Goal: Task Accomplishment & Management: Manage account settings

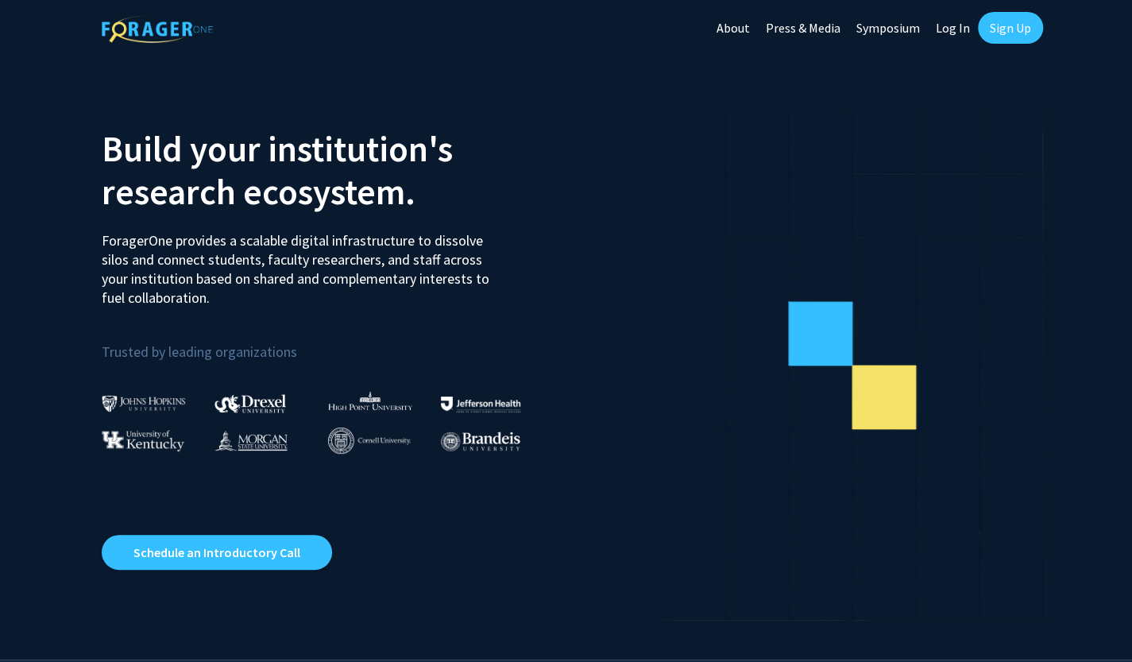
click at [1005, 31] on link "Sign Up" at bounding box center [1010, 28] width 65 height 32
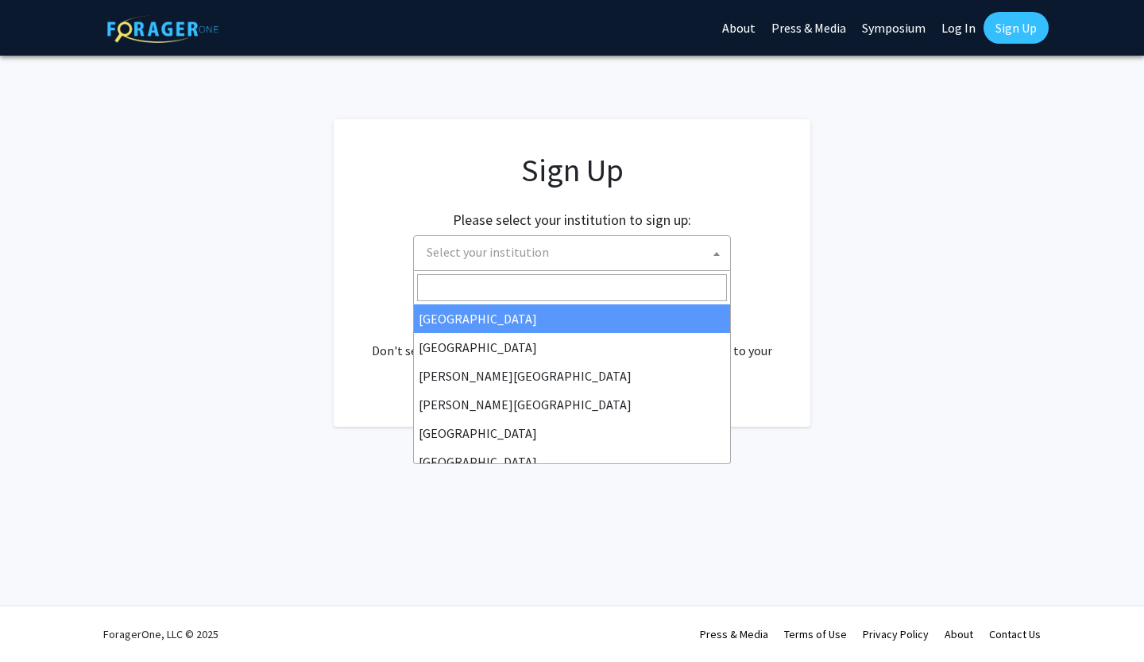
click at [505, 255] on span "Select your institution" at bounding box center [487, 252] width 122 height 16
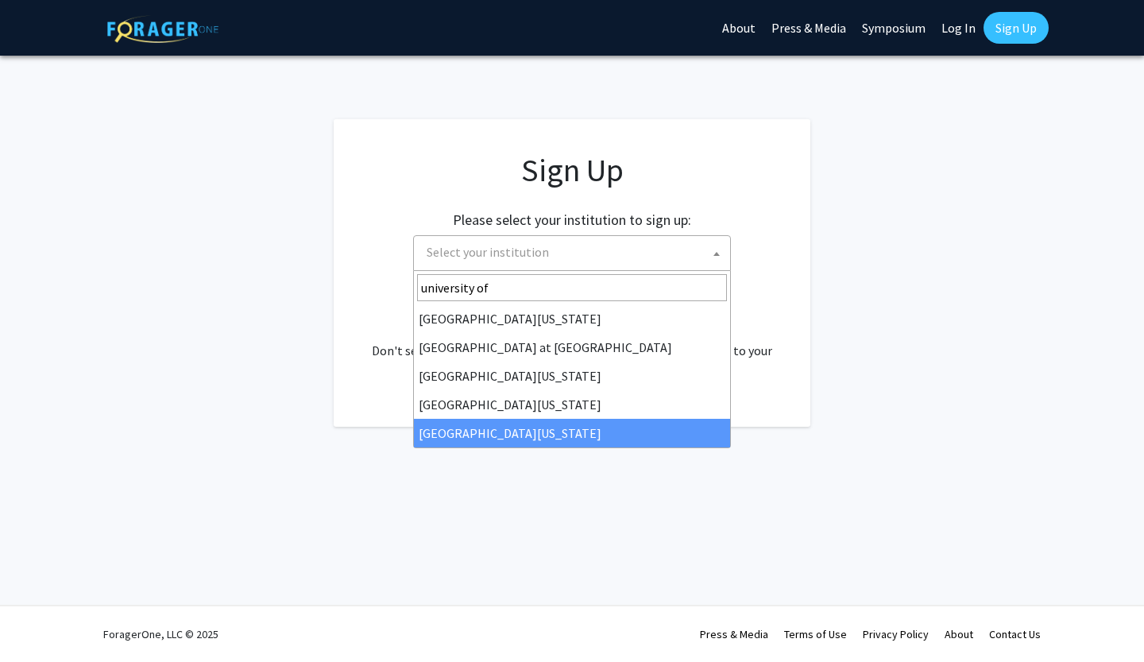
type input "university of"
select select "33"
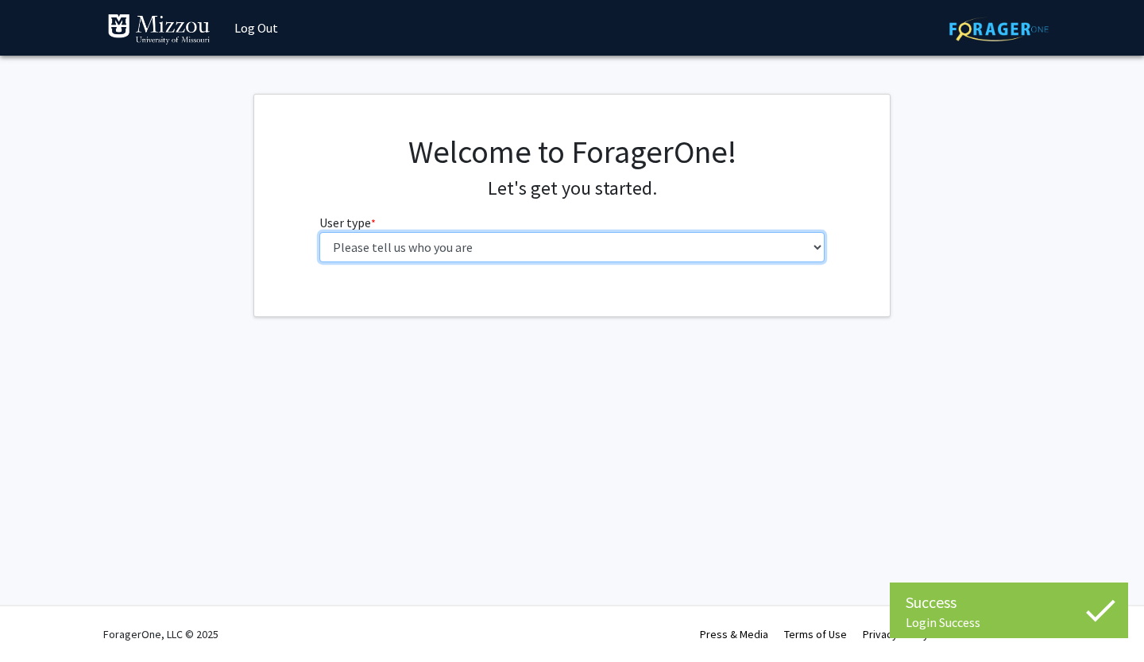
drag, startPoint x: 0, startPoint y: 0, endPoint x: 632, endPoint y: 249, distance: 679.5
click at [632, 249] on select "Please tell us who you are Undergraduate Student Master's Student Doctoral Cand…" at bounding box center [572, 247] width 506 height 30
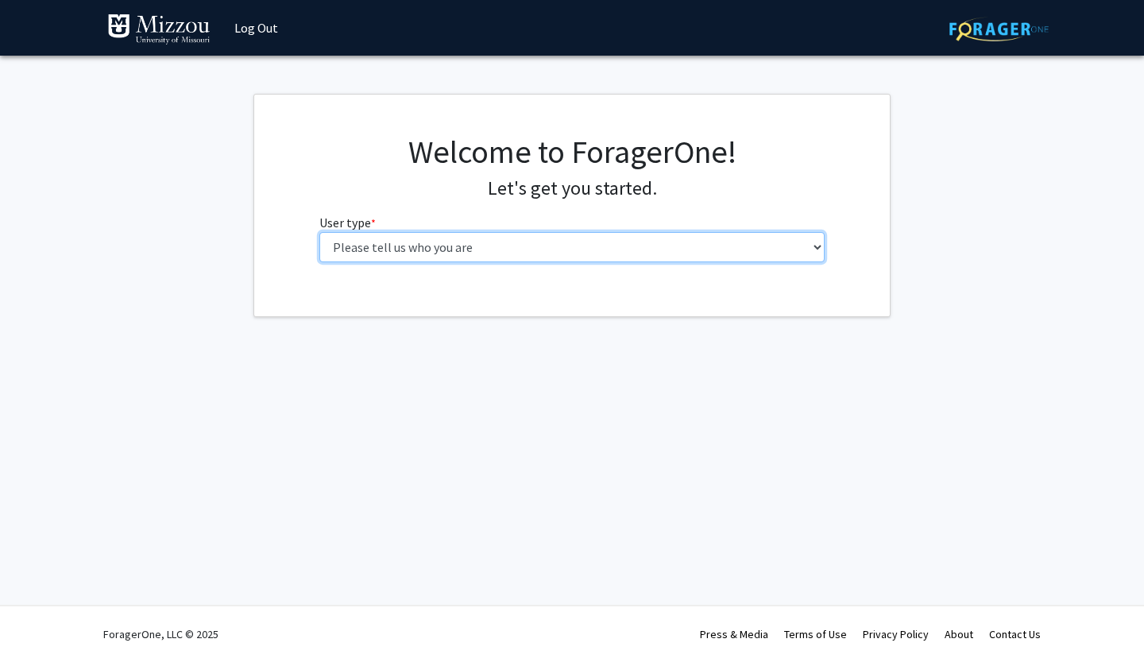
select select "1: undergrad"
click at [319, 232] on select "Please tell us who you are Undergraduate Student Master's Student Doctoral Cand…" at bounding box center [572, 247] width 506 height 30
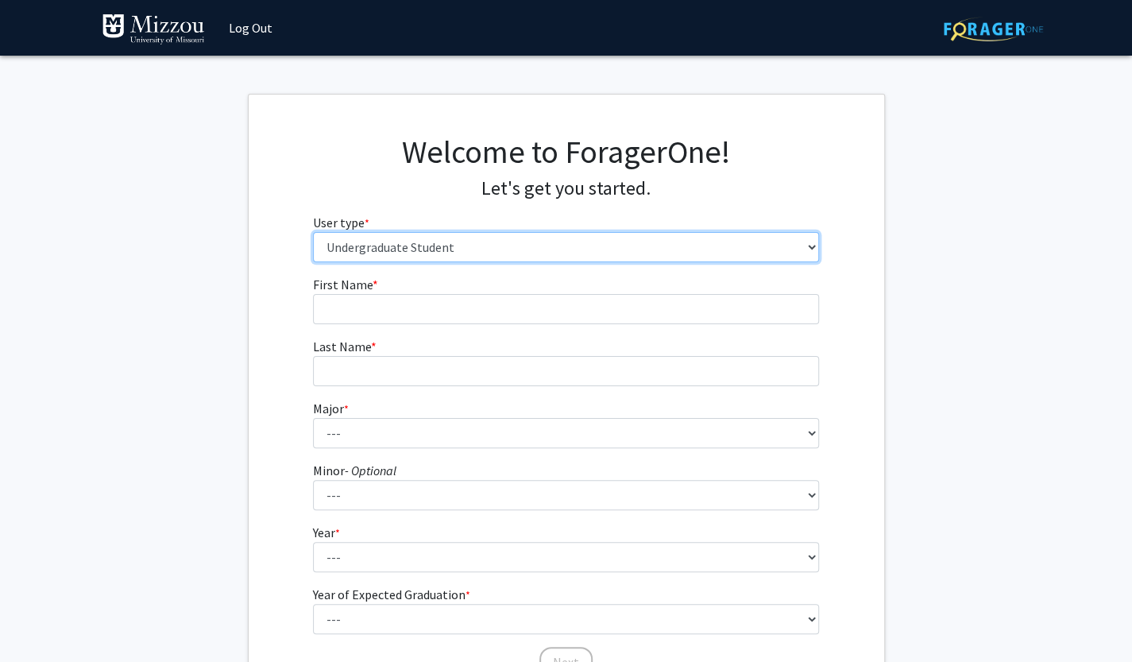
click at [373, 239] on select "Please tell us who you are Undergraduate Student Master's Student Doctoral Cand…" at bounding box center [566, 247] width 506 height 30
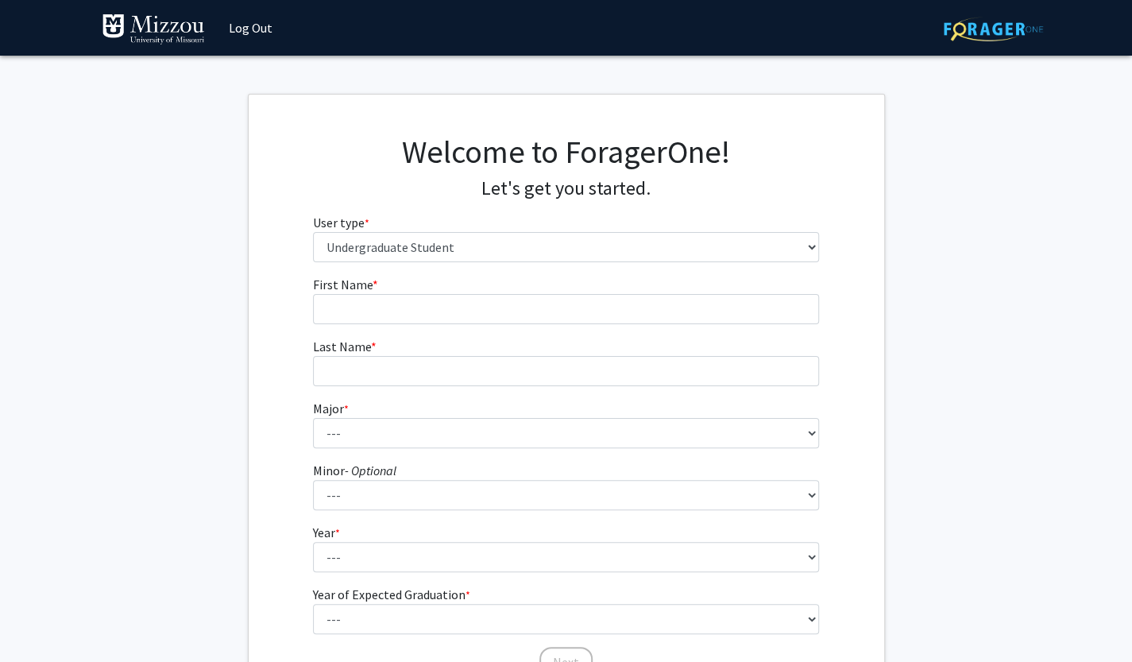
click at [980, 349] on fg-get-started "Welcome to ForagerOne! Let's get you started. User type * required Please tell …" at bounding box center [566, 407] width 1132 height 627
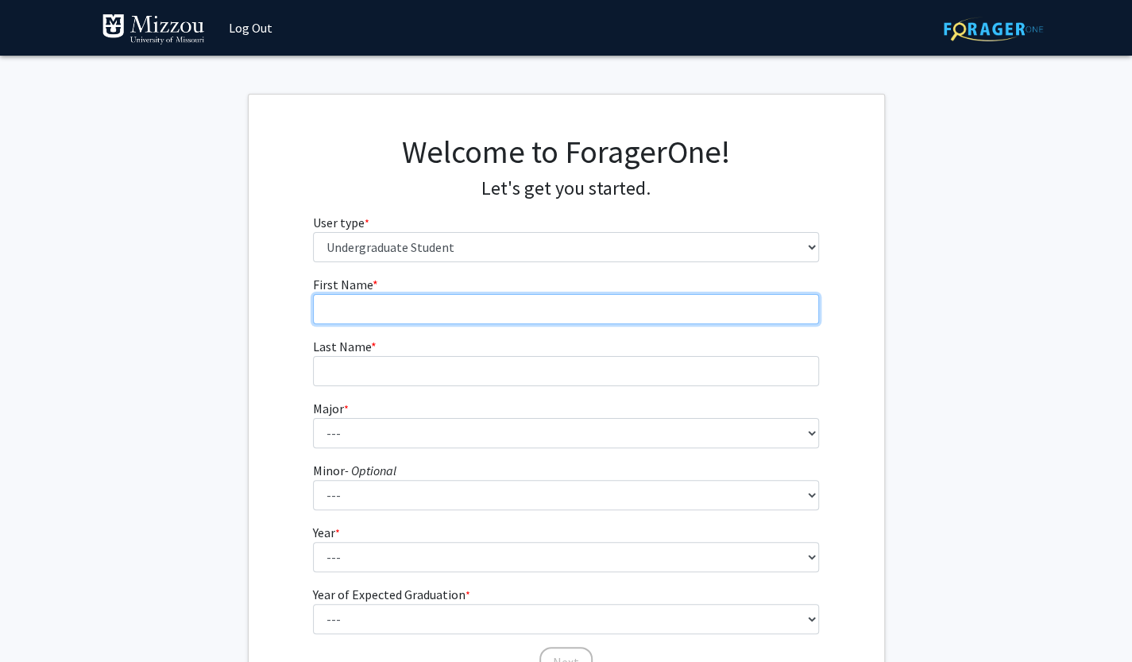
click at [424, 305] on input "First Name * required" at bounding box center [566, 309] width 506 height 30
type input "Anvitha"
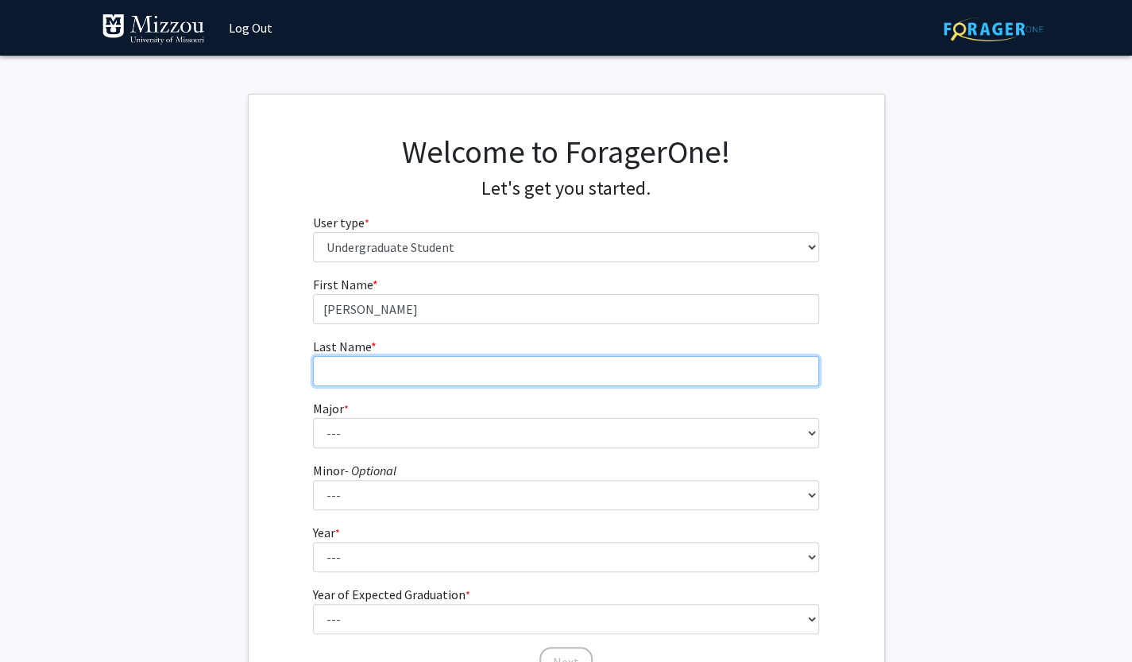
click at [364, 361] on input "Last Name * required" at bounding box center [566, 371] width 506 height 30
type input "Boosani"
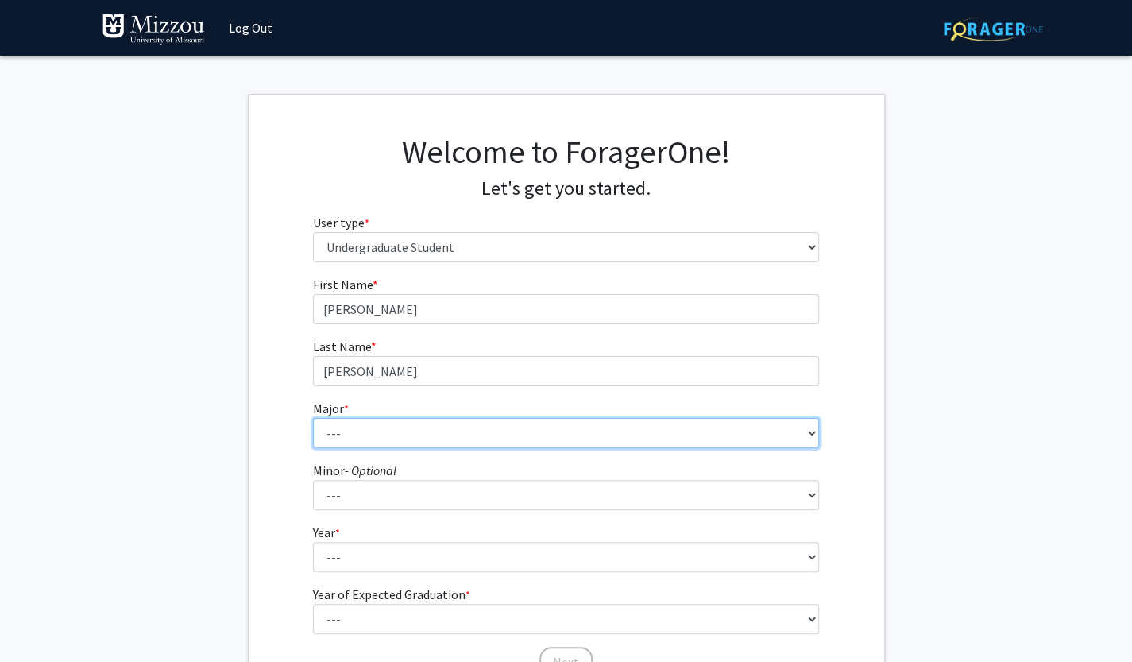
click at [354, 444] on select "--- Agribusiness Management Agricultural Education Agricultural Education: Comm…" at bounding box center [566, 433] width 506 height 30
select select "14: 2503"
click at [313, 418] on select "--- Agribusiness Management Agricultural Education Agricultural Education: Comm…" at bounding box center [566, 433] width 506 height 30
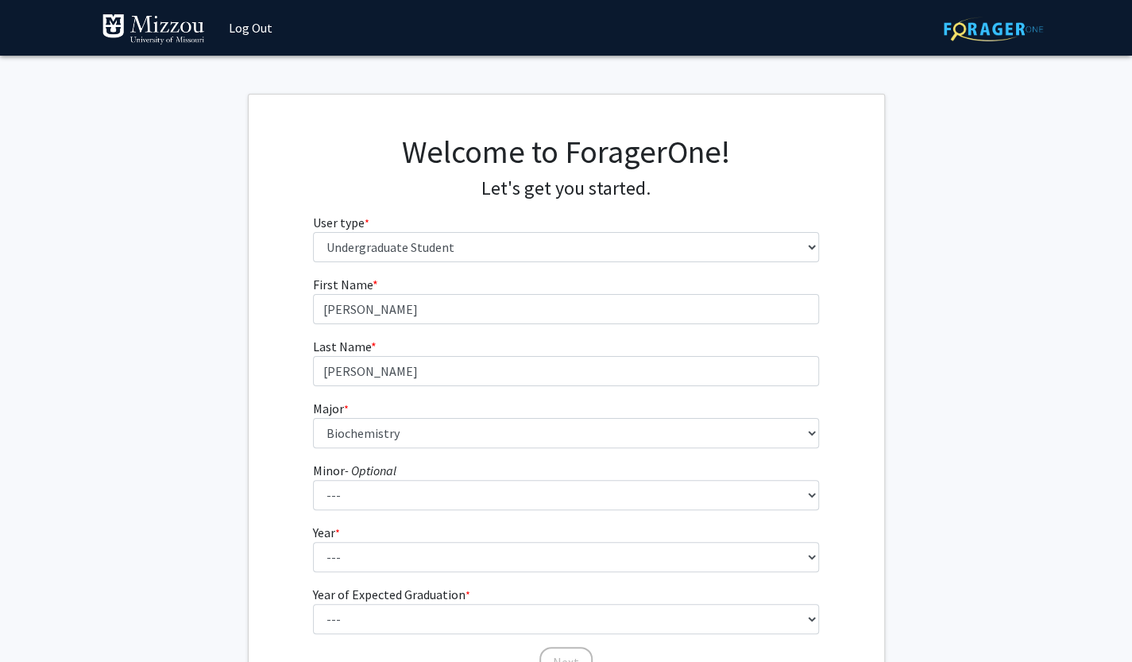
click at [277, 435] on div "First Name * required Anvitha Last Name * required Boosani Major * required ---…" at bounding box center [566, 476] width 635 height 403
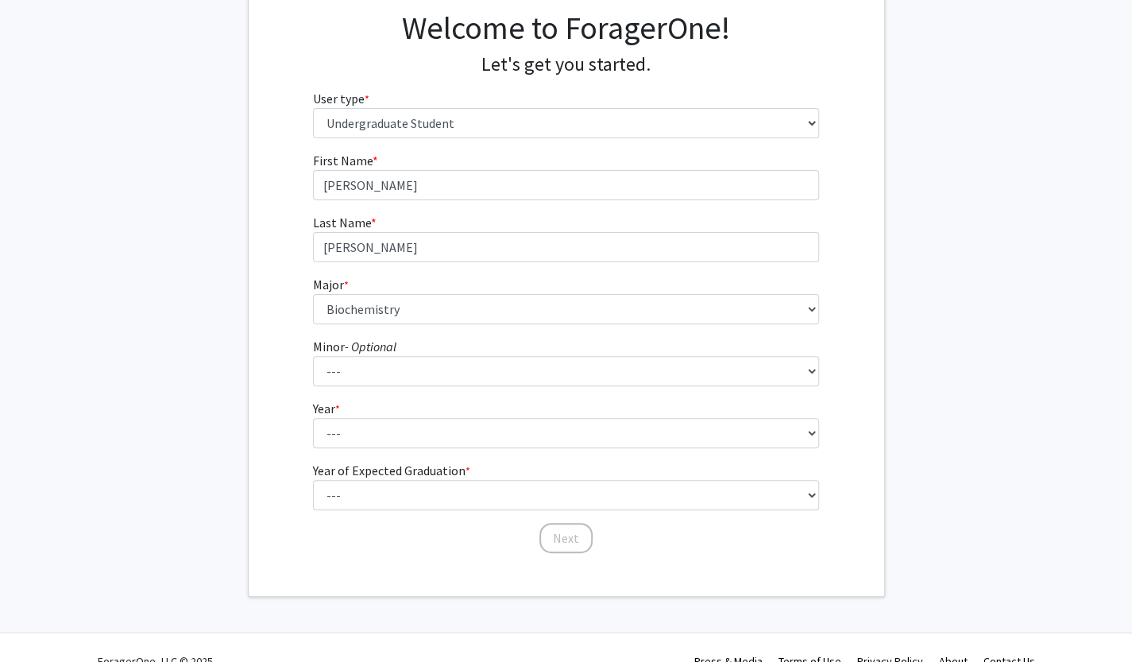
scroll to position [125, 0]
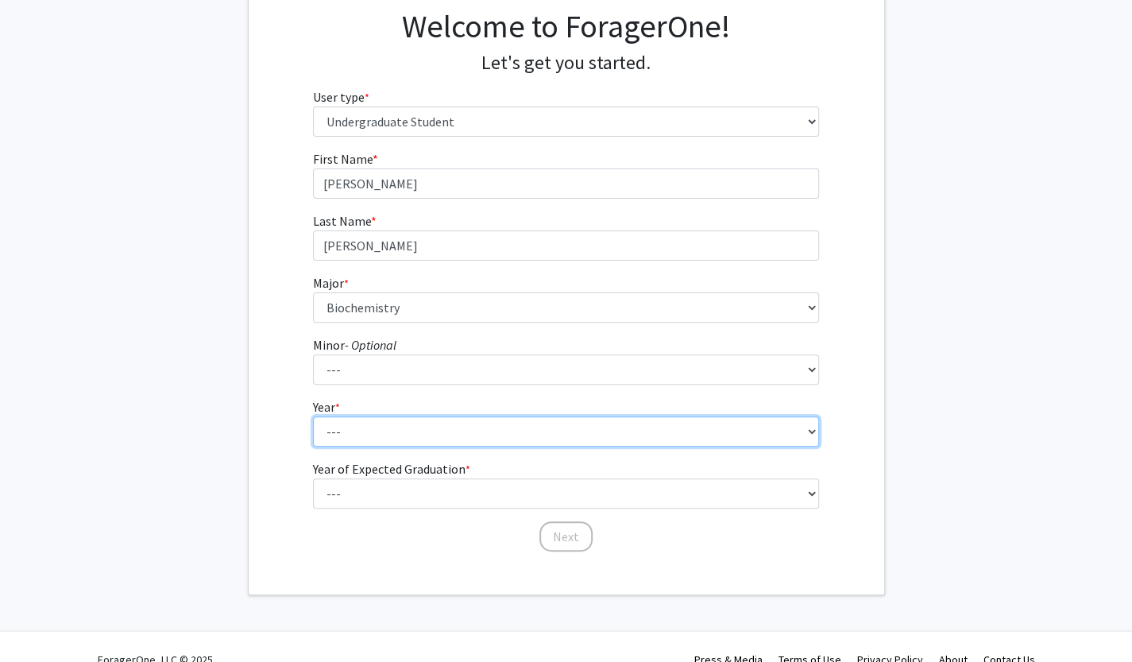
click at [375, 416] on select "--- First-year Sophomore Junior Senior Postbaccalaureate Certificate" at bounding box center [566, 431] width 506 height 30
select select "4: senior"
click at [313, 416] on select "--- First-year Sophomore Junior Senior Postbaccalaureate Certificate" at bounding box center [566, 431] width 506 height 30
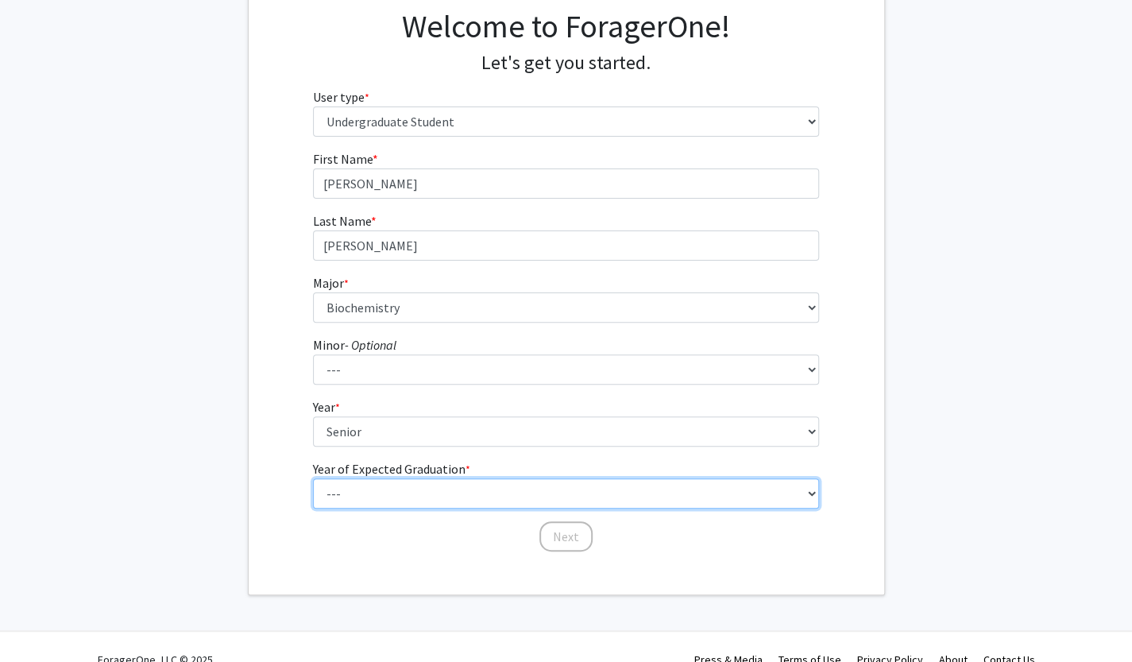
click at [356, 487] on select "--- 2025 2026 2027 2028 2029 2030 2031 2032 2033 2034" at bounding box center [566, 493] width 506 height 30
select select "2: 2026"
click at [313, 478] on select "--- 2025 2026 2027 2028 2029 2030 2031 2032 2033 2034" at bounding box center [566, 493] width 506 height 30
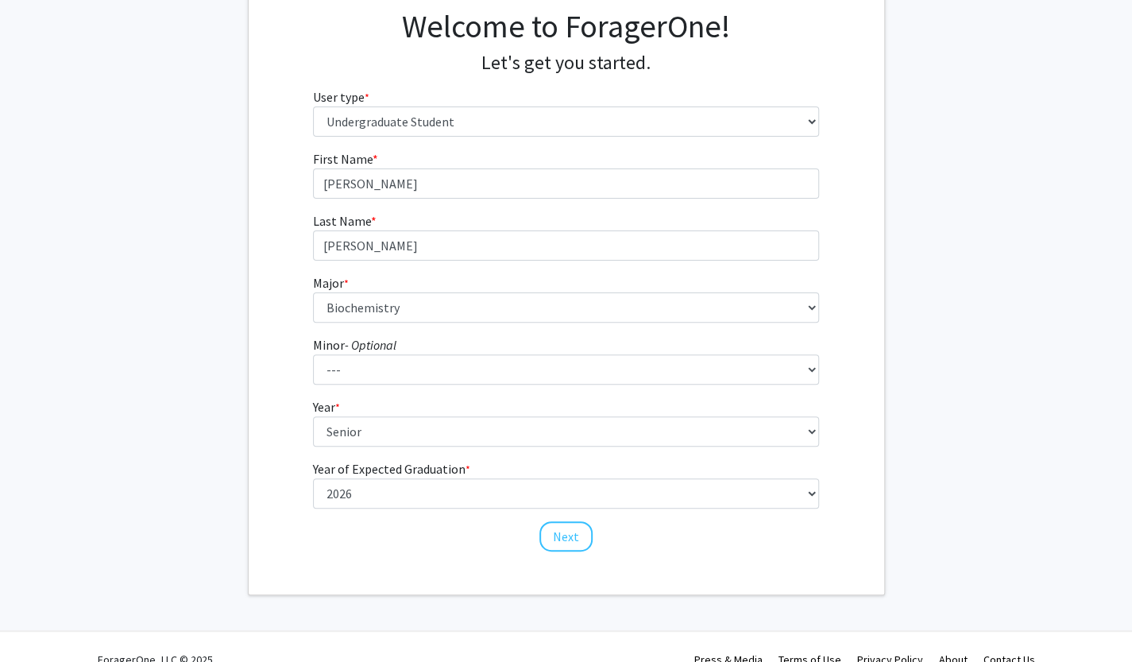
click at [237, 449] on fg-get-started "Welcome to ForagerOne! Let's get you started. User type * required Please tell …" at bounding box center [566, 281] width 1132 height 627
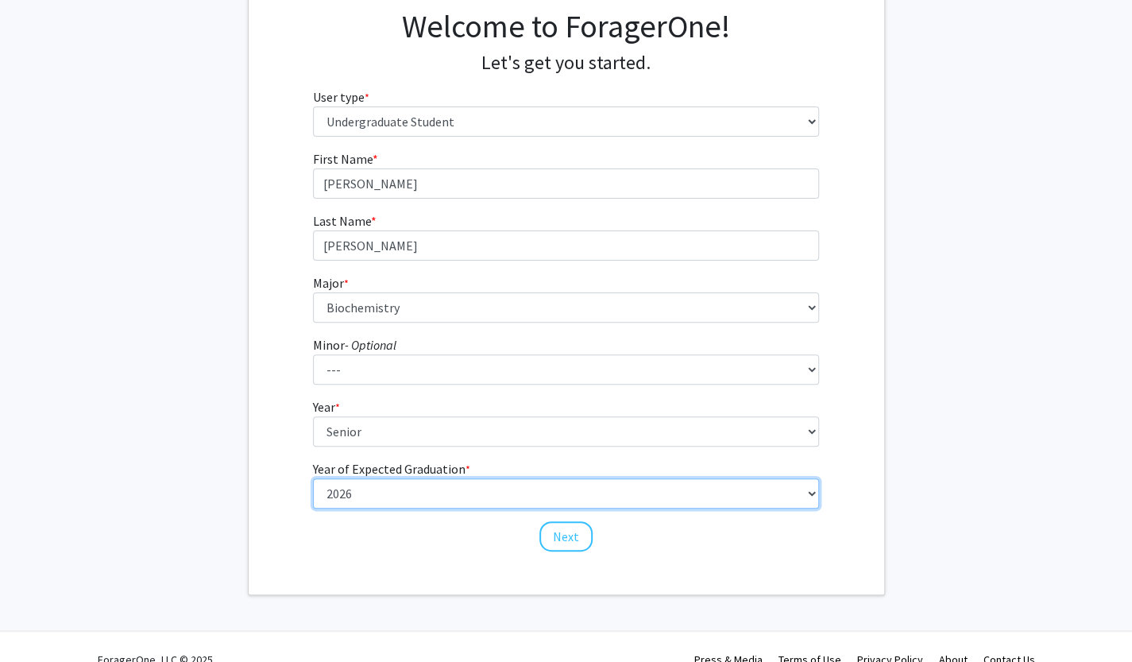
click at [349, 446] on select "--- 2025 2026 2027 2028 2029 2030 2031 2032 2033 2034" at bounding box center [566, 431] width 506 height 30
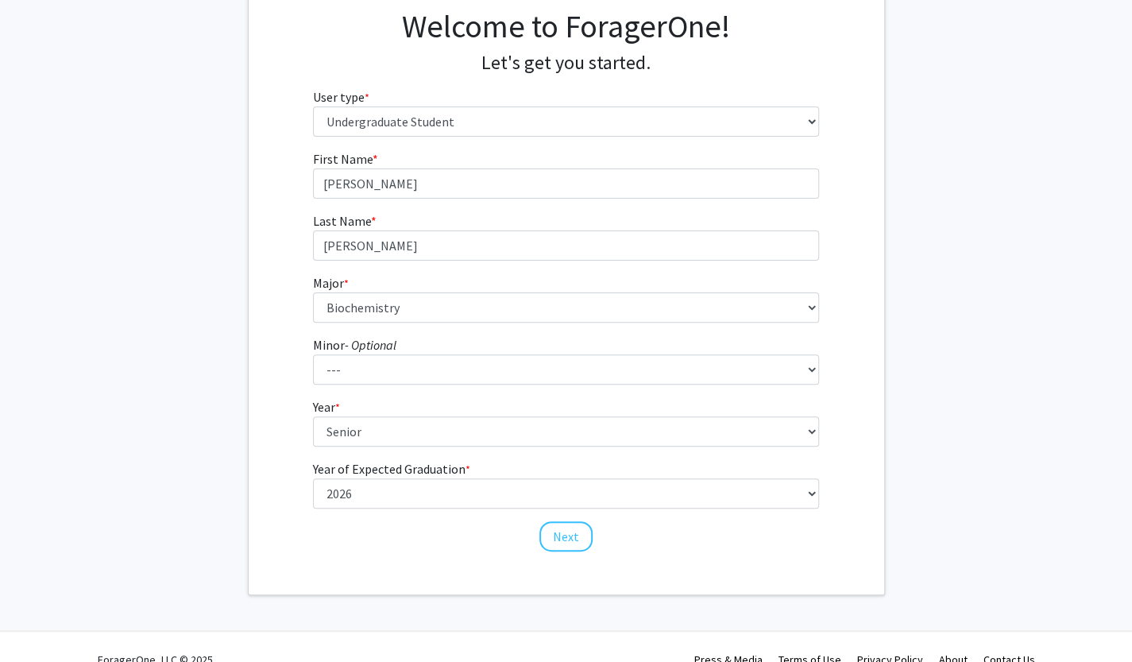
click at [222, 409] on fg-get-started "Welcome to ForagerOne! Let's get you started. User type * required Please tell …" at bounding box center [566, 281] width 1132 height 627
click at [553, 547] on button "Next" at bounding box center [565, 536] width 53 height 30
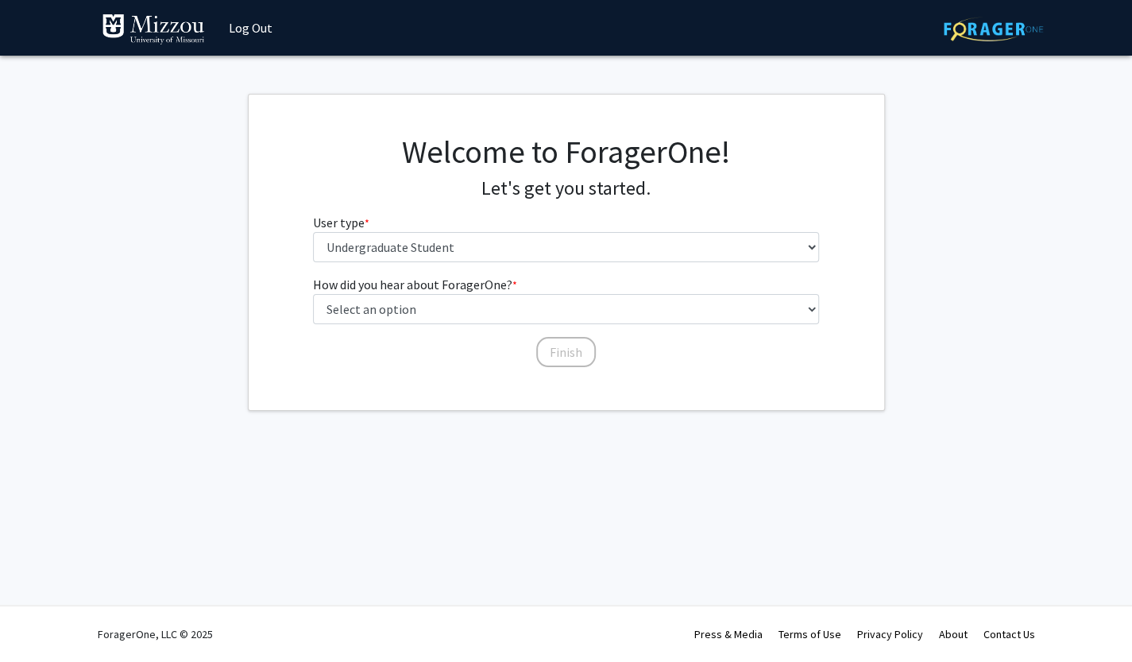
scroll to position [0, 0]
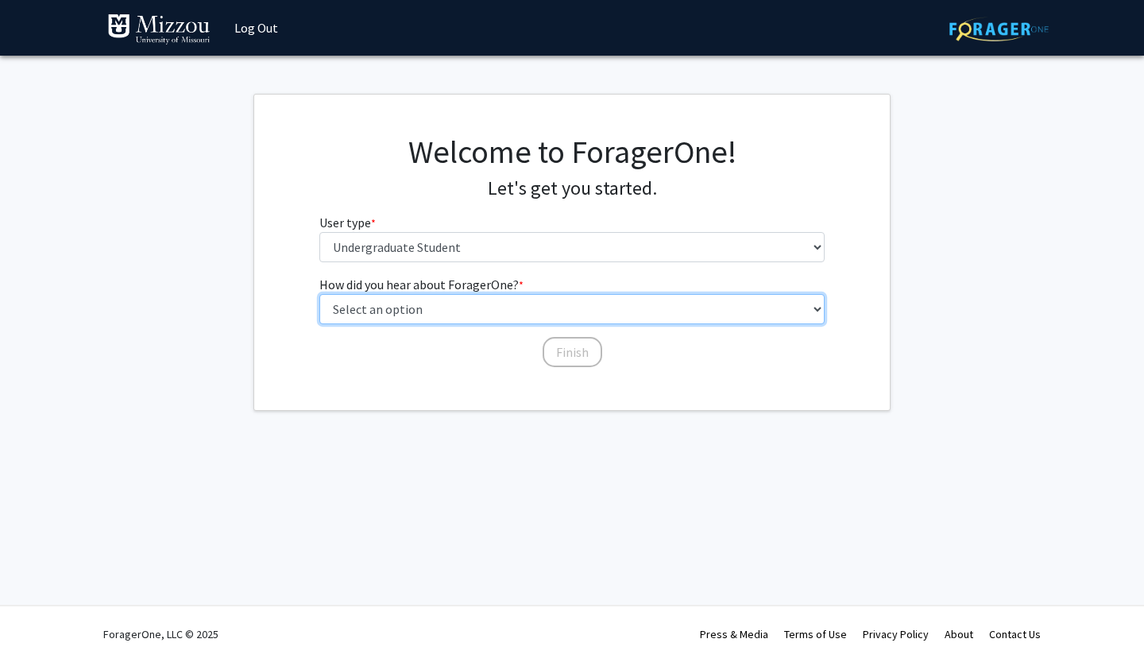
click at [496, 317] on select "Select an option Peer/student recommendation Faculty/staff recommendation Unive…" at bounding box center [572, 309] width 506 height 30
select select "2: faculty_recommendation"
click at [319, 294] on select "Select an option Peer/student recommendation Faculty/staff recommendation Unive…" at bounding box center [572, 309] width 506 height 30
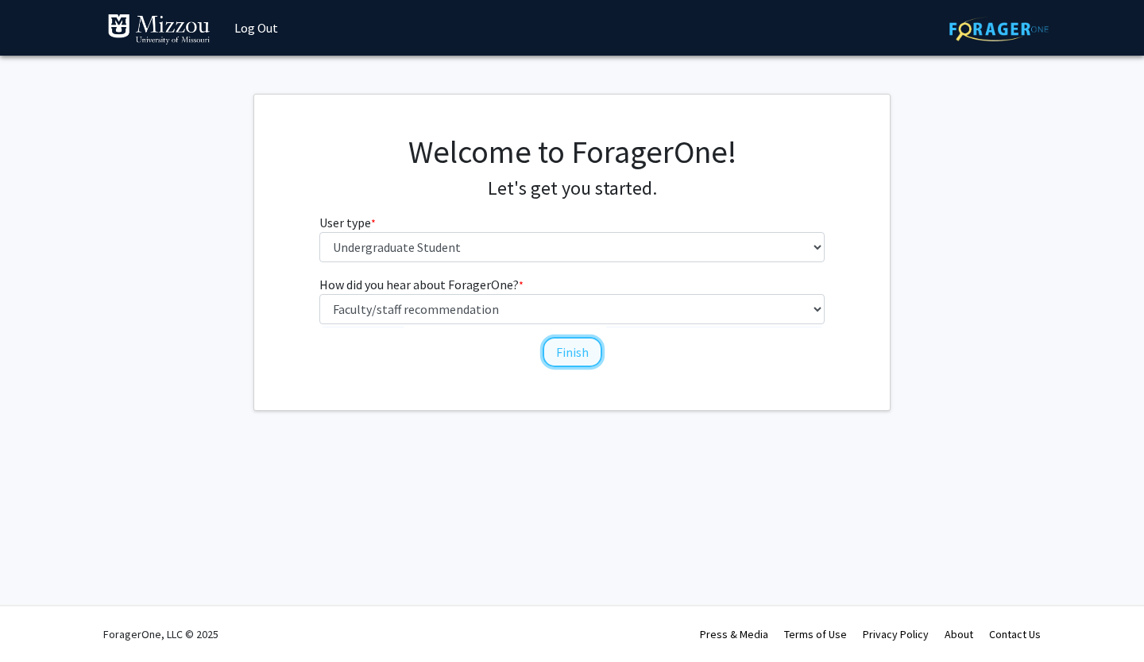
click at [573, 346] on button "Finish" at bounding box center [572, 352] width 60 height 30
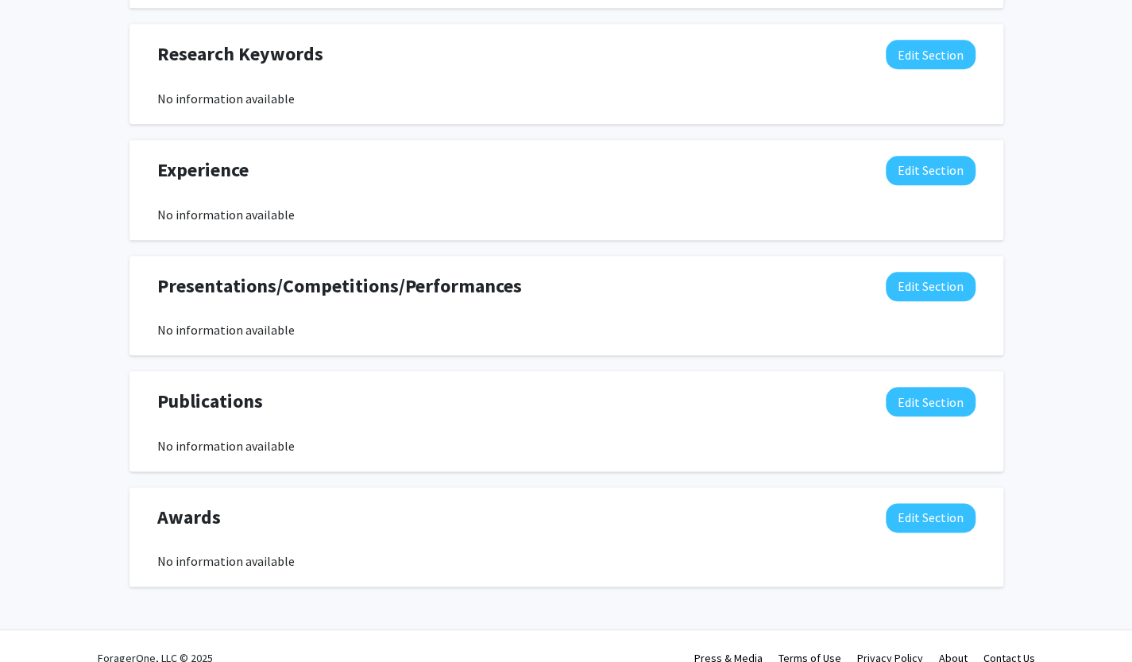
scroll to position [745, 0]
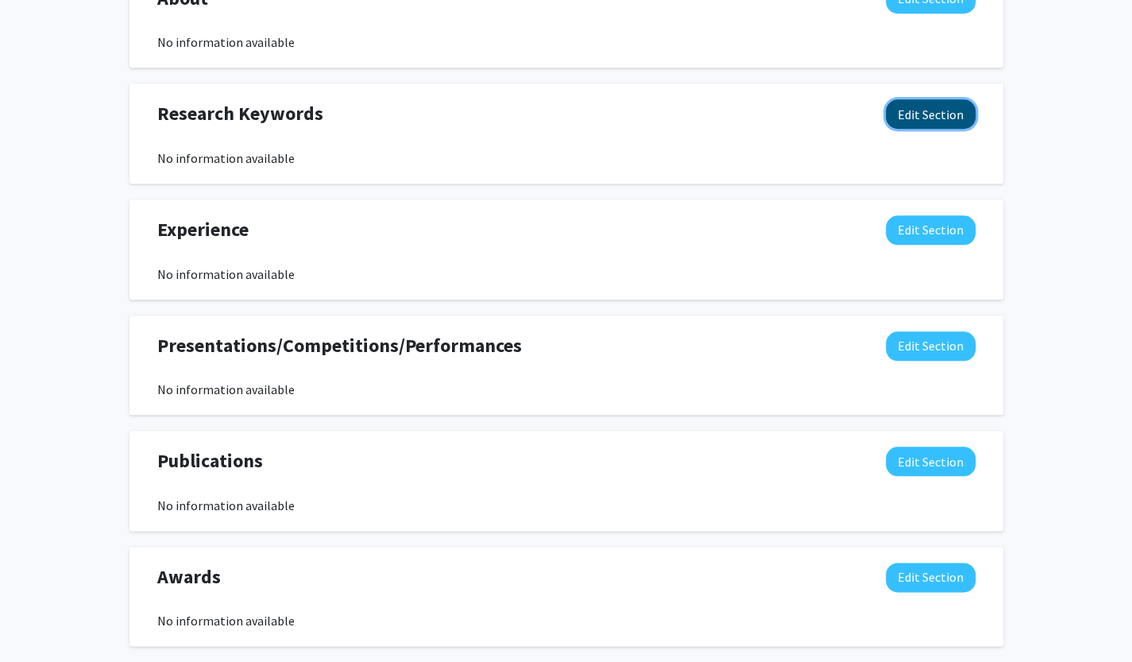
click at [924, 104] on button "Edit Section" at bounding box center [930, 113] width 90 height 29
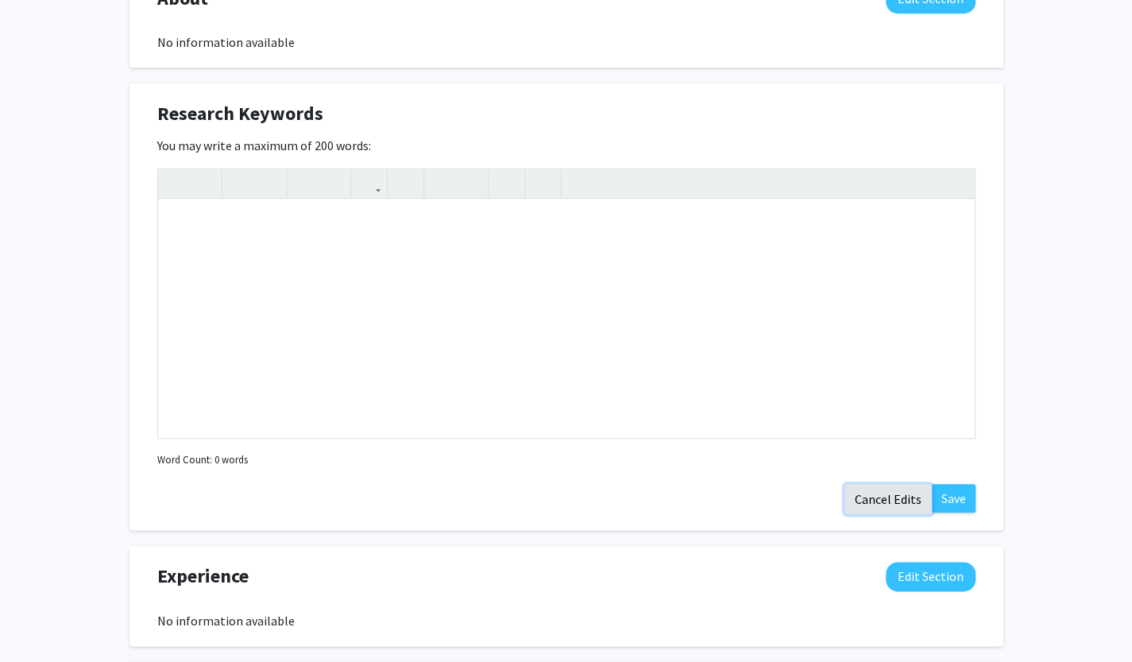
click at [892, 492] on button "Cancel Edits" at bounding box center [887, 499] width 87 height 30
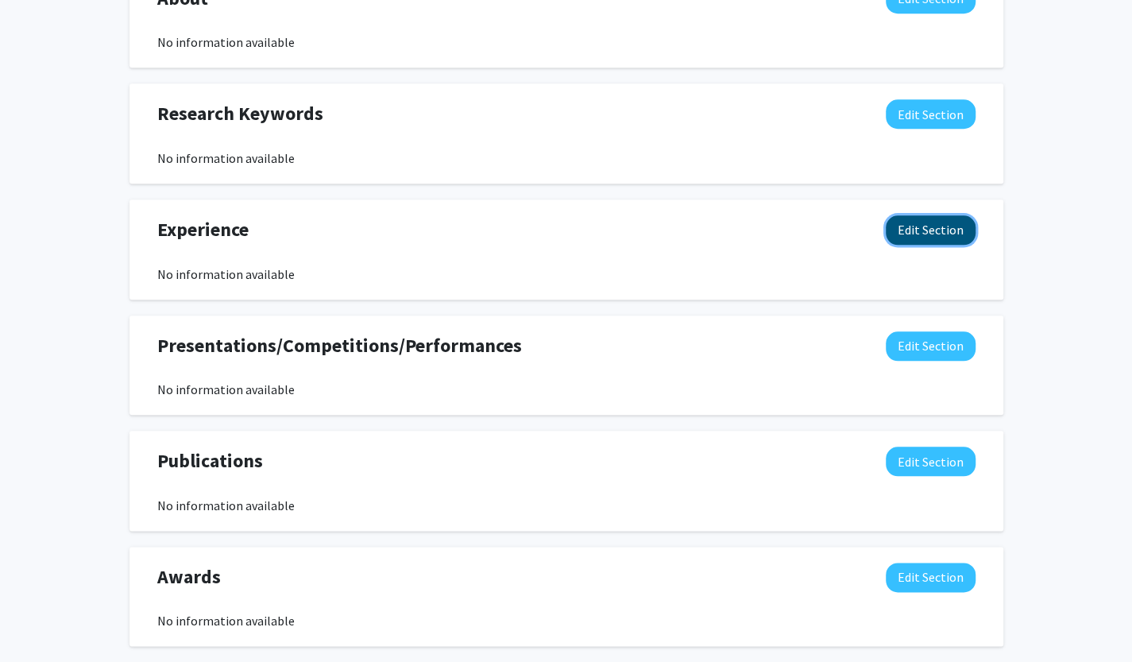
click at [932, 236] on button "Edit Section" at bounding box center [930, 229] width 90 height 29
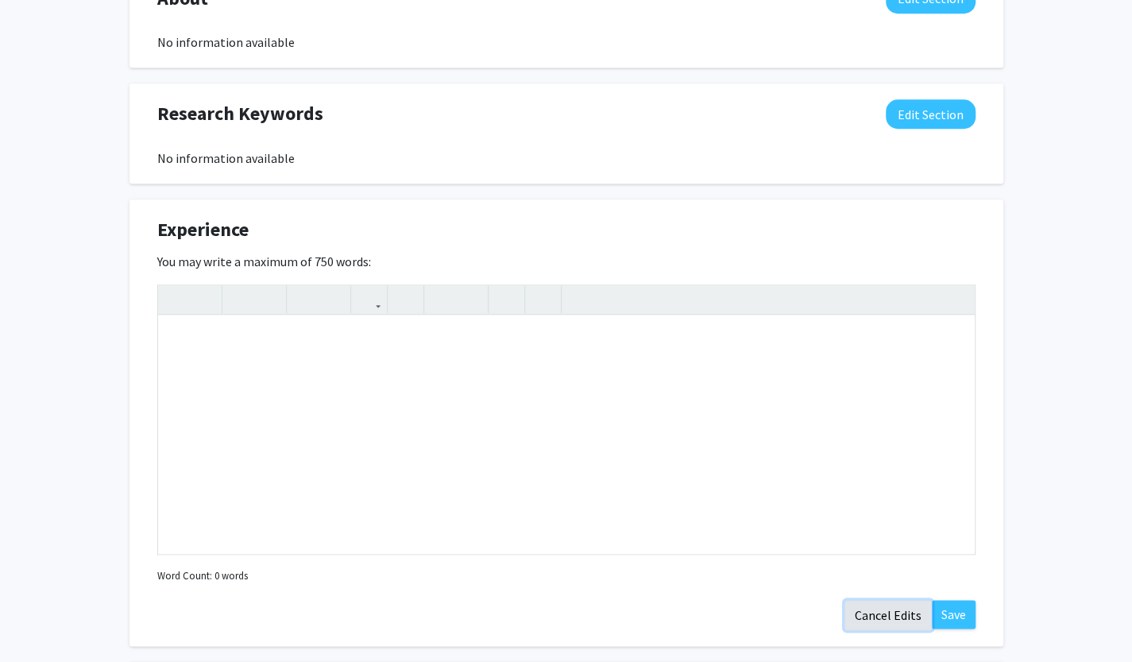
click at [886, 603] on button "Cancel Edits" at bounding box center [887, 615] width 87 height 30
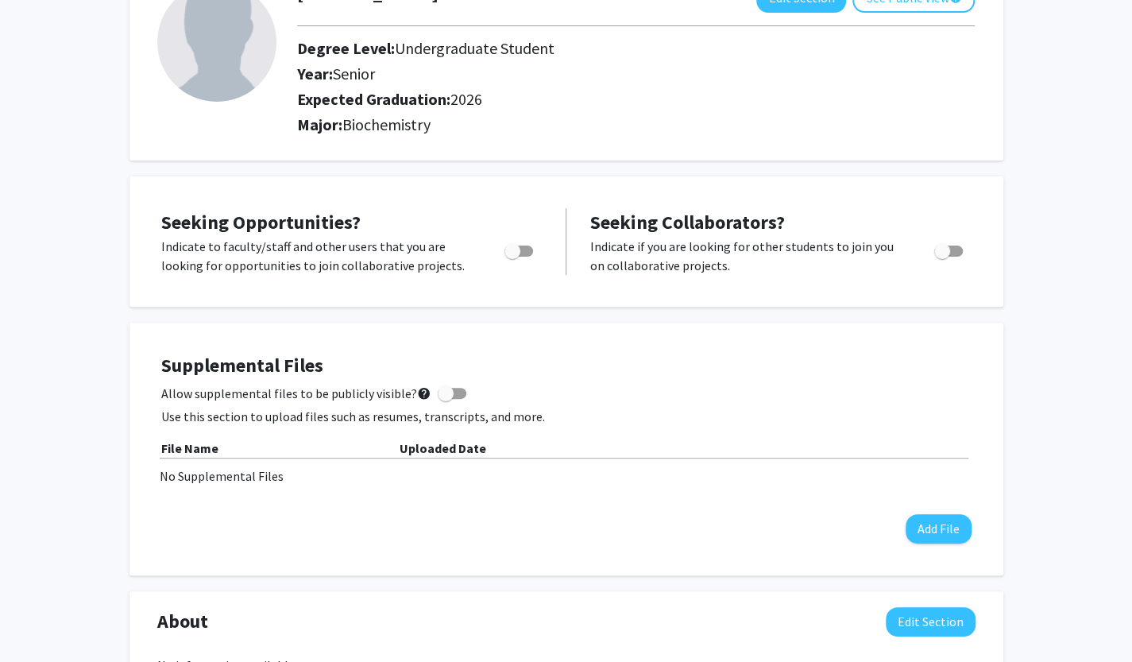
scroll to position [0, 0]
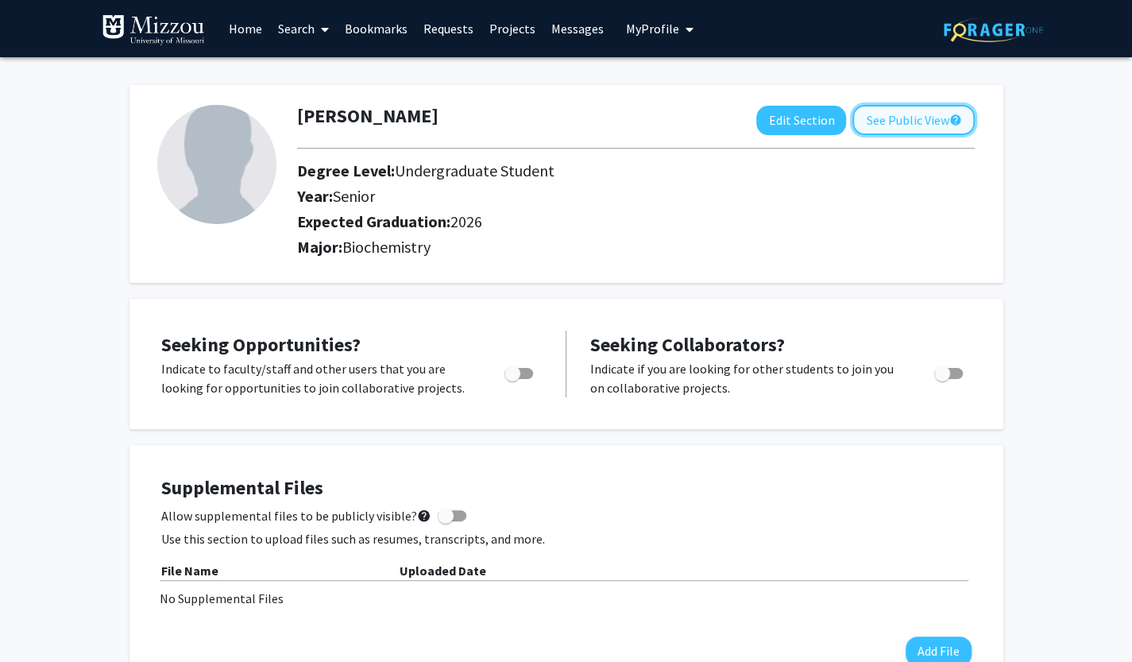
click at [902, 115] on button "See Public View help" at bounding box center [913, 120] width 122 height 30
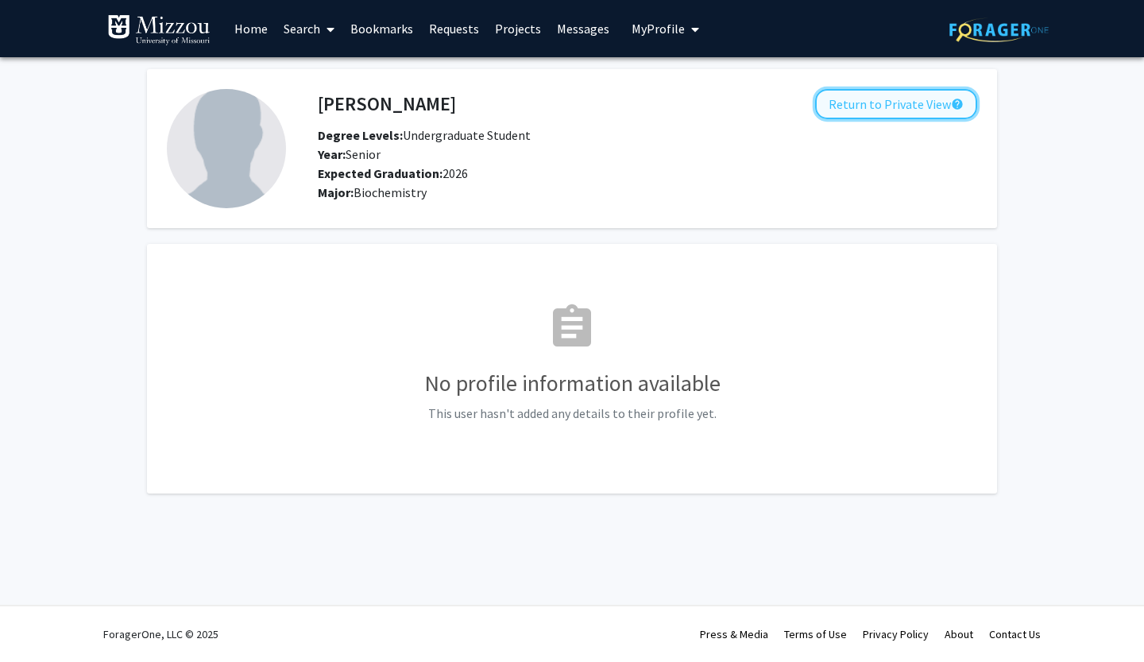
click at [904, 104] on button "Return to Private View help" at bounding box center [896, 104] width 162 height 30
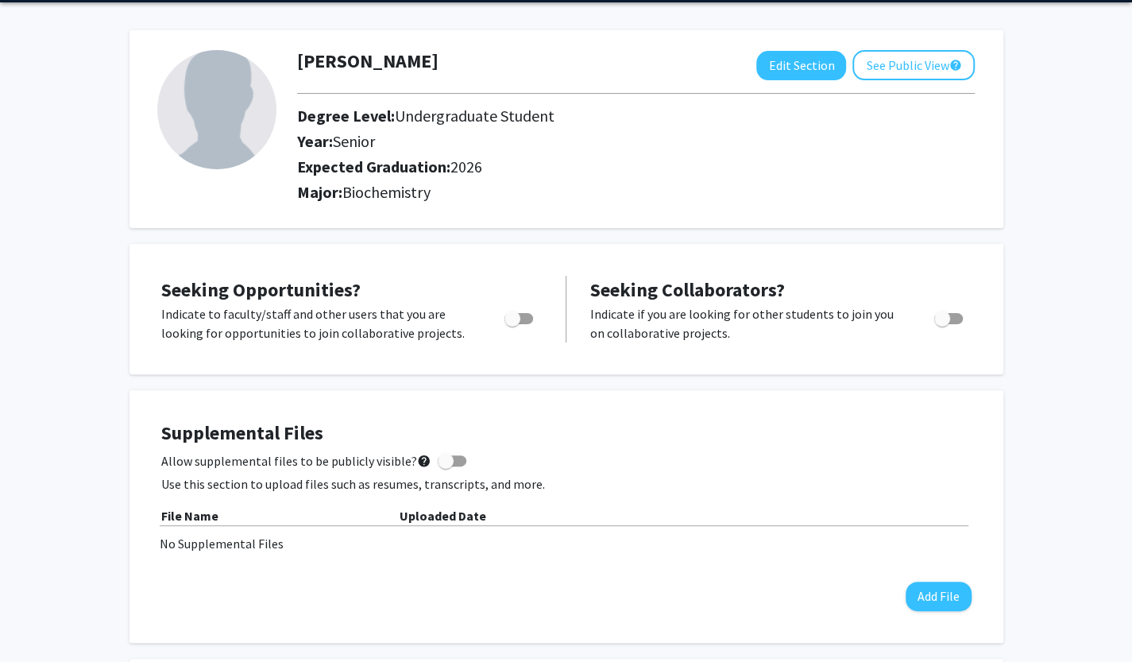
scroll to position [56, 0]
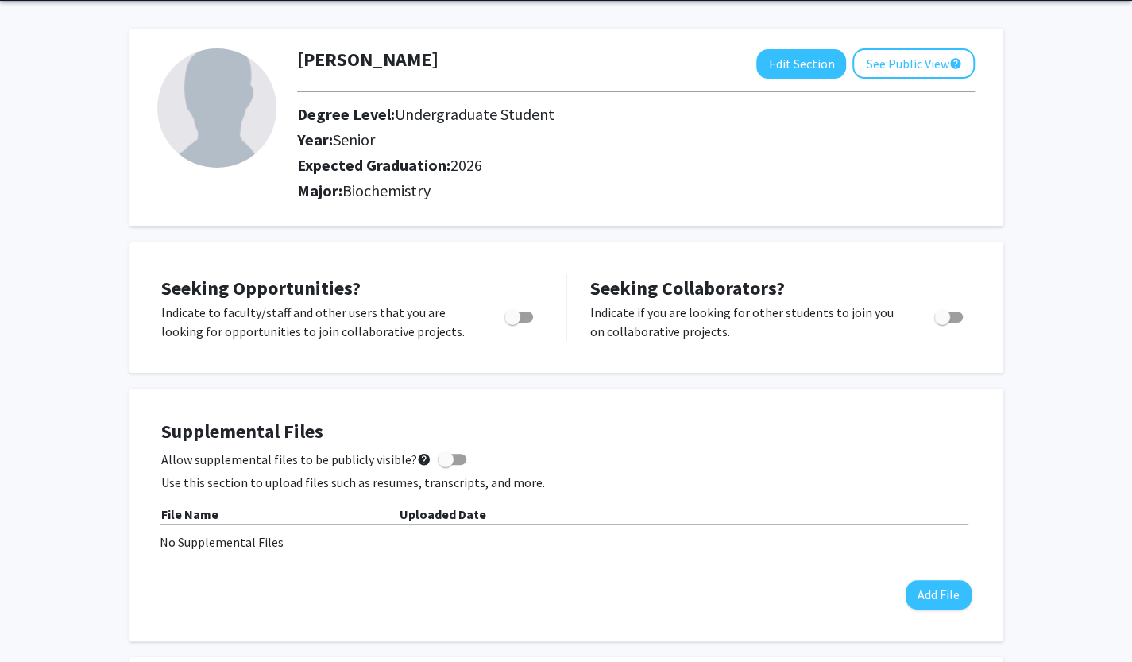
click at [740, 295] on span "Seeking Collaborators?" at bounding box center [687, 288] width 195 height 25
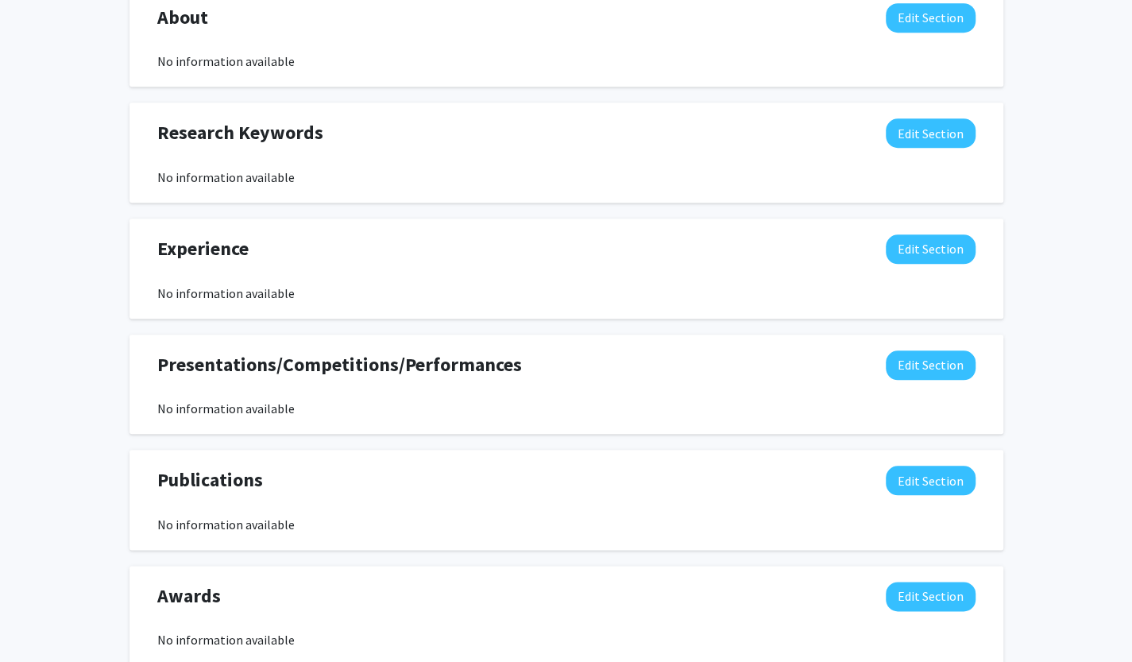
scroll to position [827, 0]
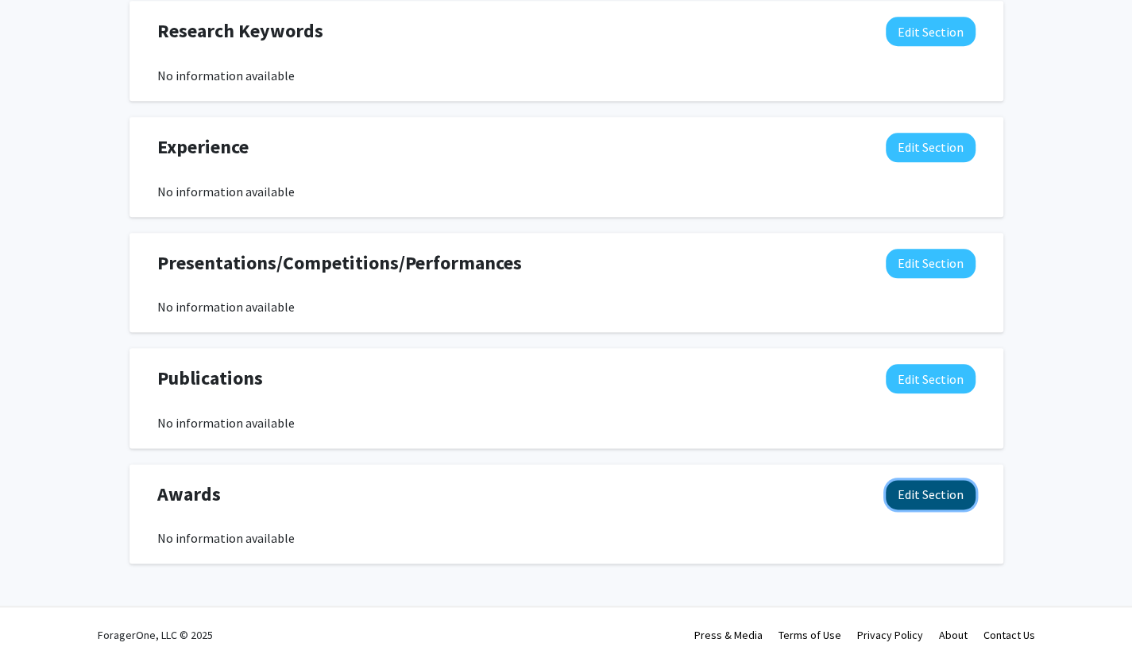
click at [924, 507] on button "Edit Section" at bounding box center [930, 494] width 90 height 29
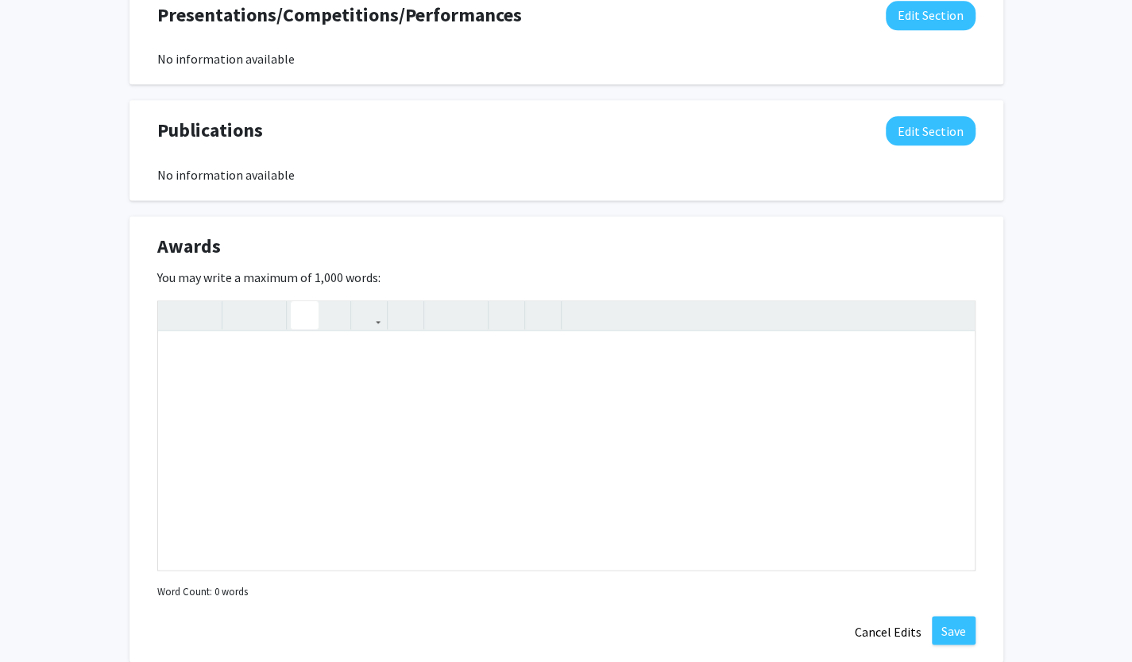
scroll to position [1083, 0]
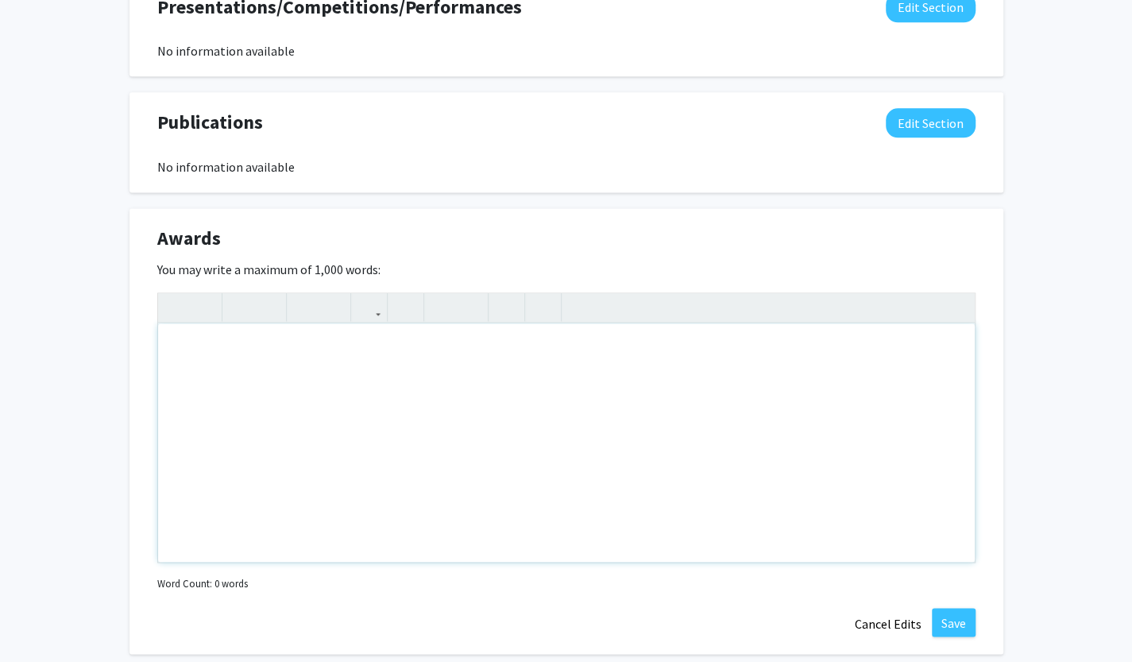
click at [219, 399] on div "Note to users with screen readers: Please deactivate our accessibility plugin f…" at bounding box center [566, 442] width 816 height 238
click at [469, 347] on div "MizzouForward Undergraduate Research Training Grant (2024-25)" at bounding box center [566, 442] width 816 height 238
click at [591, 365] on div "MizzouForward Undergraduate Research Training Grant (2024-25)" at bounding box center [566, 442] width 816 height 238
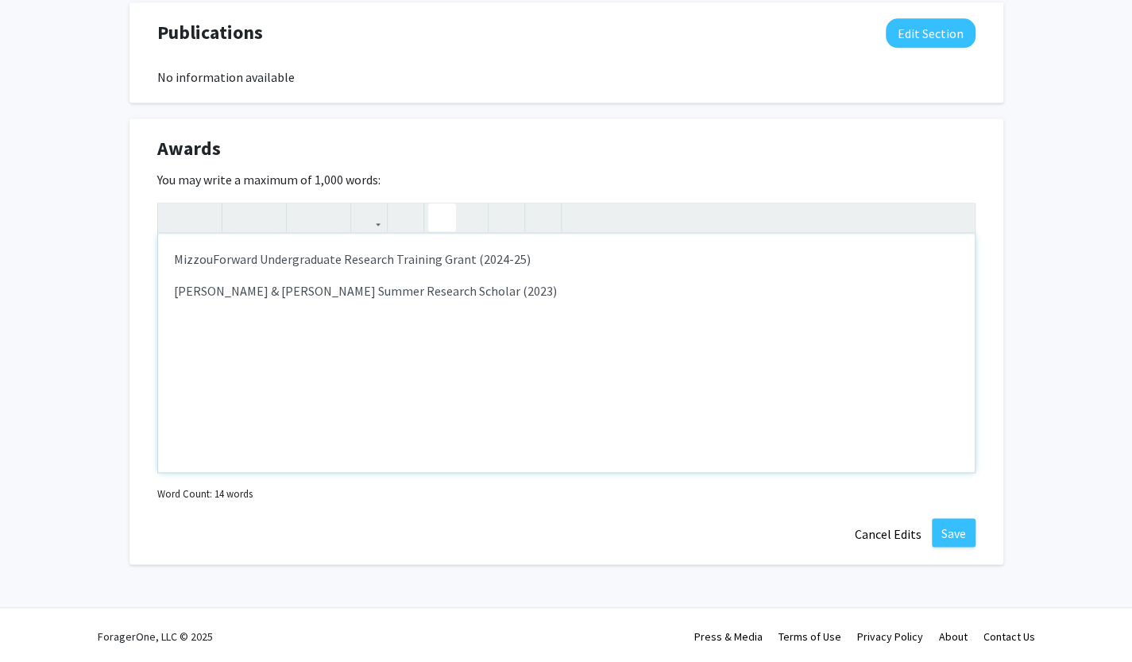
scroll to position [1157, 0]
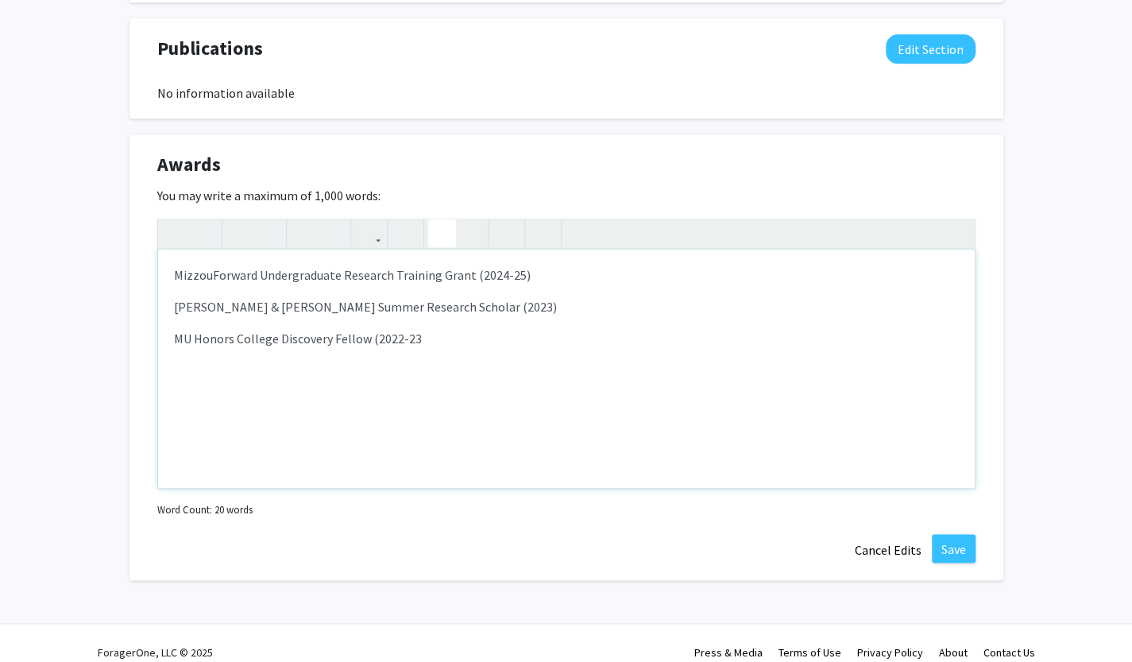
type textarea "<p>MizzouForward Undergraduate Research Training Grant (2024-25)</p><p>Peggy &a…"
click at [970, 542] on button "Save" at bounding box center [954, 548] width 44 height 29
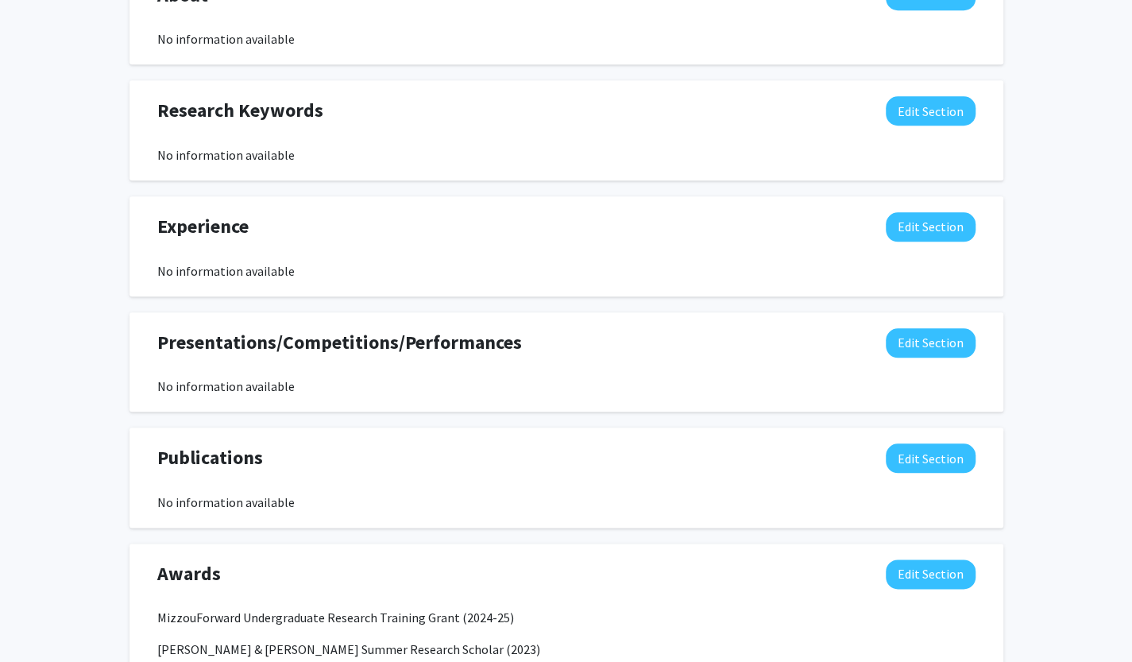
scroll to position [750, 0]
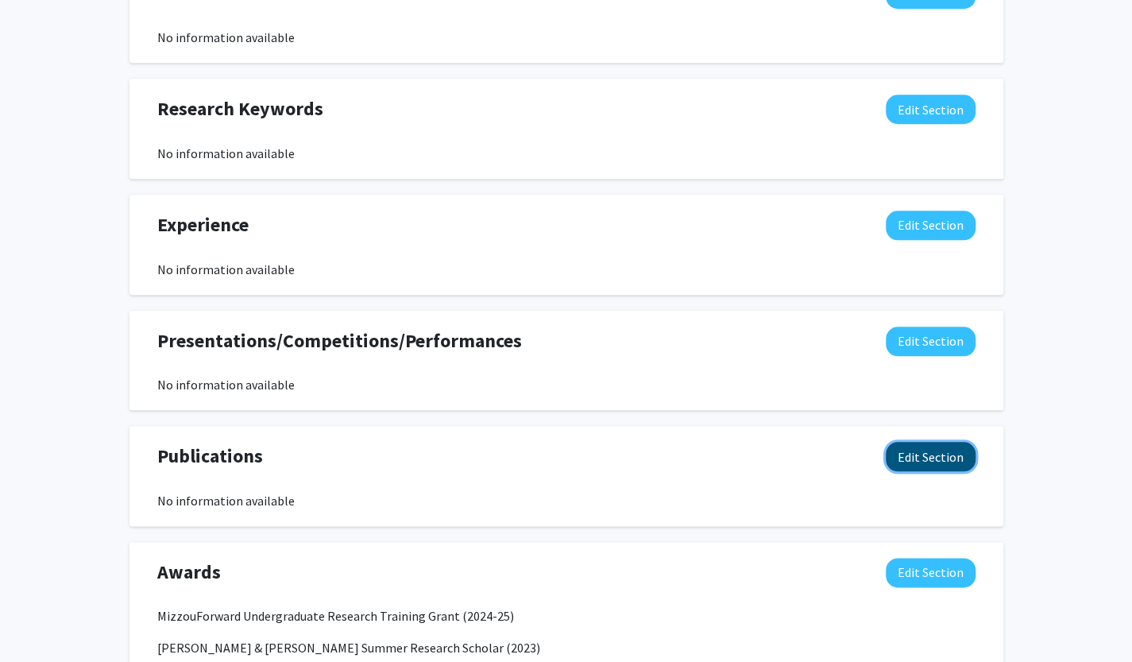
click at [932, 459] on button "Edit Section" at bounding box center [930, 456] width 90 height 29
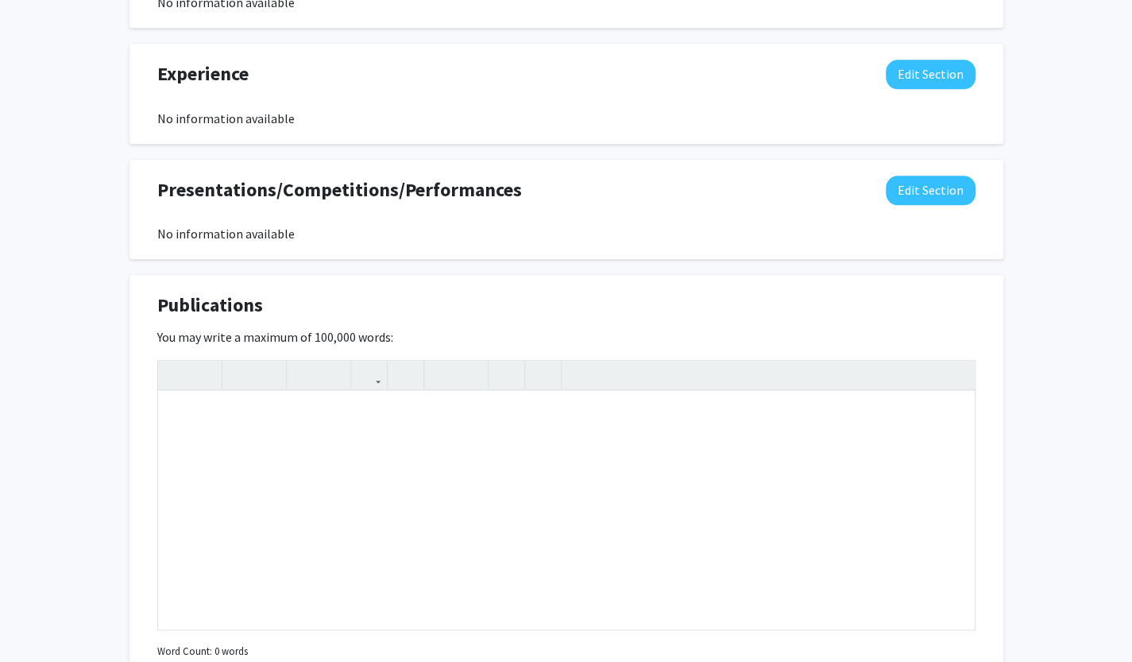
scroll to position [926, 0]
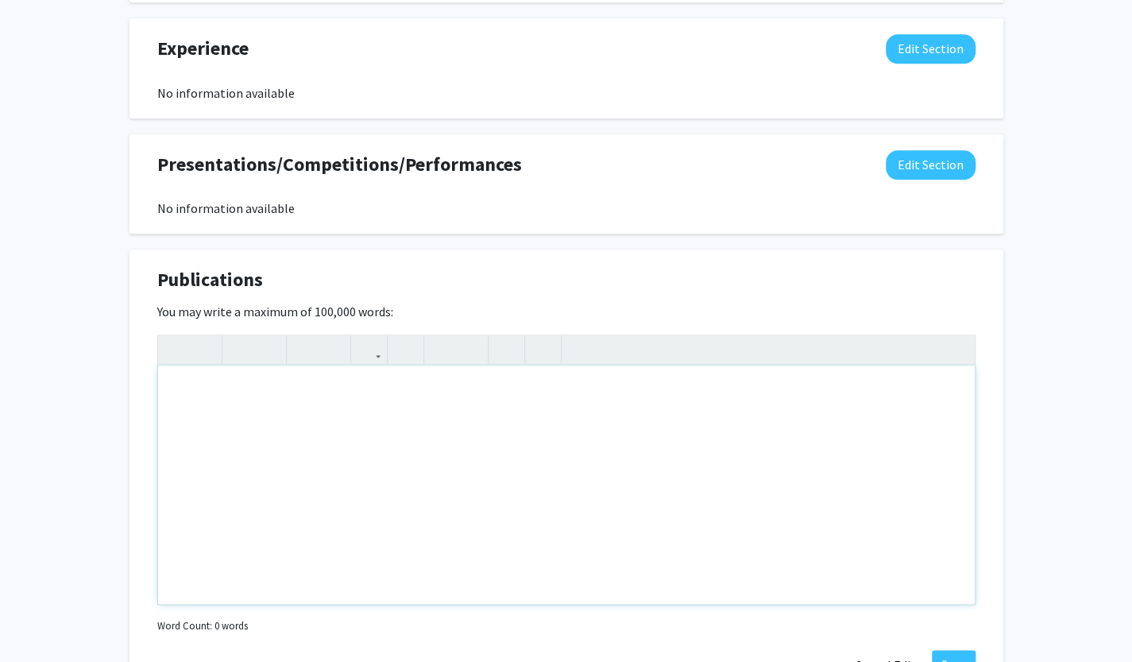
click at [599, 384] on div "Note to users with screen readers: Please deactivate our accessibility plugin f…" at bounding box center [566, 484] width 816 height 238
paste div "Note to users with screen readers: Please deactivate our accessibility plugin f…"
type textarea "<p>Boosani, A., Jiang, W., &amp; Block, M. (2023). Molecular and structural int…"
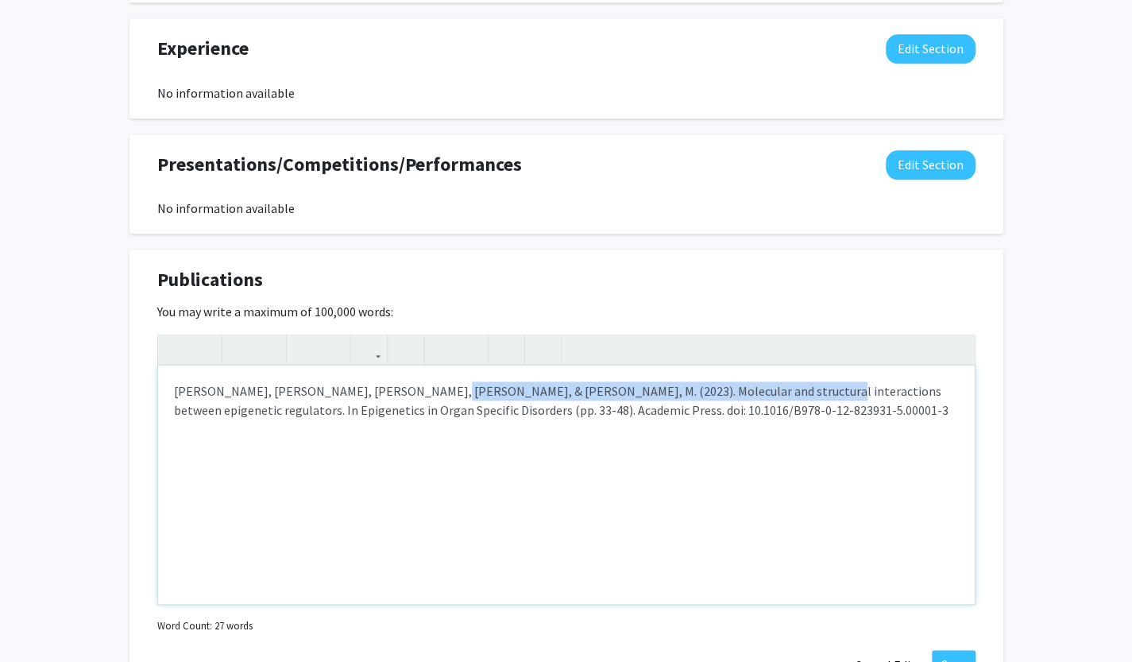
drag, startPoint x: 390, startPoint y: 391, endPoint x: 749, endPoint y: 396, distance: 359.0
click at [749, 396] on p "Boosani, A., Jiang, W., & Block, M. (2023). Molecular and structural interactio…" at bounding box center [566, 400] width 785 height 38
click at [261, 336] on use "button" at bounding box center [261, 336] width 0 height 0
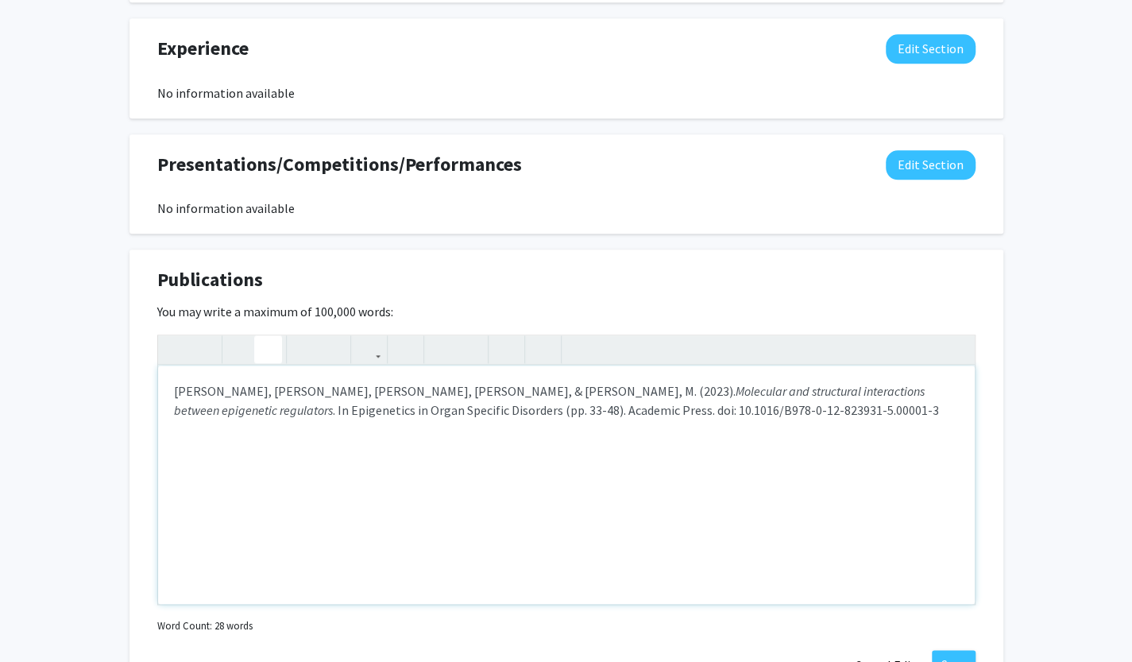
click at [778, 518] on div "Boosani, A., Jiang, W., & Block, M. (2023). Molecular and structural interactio…" at bounding box center [566, 484] width 816 height 238
drag, startPoint x: 172, startPoint y: 391, endPoint x: 232, endPoint y: 393, distance: 59.6
click at [232, 393] on div "Boosani, A., Jiang, W., & Block, M. (2023). Molecular and structural interactio…" at bounding box center [566, 484] width 816 height 238
type textarea "<p><strong>Boosani, A.</strong>, Jiang, W., &amp; Block, M. (2023). <em>Molecul…"
click at [237, 342] on icon "button" at bounding box center [240, 349] width 14 height 26
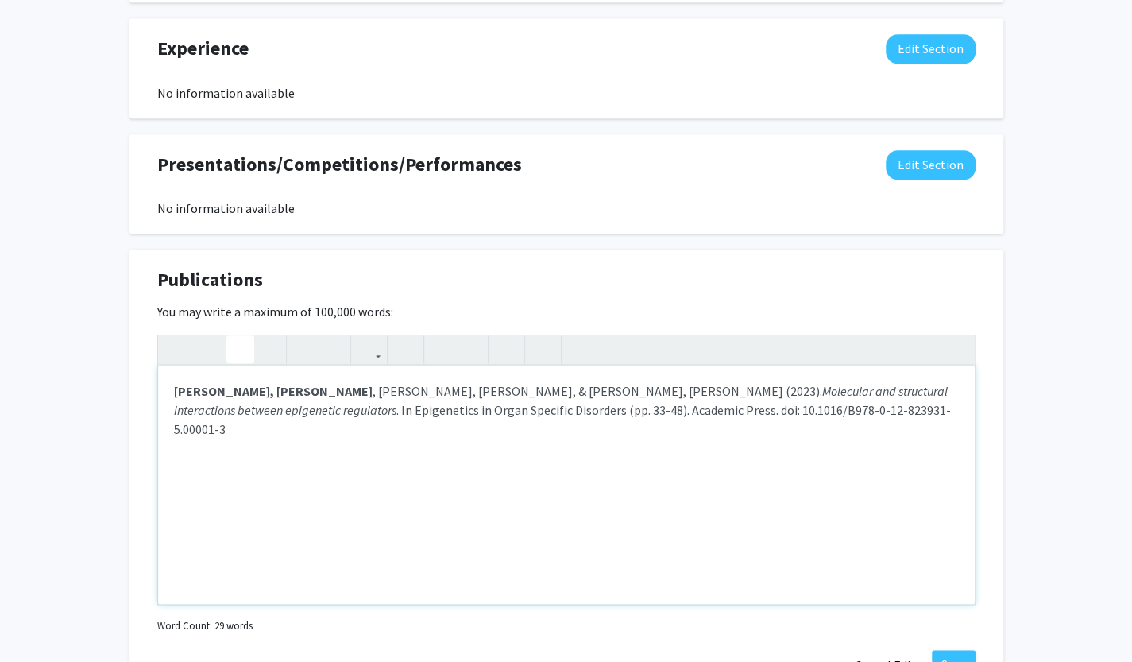
click at [669, 434] on div "Boosani, A. , Jiang, W., & Block, M. (2023). Molecular and structural interacti…" at bounding box center [566, 484] width 816 height 238
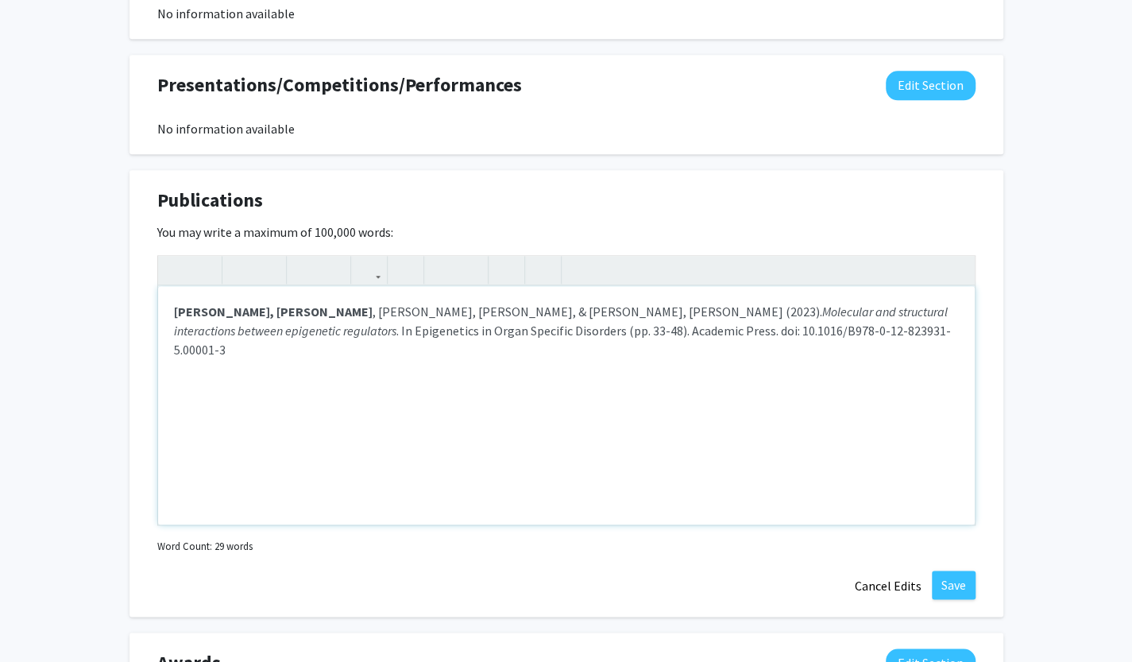
scroll to position [1010, 0]
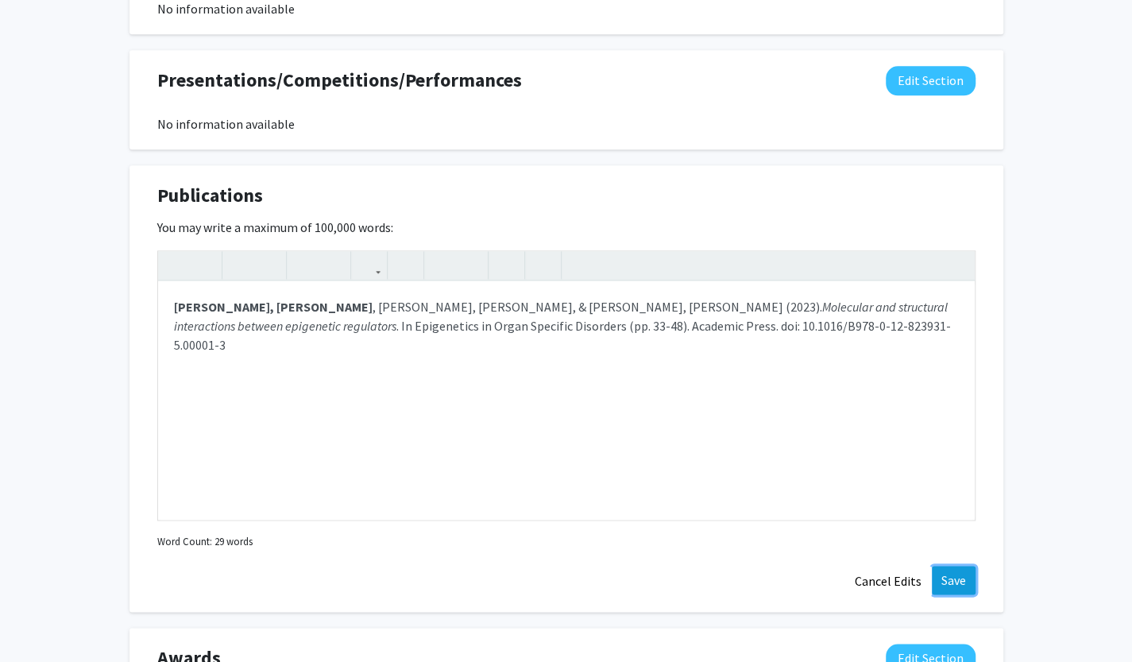
click at [966, 579] on button "Save" at bounding box center [954, 579] width 44 height 29
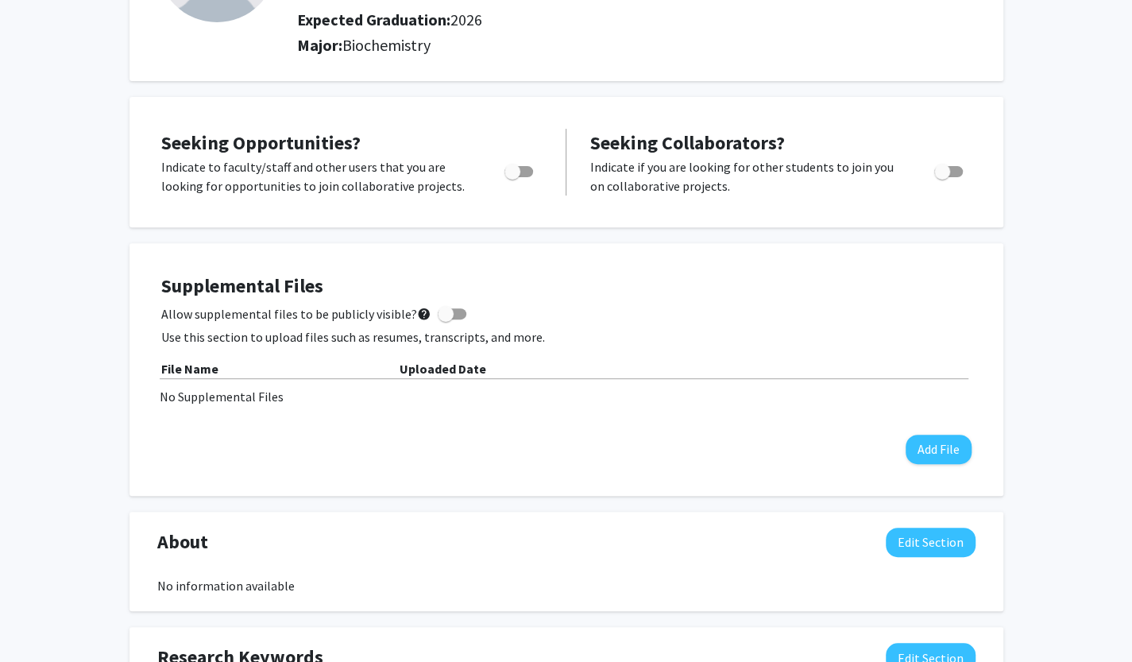
scroll to position [0, 0]
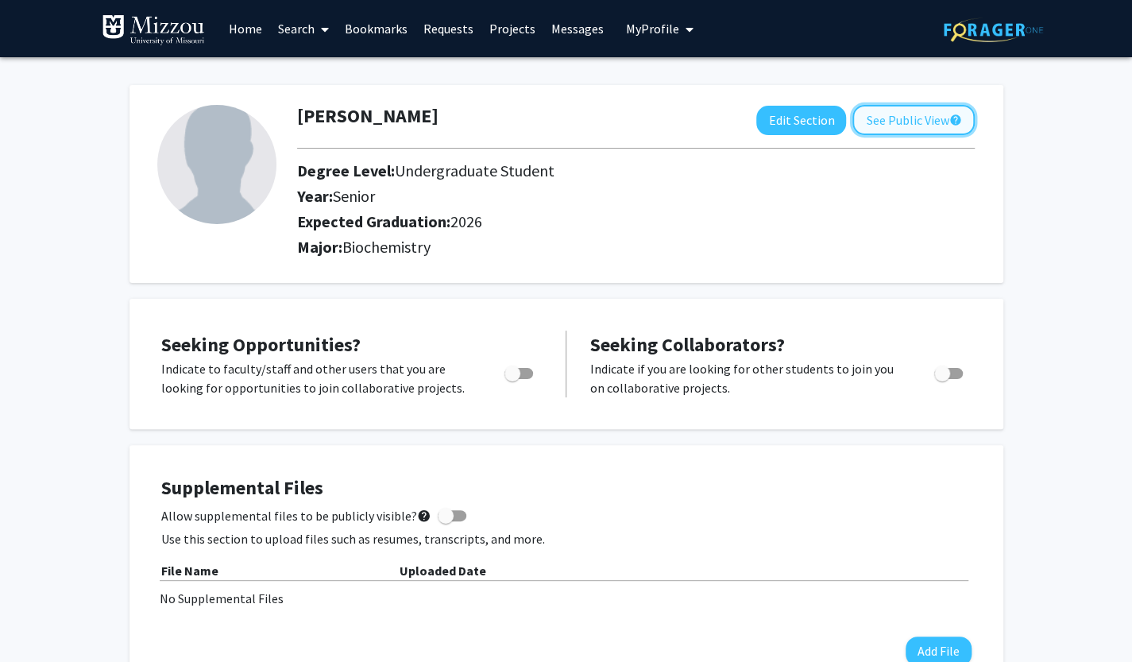
click at [872, 119] on button "See Public View help" at bounding box center [913, 120] width 122 height 30
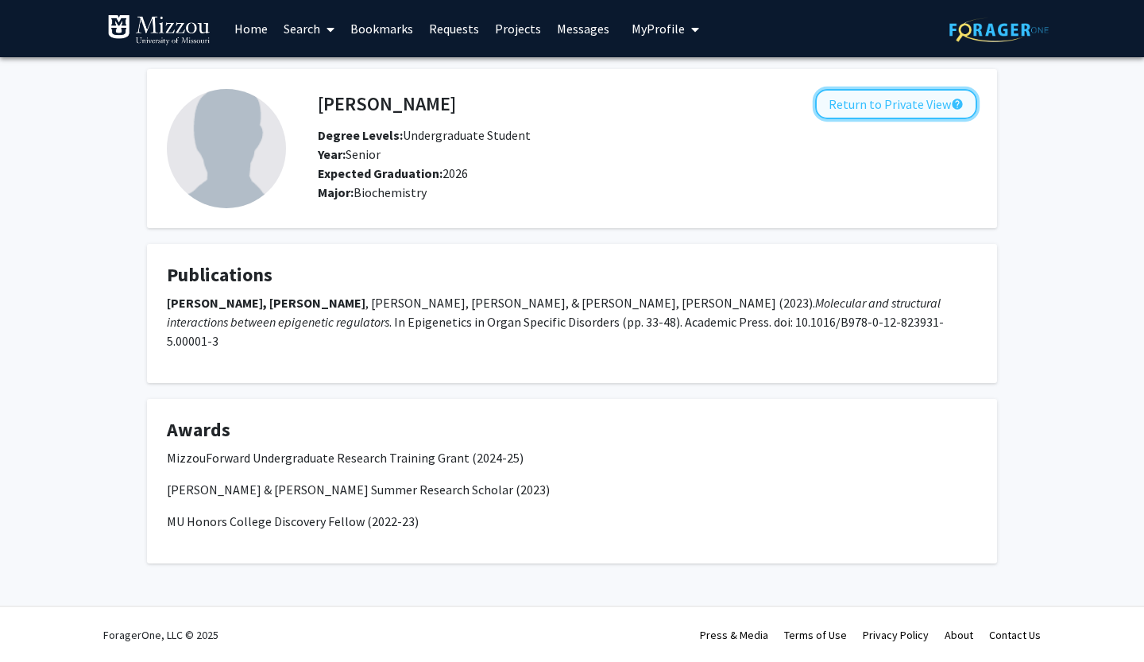
click at [904, 114] on button "Return to Private View help" at bounding box center [896, 104] width 162 height 30
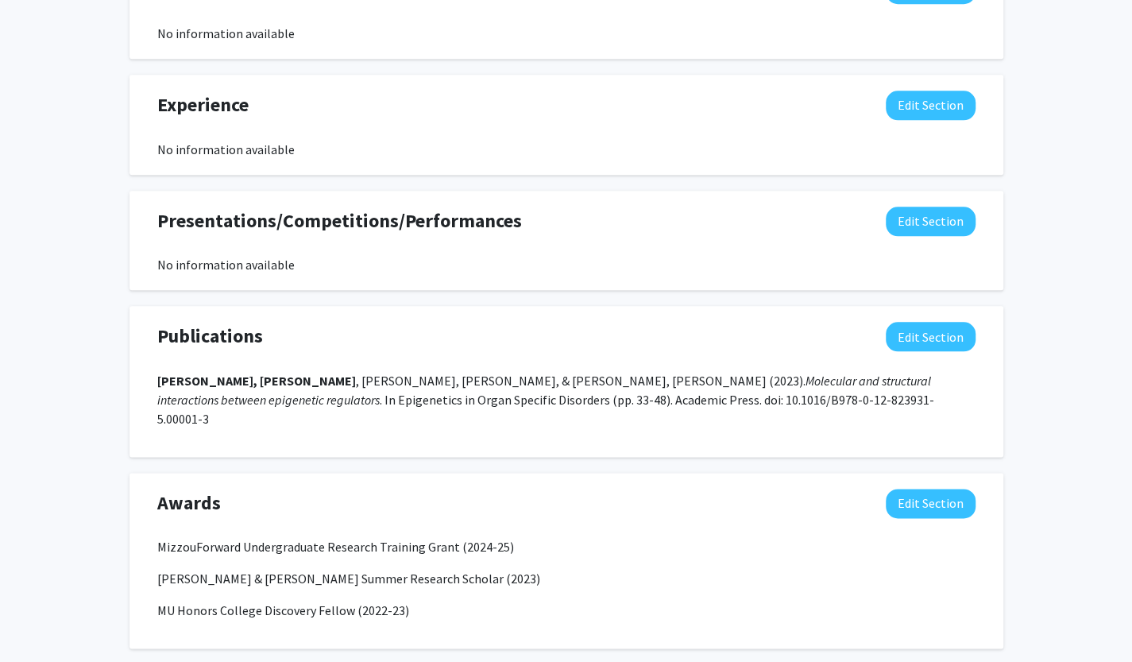
scroll to position [935, 0]
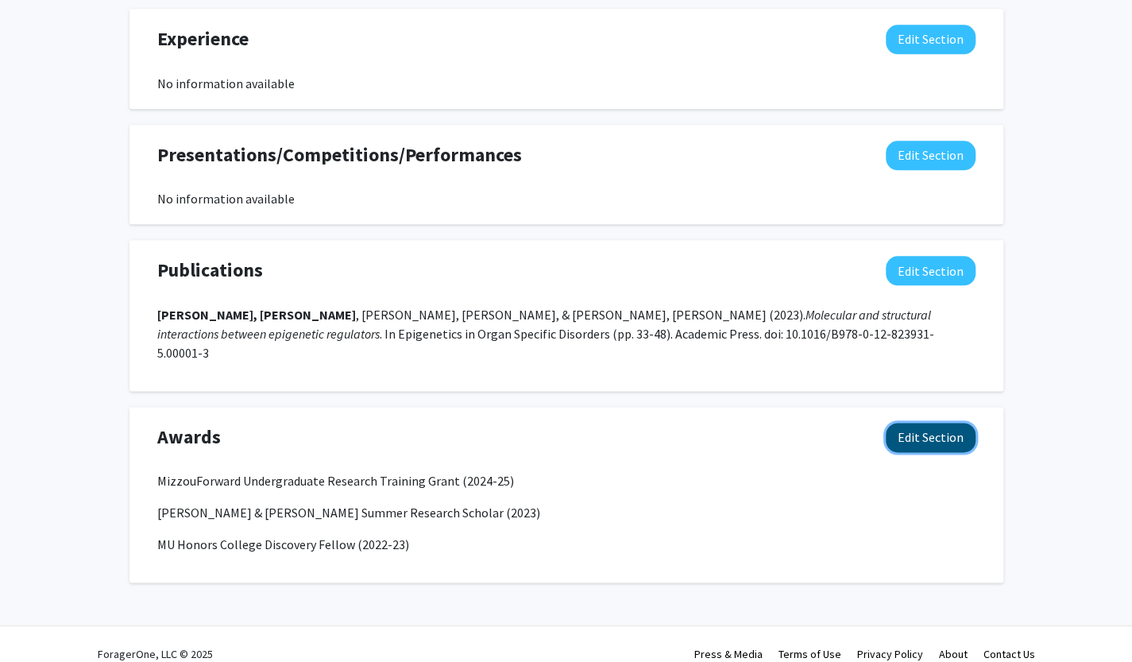
click at [935, 422] on button "Edit Section" at bounding box center [930, 436] width 90 height 29
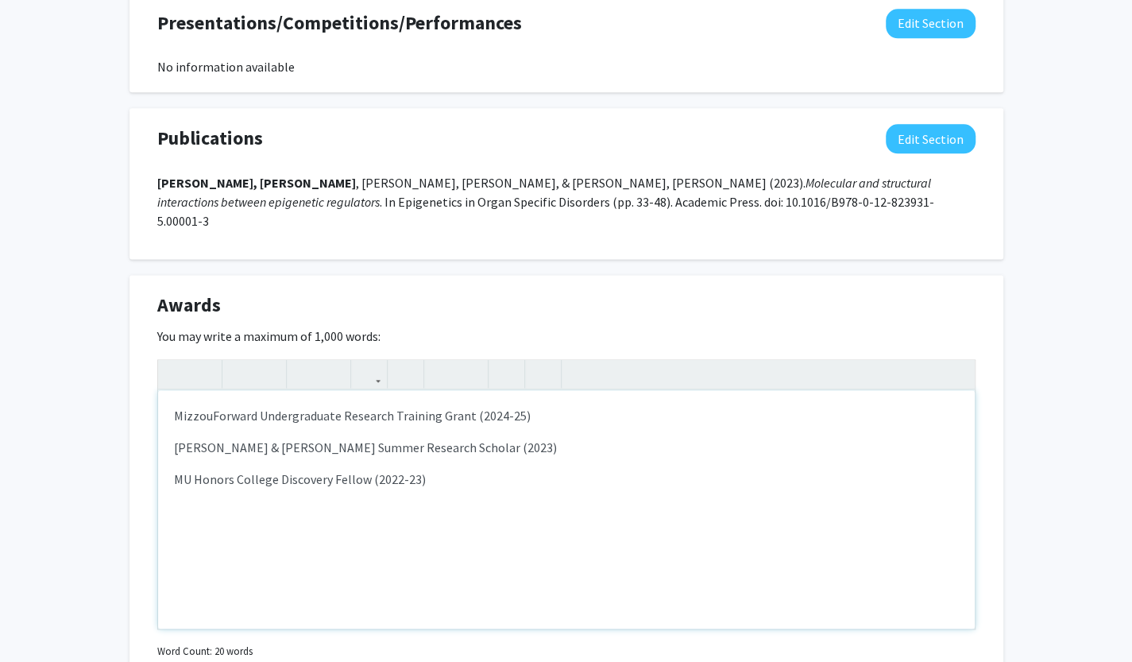
scroll to position [1069, 0]
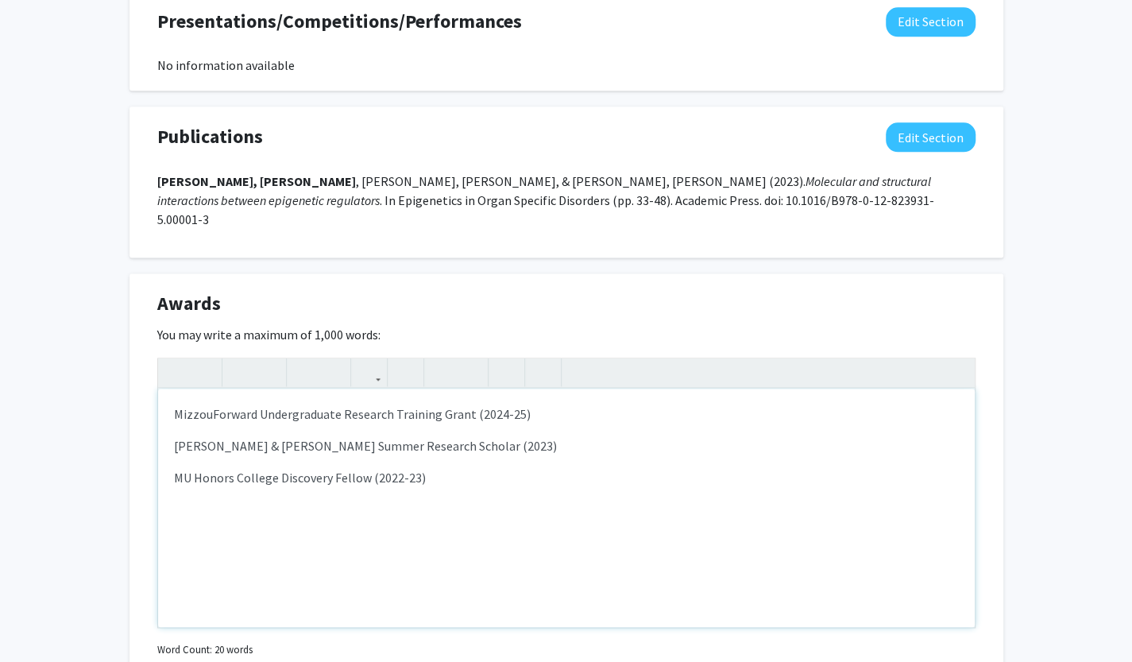
click at [510, 483] on div "MizzouForward Undergraduate Research Training Grant (2024-25) Peggy & Andrew Ch…" at bounding box center [566, 507] width 816 height 238
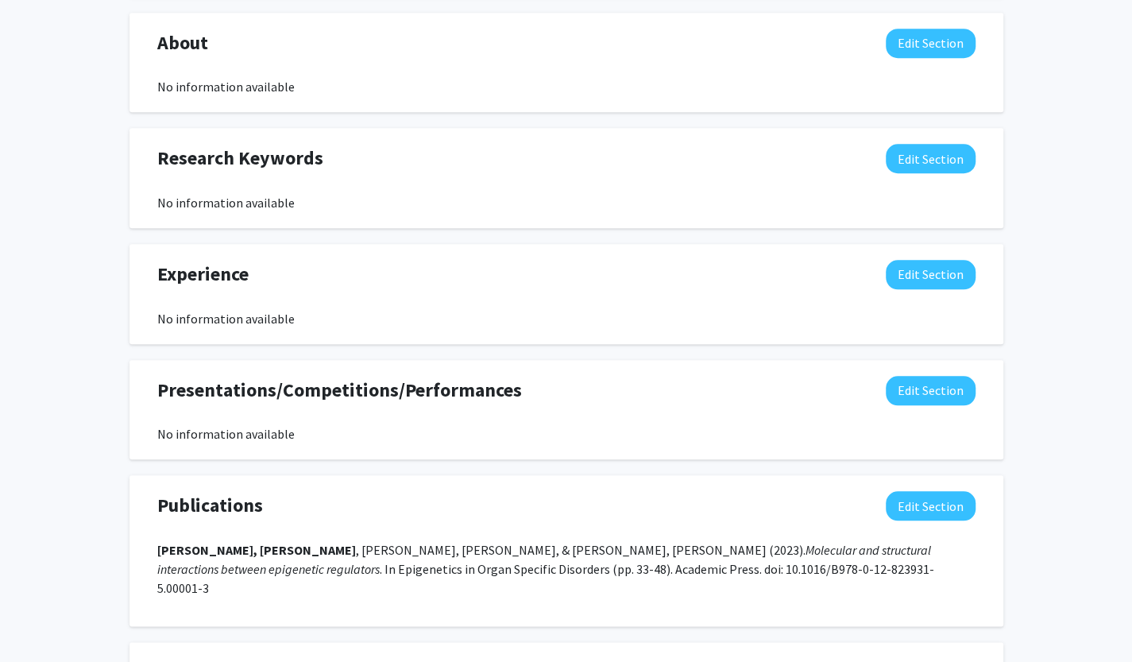
scroll to position [692, 0]
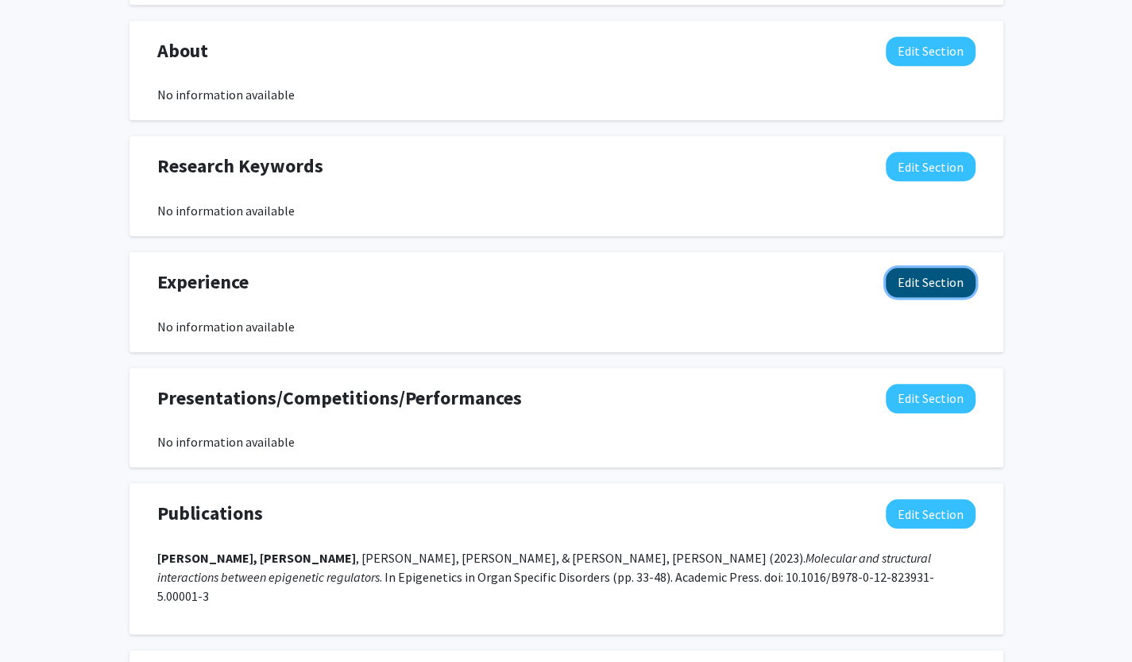
click at [910, 284] on button "Edit Section" at bounding box center [930, 282] width 90 height 29
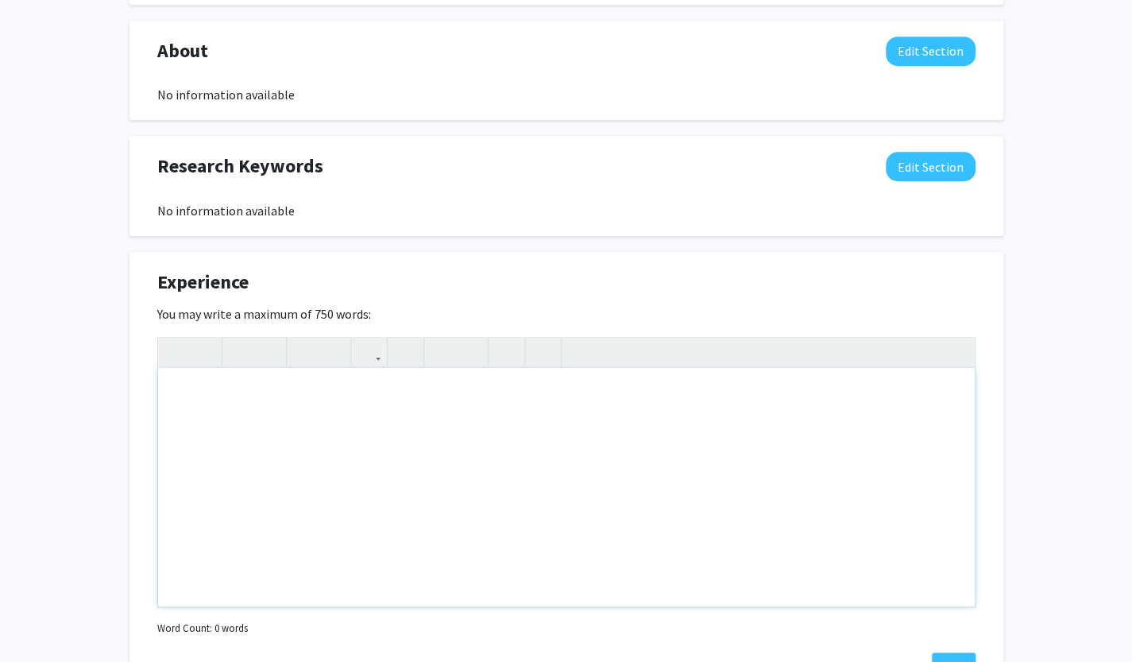
click at [292, 409] on div "Note to users with screen readers: Please deactivate our accessibility plugin f…" at bounding box center [566, 487] width 816 height 238
click at [0, 353] on div "Anvitha Boosani Edit Section See Public View help Degree Level: Undergraduate S…" at bounding box center [566, 429] width 1132 height 2128
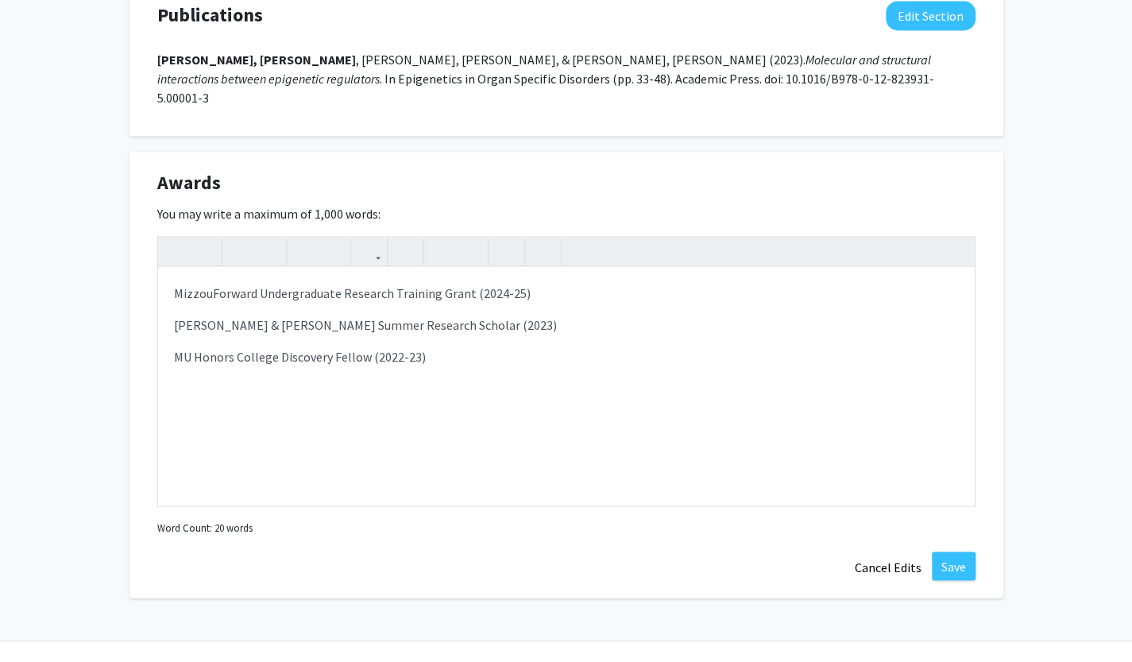
scroll to position [1532, 0]
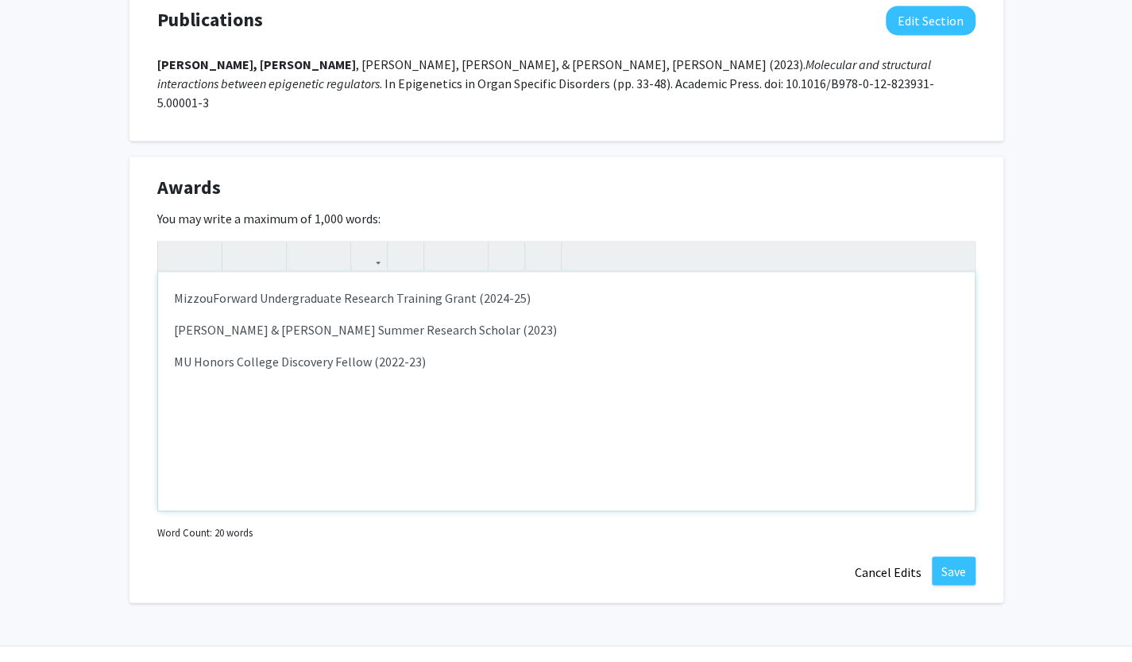
click at [581, 370] on div "MizzouForward Undergraduate Research Training Grant (2024-25) Peggy & Andrew Ch…" at bounding box center [566, 391] width 816 height 238
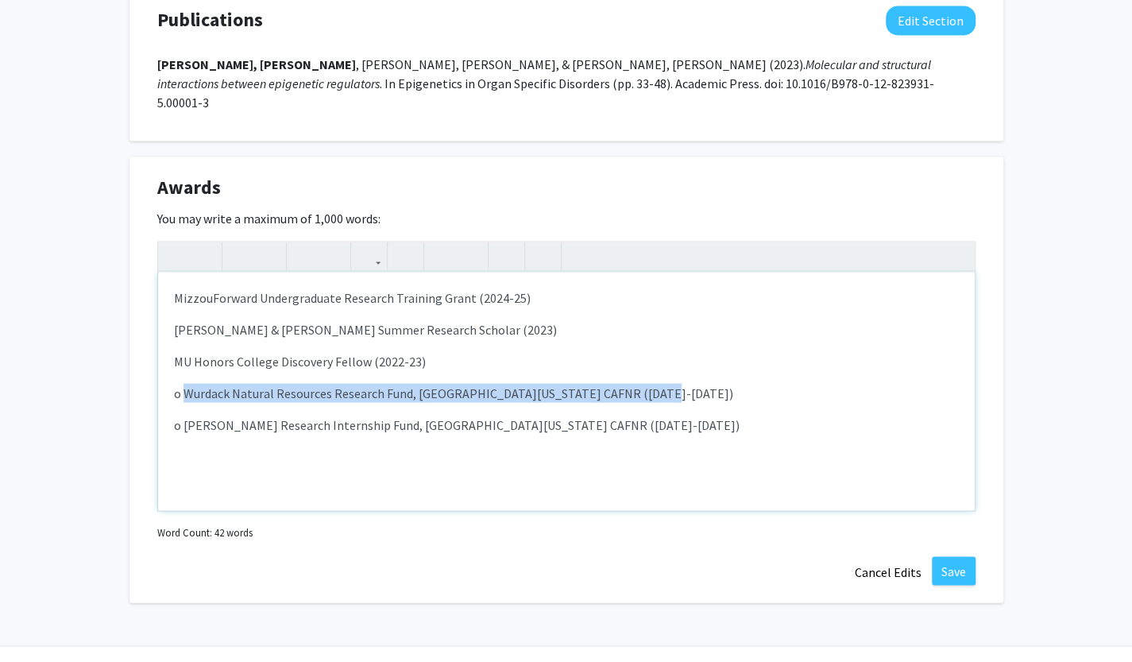
drag, startPoint x: 645, startPoint y: 364, endPoint x: 181, endPoint y: 372, distance: 463.9
click at [181, 383] on p "o Wurdack Natural Resources Research Fund, University of Missouri CAFNR (2024-2…" at bounding box center [566, 392] width 785 height 19
copy p "Wurdack Natural Resources Research Fund, University of Missouri CAFNR (2024-202…"
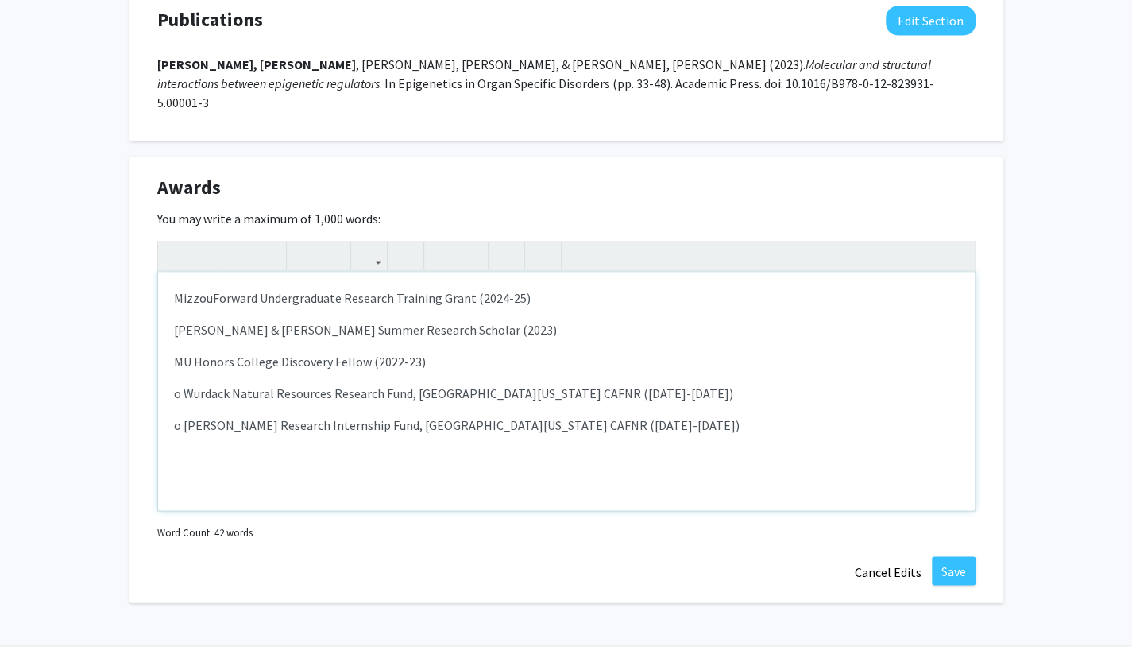
click at [559, 272] on div "MizzouForward Undergraduate Research Training Grant (2024-25) Peggy & Andrew Ch…" at bounding box center [566, 391] width 816 height 238
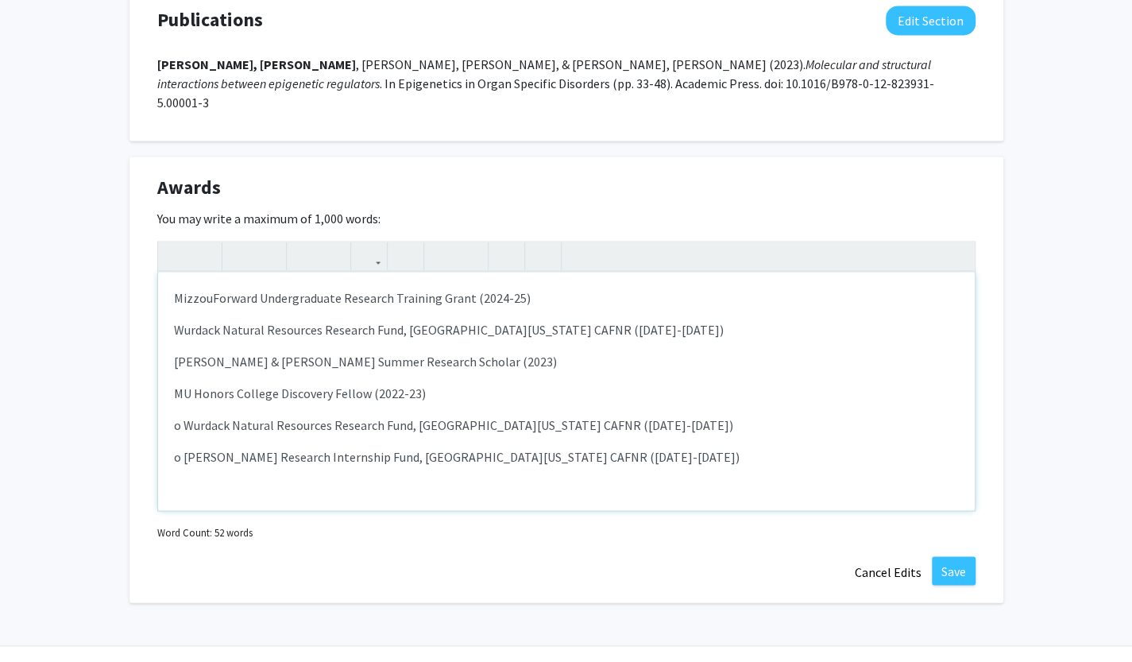
click at [607, 319] on p "Wurdack Natural Resources Research Fund, University of Missouri CAFNR (2024-202…" at bounding box center [566, 328] width 785 height 19
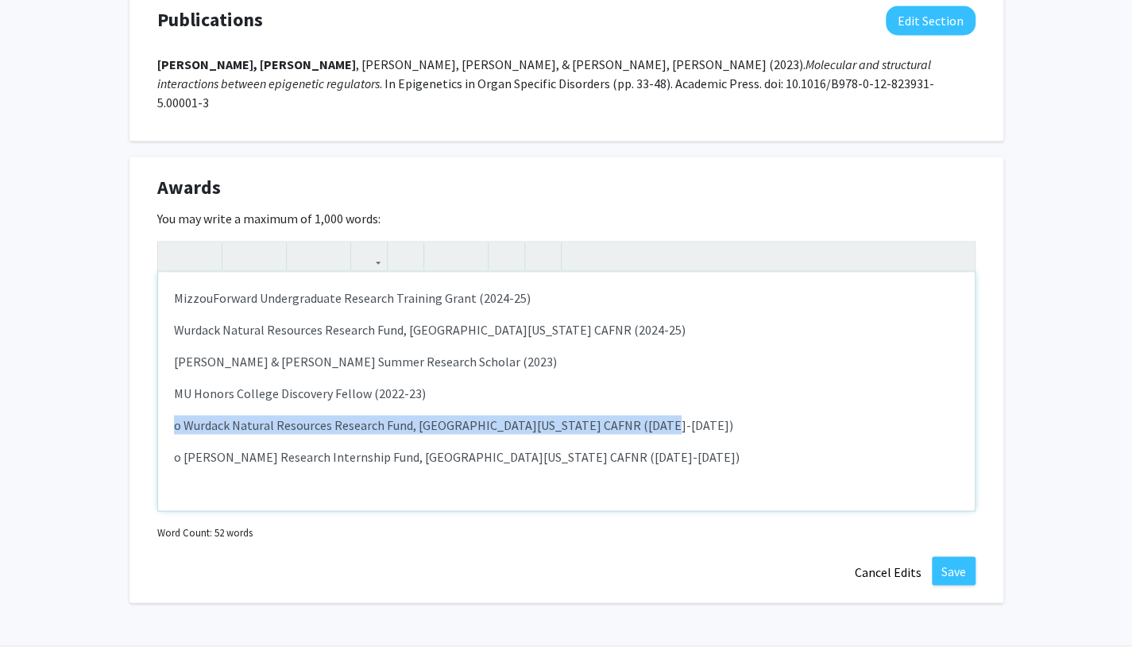
drag, startPoint x: 715, startPoint y: 409, endPoint x: 173, endPoint y: 407, distance: 541.6
click at [174, 415] on p "o Wurdack Natural Resources Research Fund, University of Missouri CAFNR (2024-2…" at bounding box center [566, 424] width 785 height 19
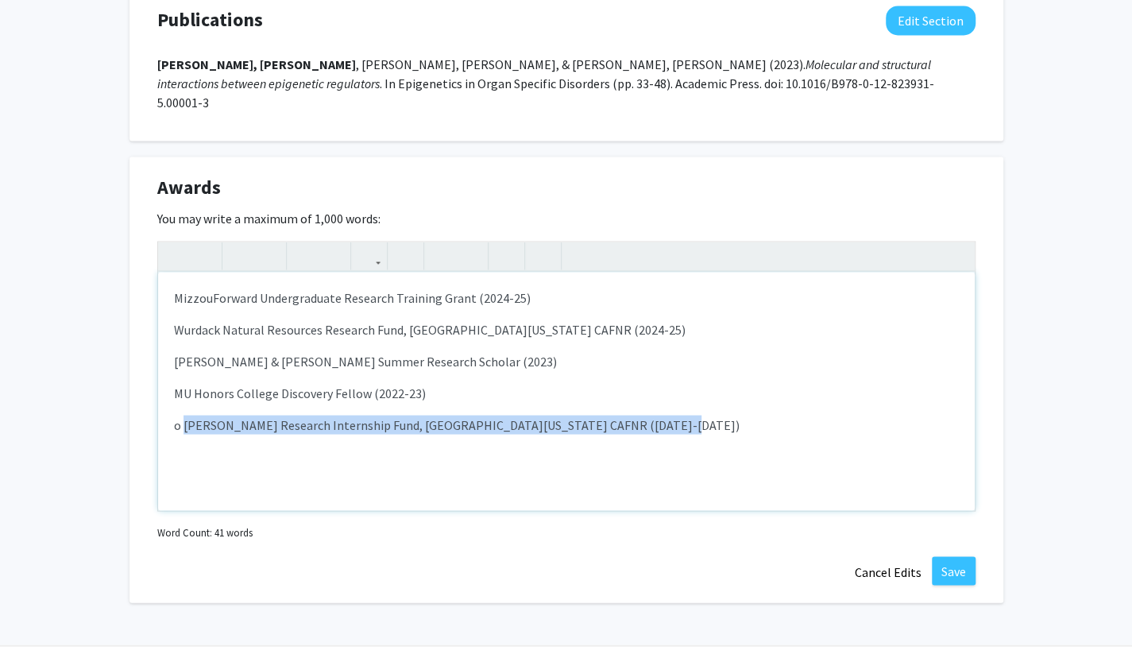
drag, startPoint x: 692, startPoint y: 411, endPoint x: 183, endPoint y: 405, distance: 509.9
click at [183, 415] on p "o Dudley Alexander Research Internship Fund, University of Missouri CAFNR (2023…" at bounding box center [566, 424] width 785 height 19
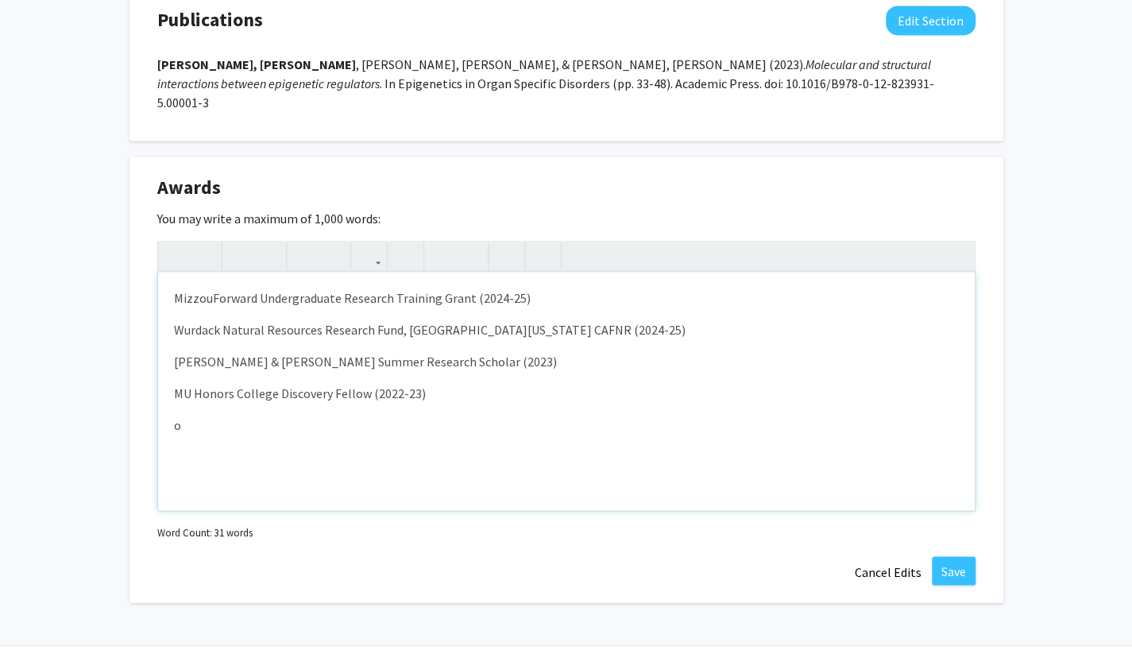
click at [654, 318] on div "MizzouForward Undergraduate Research Training Grant (2024-25) Wurdack Natural R…" at bounding box center [566, 391] width 816 height 238
click at [623, 319] on p "Wurdack Natural Resources Research Fund, University of Missouri CAFNR (2024-25)" at bounding box center [566, 328] width 785 height 19
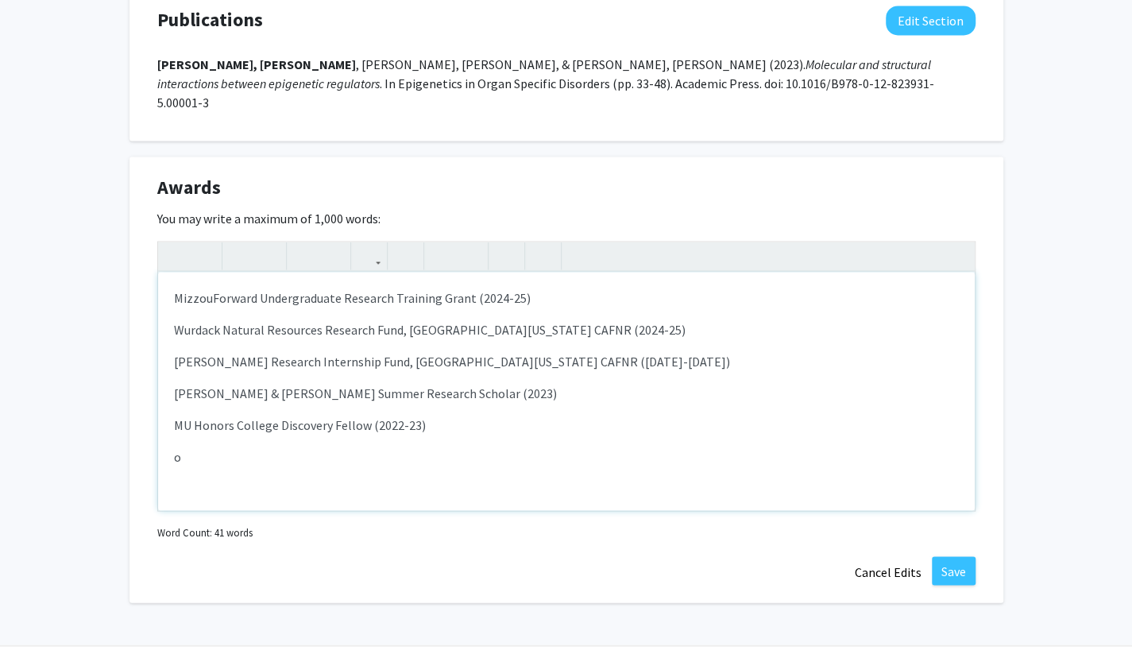
click at [588, 351] on p "Dudley Alexander Research Internship Fund, University of Missouri CAFNR (2023-2…" at bounding box center [566, 360] width 785 height 19
click at [604, 351] on p "Dudley Alexander Research Internship Fund, University of Missouri CAFNR (2023-2…" at bounding box center [566, 360] width 785 height 19
click at [511, 446] on p "o" at bounding box center [566, 455] width 785 height 19
type textarea "<p>MizzouForward Undergraduate Research Training Grant (2024-25)</p><p>Wurdack …"
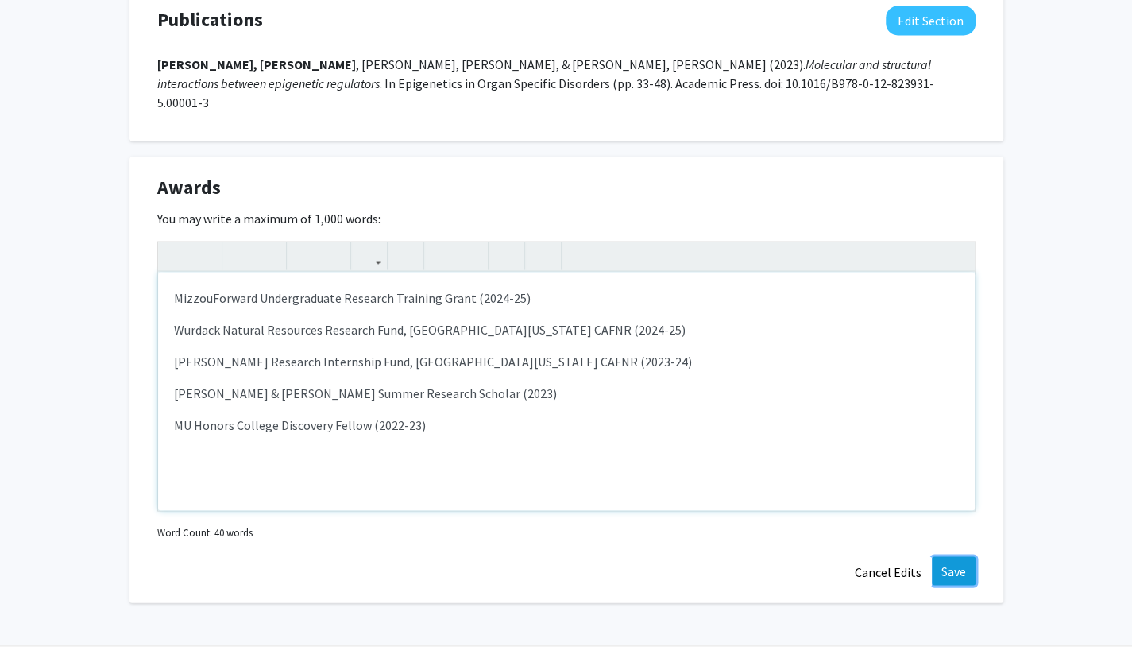
click at [969, 556] on button "Save" at bounding box center [954, 570] width 44 height 29
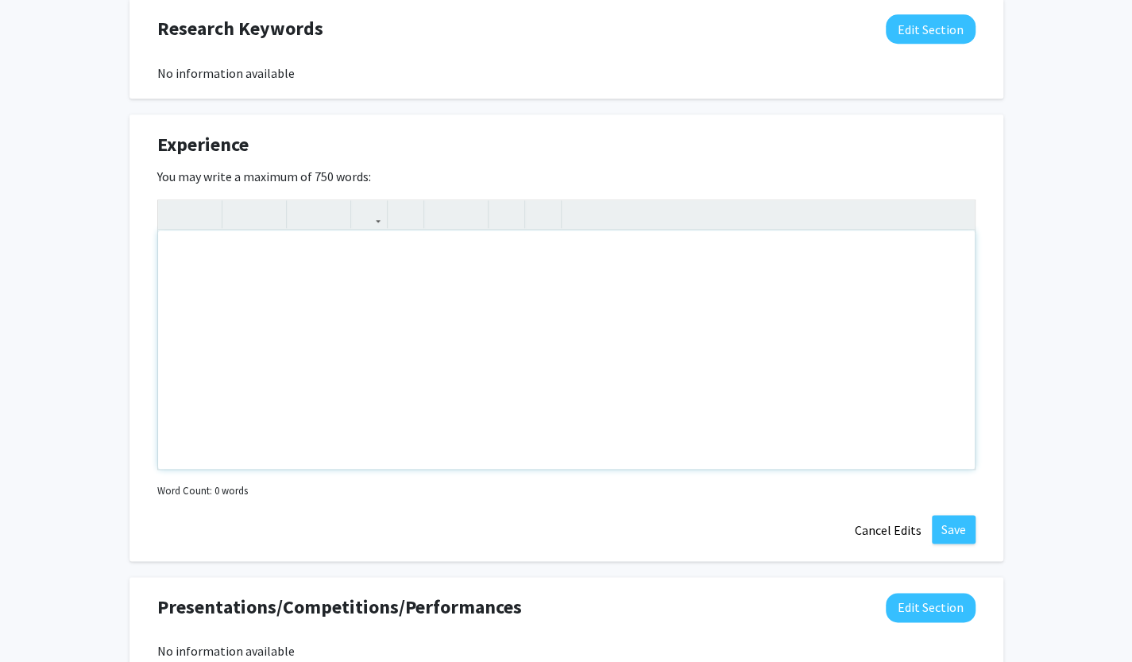
scroll to position [848, 0]
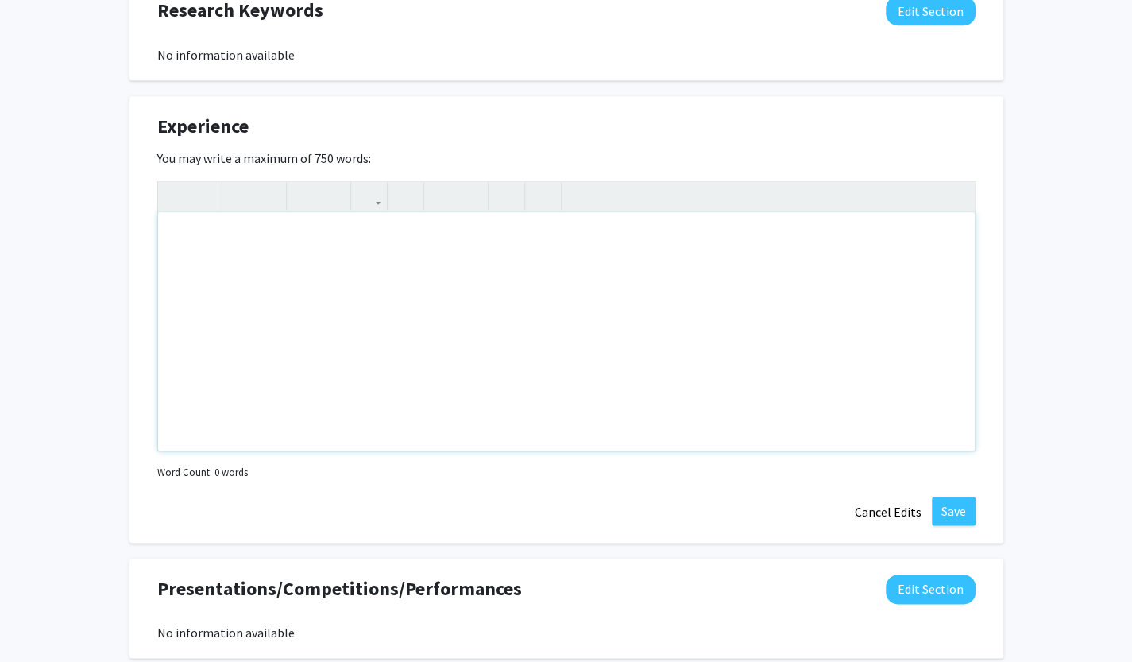
click at [357, 296] on div "Note to users with screen readers: Please deactivate our accessibility plugin f…" at bounding box center [566, 331] width 816 height 238
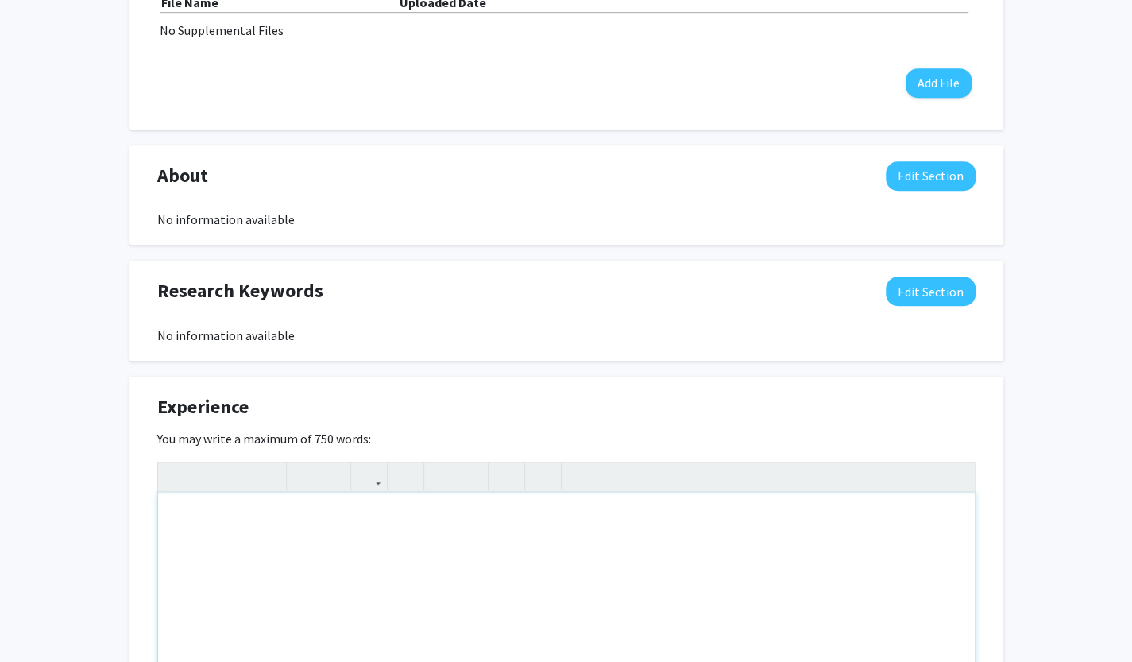
scroll to position [577, 0]
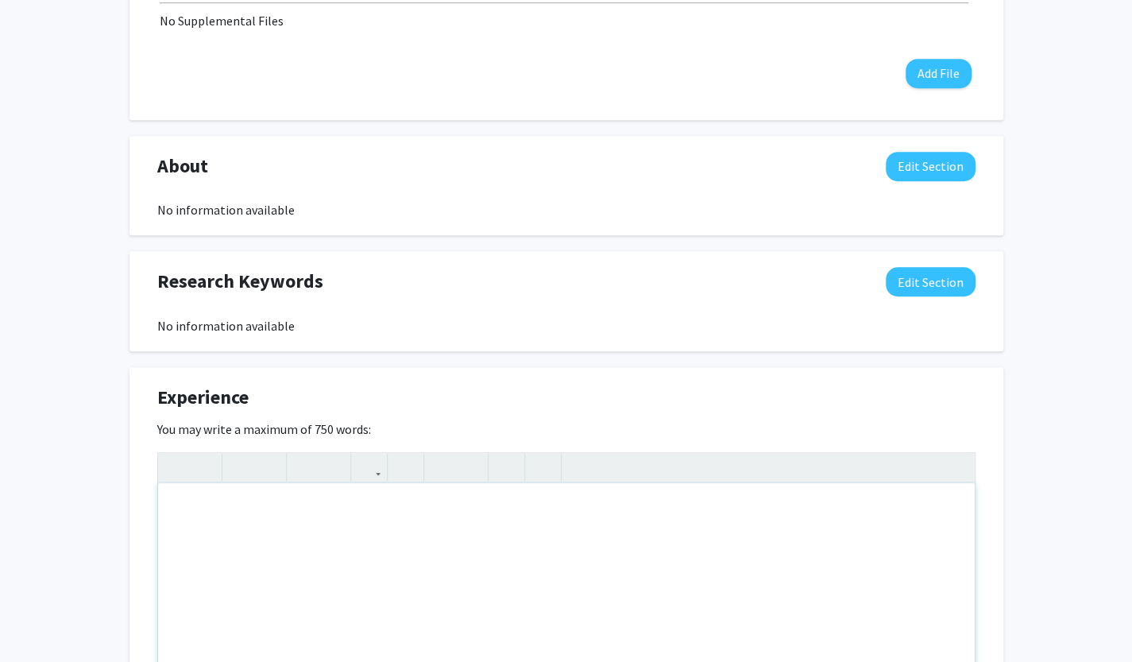
click at [357, 296] on div "Research Keywords Edit Section" at bounding box center [566, 285] width 842 height 37
click at [274, 544] on div "Note to users with screen readers: Please deactivate our accessibility plugin f…" at bounding box center [566, 602] width 816 height 238
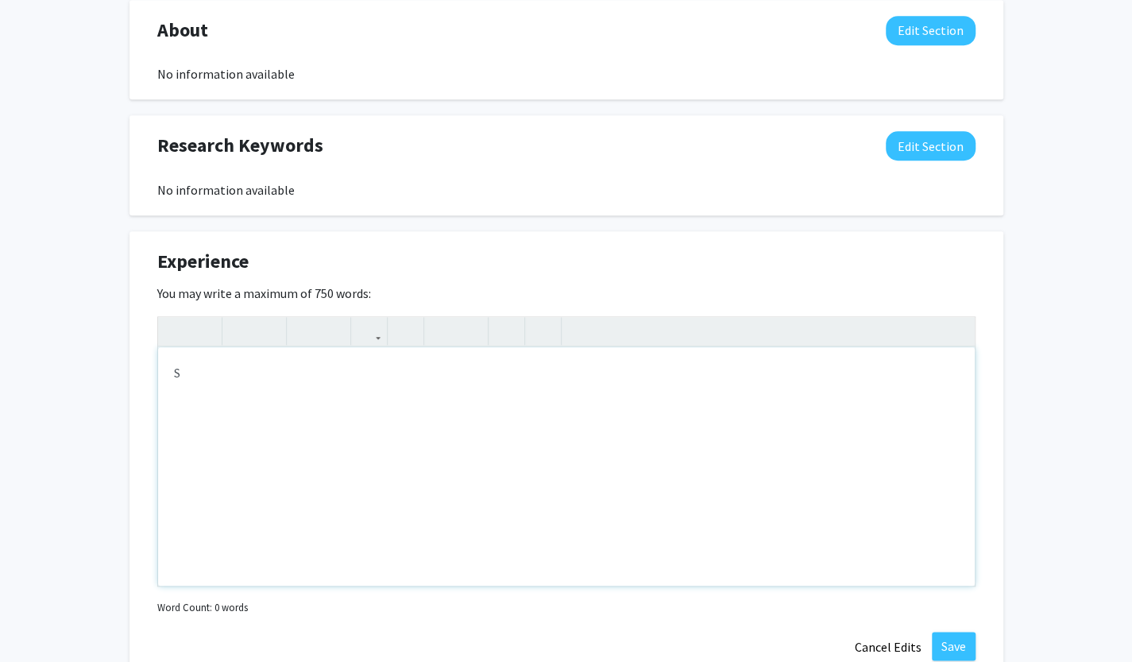
type textarea "S"
type textarea "<p>Independent Student Researcher</p>"
click at [8, 427] on div "Anvitha Boosani Edit Section See Public View help Degree Level: Undergraduate S…" at bounding box center [566, 314] width 1132 height 1941
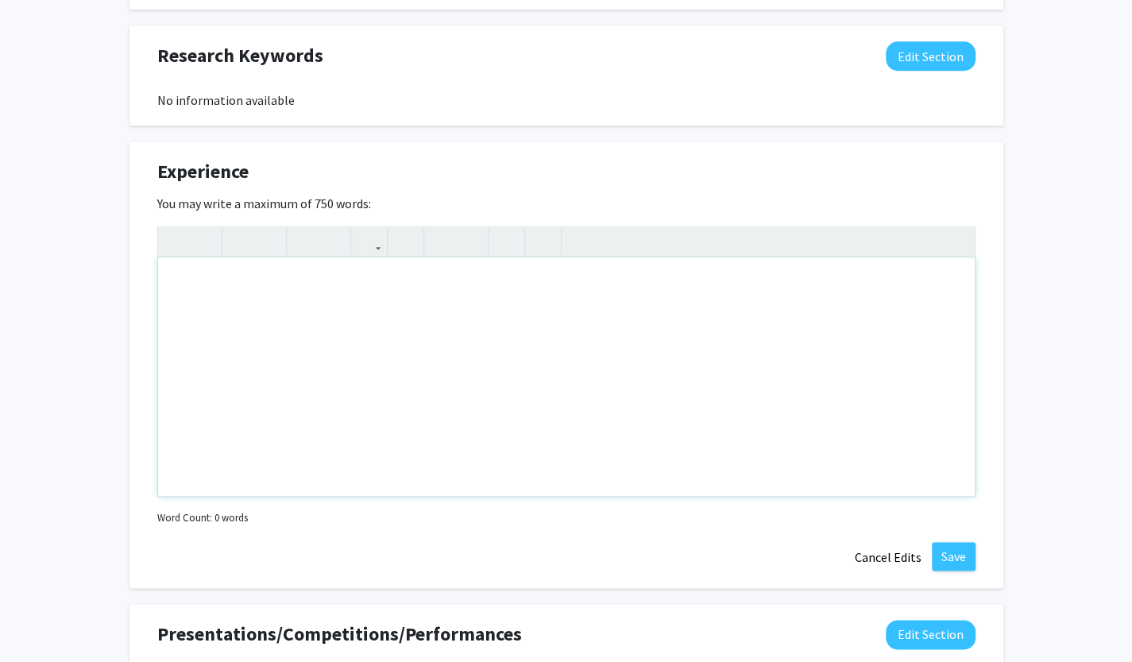
scroll to position [816, 0]
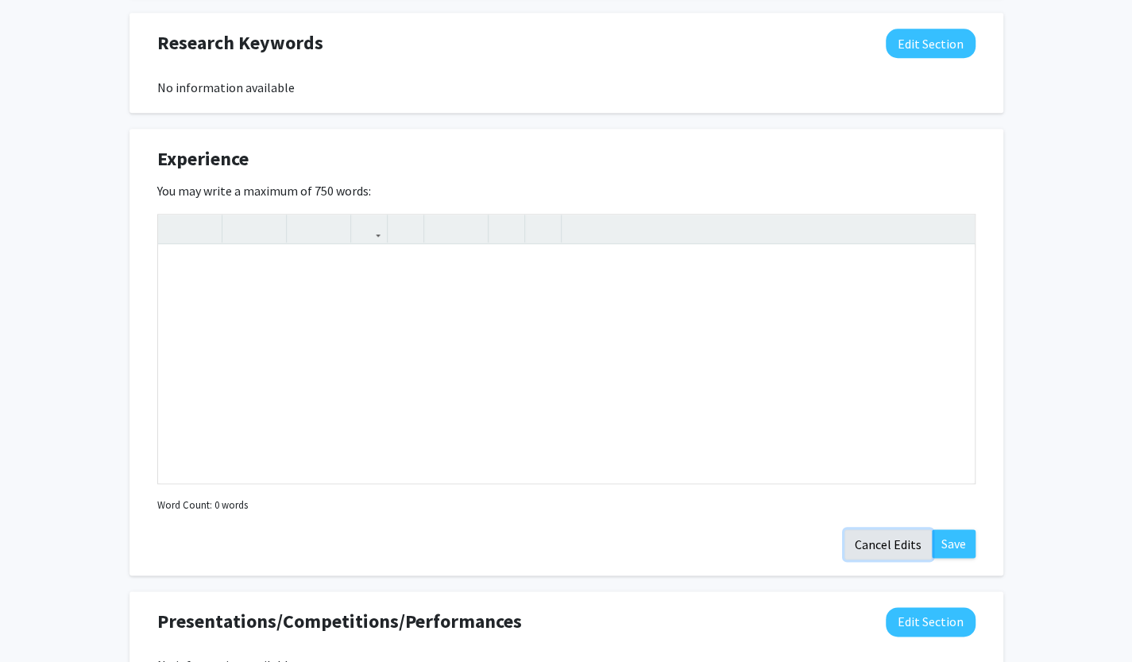
click at [872, 555] on button "Cancel Edits" at bounding box center [887, 544] width 87 height 30
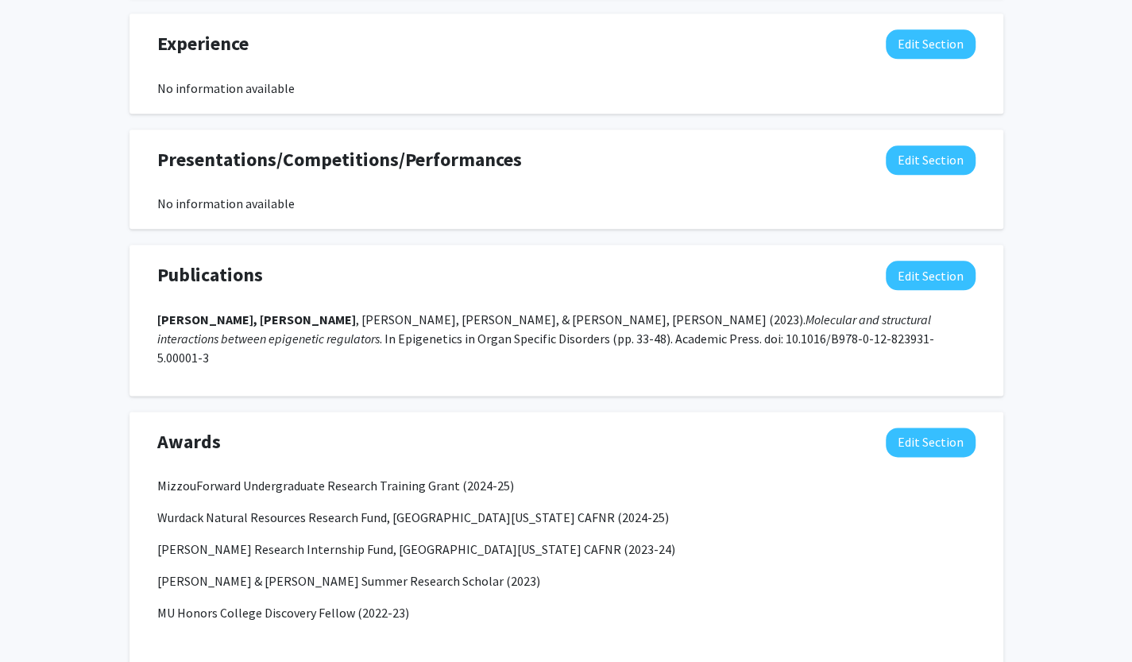
scroll to position [928, 0]
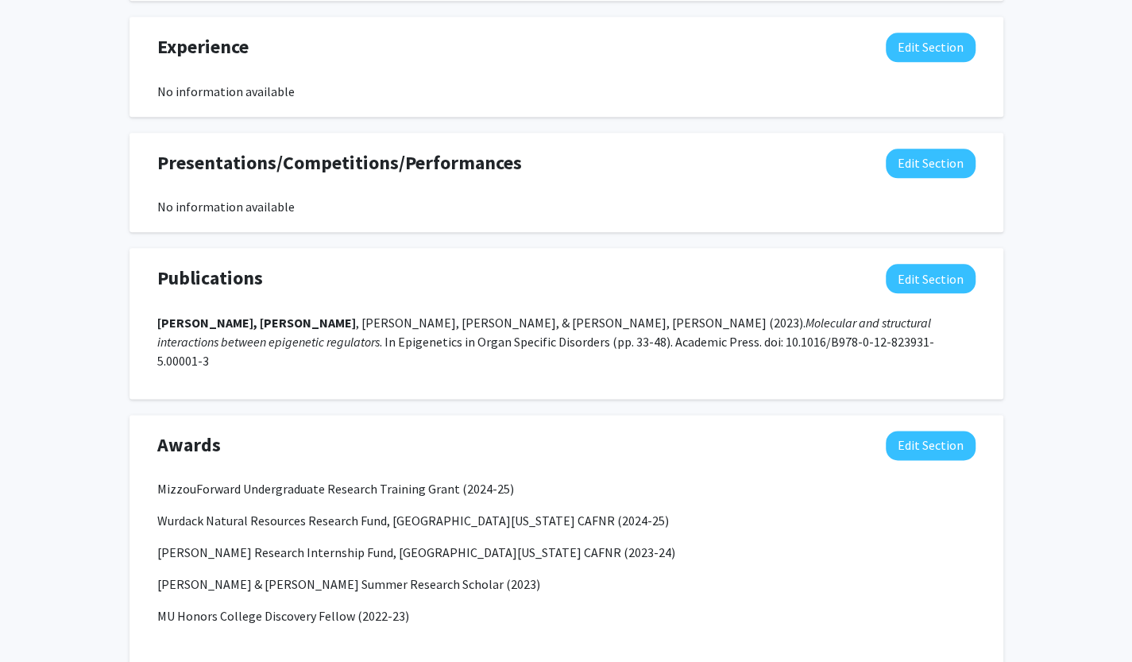
drag, startPoint x: 1043, startPoint y: 488, endPoint x: 1086, endPoint y: 606, distance: 125.1
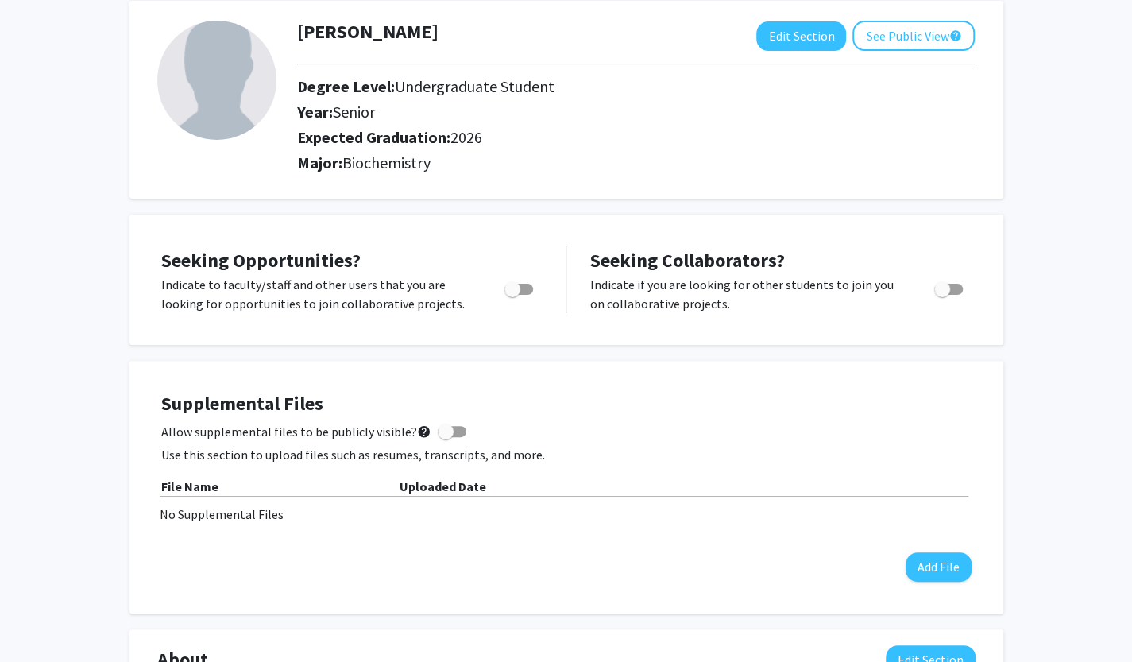
scroll to position [81, 0]
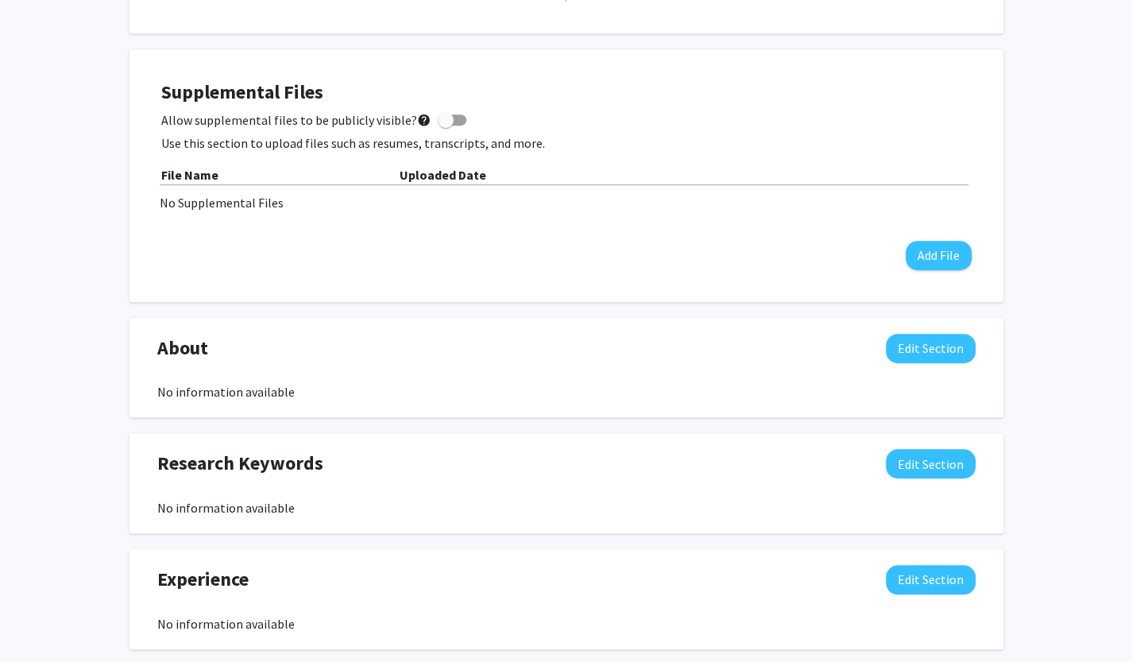
scroll to position [402, 0]
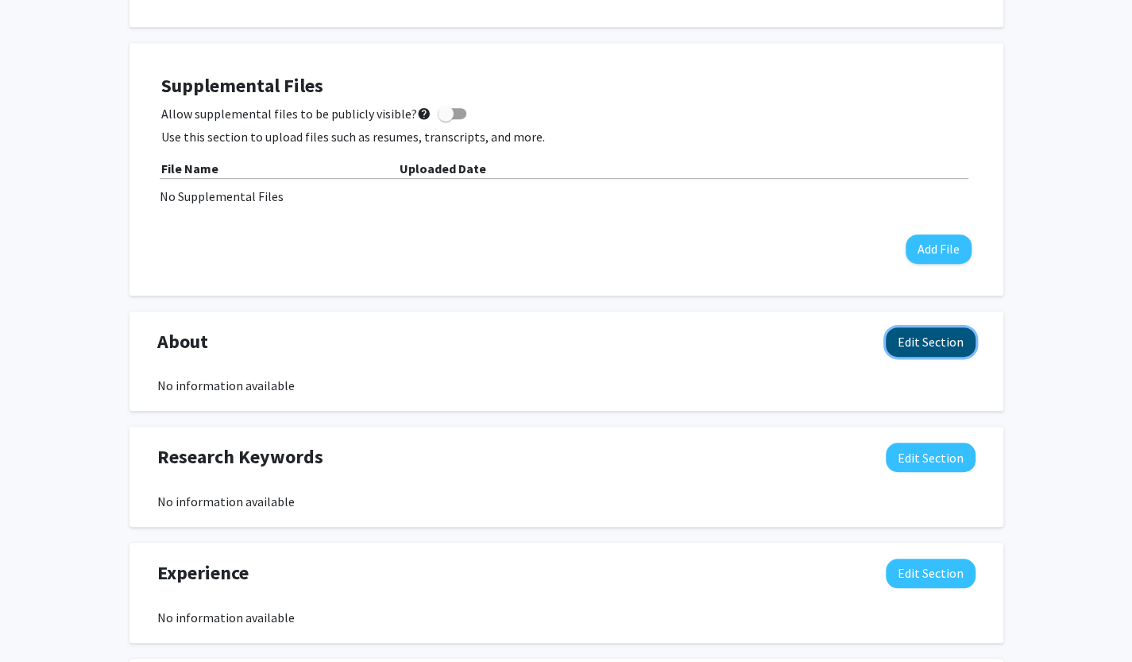
click at [929, 338] on button "Edit Section" at bounding box center [930, 341] width 90 height 29
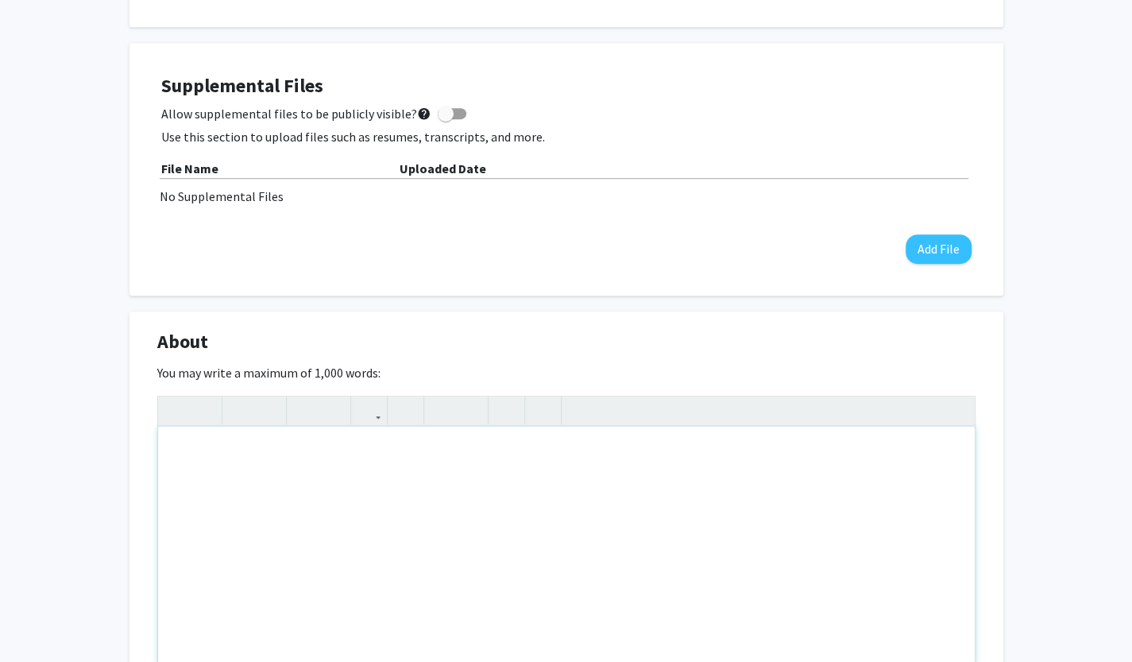
click at [378, 496] on div "Note to users with screen readers: Please deactivate our accessibility plugin f…" at bounding box center [566, 545] width 816 height 238
type textarea "Undergraduate Research Ambassador at the University of Missouri-Columbia"
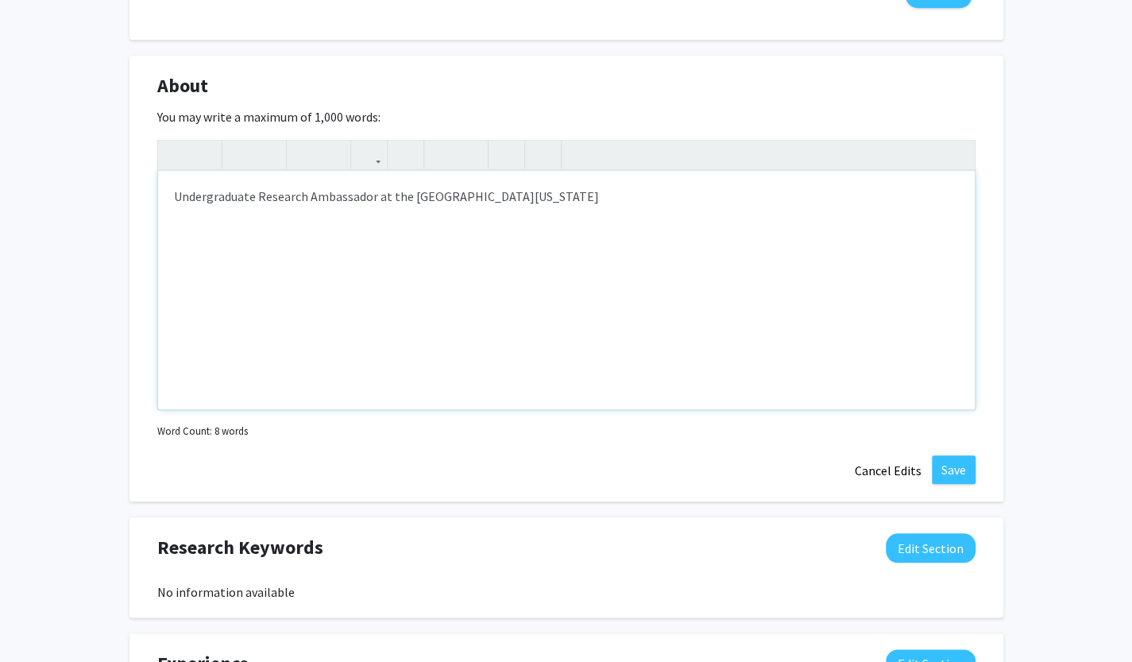
scroll to position [673, 0]
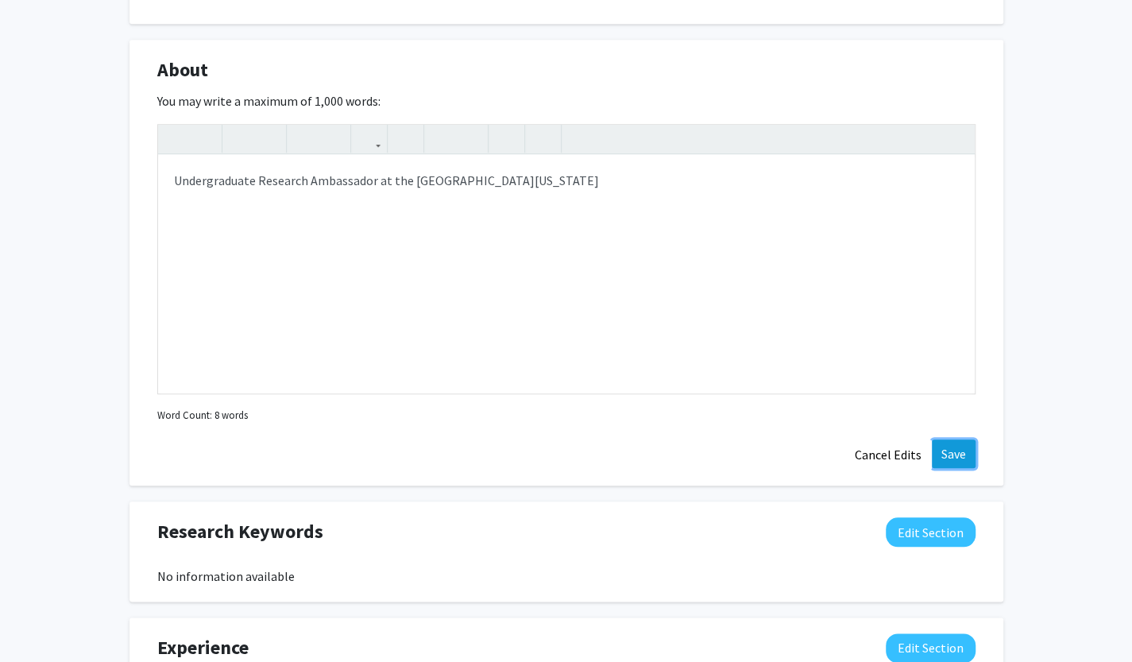
click at [949, 461] on button "Save" at bounding box center [954, 453] width 44 height 29
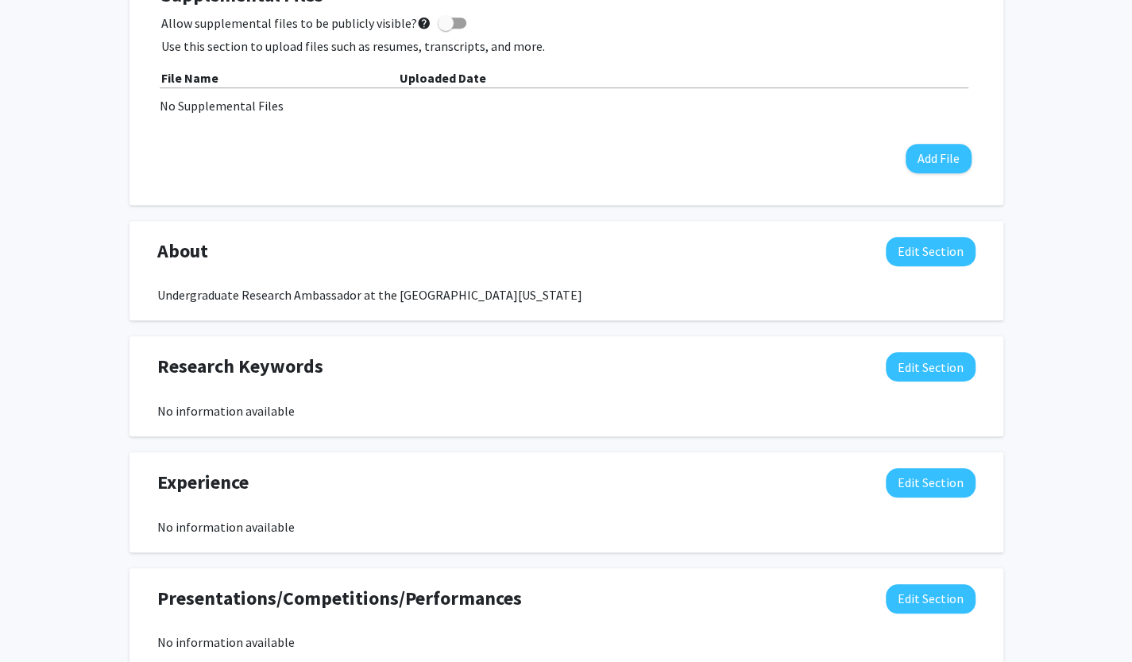
scroll to position [0, 0]
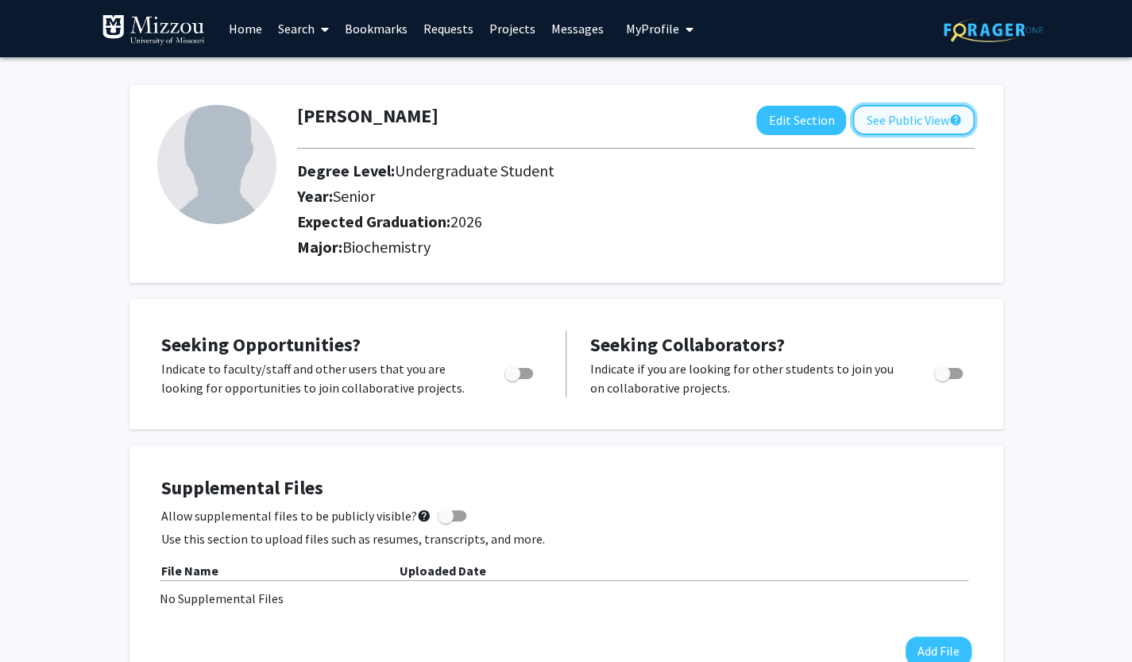
click at [900, 114] on button "See Public View help" at bounding box center [913, 120] width 122 height 30
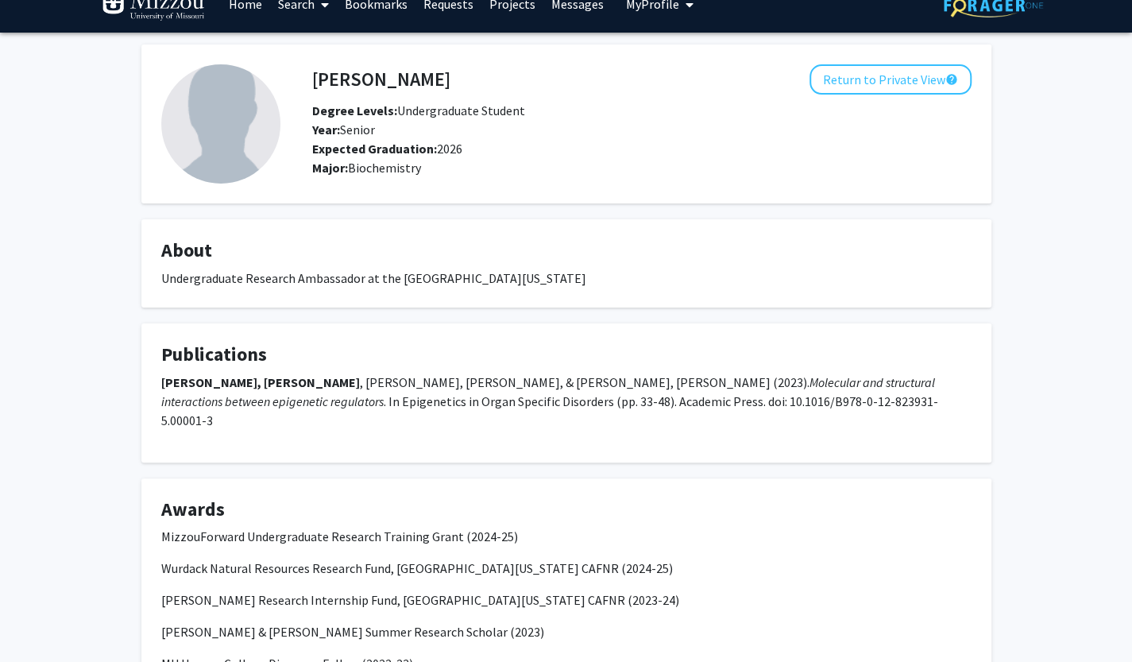
scroll to position [52, 0]
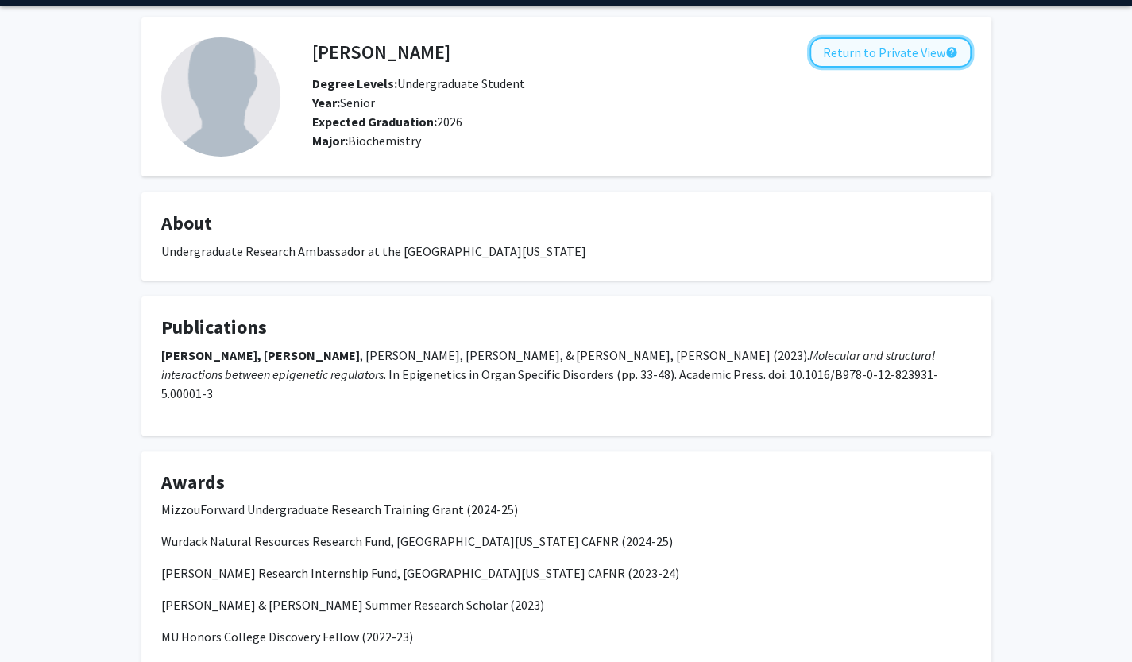
click at [883, 48] on button "Return to Private View help" at bounding box center [890, 52] width 162 height 30
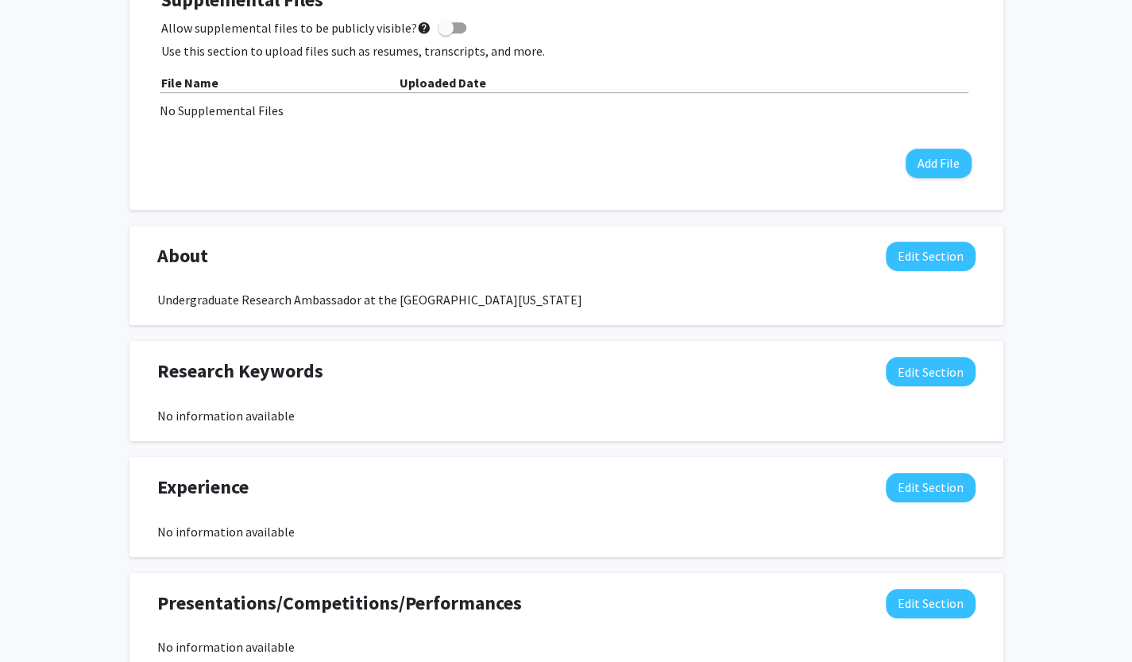
scroll to position [489, 0]
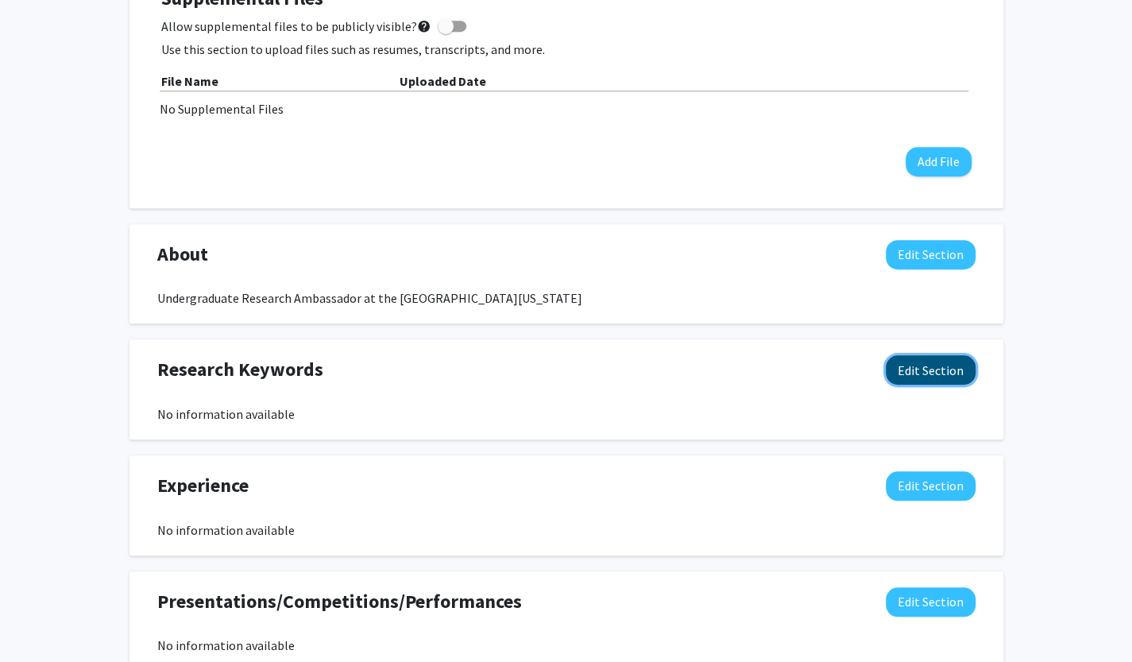
click at [961, 367] on button "Edit Section" at bounding box center [930, 369] width 90 height 29
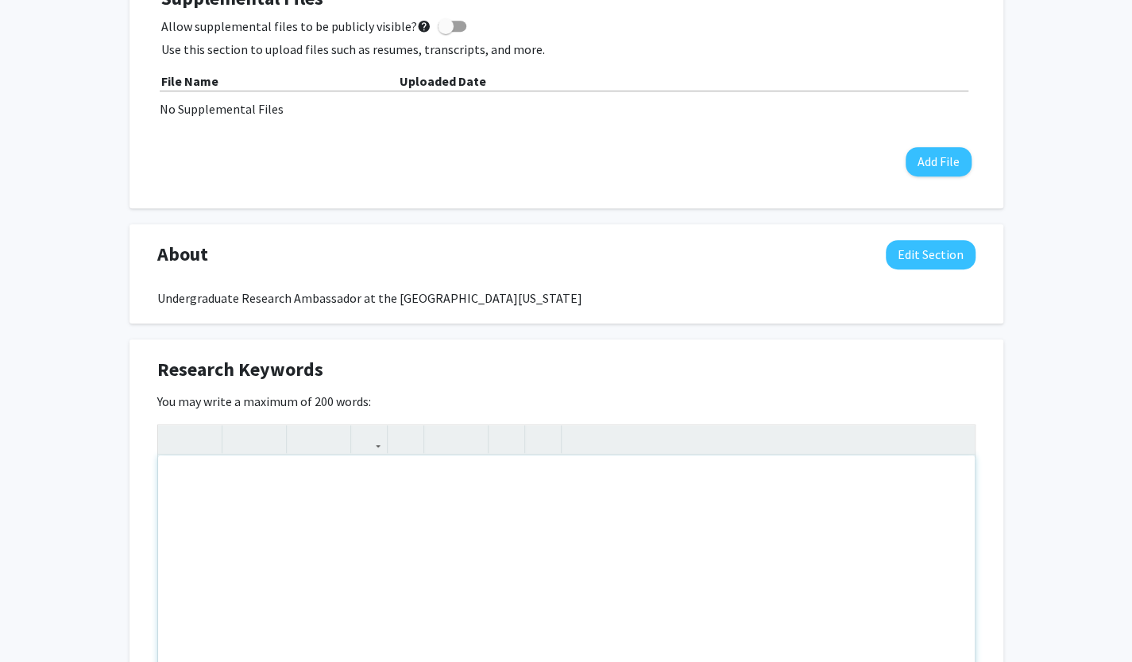
click at [424, 490] on div "Note to users with screen readers: Please deactivate our accessibility plugin f…" at bounding box center [566, 574] width 816 height 238
type textarea "<p>Epigenetics</p><p>Car</p>"
click at [530, 365] on div "Research Keywords Edit Section" at bounding box center [566, 373] width 842 height 37
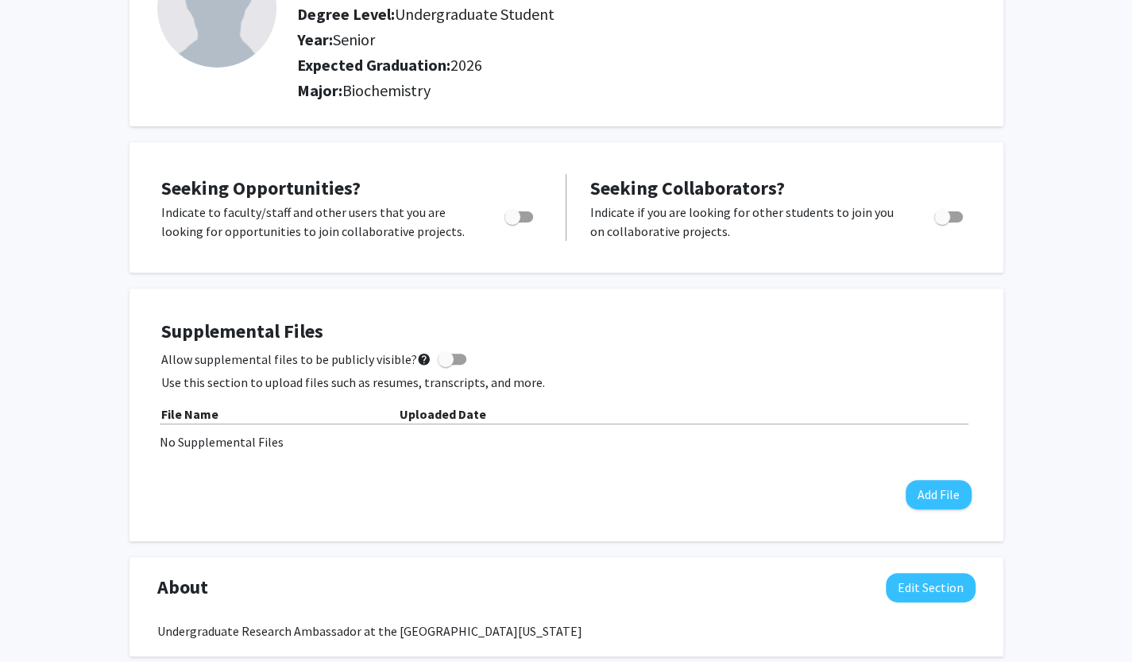
scroll to position [0, 0]
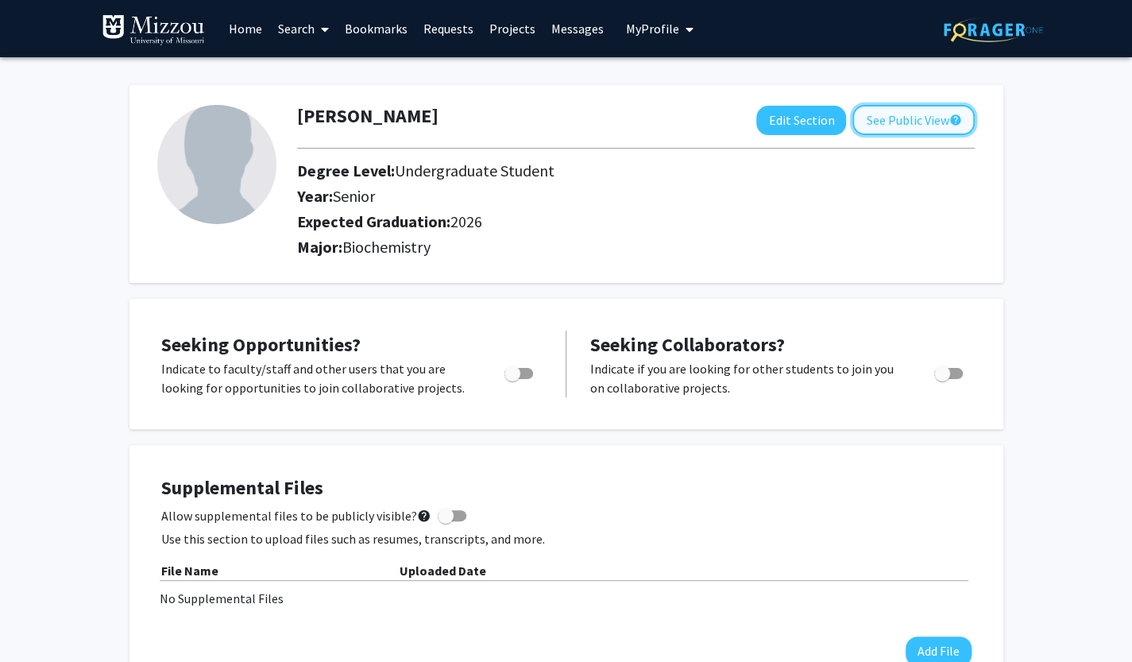
click at [891, 117] on button "See Public View help" at bounding box center [913, 120] width 122 height 30
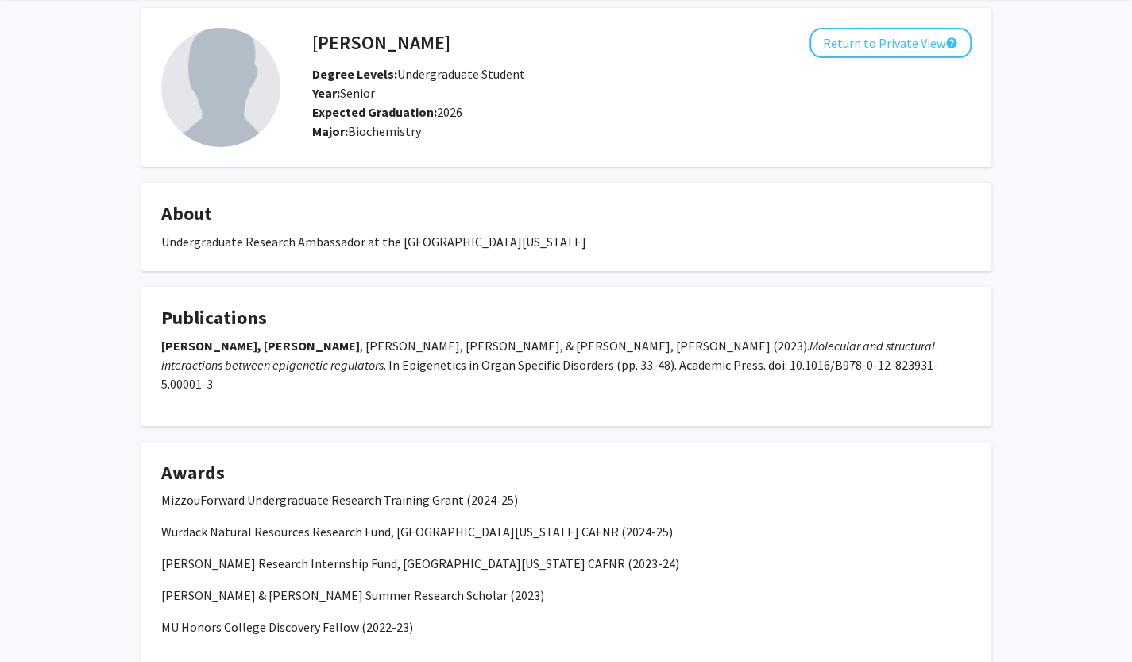
scroll to position [65, 0]
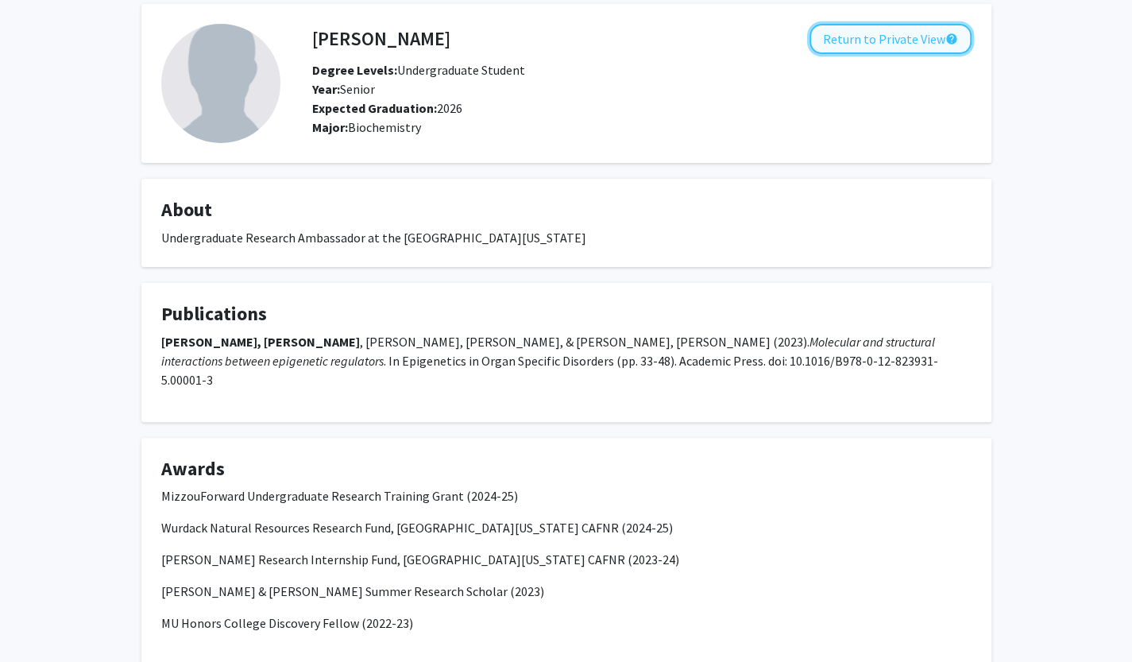
click at [891, 50] on button "Return to Private View help" at bounding box center [890, 39] width 162 height 30
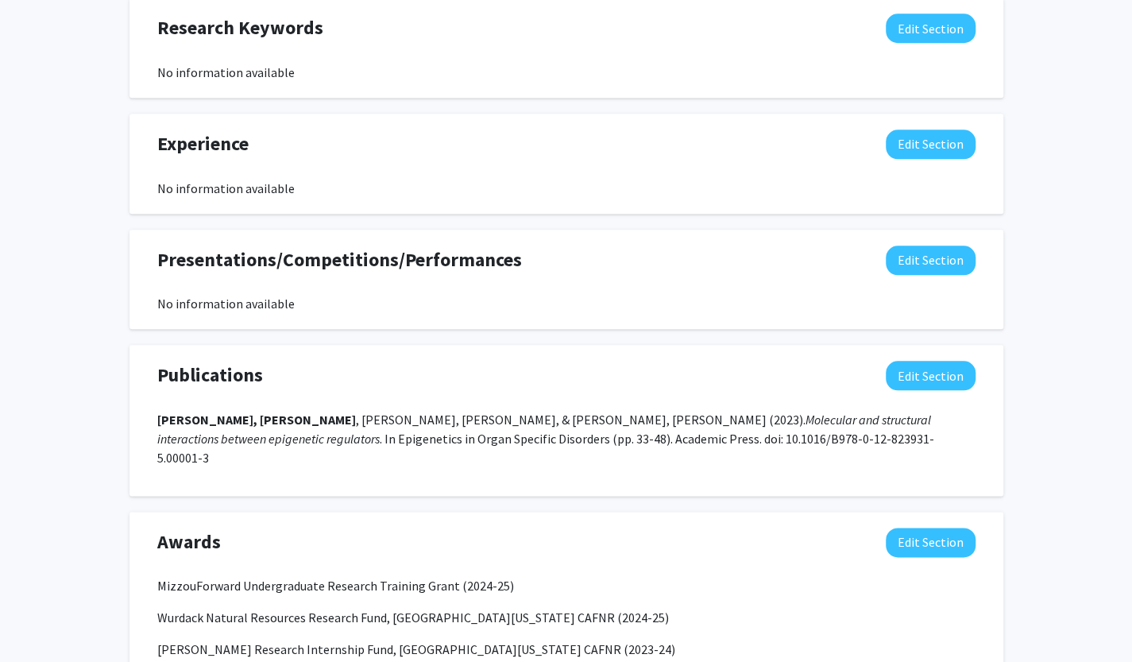
scroll to position [1018, 0]
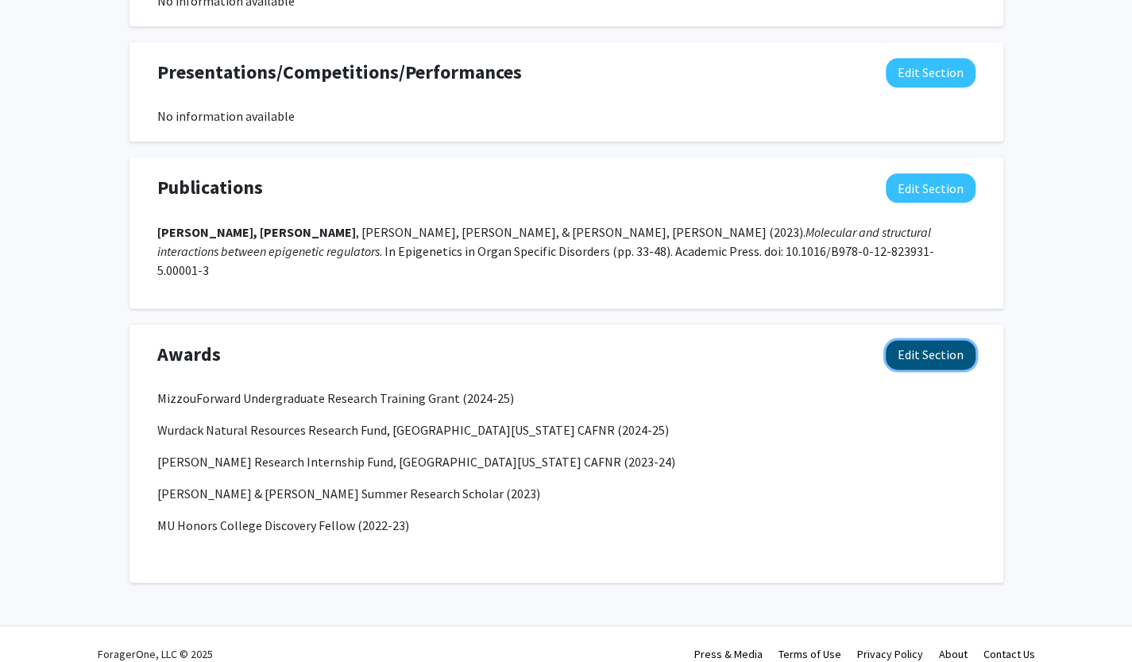
click at [946, 344] on button "Edit Section" at bounding box center [930, 354] width 90 height 29
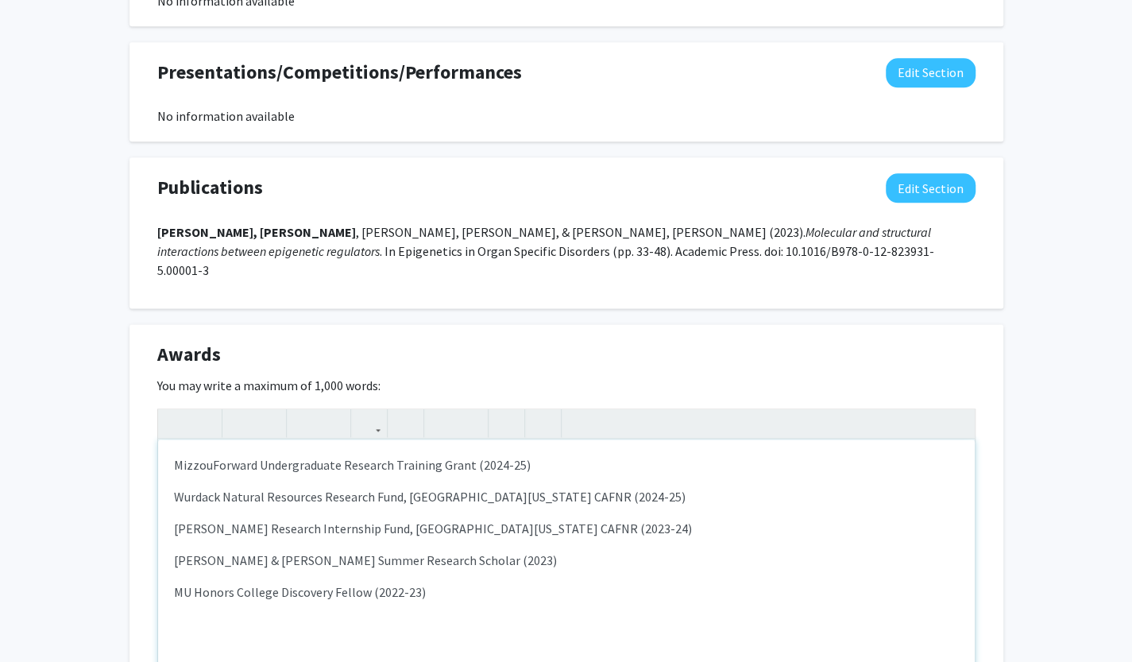
click at [349, 487] on p "Wurdack Natural Resources Research Fund, University of Missouri CAFNR (2024-25)" at bounding box center [566, 496] width 785 height 19
type textarea "<p>MizzouForward Undergraduate Research Training Grant (2024-25)</p><p>Wurdack …"
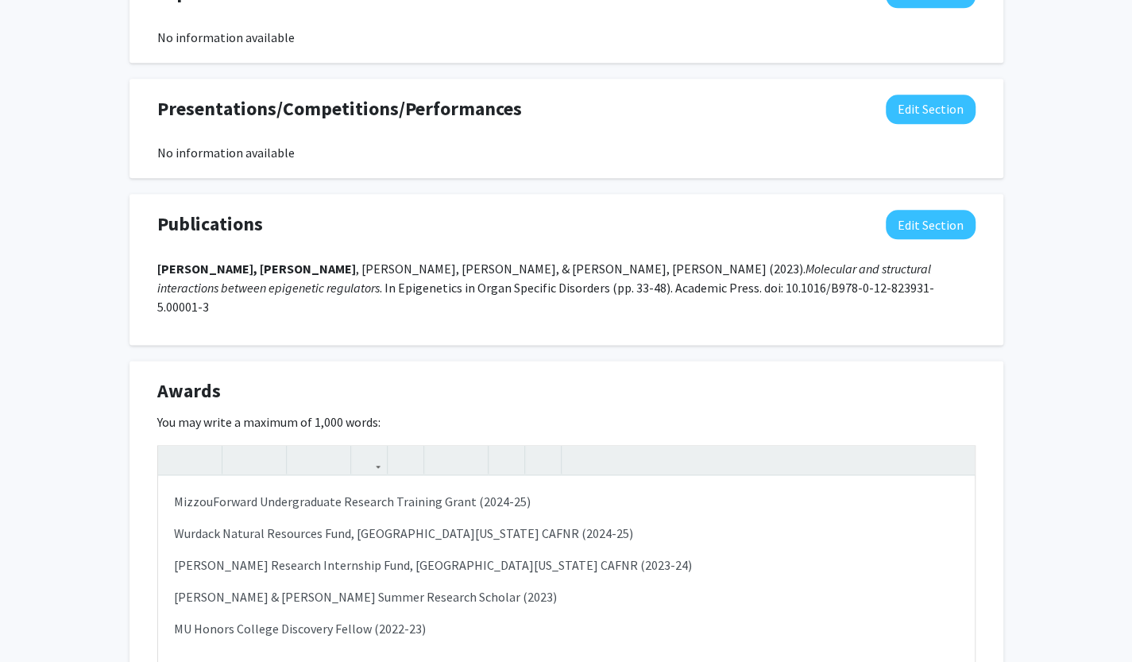
scroll to position [1205, 0]
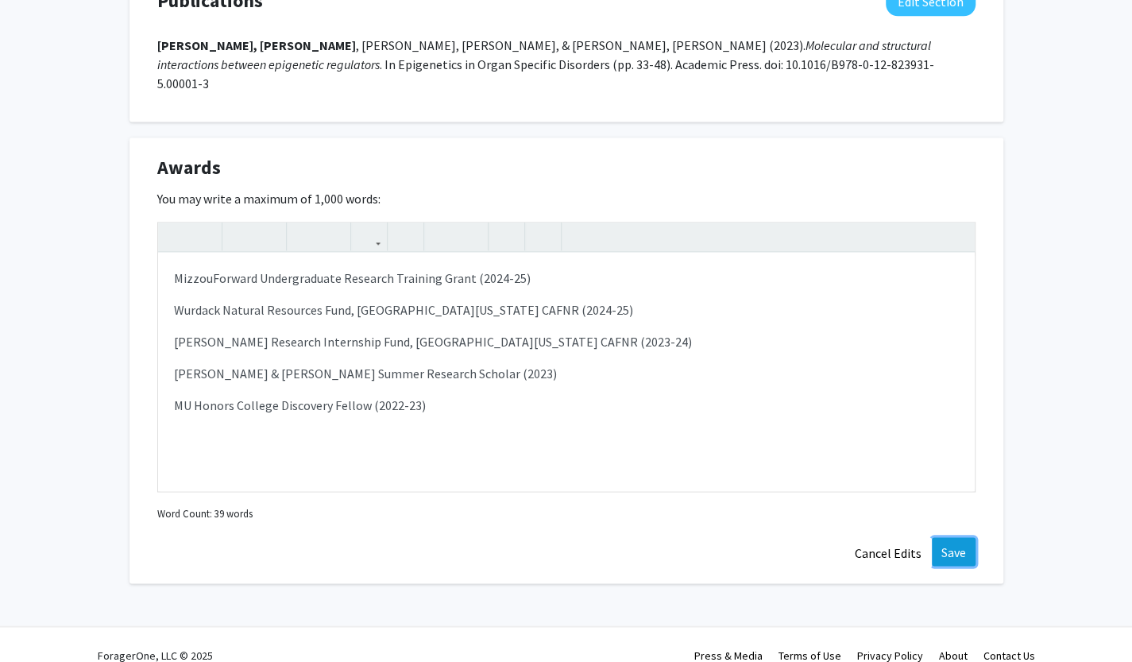
click at [952, 537] on button "Save" at bounding box center [954, 551] width 44 height 29
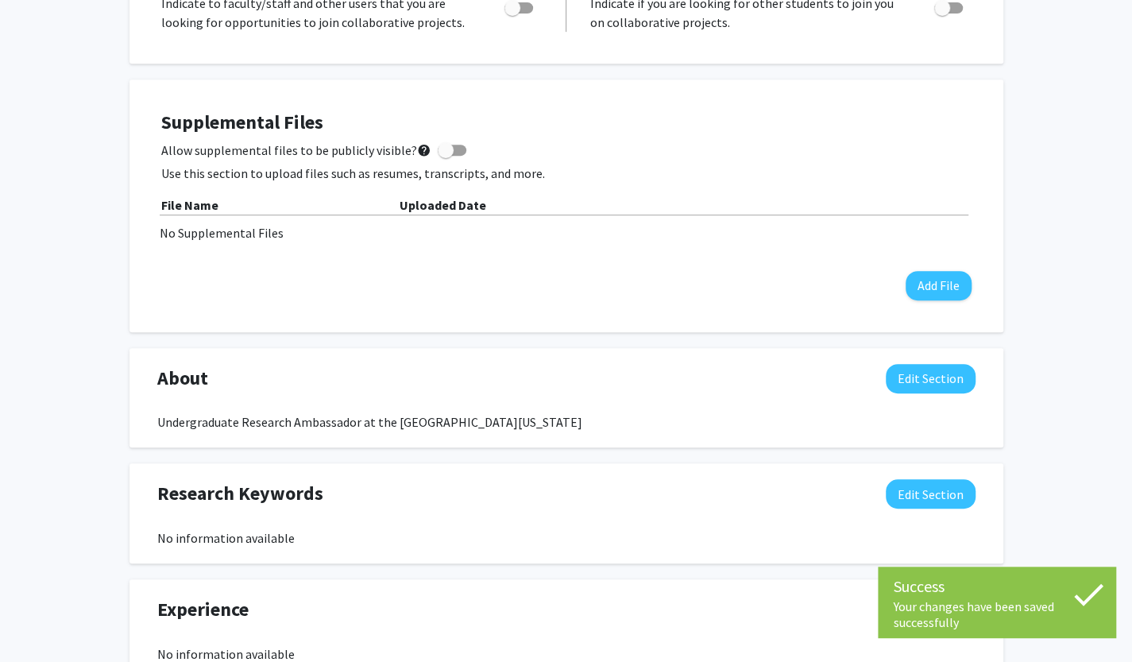
scroll to position [0, 0]
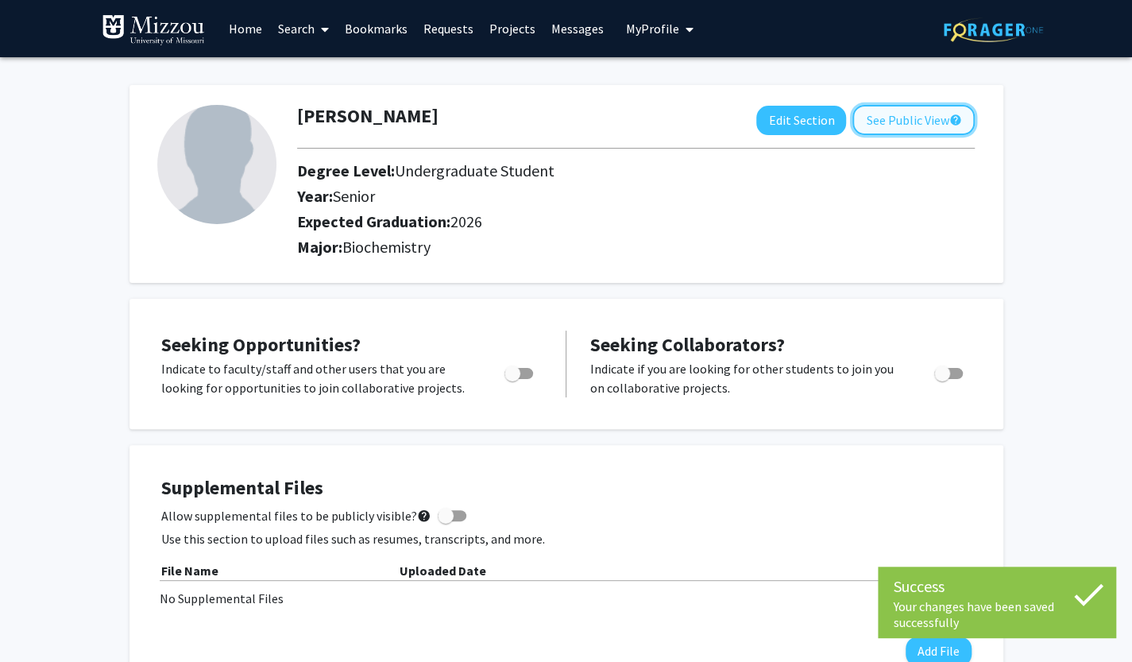
click at [896, 120] on button "See Public View help" at bounding box center [913, 120] width 122 height 30
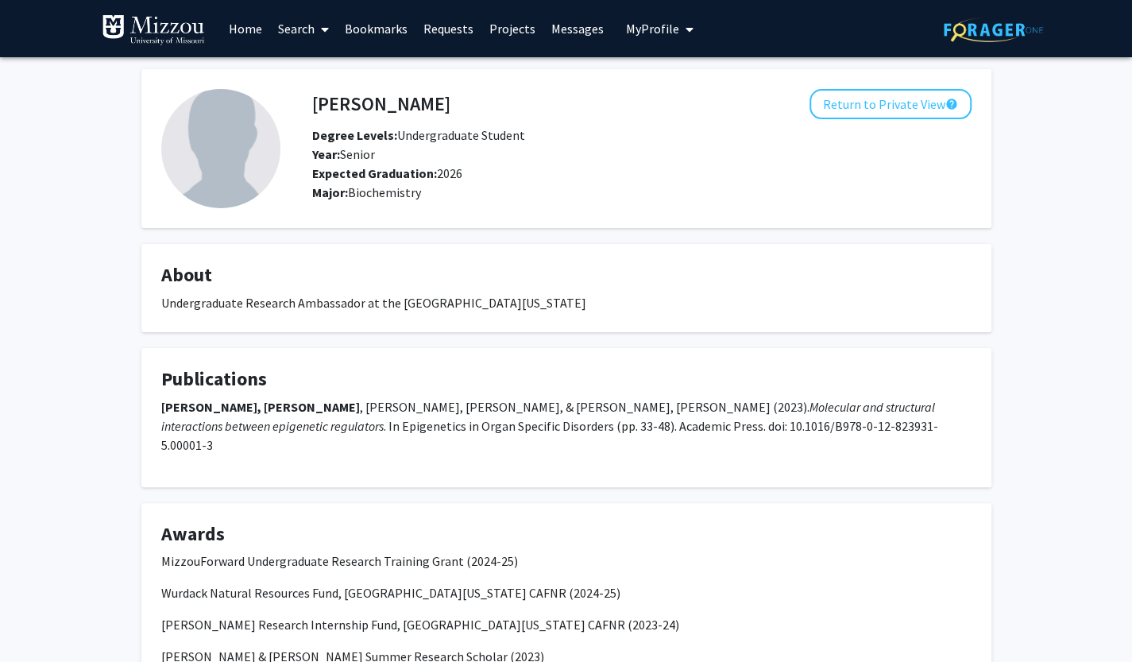
click at [294, 37] on link "Search" at bounding box center [303, 29] width 67 height 56
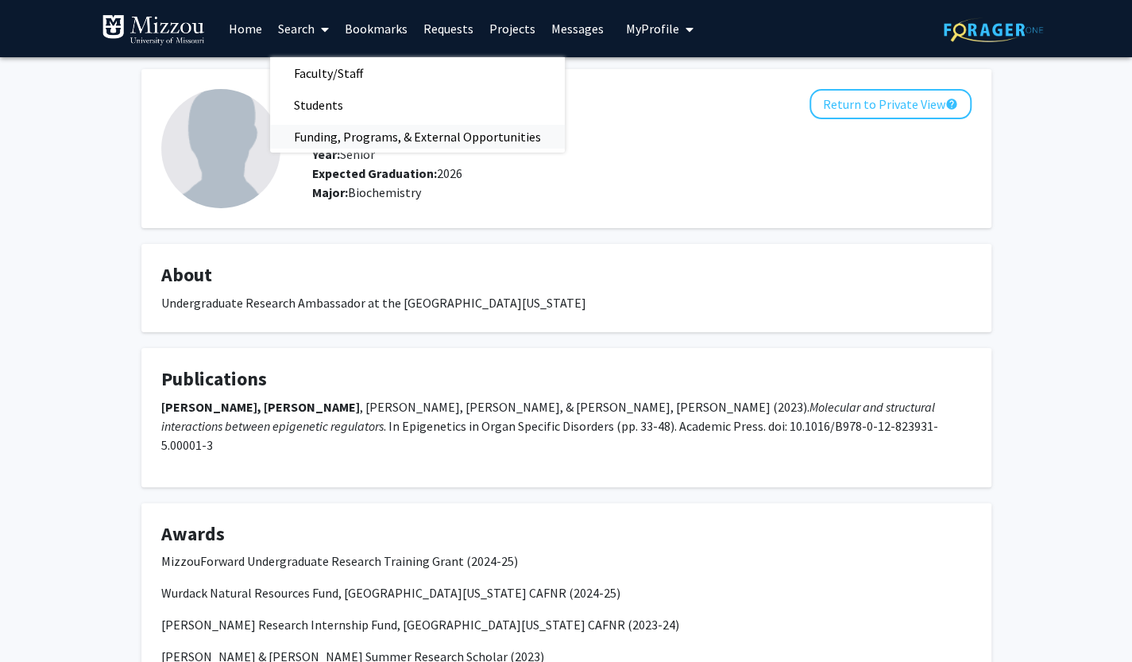
click at [338, 127] on span "Funding, Programs, & External Opportunities" at bounding box center [417, 137] width 295 height 32
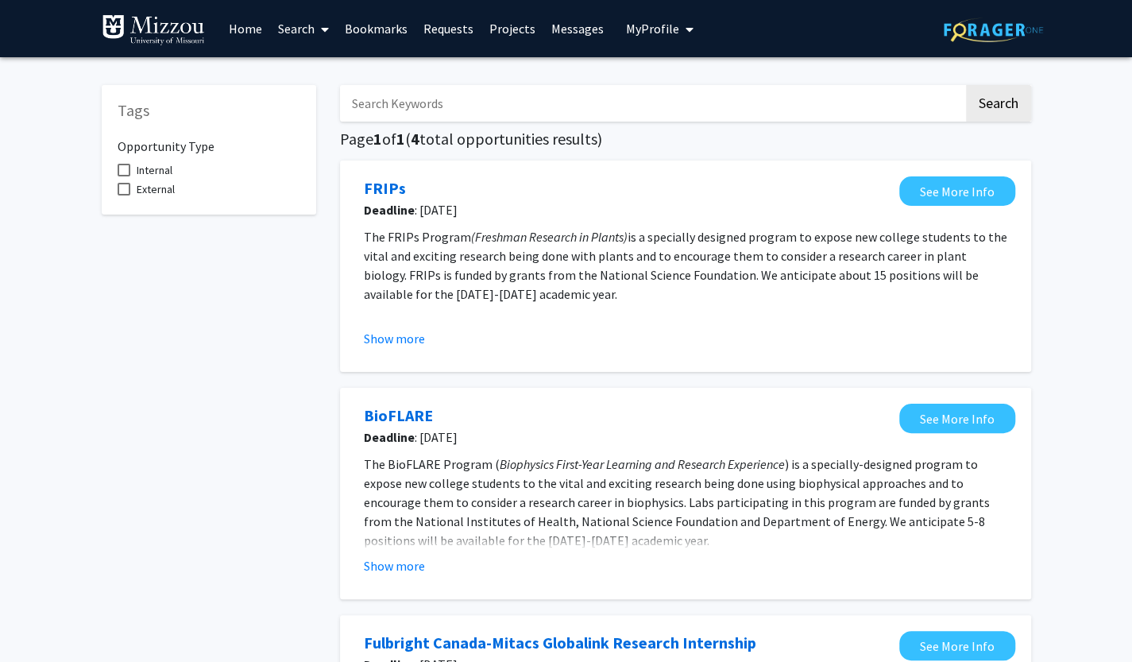
click at [318, 38] on span at bounding box center [321, 30] width 14 height 56
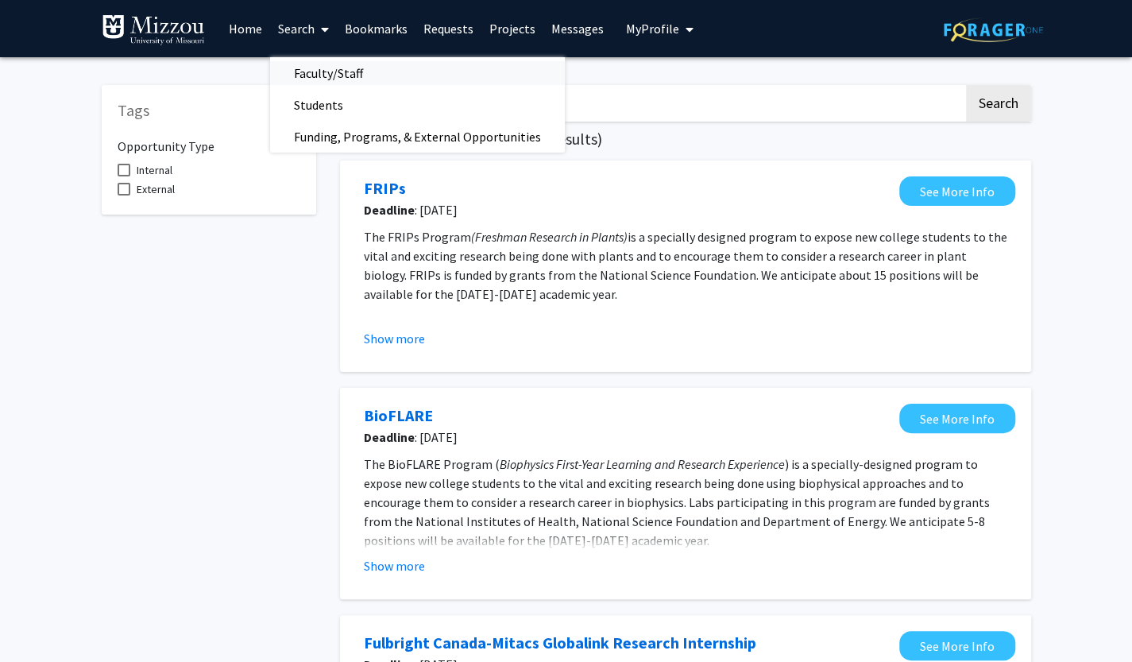
click at [340, 58] on span "Faculty/Staff" at bounding box center [328, 73] width 117 height 32
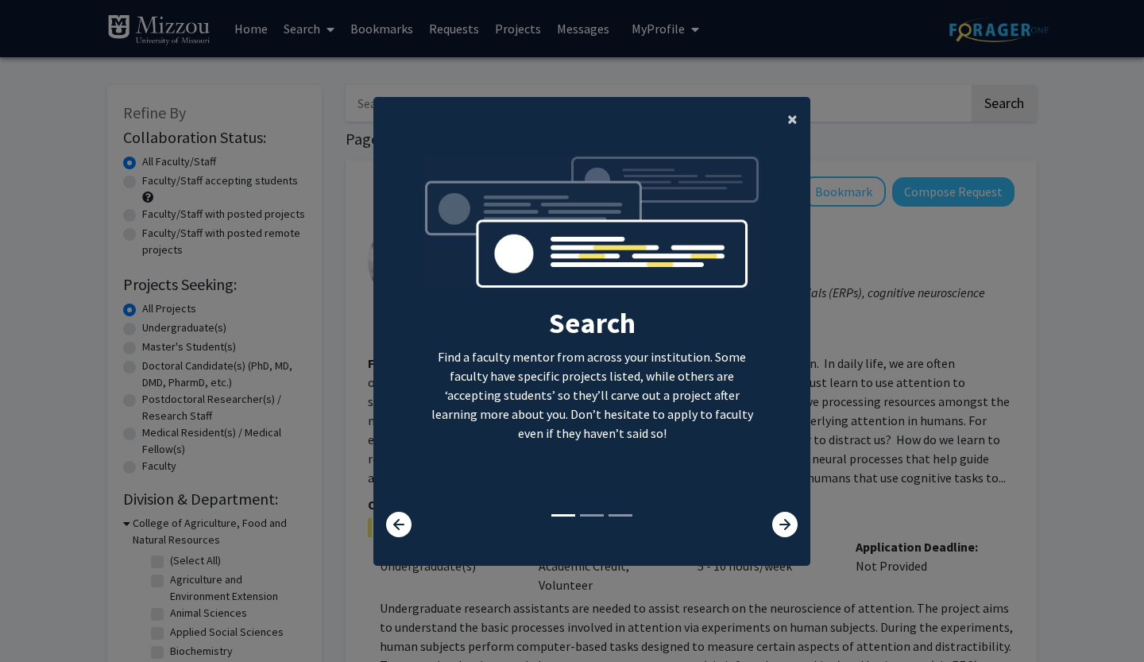
click at [787, 112] on span "×" at bounding box center [792, 118] width 10 height 25
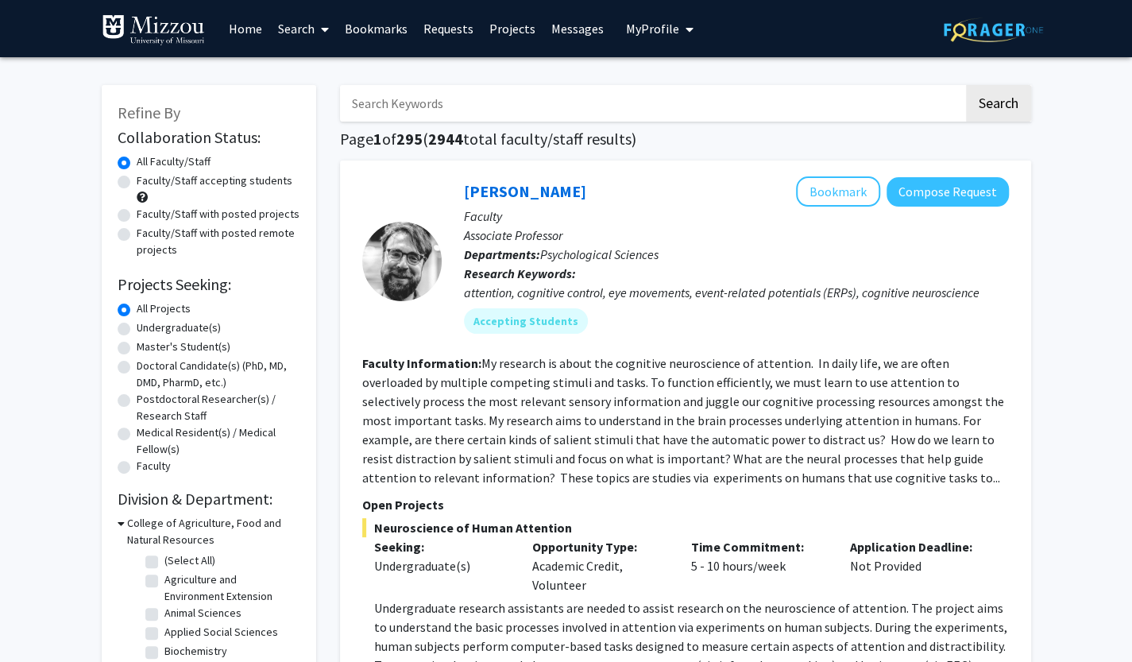
click at [397, 102] on input "Search Keywords" at bounding box center [651, 103] width 623 height 37
type input "atherosclerosis"
click at [966, 85] on button "Search" at bounding box center [998, 103] width 65 height 37
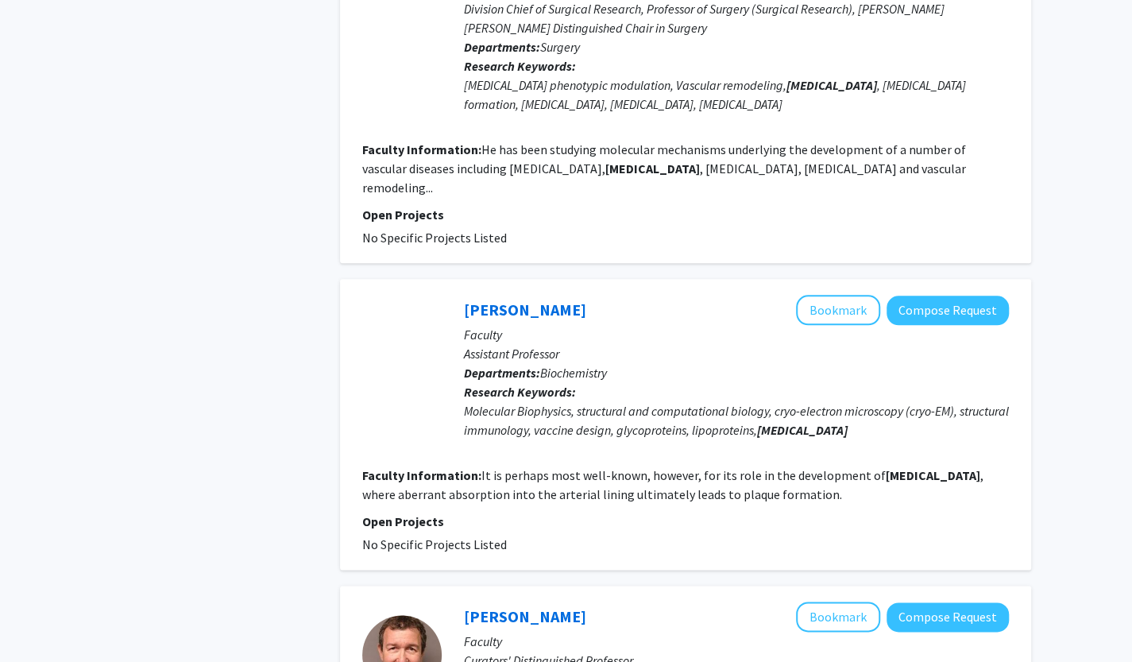
scroll to position [804, 0]
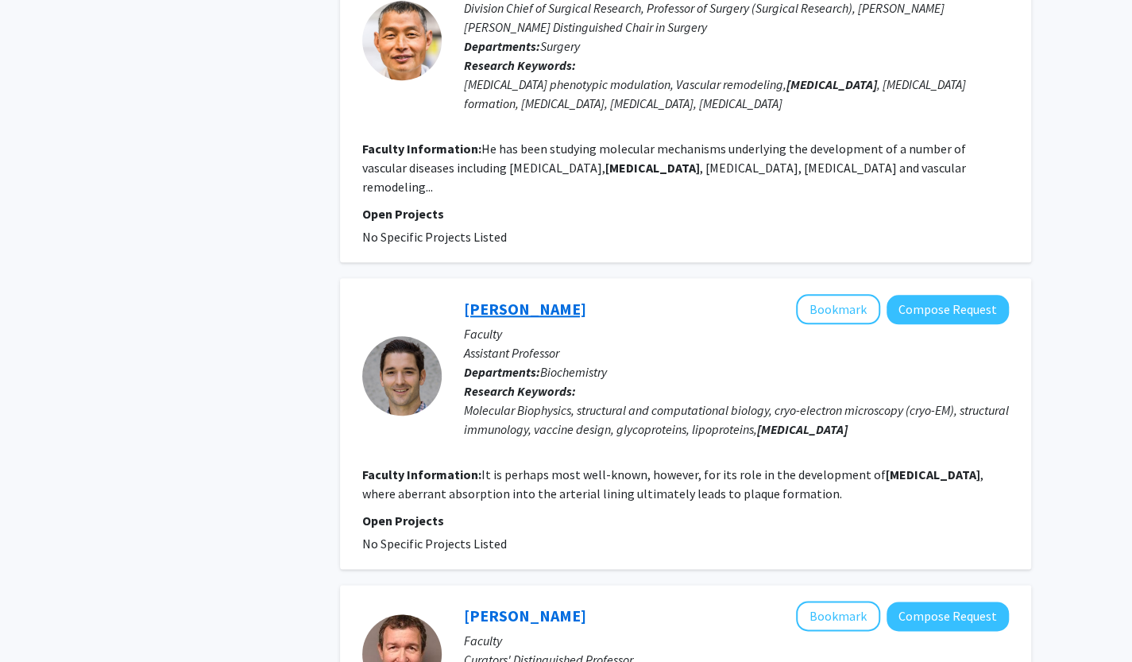
click at [526, 299] on link "Zachary Berndsen" at bounding box center [525, 309] width 122 height 20
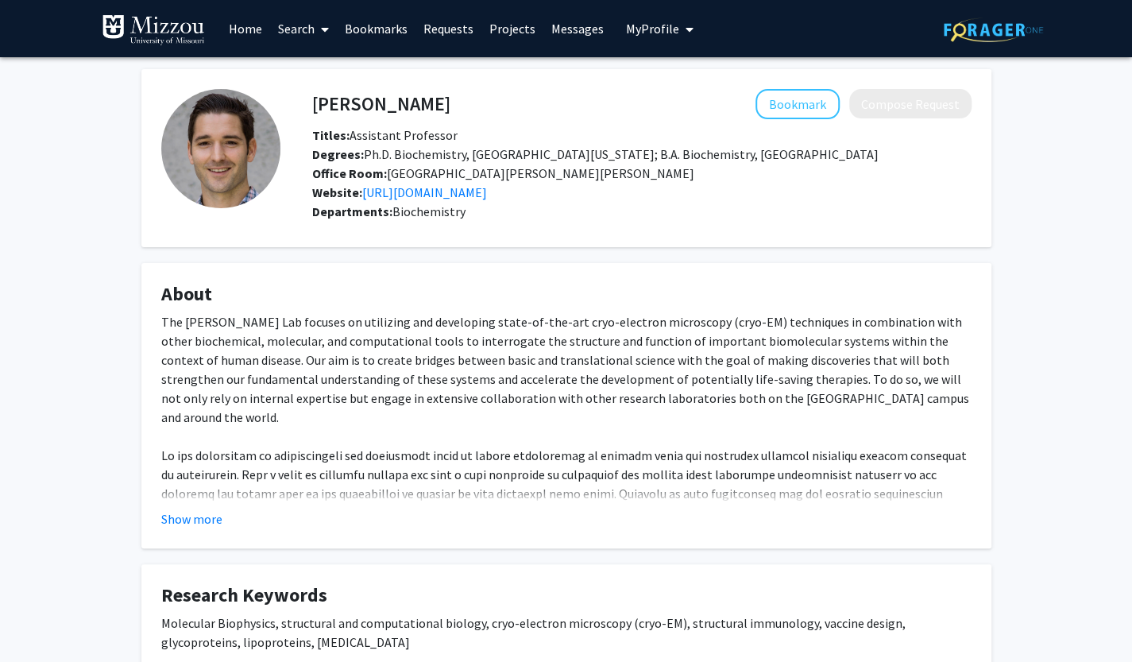
scroll to position [108, 0]
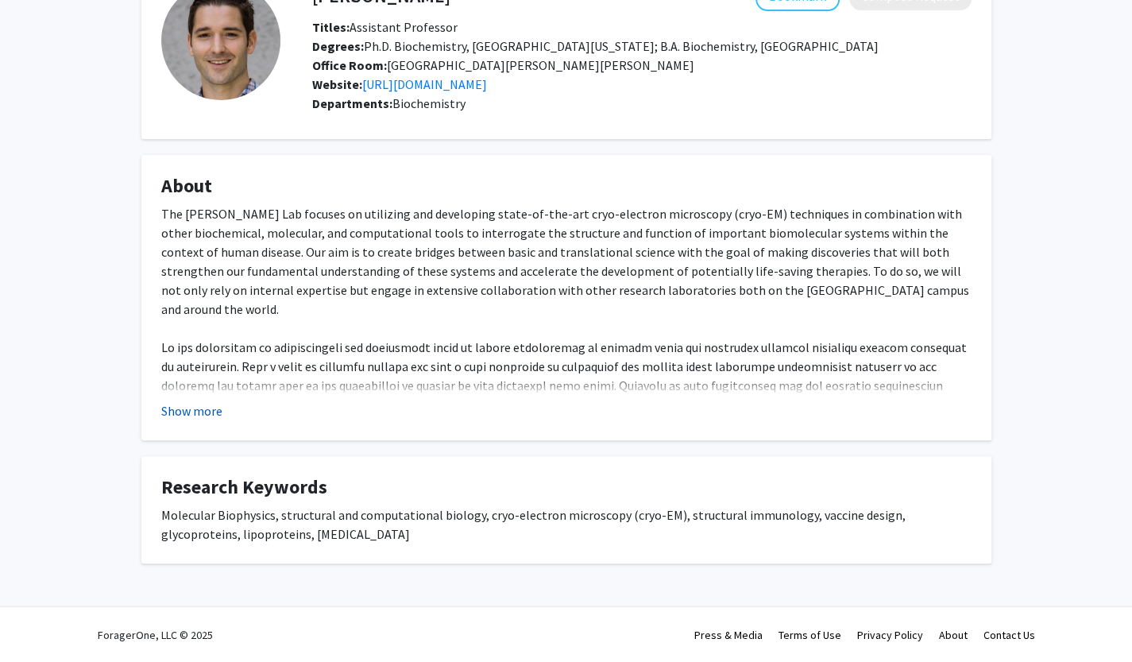
click at [189, 414] on button "Show more" at bounding box center [191, 410] width 61 height 19
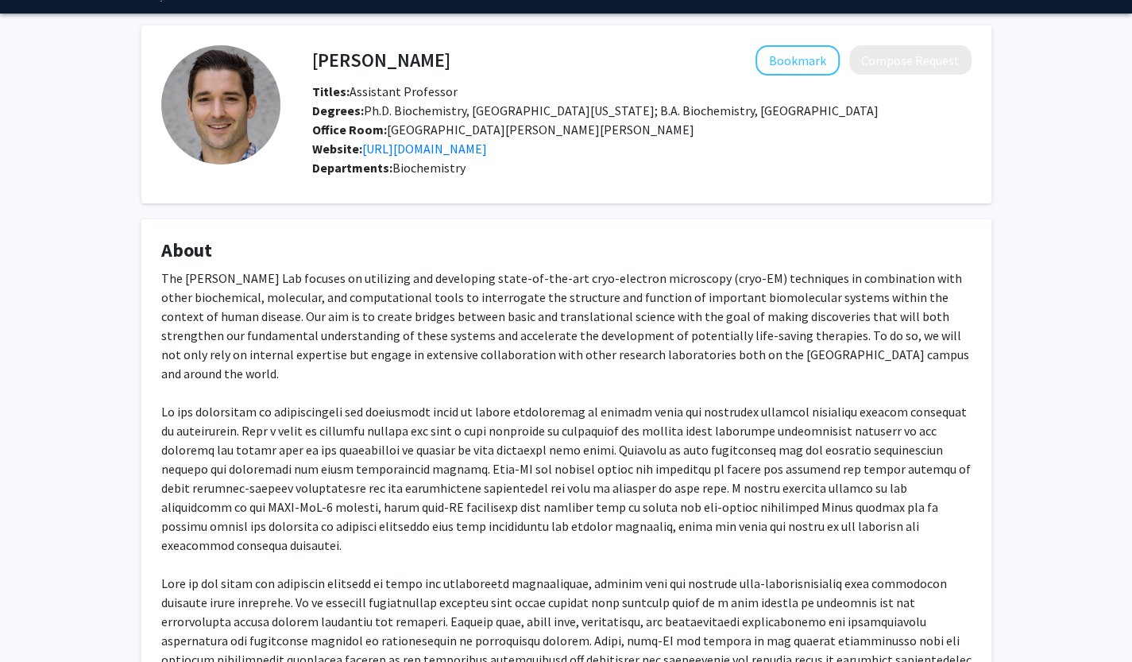
scroll to position [0, 0]
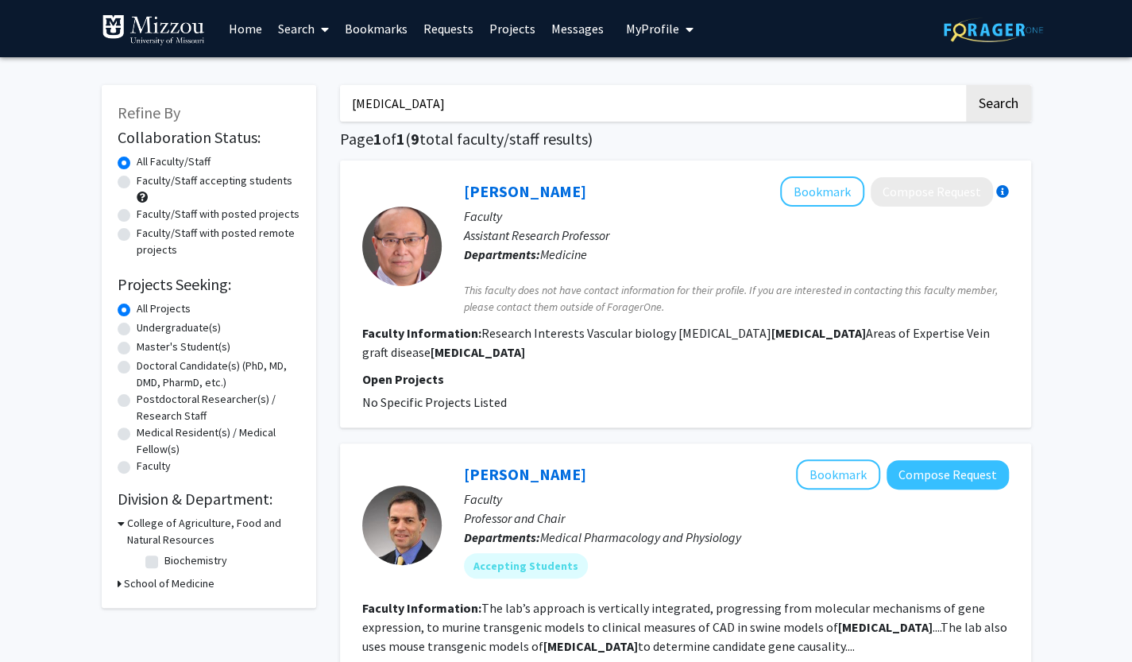
click at [137, 186] on label "Faculty/Staff accepting students" at bounding box center [215, 180] width 156 height 17
click at [137, 183] on input "Faculty/Staff accepting students" at bounding box center [142, 177] width 10 height 10
radio input "true"
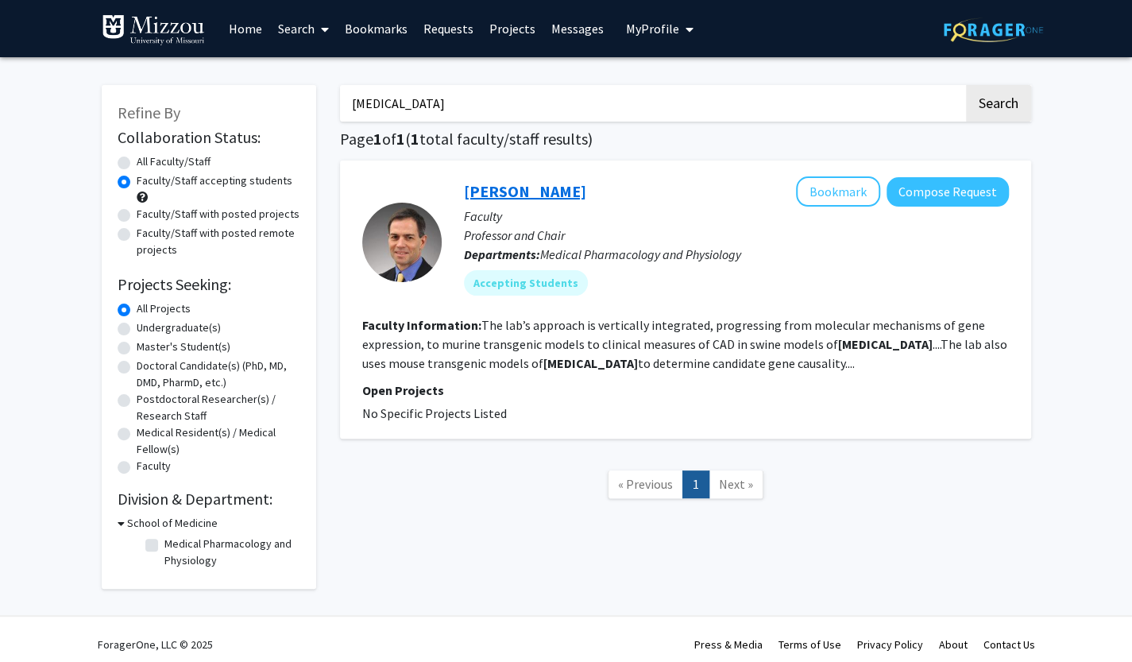
click at [507, 188] on link "Douglas Bowles" at bounding box center [525, 191] width 122 height 20
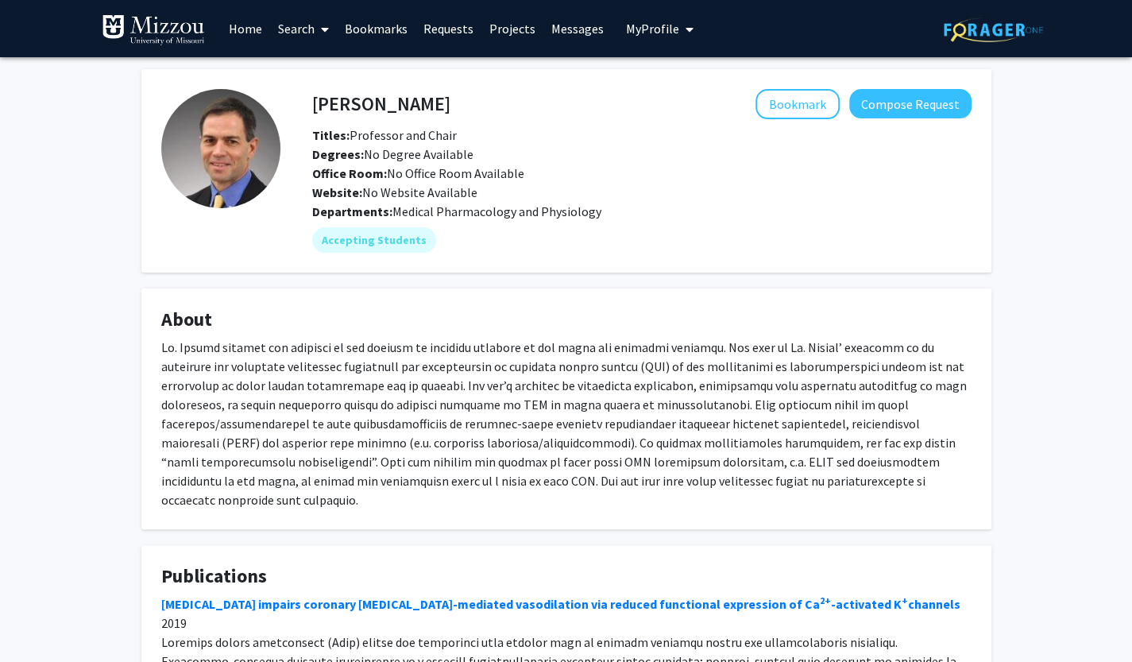
scroll to position [248, 0]
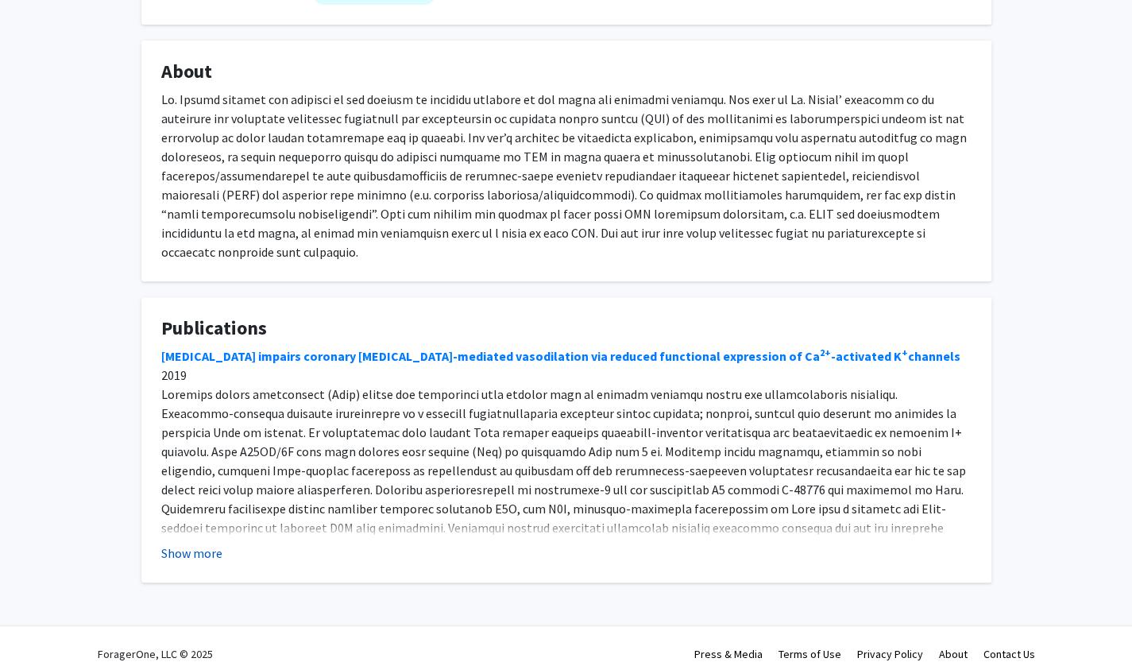
click at [191, 543] on button "Show more" at bounding box center [191, 552] width 61 height 19
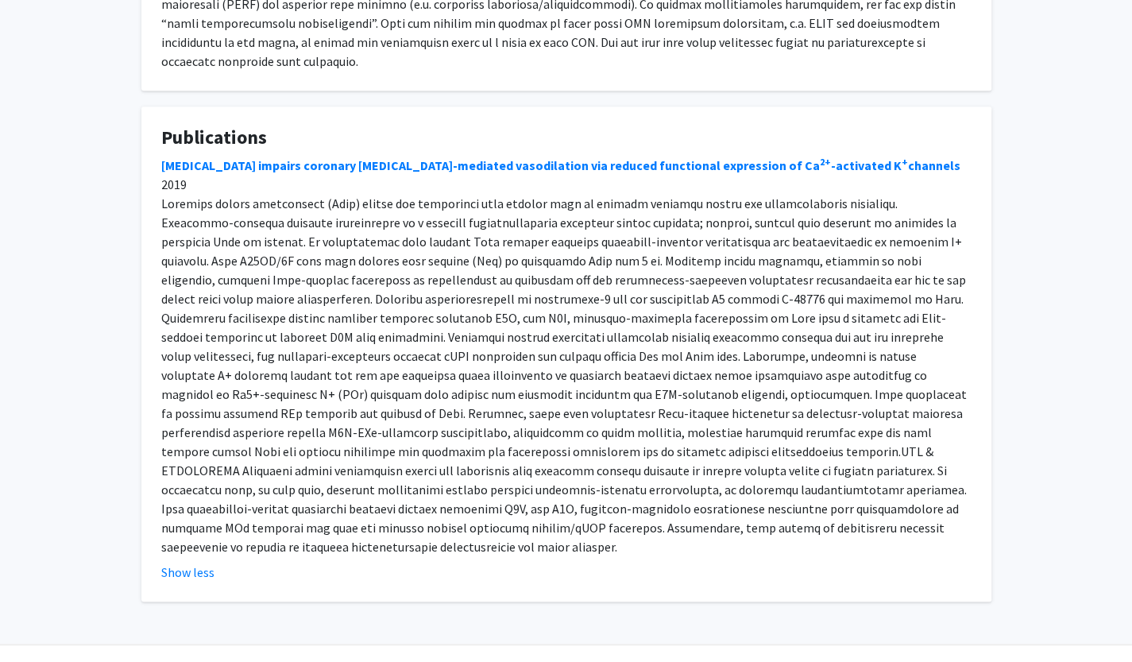
scroll to position [0, 0]
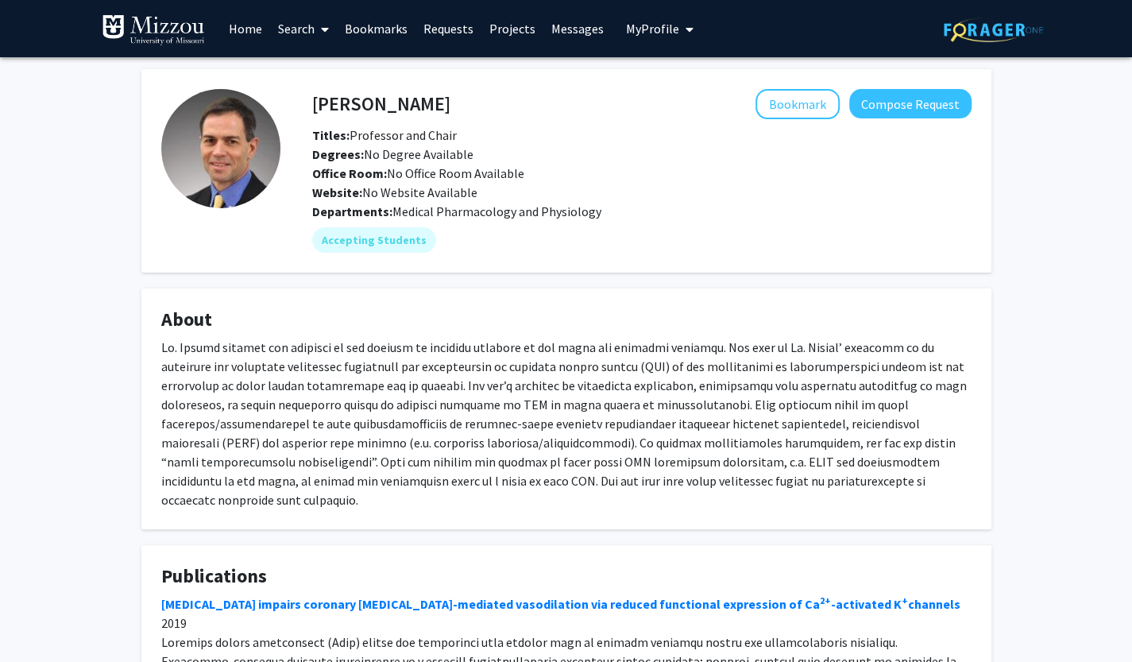
click at [571, 75] on fg-card "Douglas Bowles Bookmark Compose Request Titles: Professor and Chair Degrees: No…" at bounding box center [566, 170] width 850 height 203
click at [641, 21] on span "My Profile" at bounding box center [652, 29] width 53 height 16
click at [677, 96] on span "View Profile" at bounding box center [725, 91] width 96 height 17
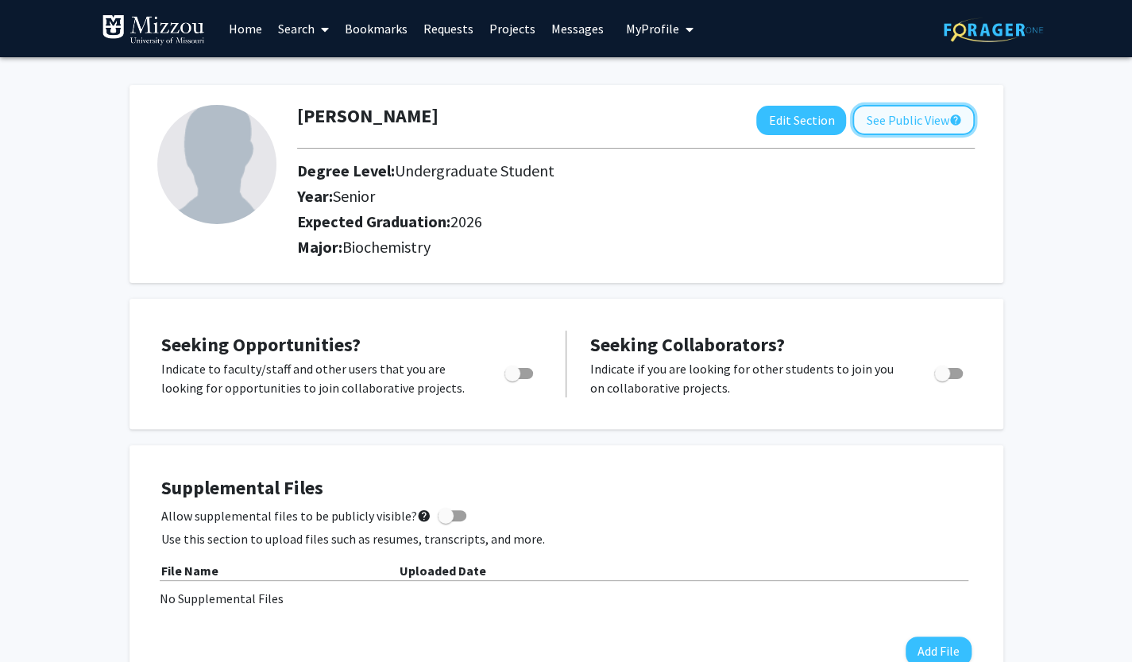
click at [896, 114] on button "See Public View help" at bounding box center [913, 120] width 122 height 30
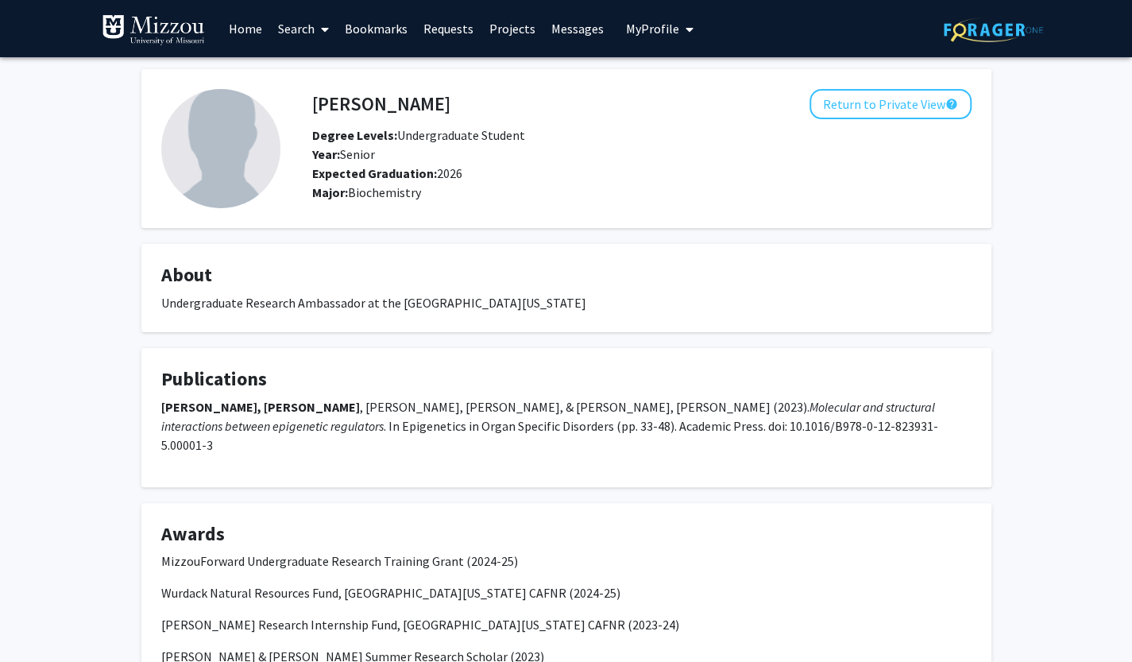
click at [325, 39] on span at bounding box center [321, 30] width 14 height 56
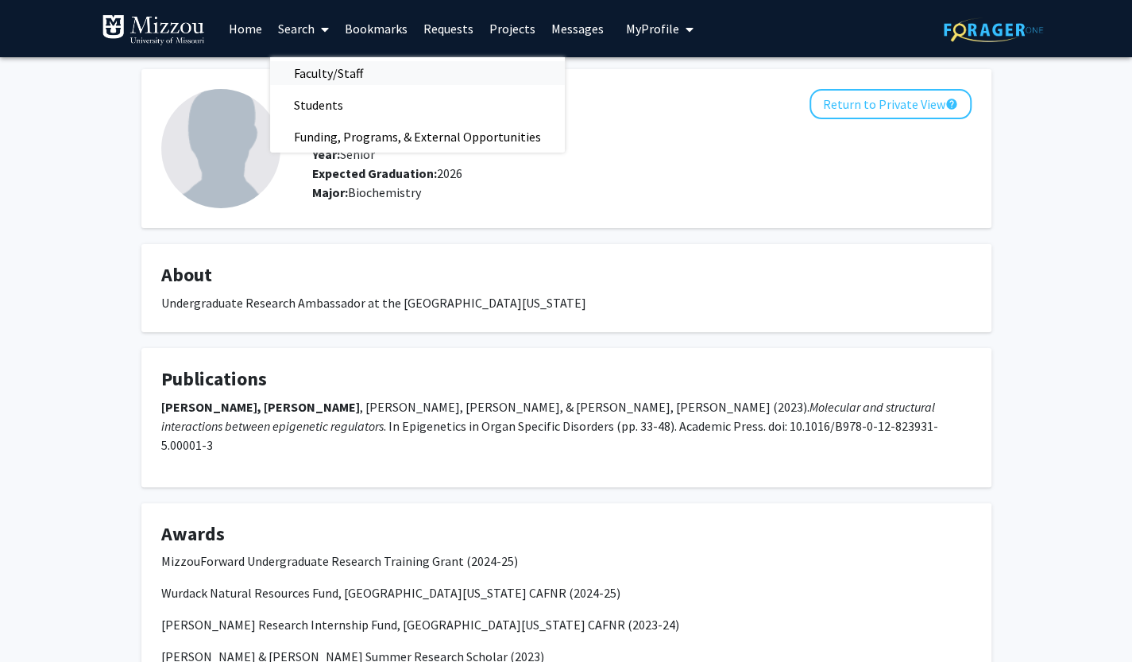
click at [338, 63] on span "Faculty/Staff" at bounding box center [328, 73] width 117 height 32
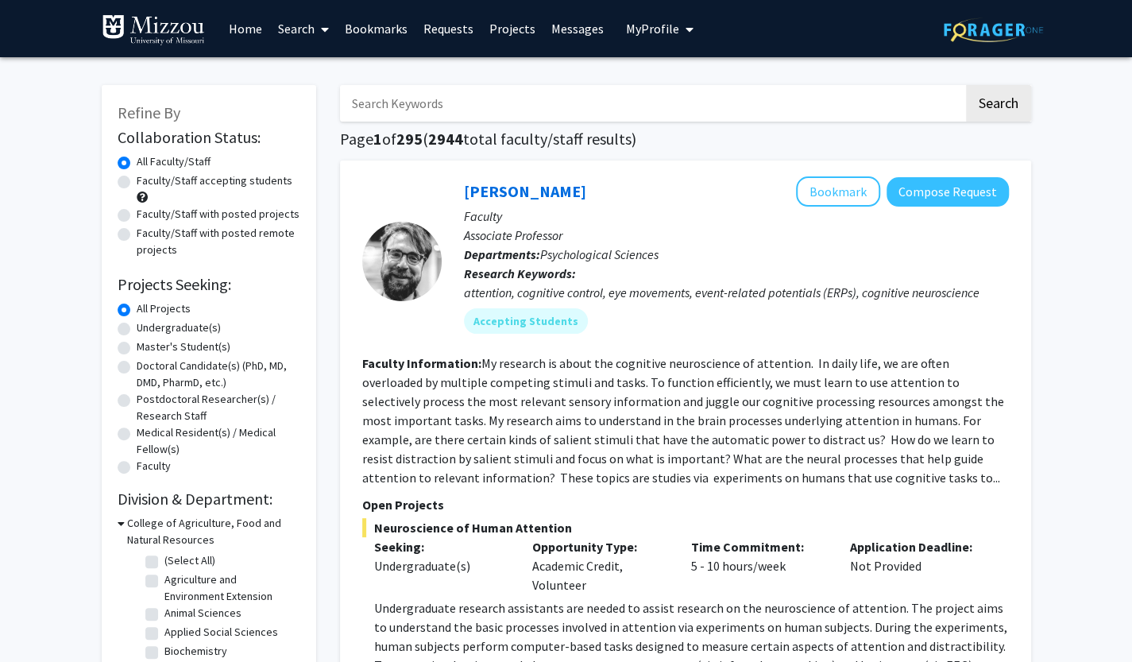
click at [422, 102] on input "Search Keywords" at bounding box center [651, 103] width 623 height 37
type input "jonathan green"
click at [966, 85] on button "Search" at bounding box center [998, 103] width 65 height 37
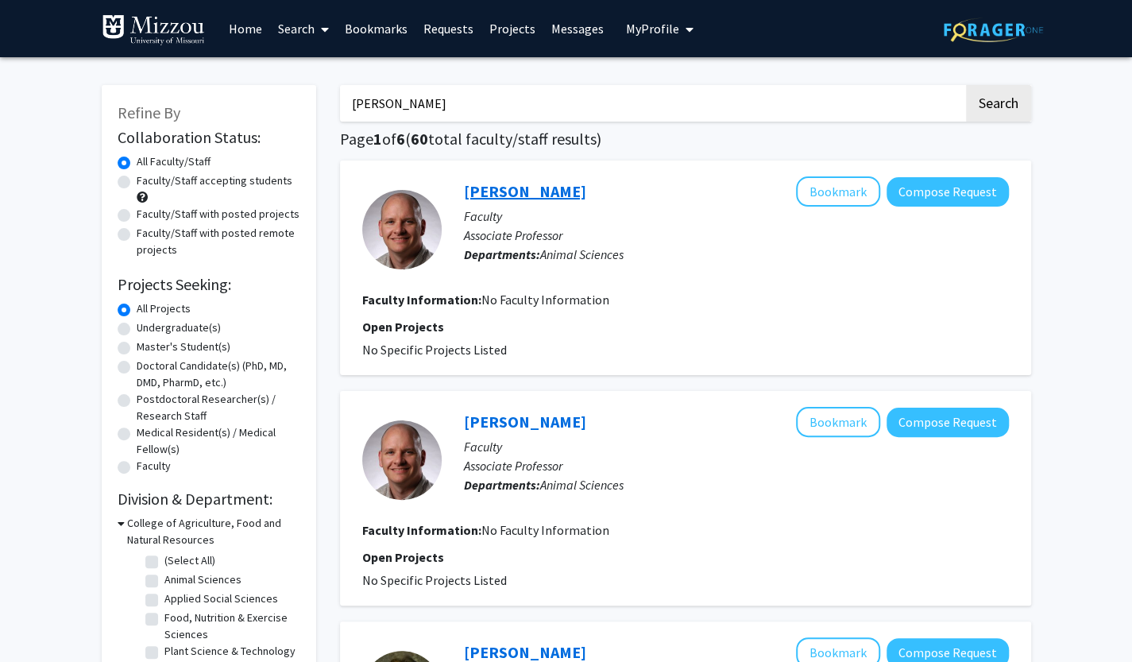
click at [528, 187] on link "Jonathan Green" at bounding box center [525, 191] width 122 height 20
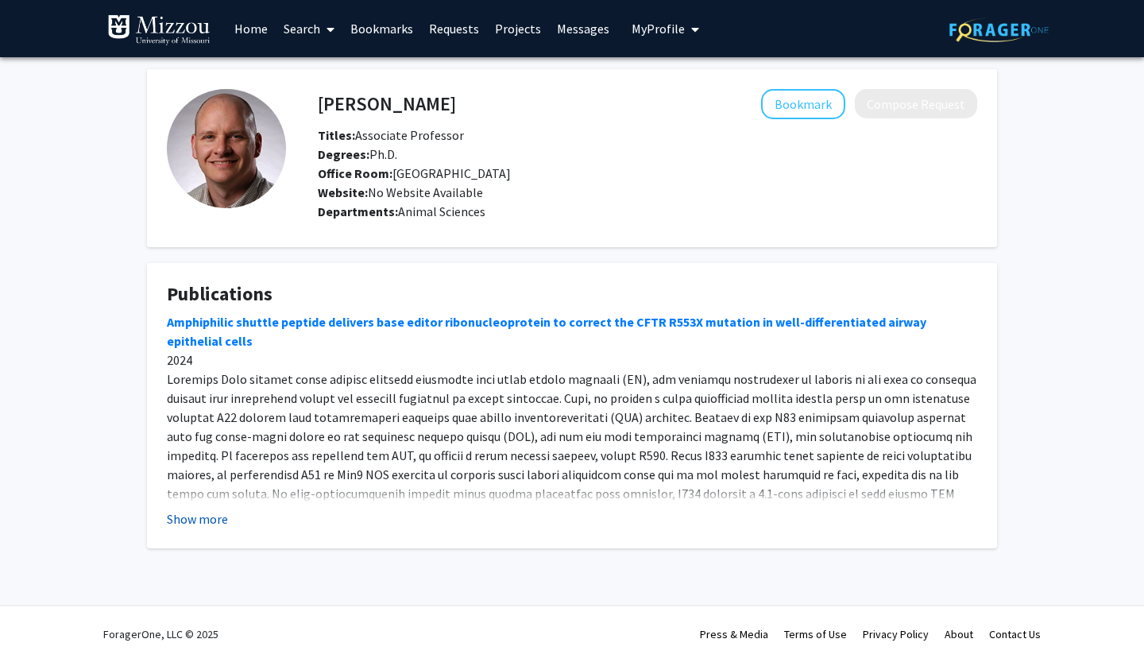
click at [199, 523] on button "Show more" at bounding box center [197, 518] width 61 height 19
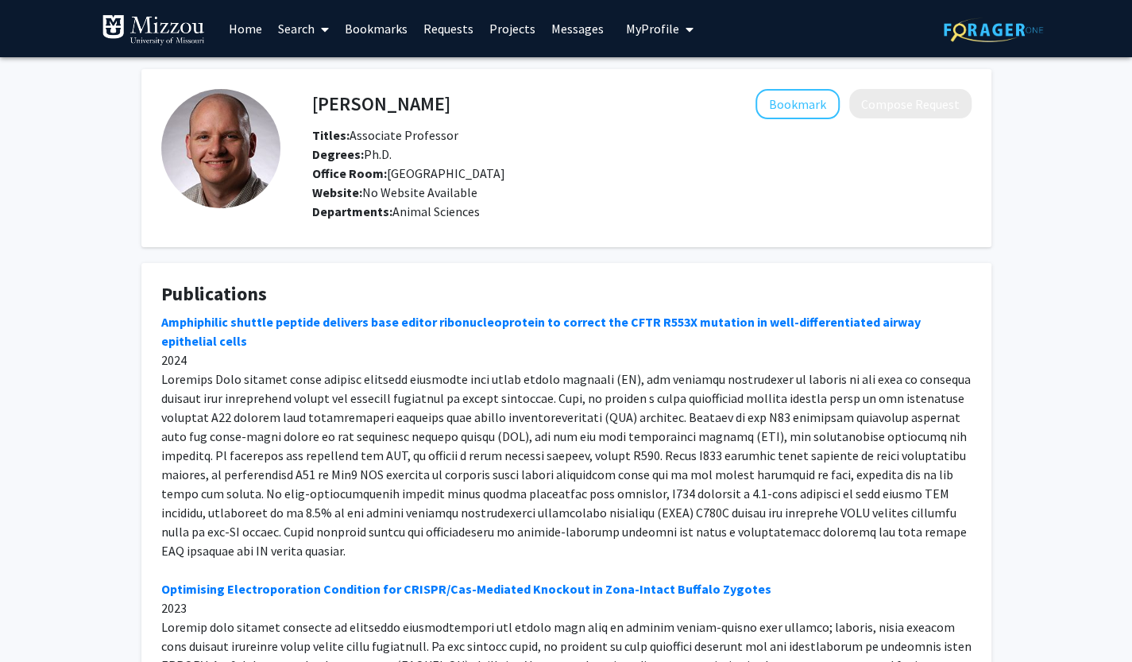
click at [260, 29] on link "Home" at bounding box center [245, 29] width 49 height 56
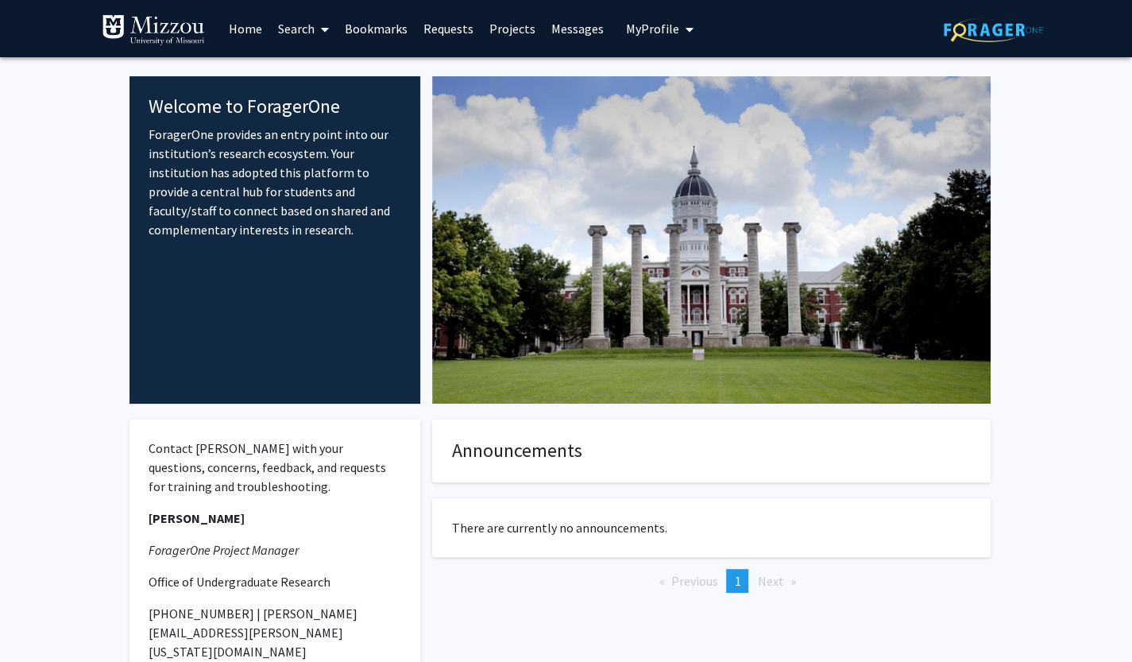
click at [640, 29] on span "My Profile" at bounding box center [652, 29] width 53 height 16
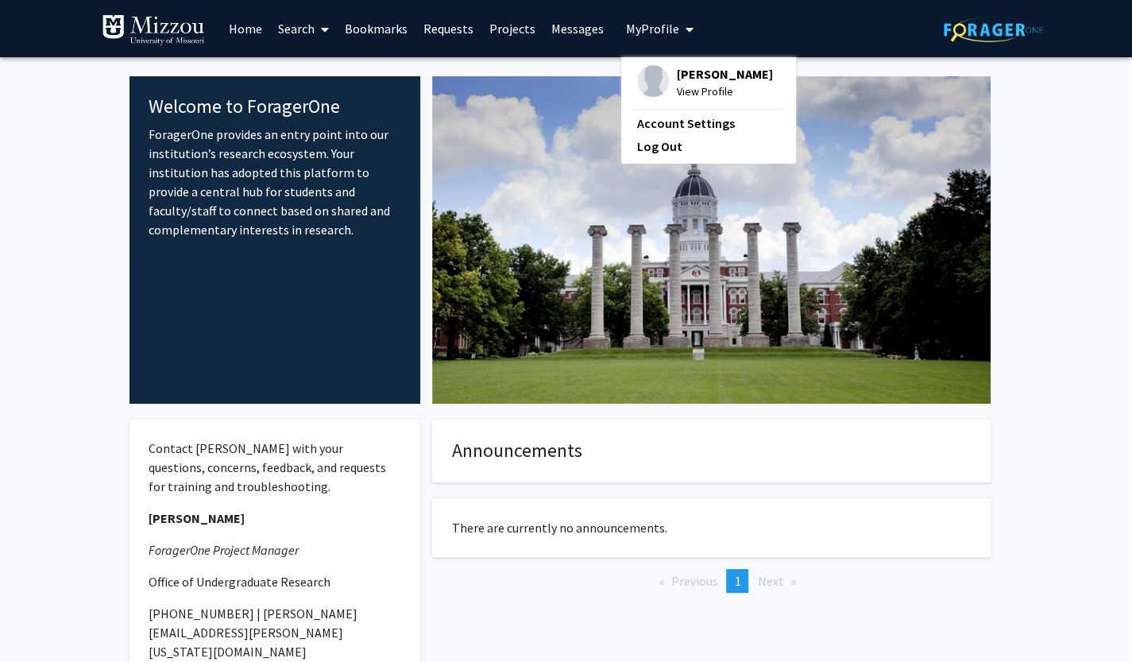
click at [690, 82] on span "Anvitha Boosani" at bounding box center [725, 73] width 96 height 17
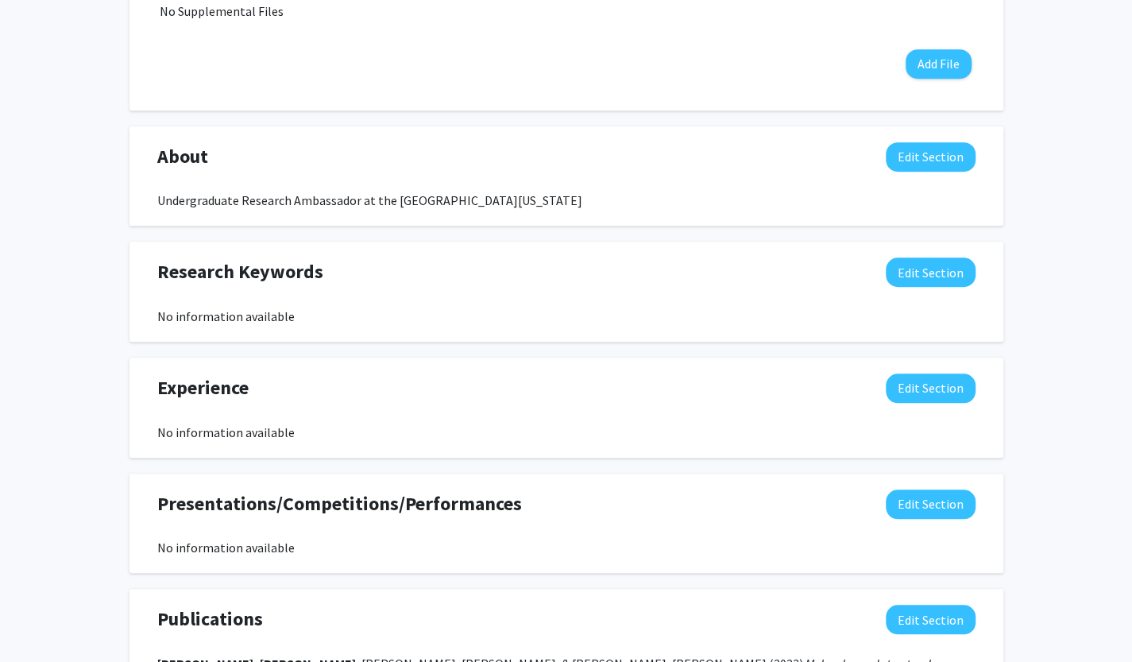
scroll to position [584, 0]
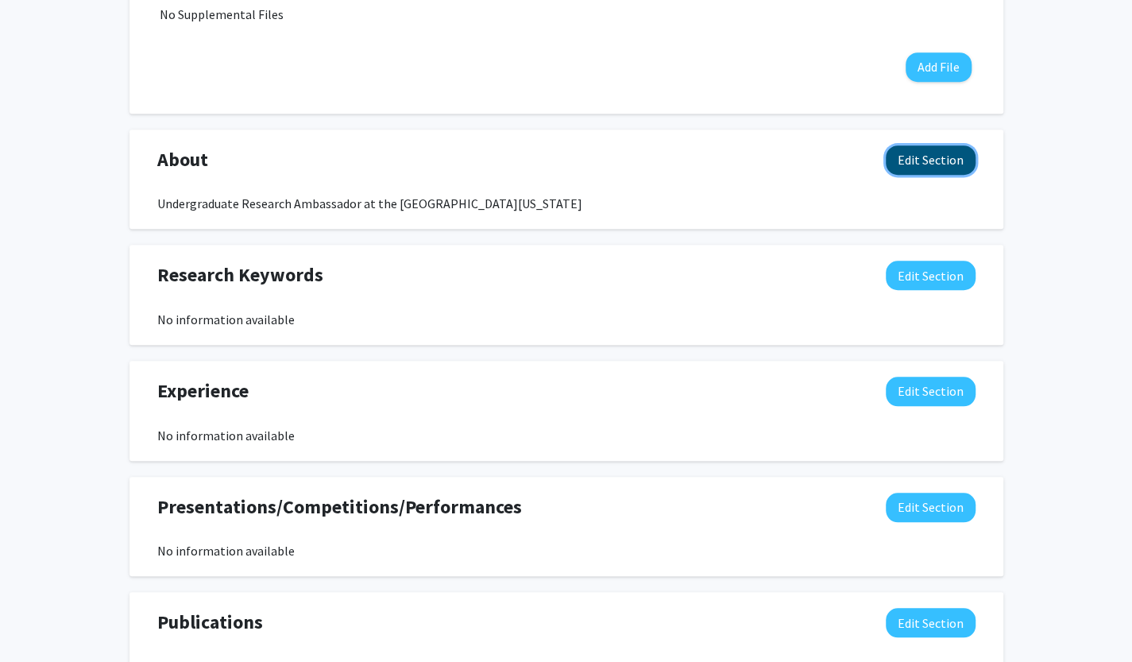
click at [921, 172] on button "Edit Section" at bounding box center [930, 159] width 90 height 29
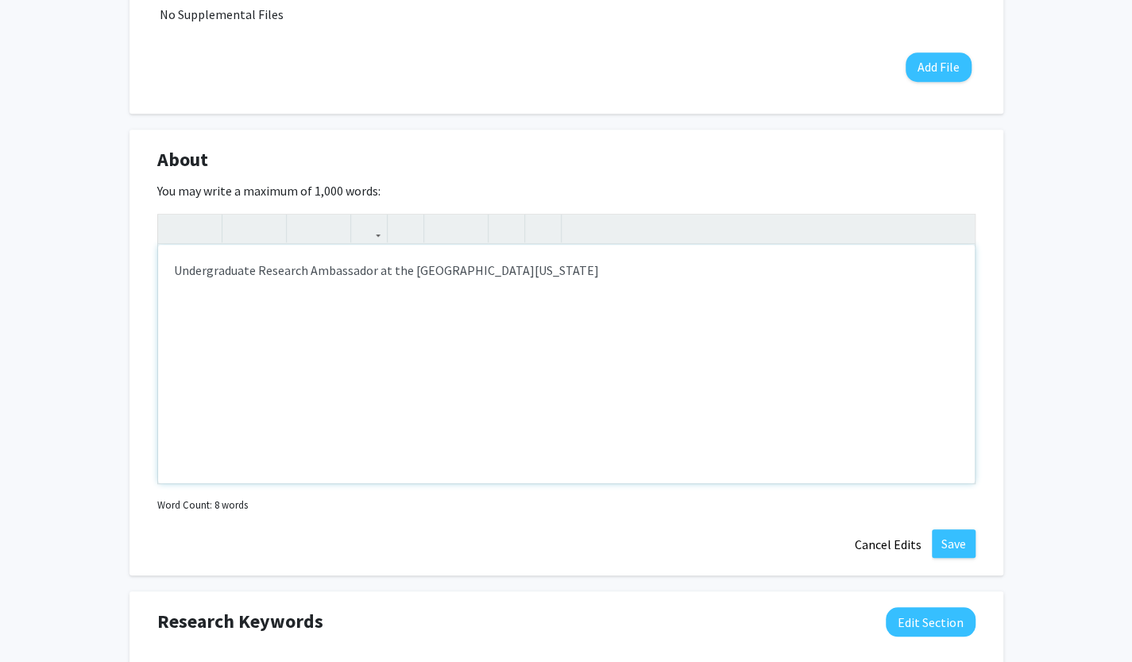
click at [623, 292] on div "Undergraduate Research Ambassador at the University of Missouri-Columbia" at bounding box center [566, 364] width 816 height 238
type textarea "<p>Undergraduate Research Ambassador at the University of Missouri-Columbia</p>"
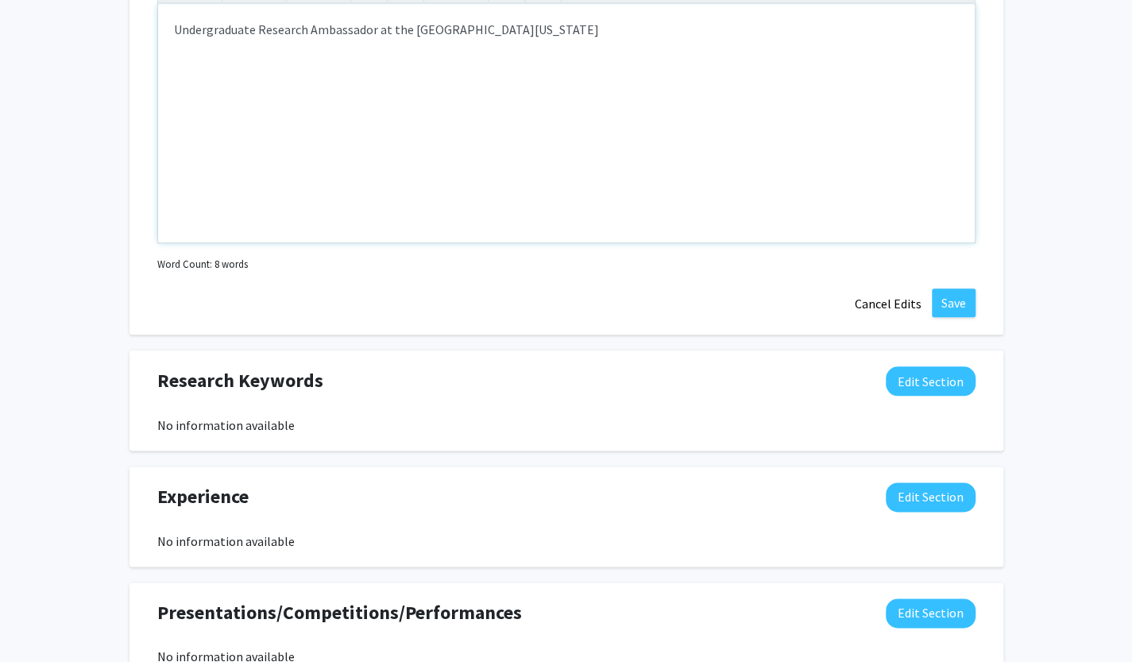
scroll to position [817, 0]
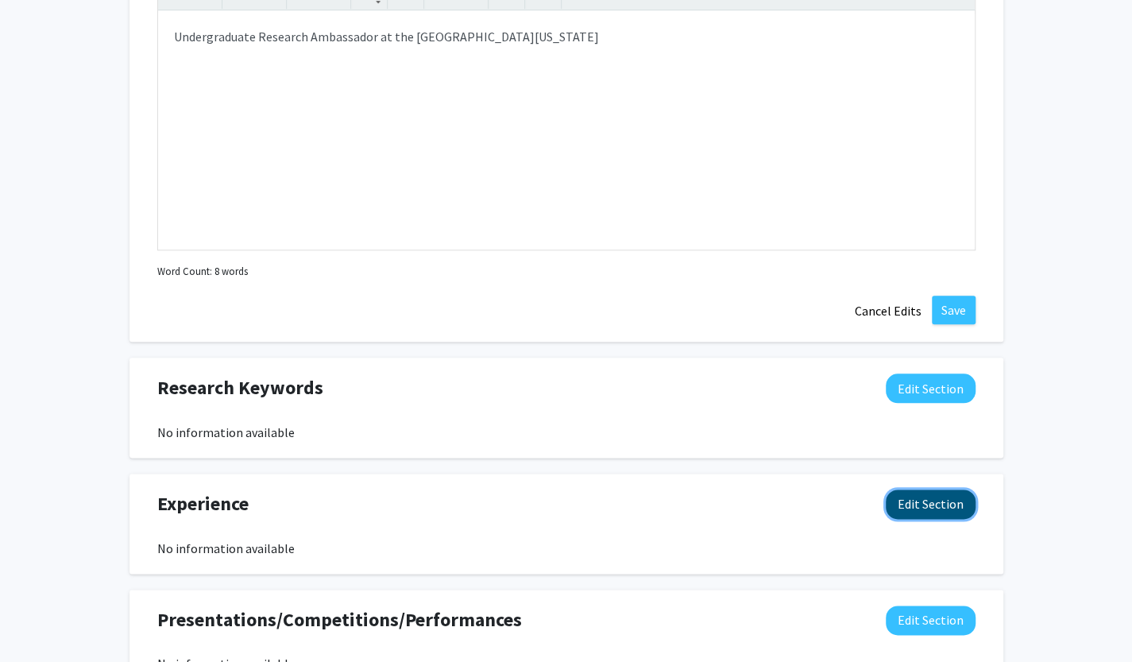
click at [911, 493] on button "Edit Section" at bounding box center [930, 503] width 90 height 29
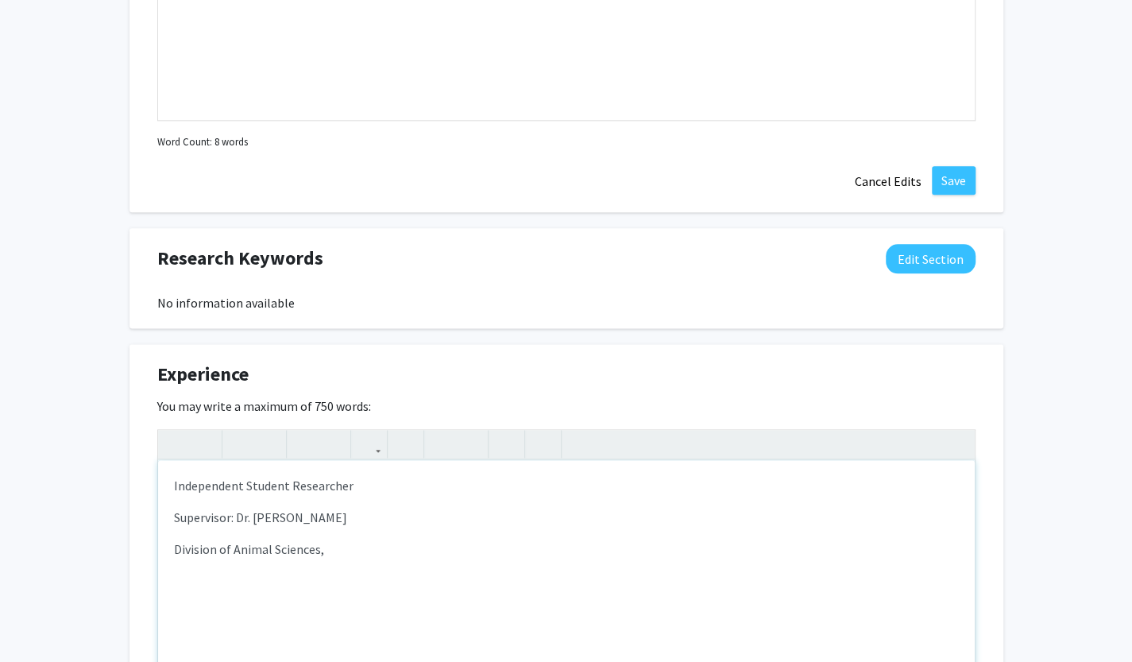
scroll to position [947, 0]
click at [378, 543] on p "Division of Animal Sciences," at bounding box center [566, 547] width 785 height 19
click at [361, 482] on p "Independent Student Researcher" at bounding box center [566, 484] width 785 height 19
type textarea "<p>Independent Student Researcher</p><p>Supervisor: Dr. Jonathan Green</p><p>Di…"
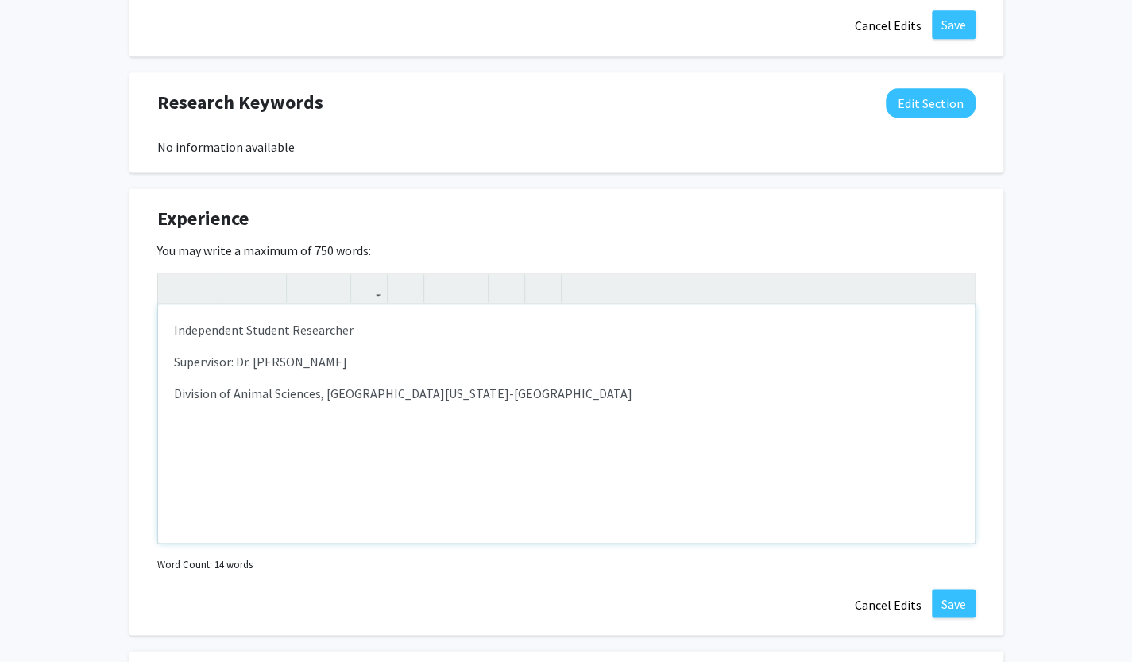
scroll to position [1105, 0]
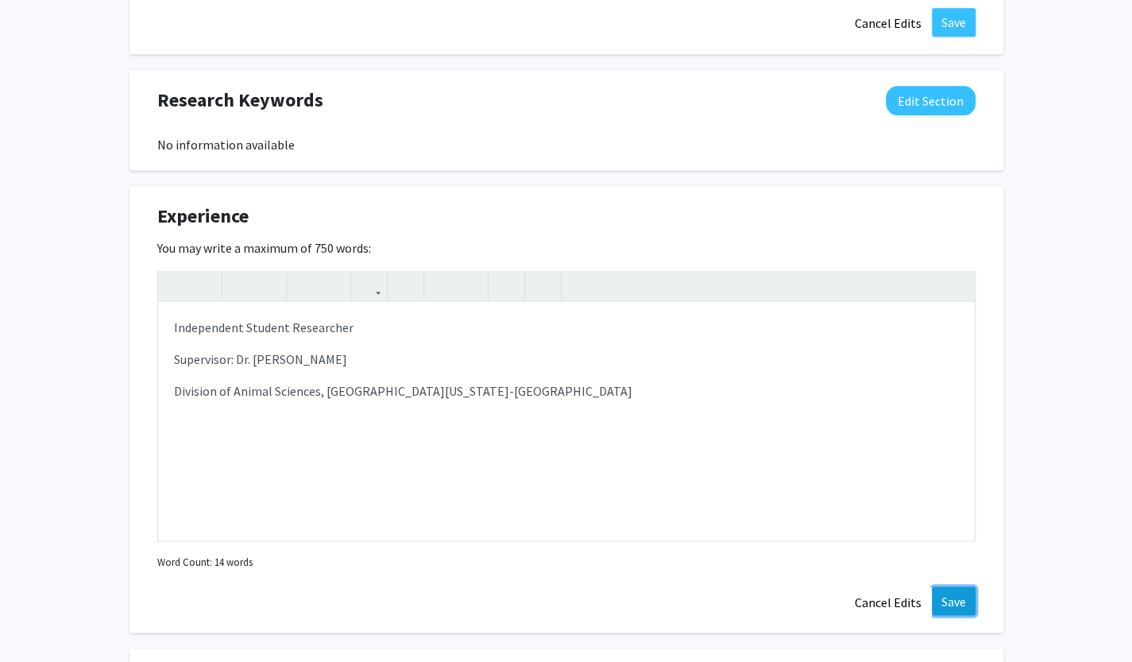
click at [968, 598] on button "Save" at bounding box center [954, 600] width 44 height 29
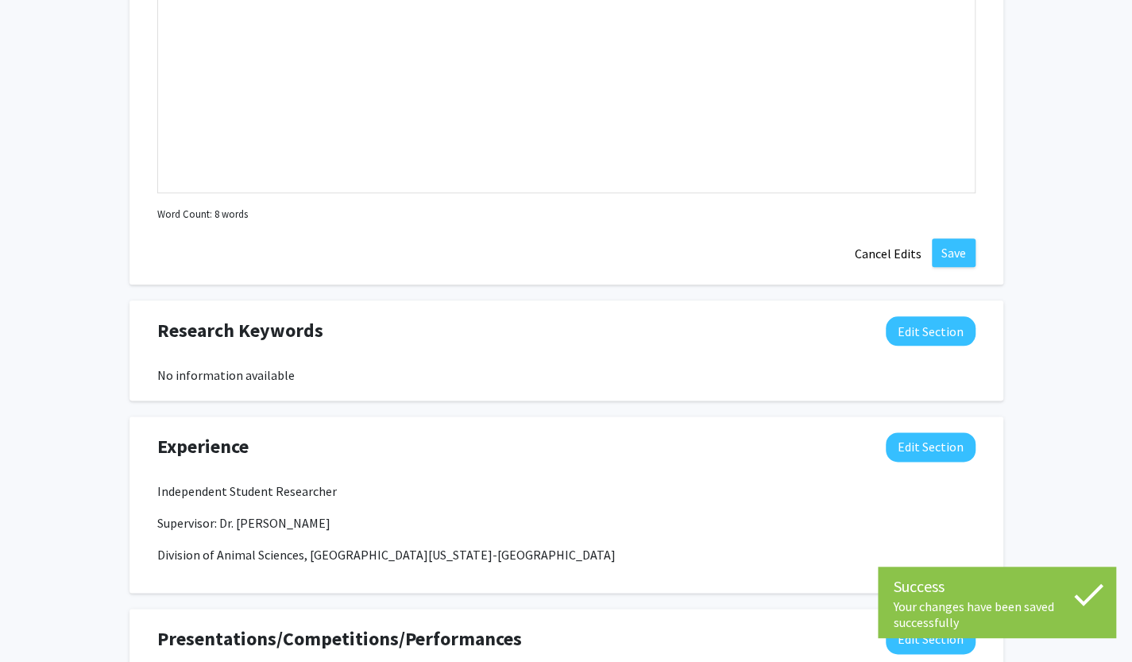
scroll to position [873, 0]
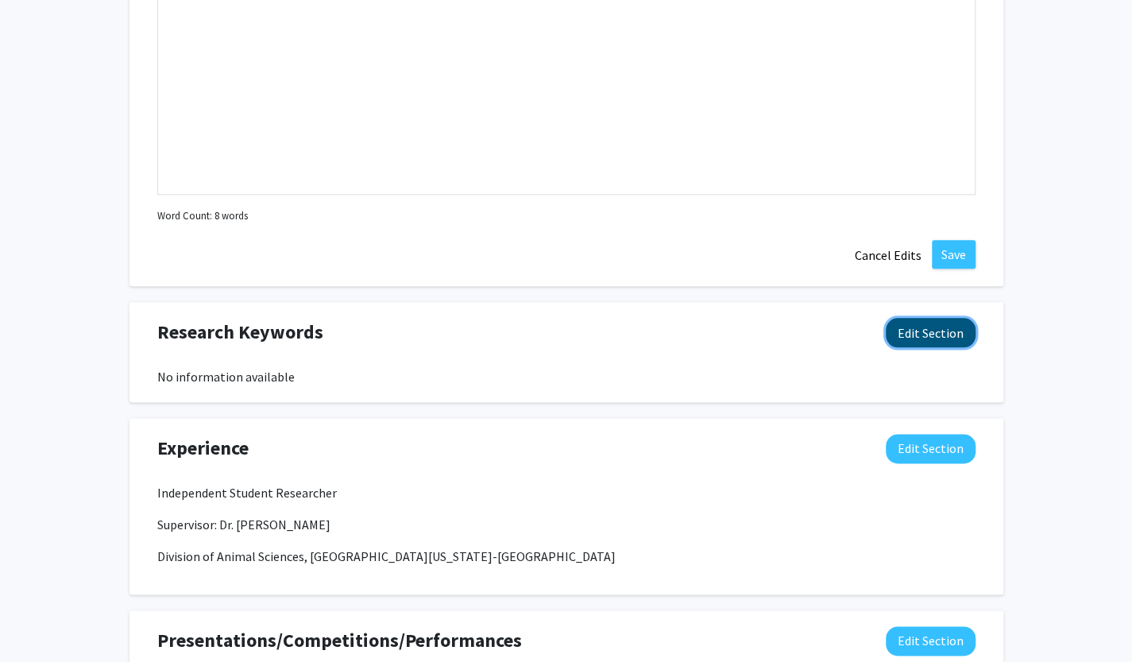
click at [937, 326] on button "Edit Section" at bounding box center [930, 332] width 90 height 29
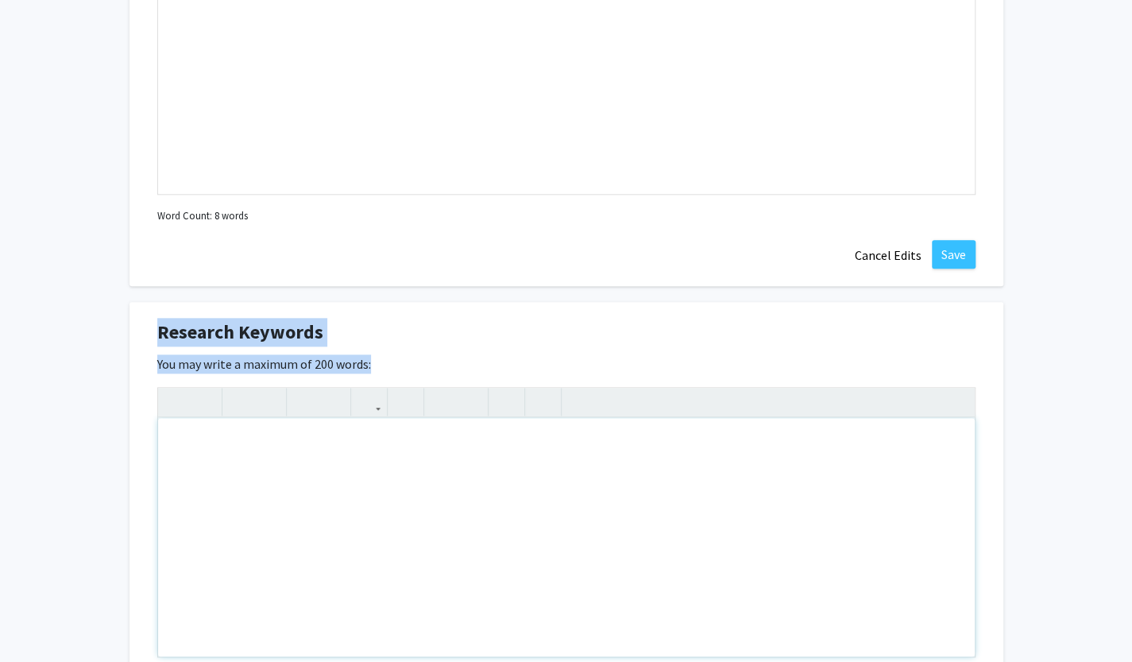
drag, startPoint x: 937, startPoint y: 326, endPoint x: 402, endPoint y: 552, distance: 581.1
click at [402, 552] on div "Research Keywords Edit Section You may write a maximum of 200 words: Insert lin…" at bounding box center [566, 525] width 874 height 446
click at [402, 552] on div "Note to users with screen readers: Please deactivate our accessibility plugin f…" at bounding box center [566, 537] width 816 height 238
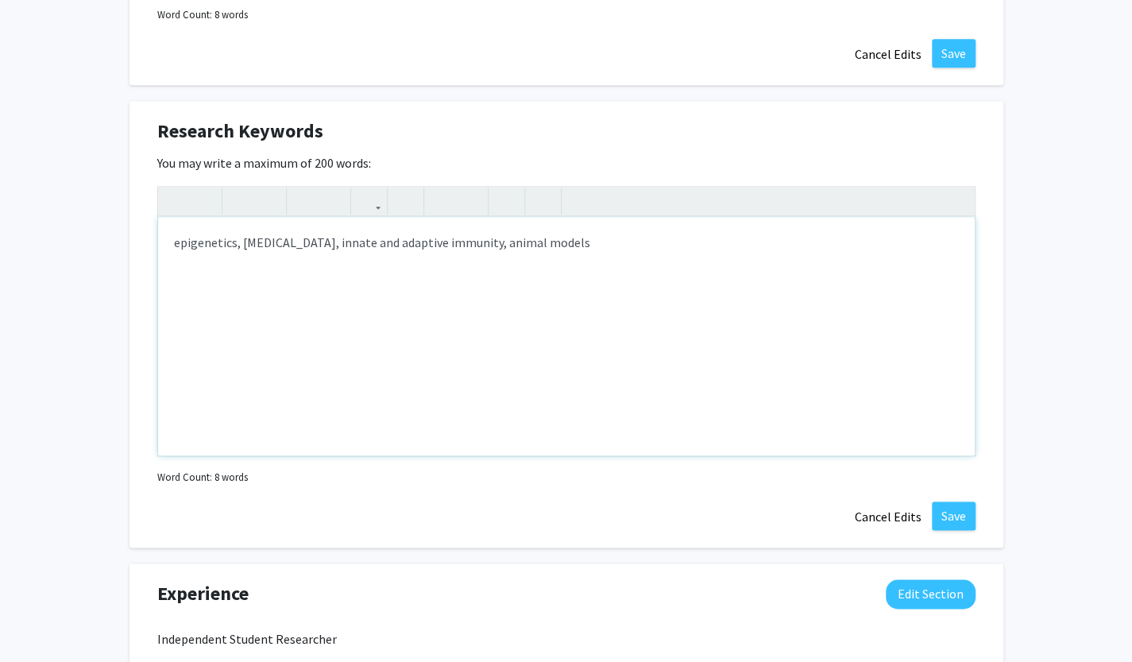
scroll to position [1076, 0]
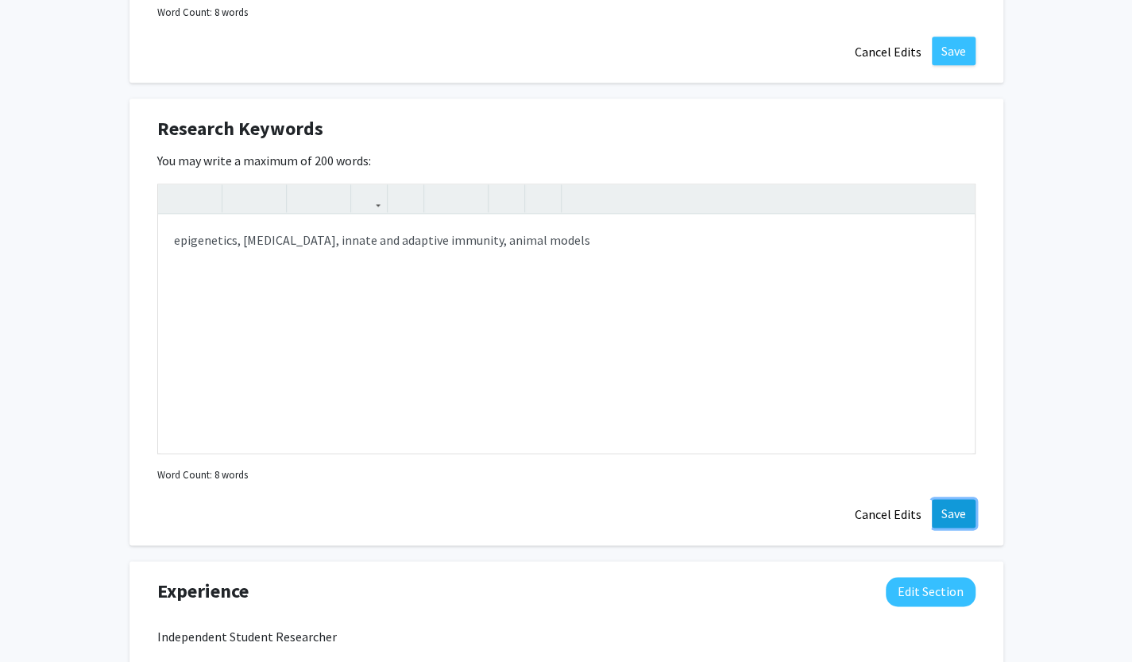
click at [962, 517] on button "Save" at bounding box center [954, 513] width 44 height 29
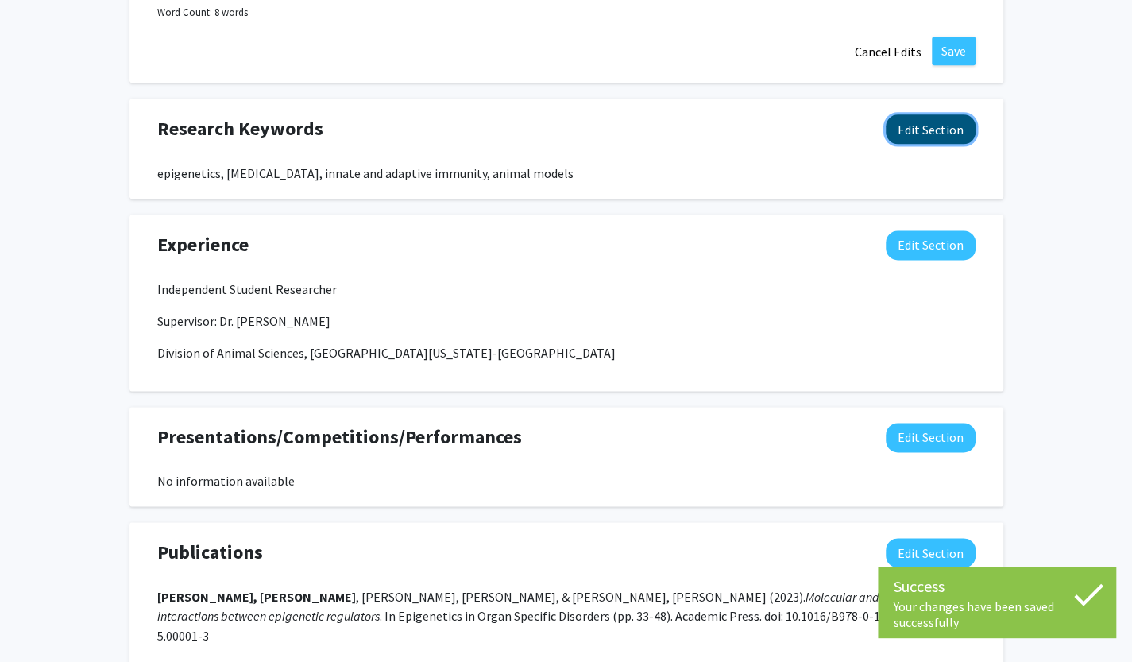
click at [912, 114] on button "Edit Section" at bounding box center [930, 128] width 90 height 29
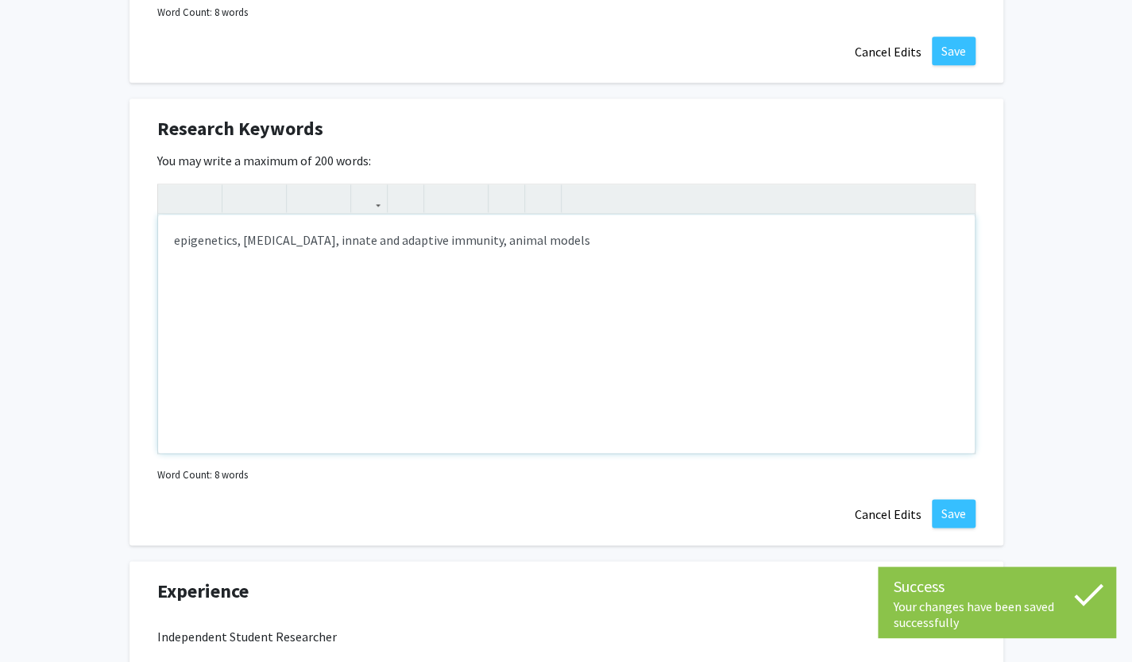
click at [598, 245] on div "epigenetics, atherosclerosis, innate and adaptive immunity, animal models" at bounding box center [566, 333] width 816 height 238
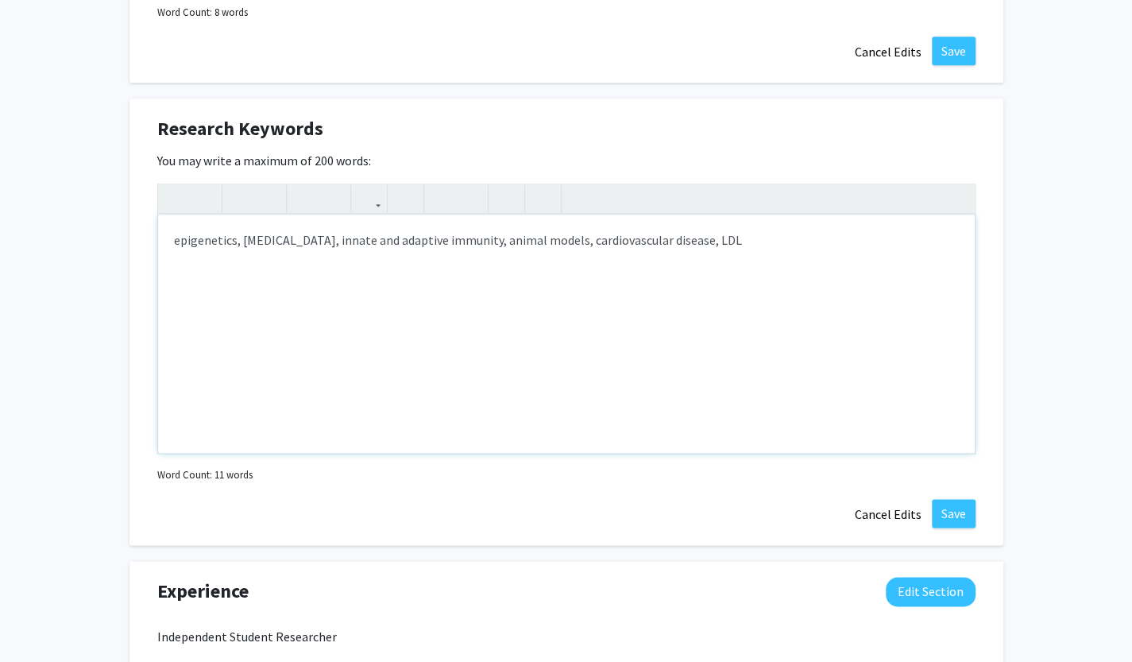
type textarea "epigenetics, atherosclerosis, innate and adaptive immunity, animal models, card…"
click at [958, 514] on button "Save" at bounding box center [954, 513] width 44 height 29
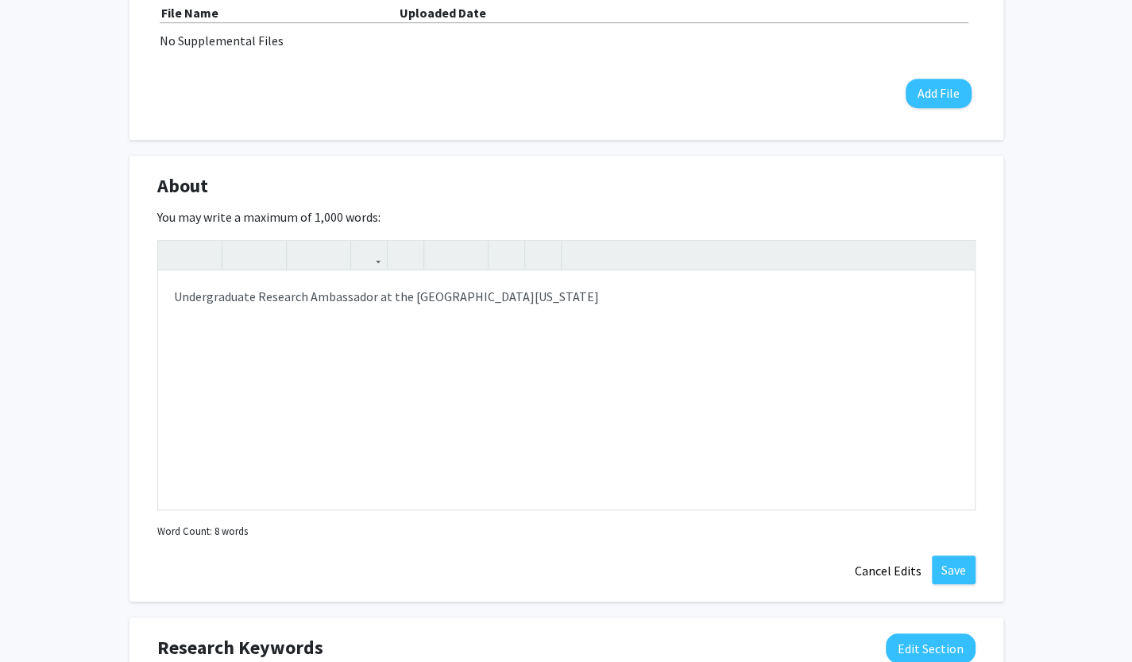
scroll to position [540, 0]
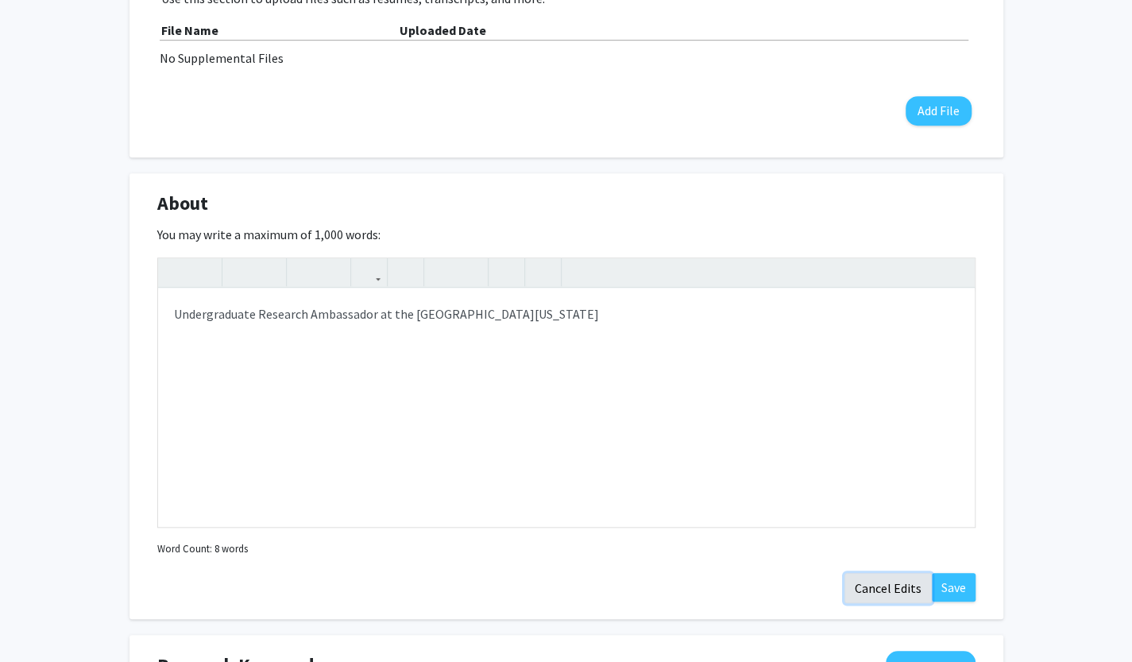
click at [893, 575] on button "Cancel Edits" at bounding box center [887, 588] width 87 height 30
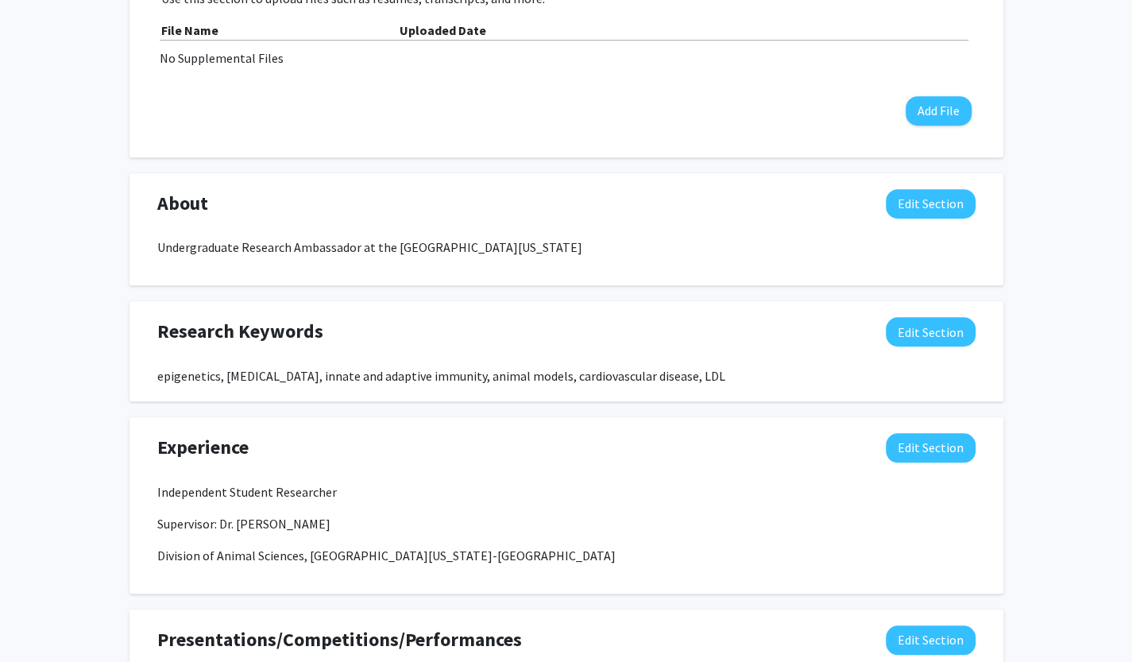
scroll to position [0, 0]
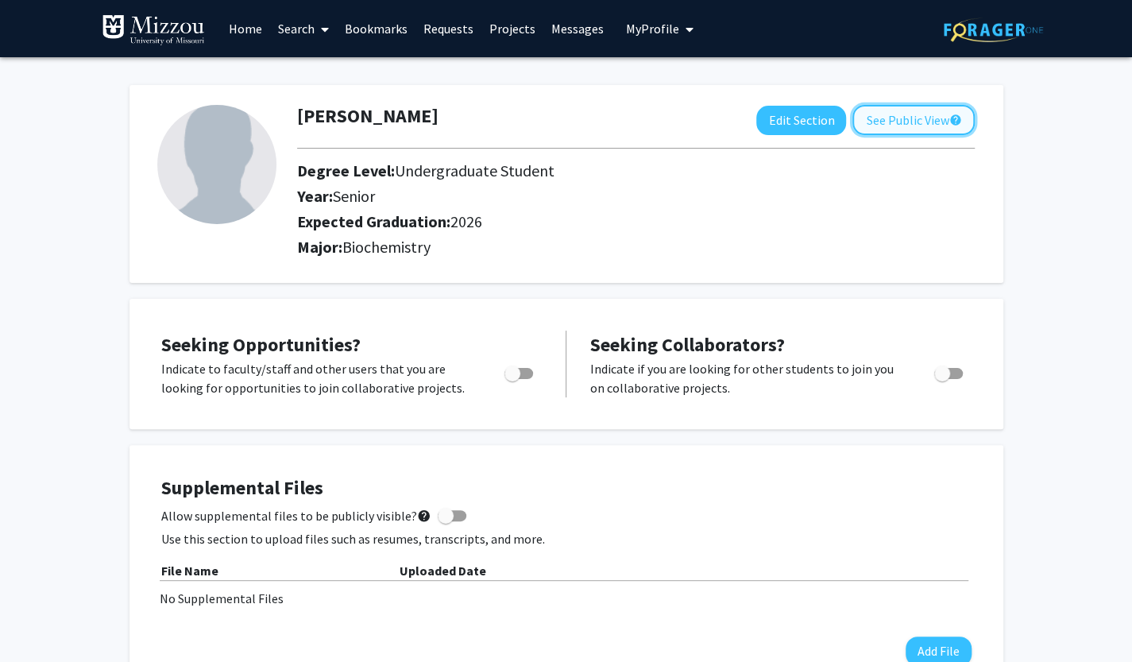
click at [889, 120] on button "See Public View help" at bounding box center [913, 120] width 122 height 30
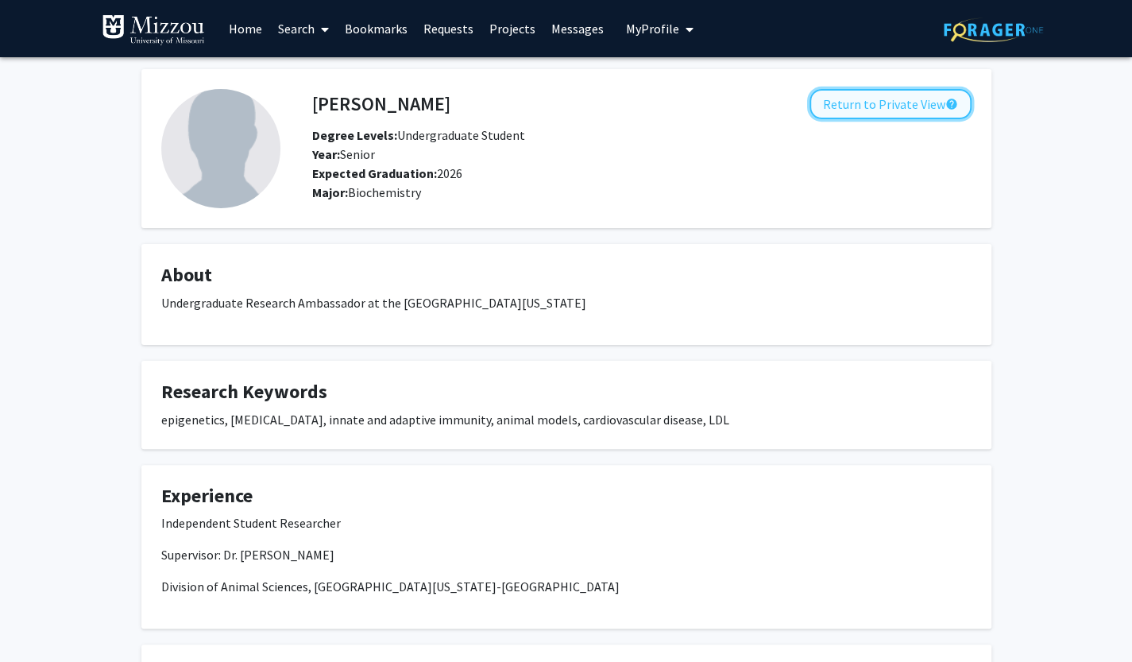
click at [891, 104] on button "Return to Private View help" at bounding box center [890, 104] width 162 height 30
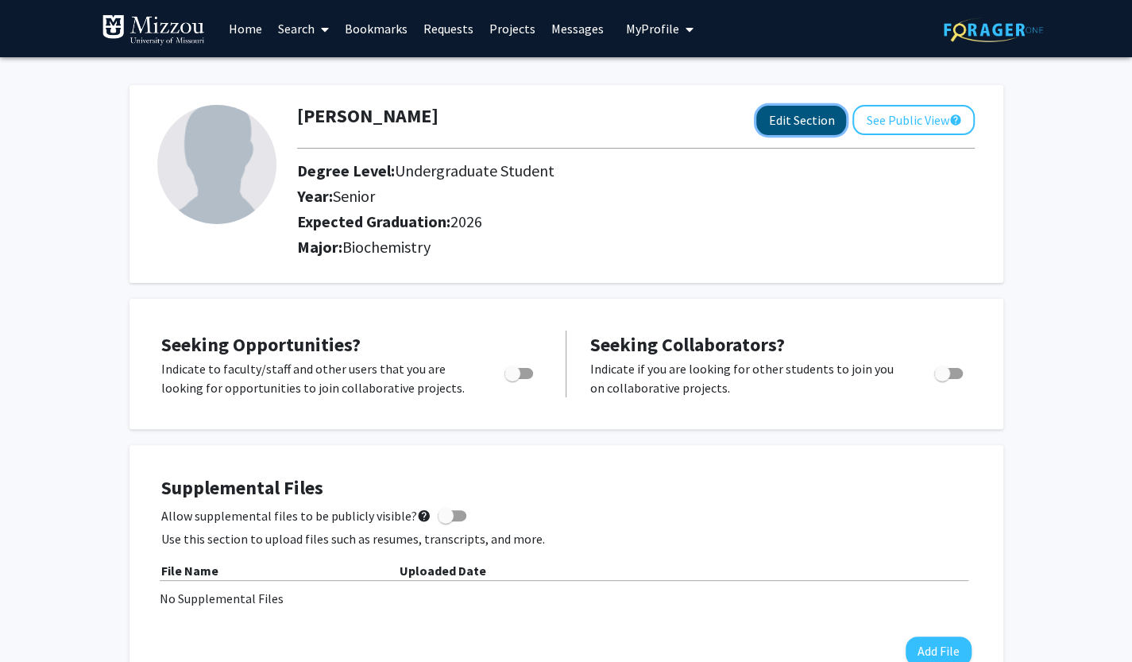
click at [808, 118] on button "Edit Section" at bounding box center [801, 120] width 90 height 29
select select "senior"
select select "2026"
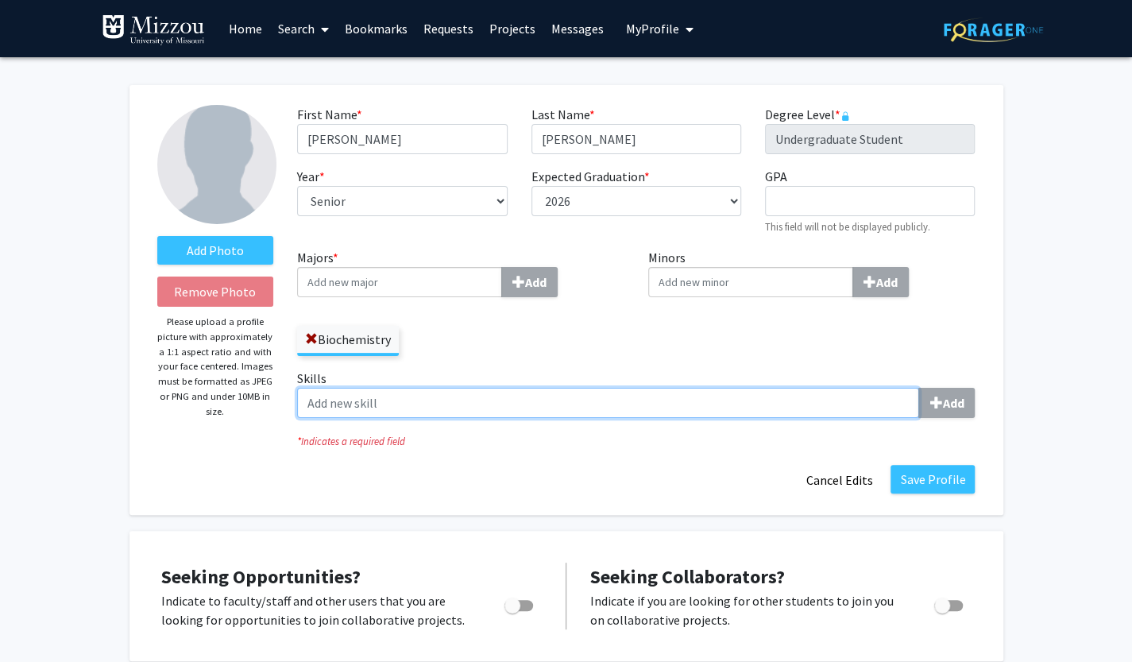
click at [551, 406] on input "Skills Add" at bounding box center [608, 403] width 622 height 30
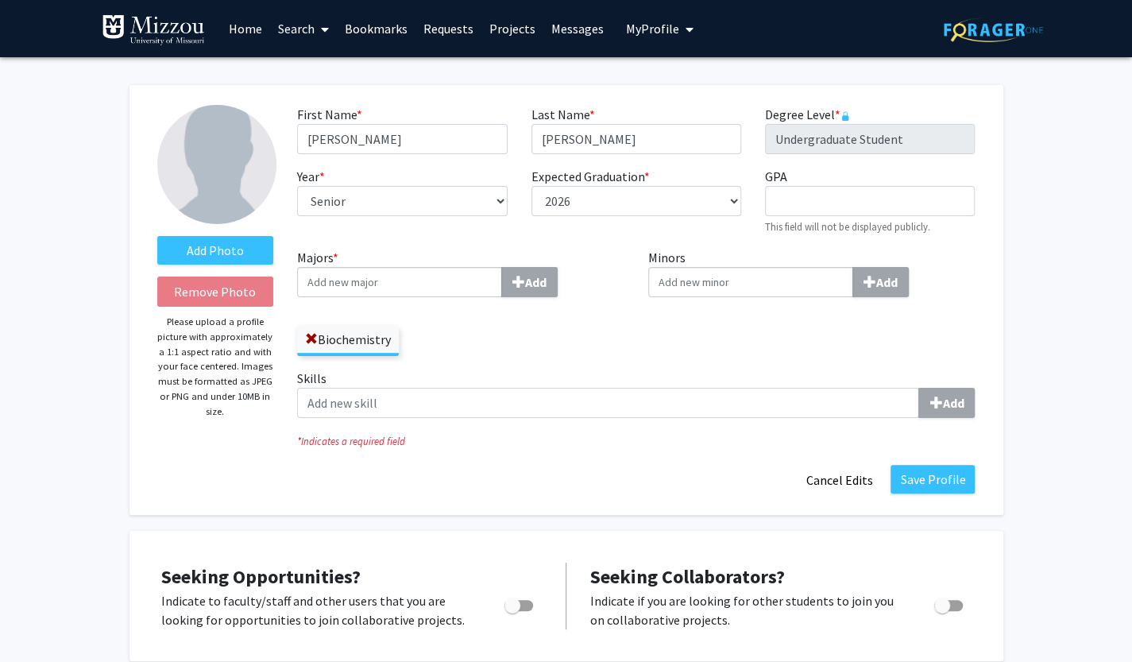
click at [854, 487] on button "Cancel Edits" at bounding box center [838, 480] width 87 height 30
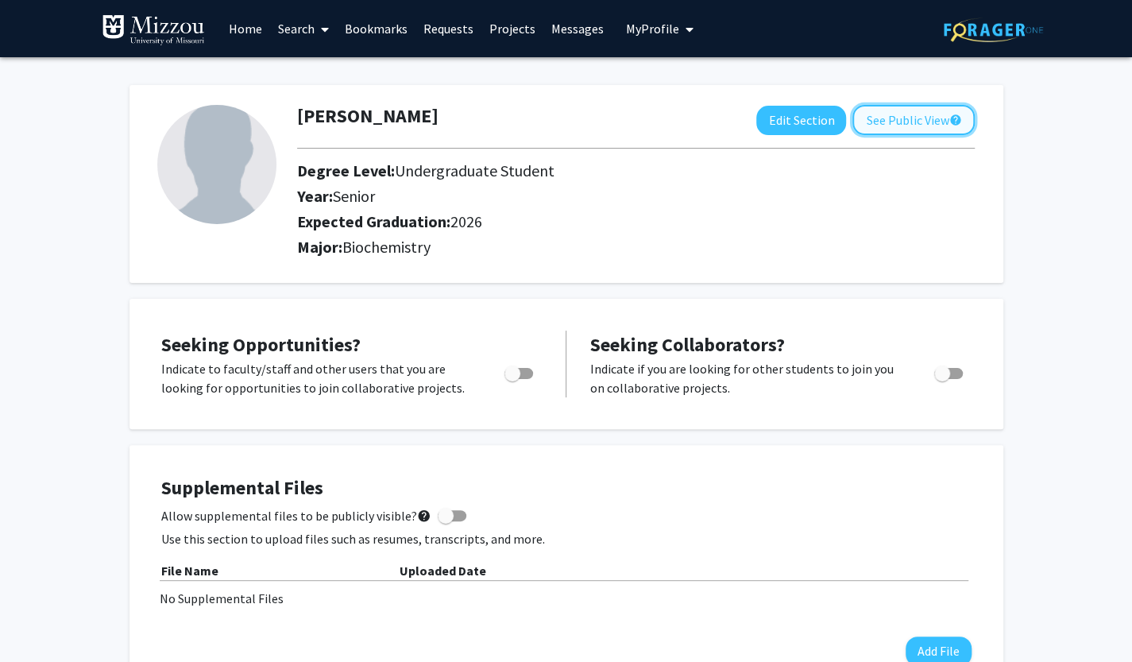
click at [911, 112] on button "See Public View help" at bounding box center [913, 120] width 122 height 30
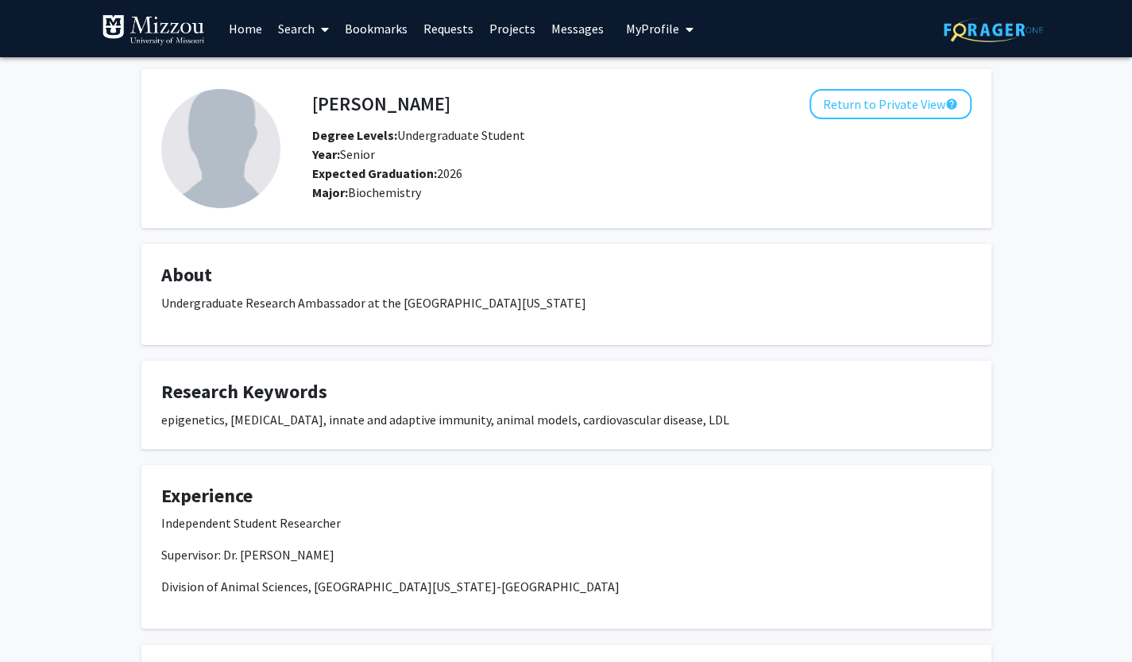
click at [303, 21] on link "Search" at bounding box center [303, 29] width 67 height 56
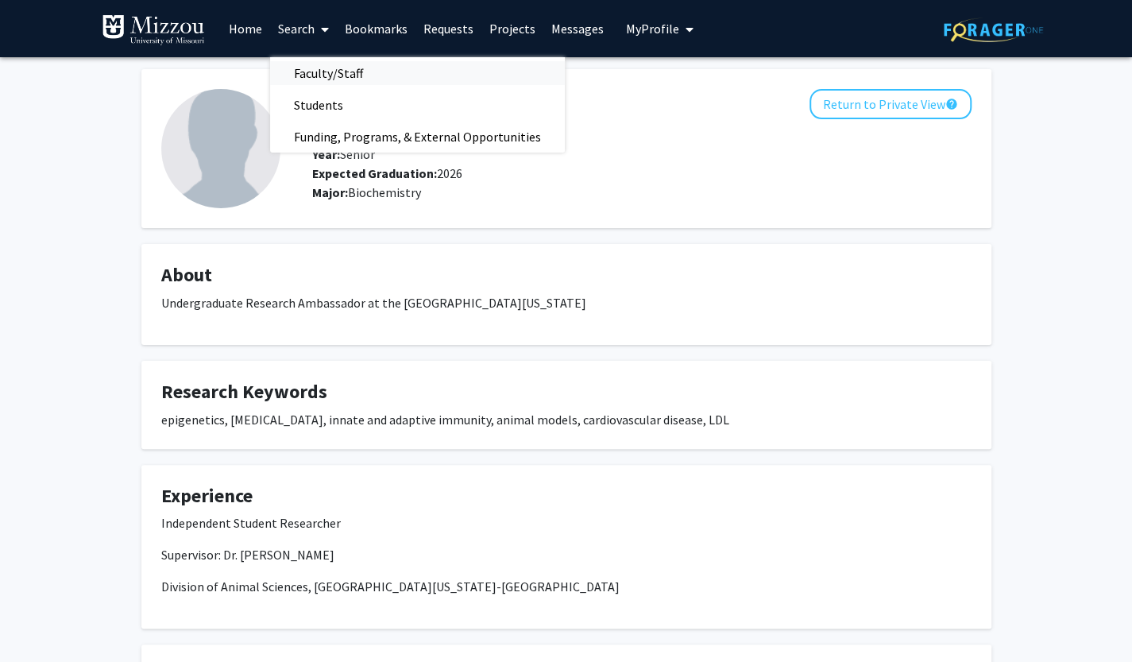
click at [321, 60] on span "Faculty/Staff" at bounding box center [328, 73] width 117 height 32
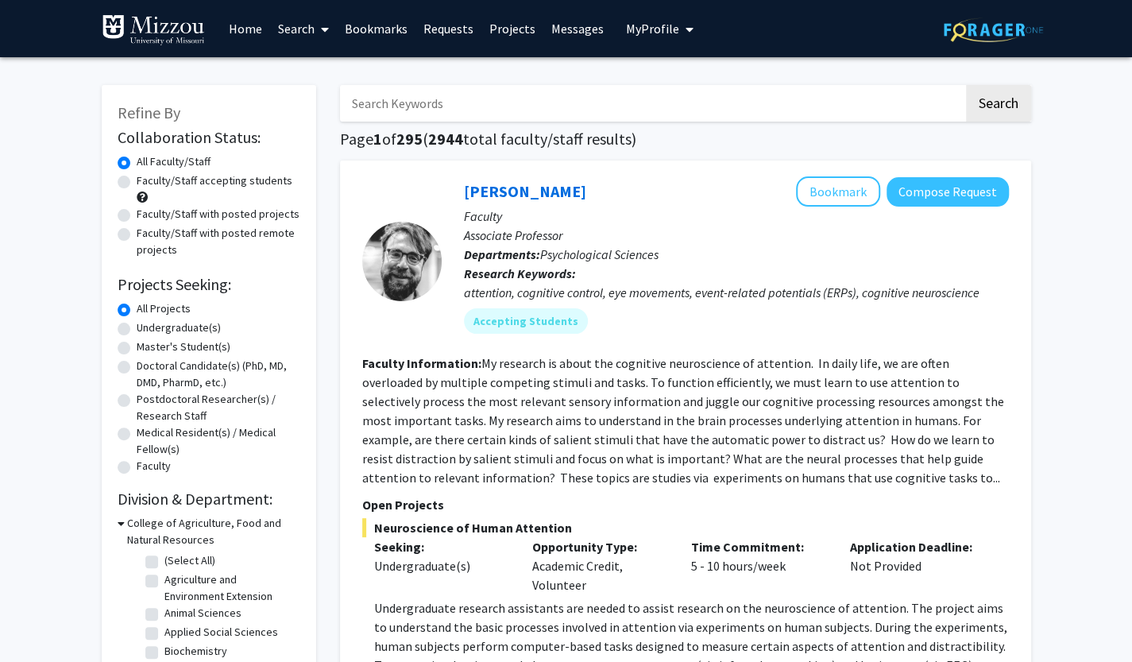
click at [488, 106] on input "Search Keywords" at bounding box center [651, 103] width 623 height 37
type input "jonathan green"
click at [1004, 98] on button "Search" at bounding box center [998, 103] width 65 height 37
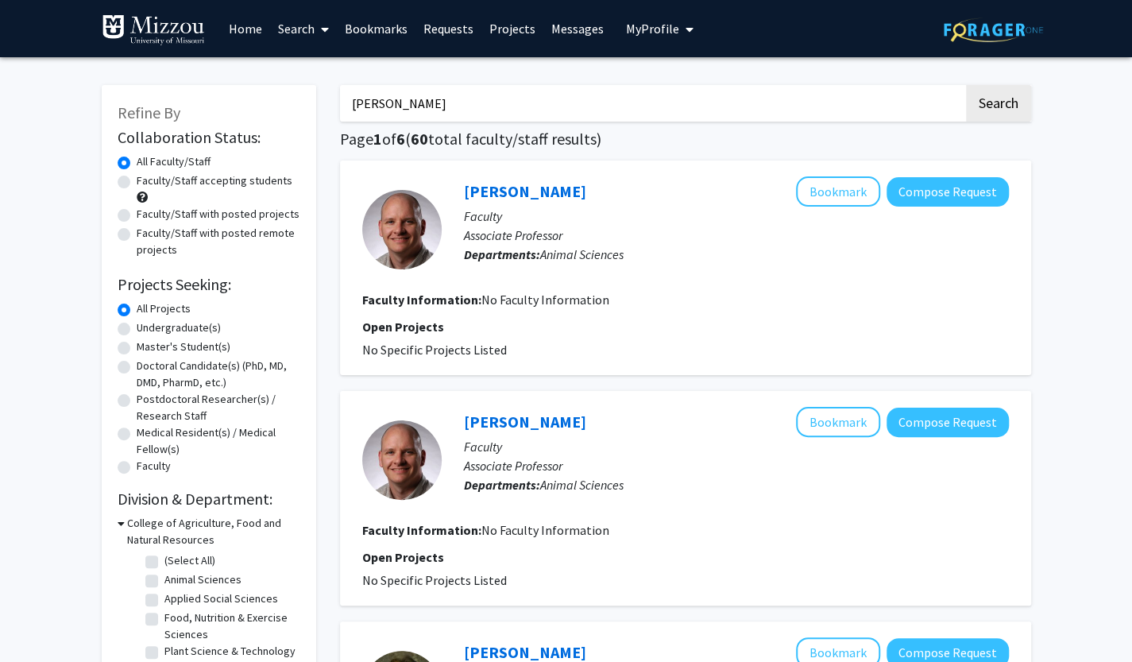
click at [685, 32] on icon "My profile dropdown to access profile and logout" at bounding box center [689, 29] width 8 height 13
click at [697, 90] on span "View Profile" at bounding box center [725, 91] width 96 height 17
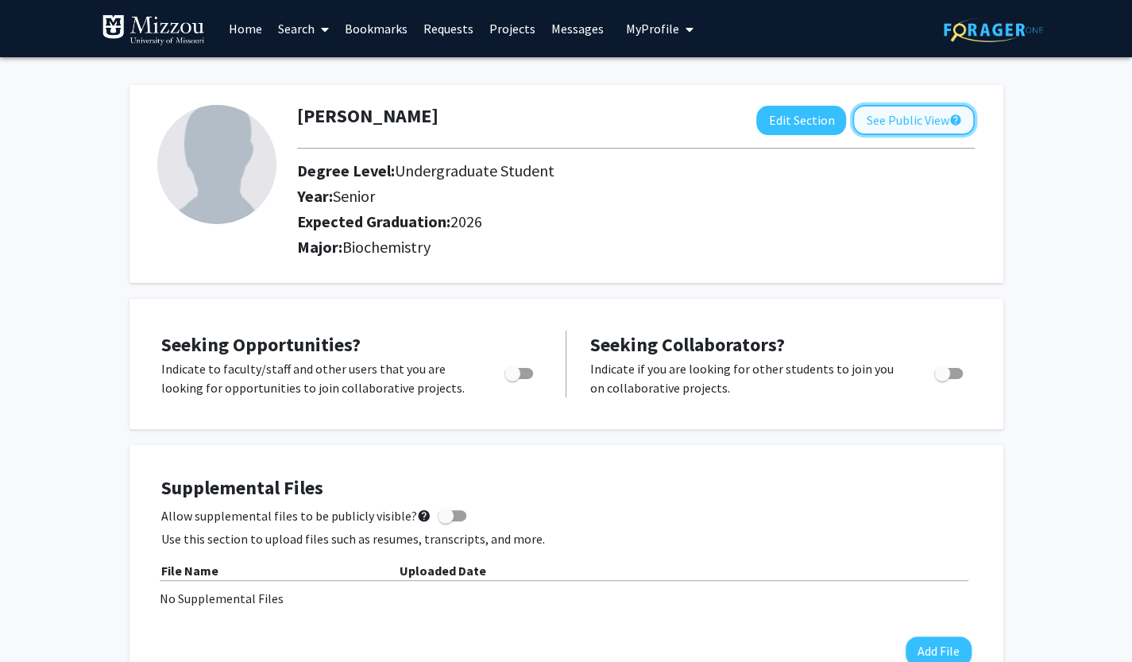
click at [902, 115] on button "See Public View help" at bounding box center [913, 120] width 122 height 30
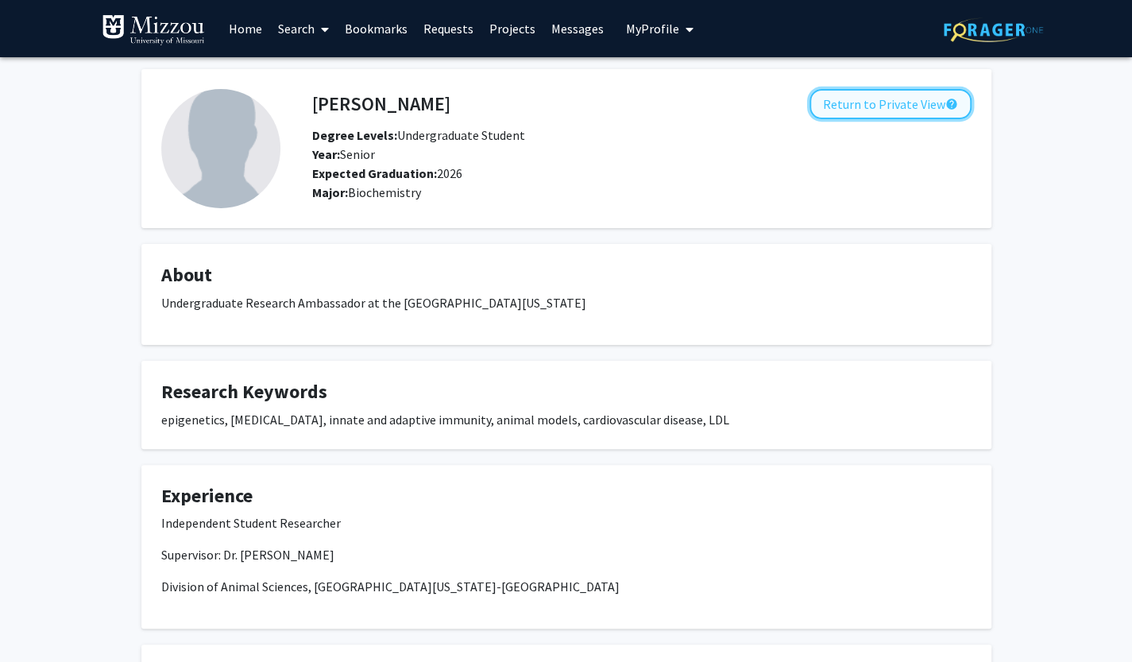
click at [891, 103] on button "Return to Private View help" at bounding box center [890, 104] width 162 height 30
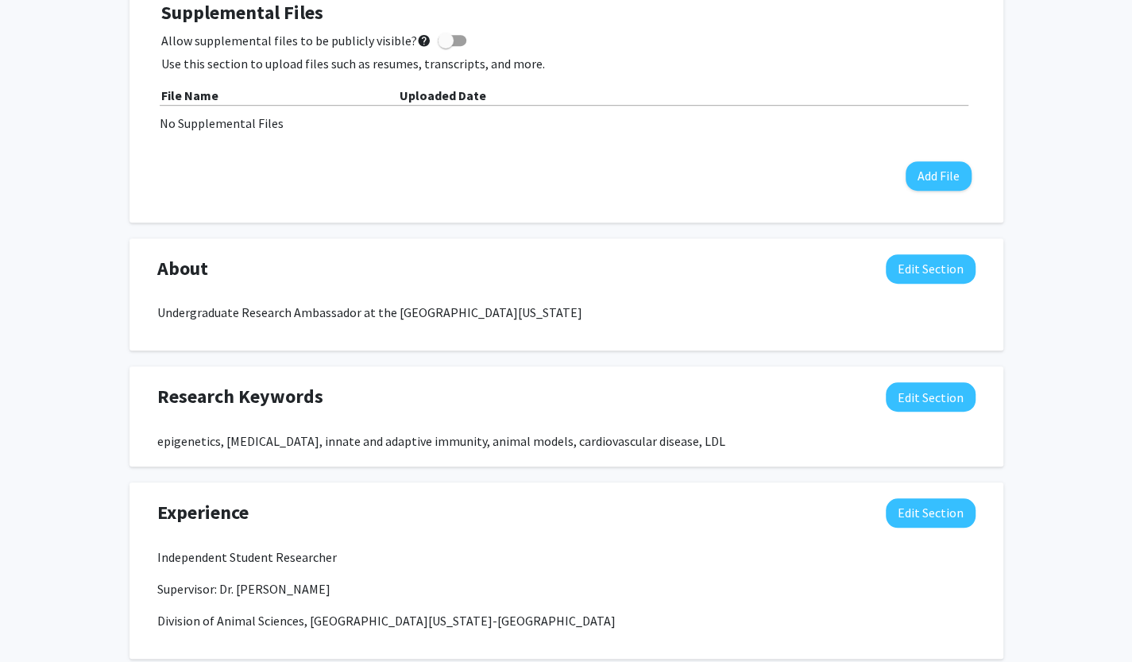
scroll to position [470, 0]
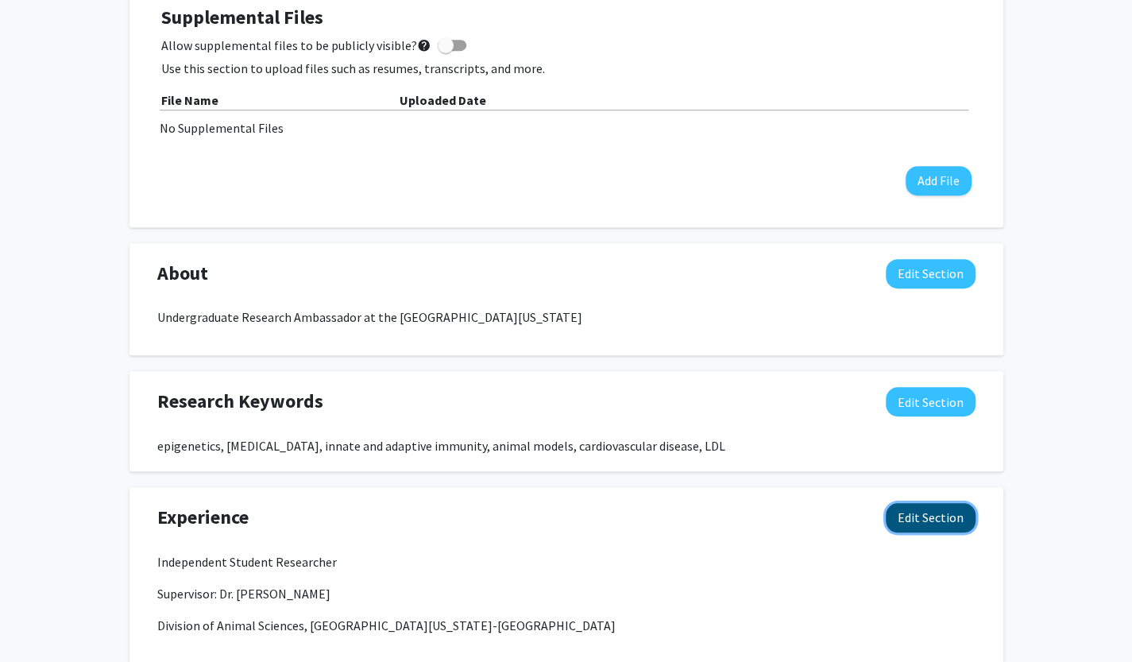
click at [917, 511] on button "Edit Section" at bounding box center [930, 517] width 90 height 29
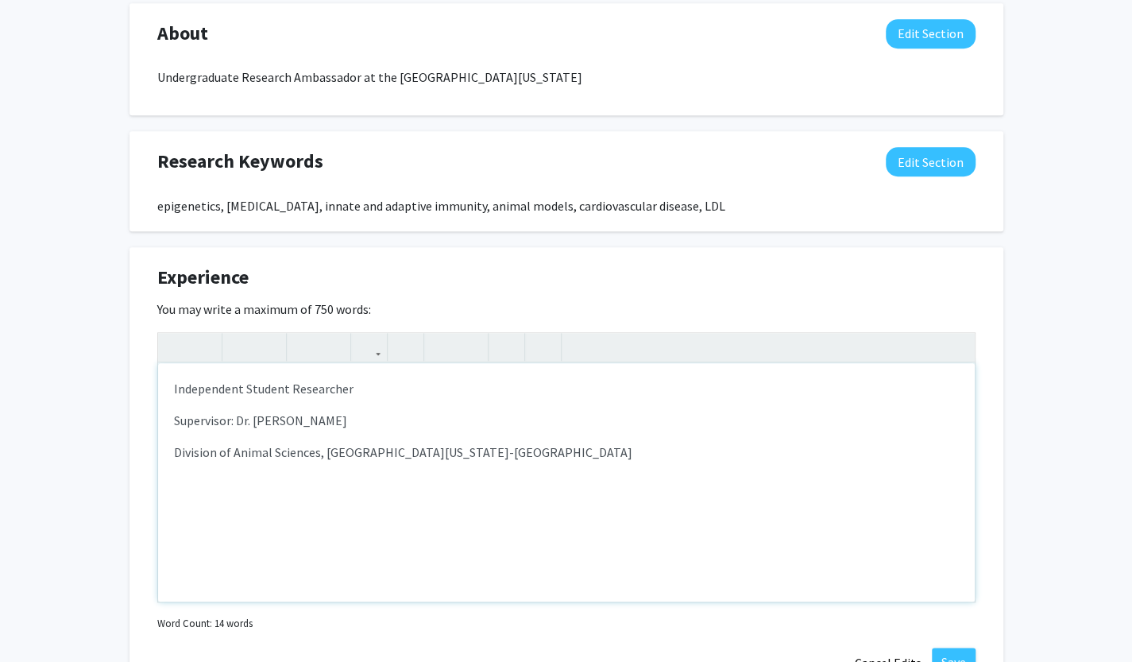
scroll to position [729, 0]
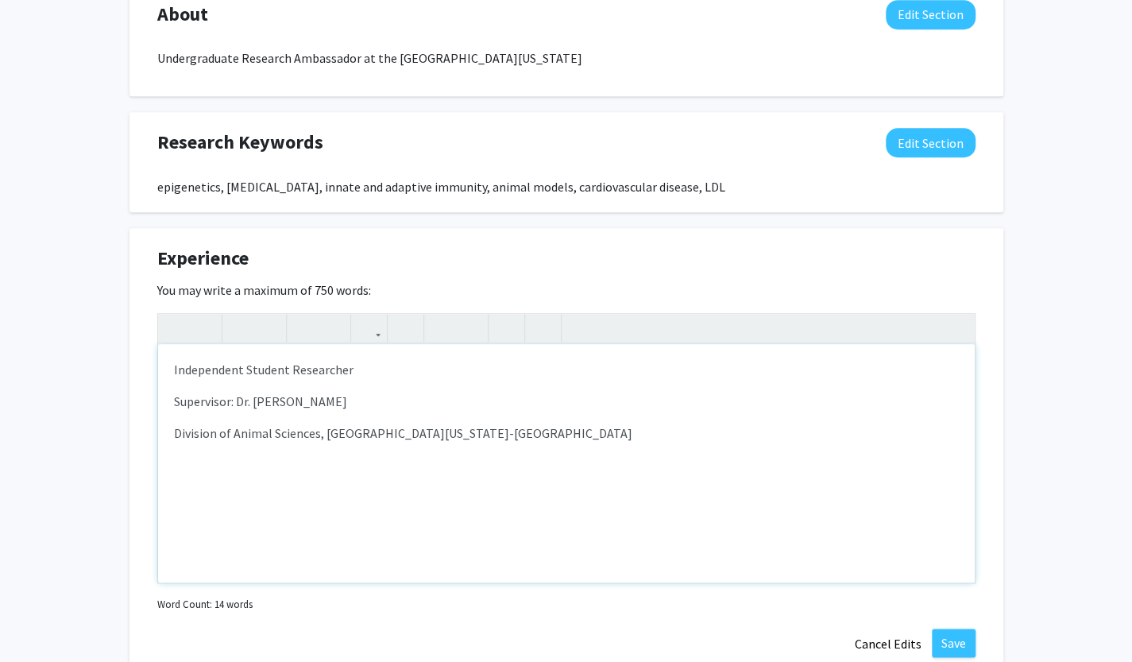
click at [378, 363] on p "Independent Student Researcher" at bounding box center [566, 369] width 785 height 19
click at [608, 454] on div "Independent Student Researcher (current) Supervisor: Dr. Jonathan Green Divisio…" at bounding box center [566, 463] width 816 height 238
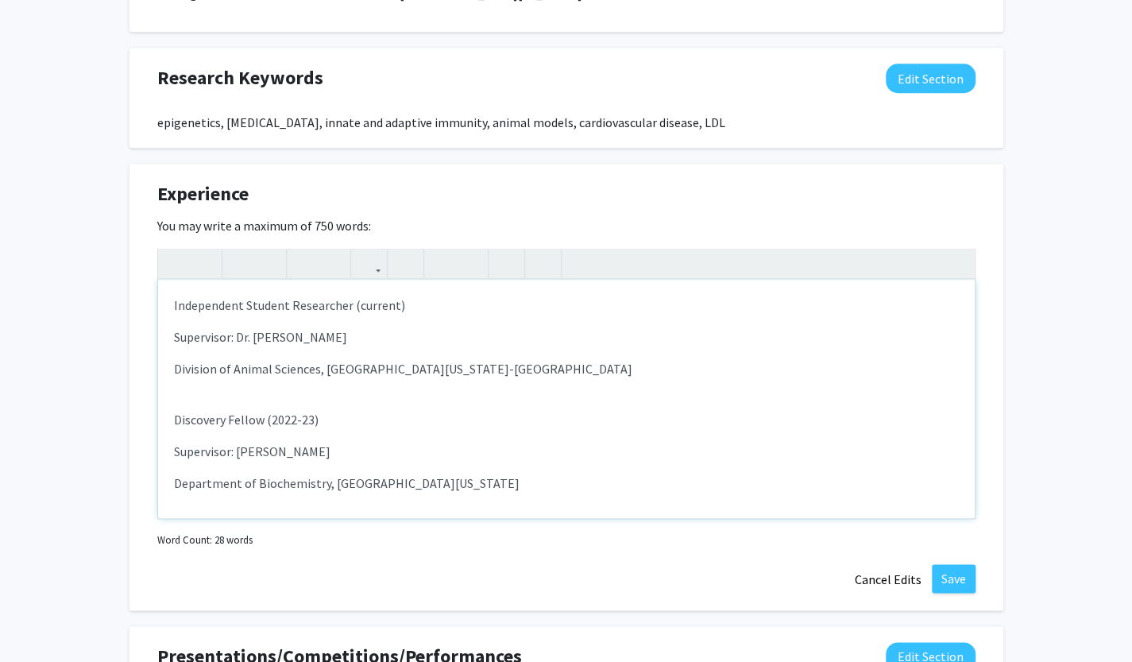
scroll to position [794, 0]
click at [953, 563] on button "Save" at bounding box center [954, 577] width 44 height 29
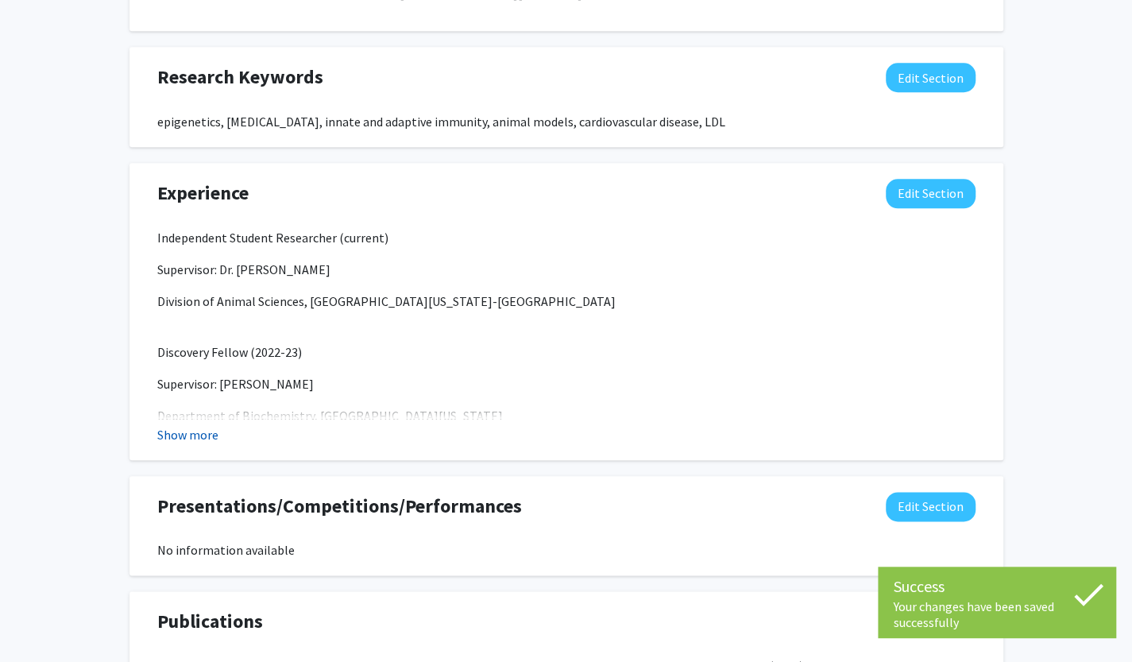
click at [200, 431] on button "Show more" at bounding box center [187, 434] width 61 height 19
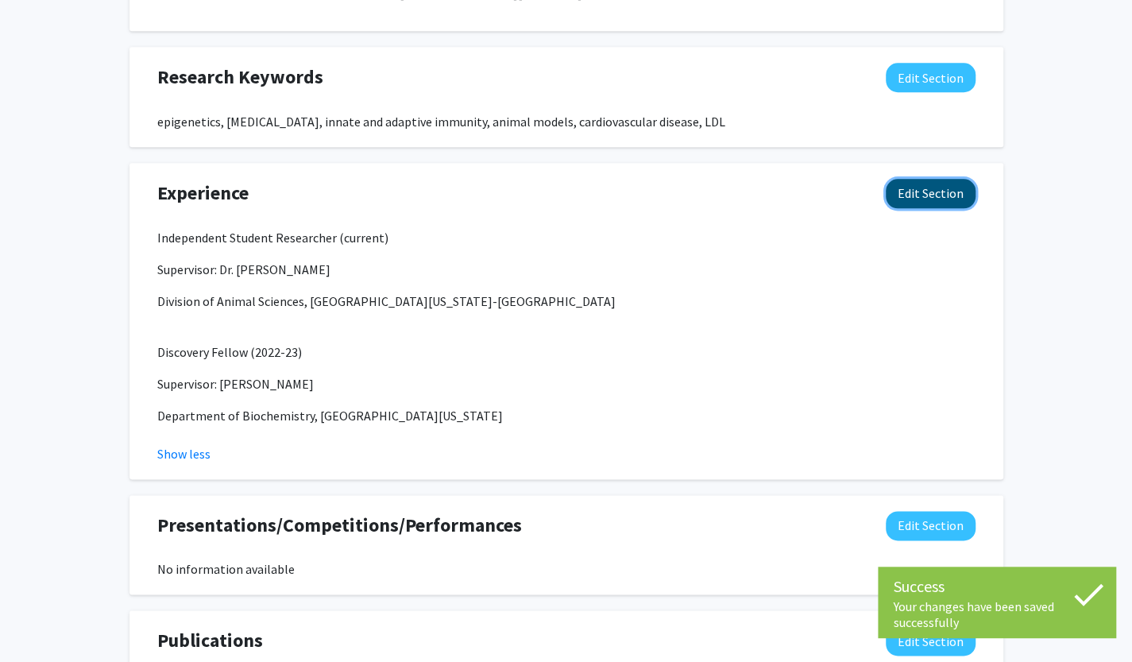
click at [924, 206] on button "Edit Section" at bounding box center [930, 193] width 90 height 29
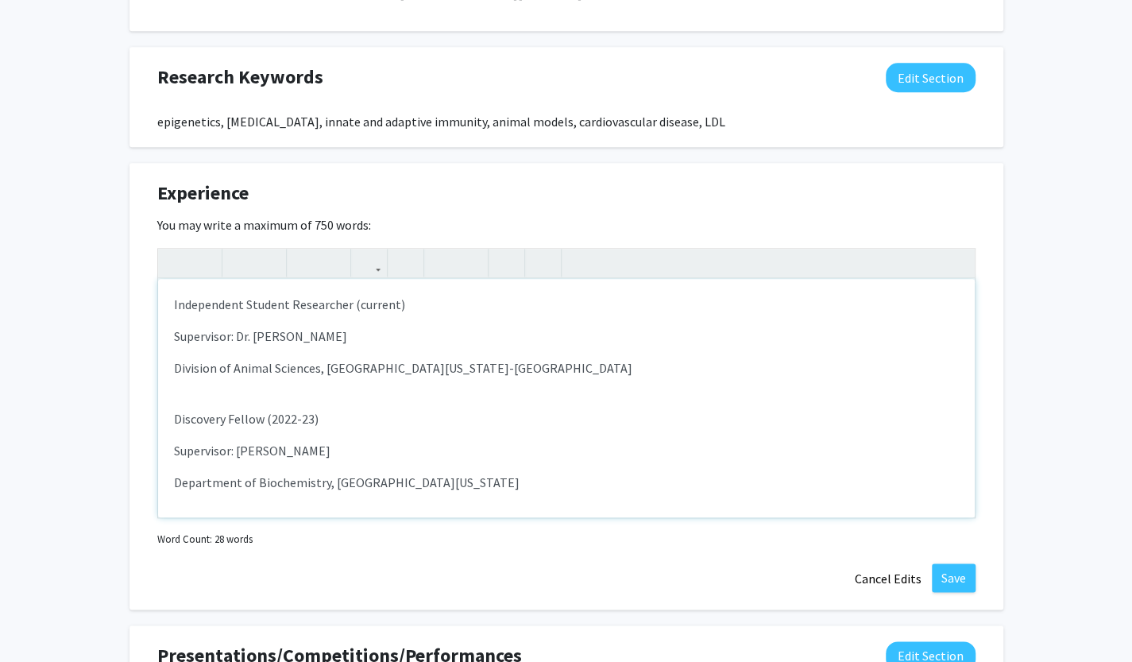
click at [414, 315] on div "Independent Student Researcher (current) Supervisor: Dr. Jonathan Green Divisio…" at bounding box center [566, 398] width 816 height 238
click at [410, 305] on p "Independent Student Researcher (current)" at bounding box center [566, 304] width 785 height 19
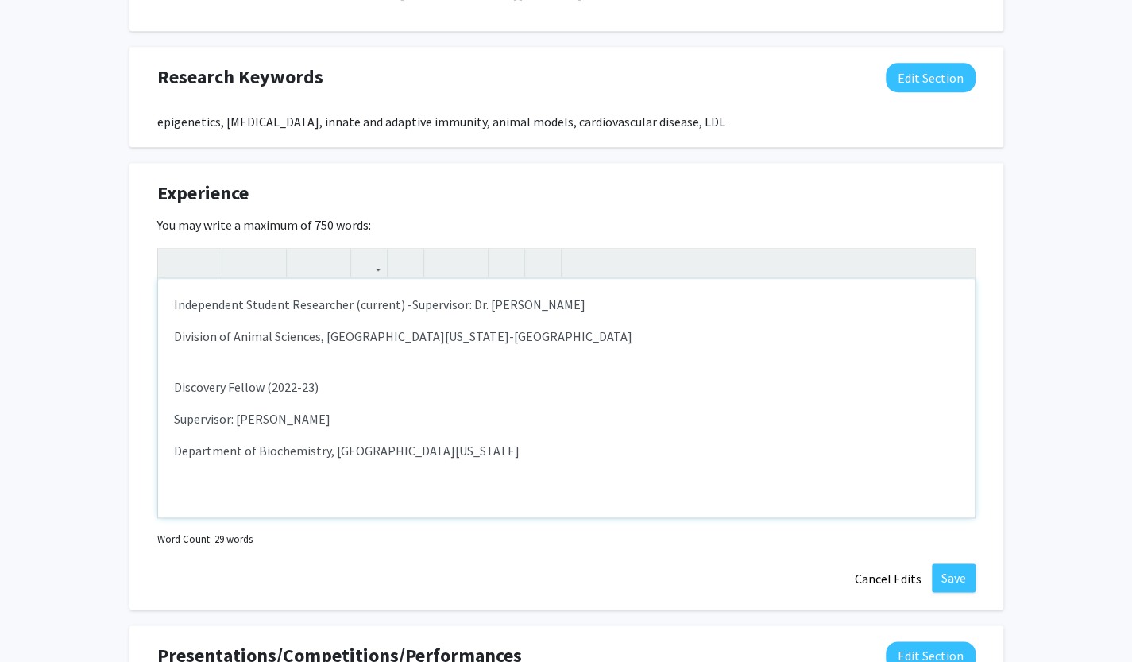
click at [351, 385] on p "Discovery Fellow (2022-23)" at bounding box center [566, 386] width 785 height 19
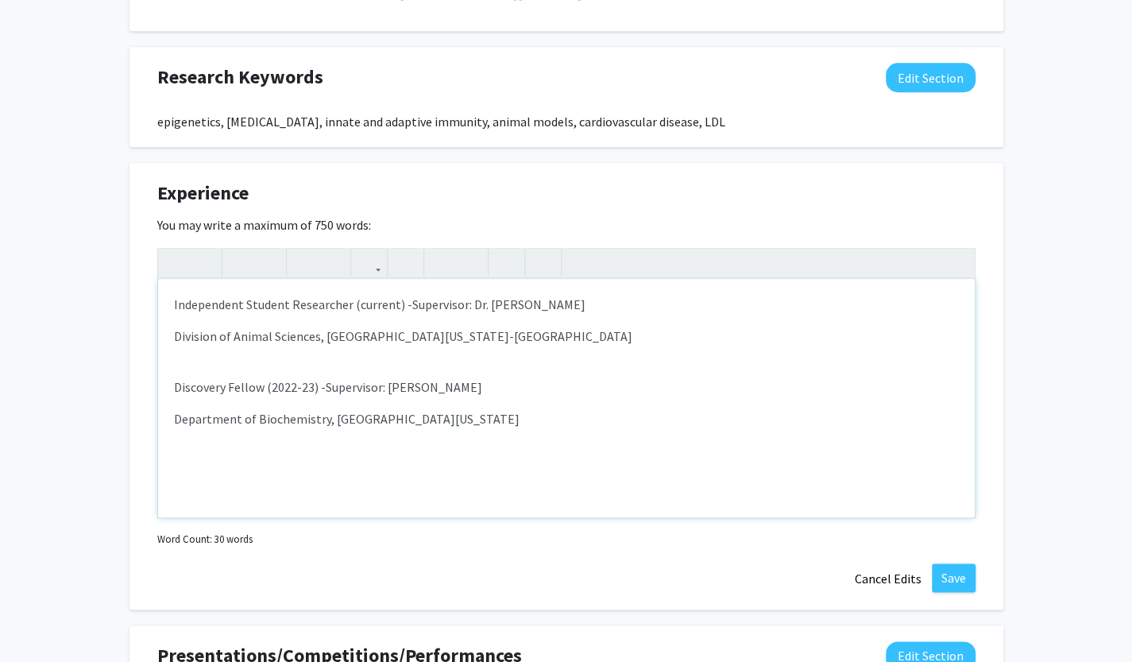
click at [620, 440] on div "Independent Student Researcher (current) - Supervisor: Dr. Jonathan Green Divis…" at bounding box center [566, 398] width 816 height 238
drag, startPoint x: 620, startPoint y: 440, endPoint x: 164, endPoint y: 384, distance: 460.0
click at [164, 384] on div "Independent Student Researcher (current) - Supervisor: Dr. Jonathan Green Divis…" at bounding box center [566, 398] width 816 height 238
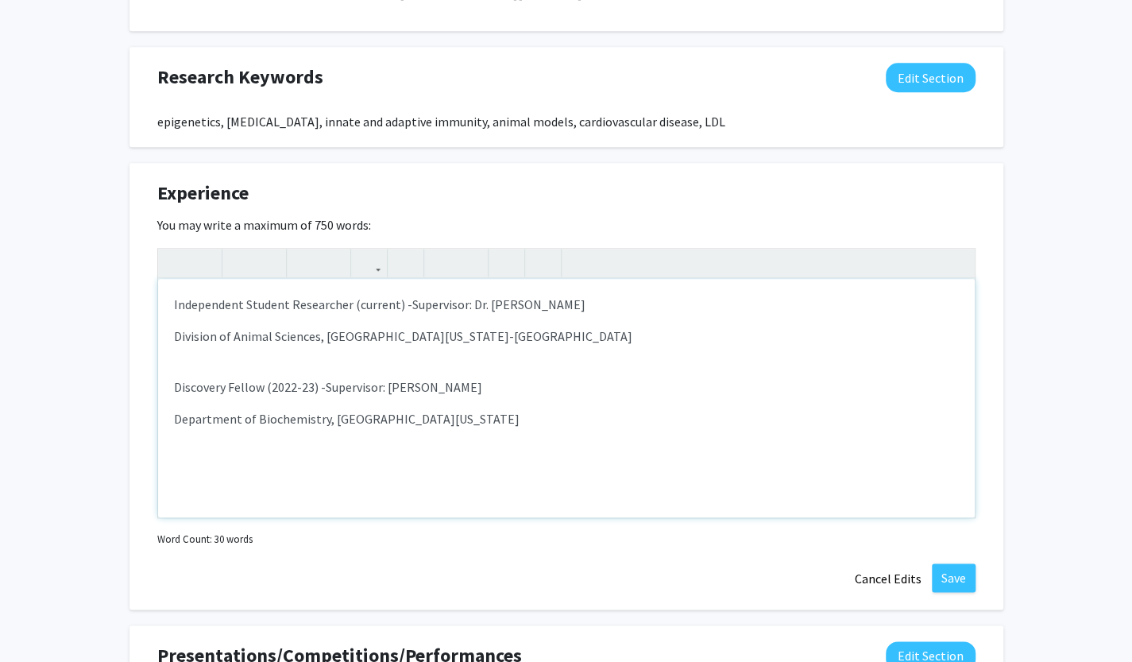
click at [565, 442] on div "Independent Student Researcher (current) - Supervisor: Dr. Jonathan Green Divis…" at bounding box center [566, 398] width 816 height 238
drag, startPoint x: 565, startPoint y: 442, endPoint x: 162, endPoint y: 395, distance: 406.2
click at [162, 395] on div "Independent Student Researcher (current) - Supervisor: Dr. Jonathan Green Divis…" at bounding box center [566, 398] width 816 height 238
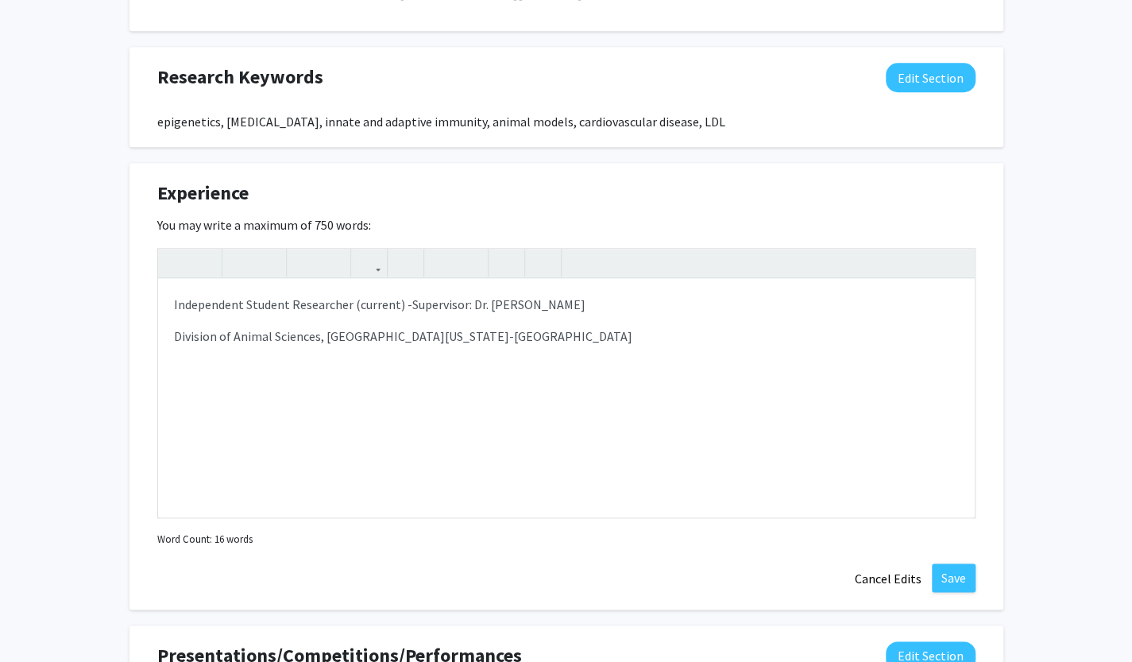
click at [136, 393] on div "Experience Edit Section You may write a maximum of 750 words: <p>Independent St…" at bounding box center [566, 386] width 874 height 446
click at [957, 584] on button "Save" at bounding box center [954, 577] width 44 height 29
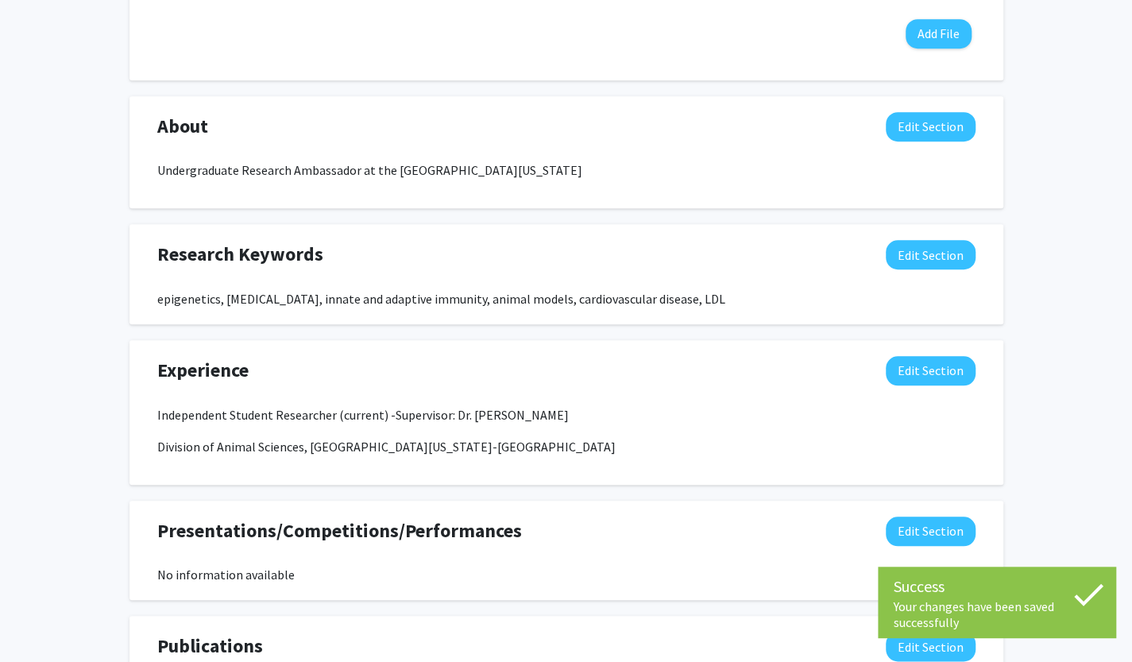
scroll to position [616, 0]
click at [934, 377] on button "Edit Section" at bounding box center [930, 371] width 90 height 29
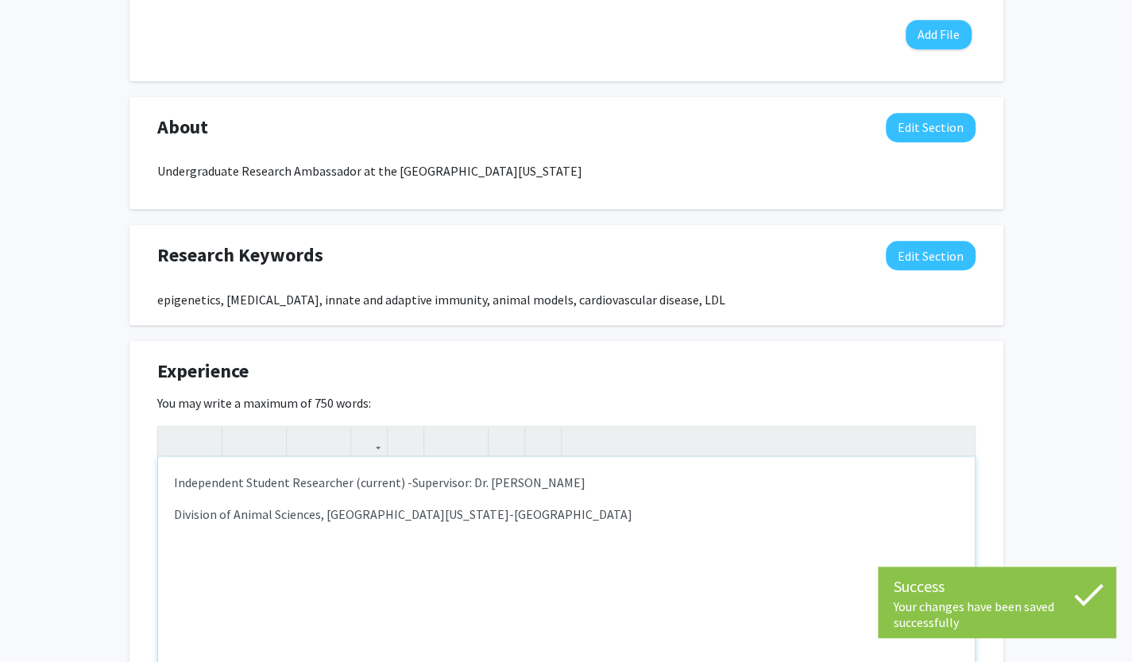
click at [385, 490] on p "Independent Student Researcher (current) - Supervisor: Dr. Jonathan Green" at bounding box center [566, 482] width 785 height 19
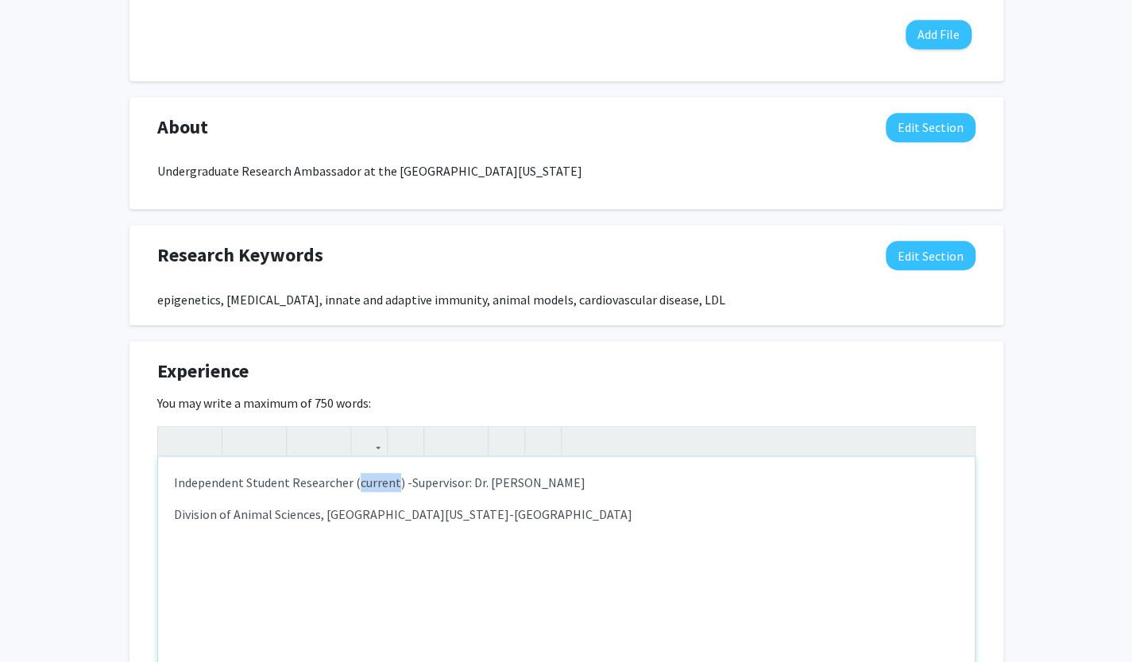
click at [385, 490] on p "Independent Student Researcher (current) - Supervisor: Dr. Jonathan Green" at bounding box center [566, 482] width 785 height 19
type textarea "<p>Independent Student Researcher -&nbsp;<span style="font-size: 1rem;">Supervi…"
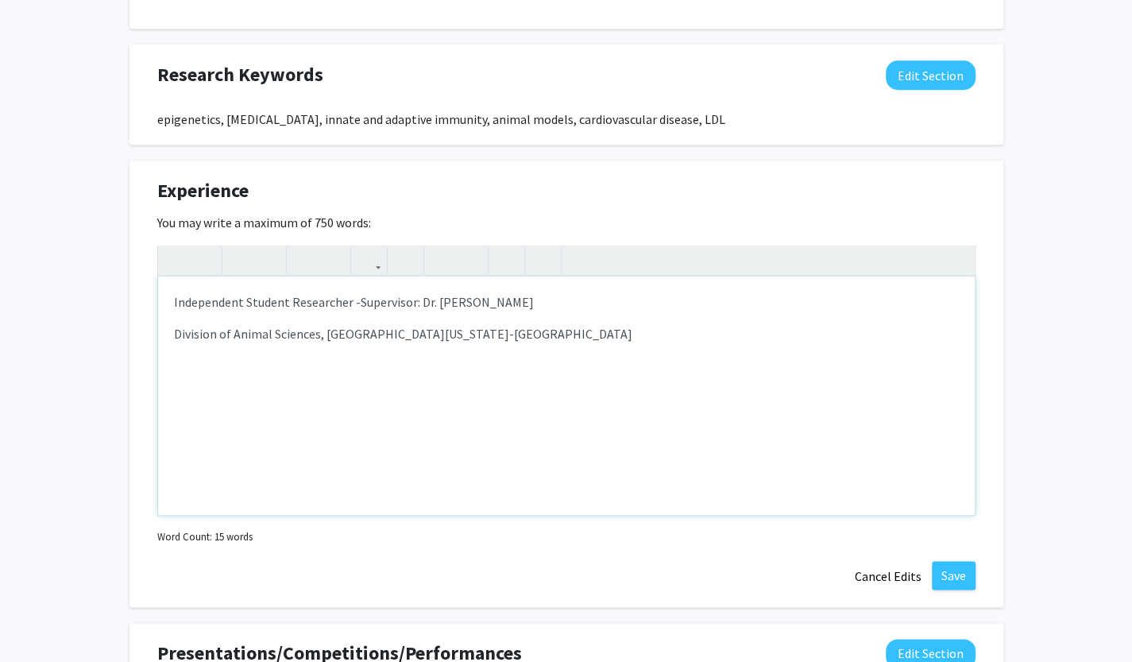
scroll to position [823, 0]
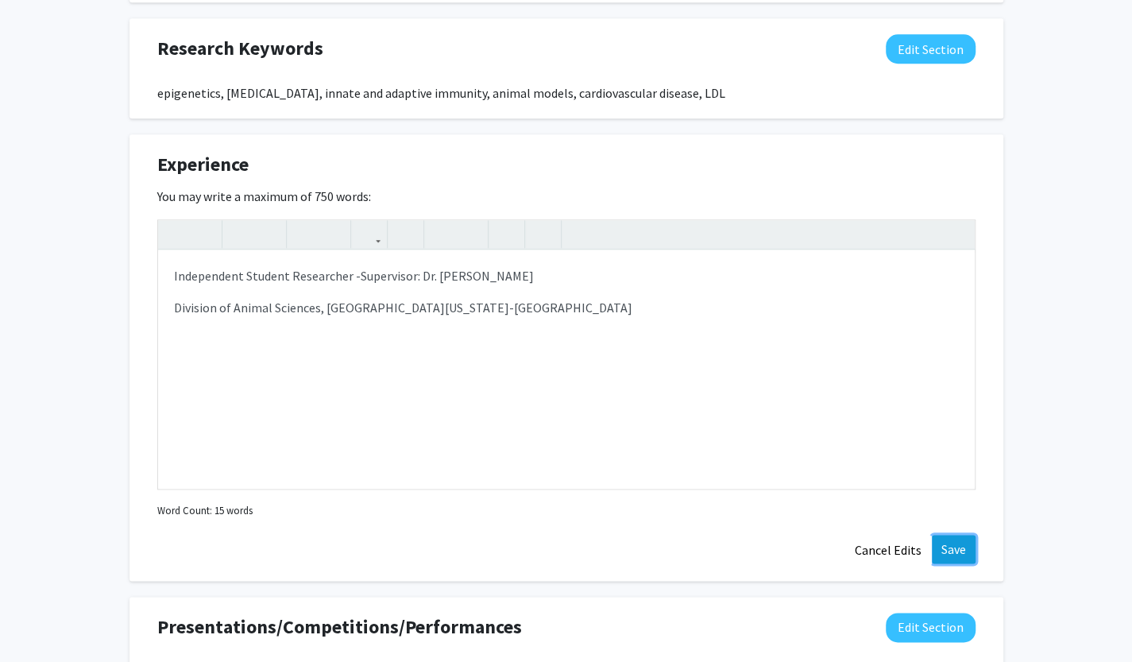
click at [950, 549] on button "Save" at bounding box center [954, 548] width 44 height 29
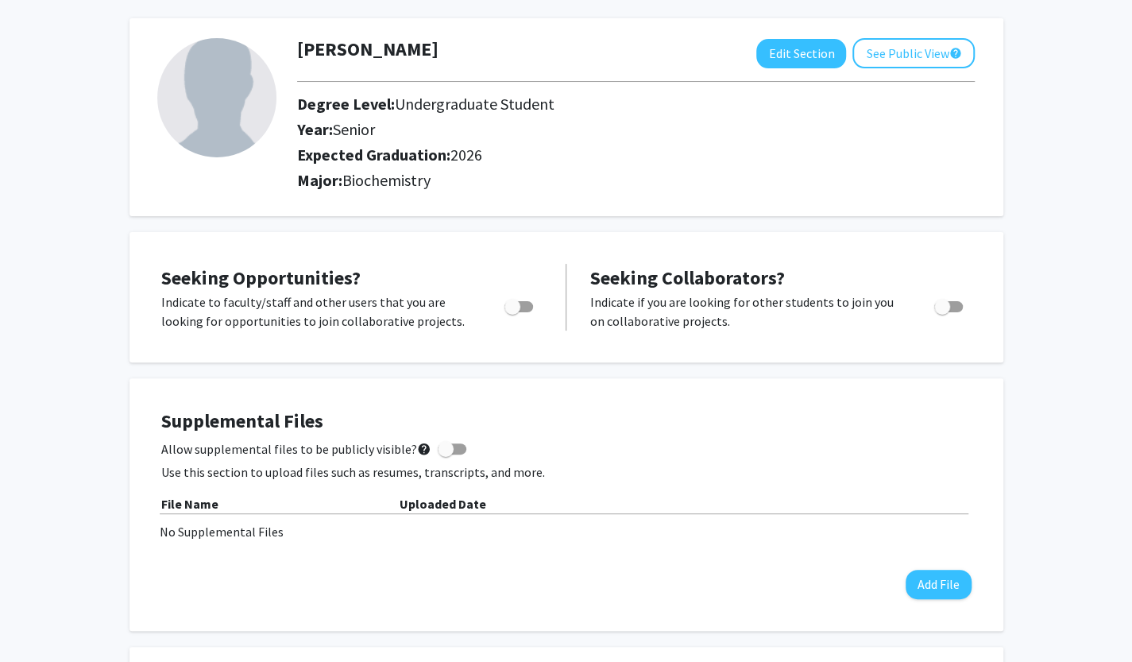
scroll to position [0, 0]
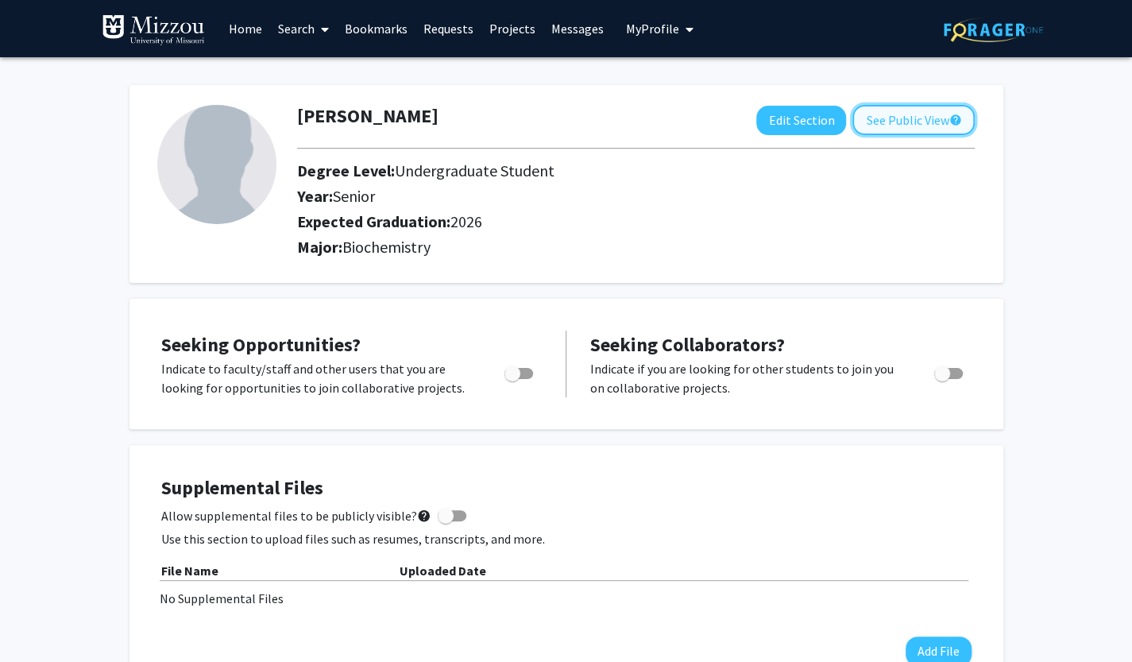
click at [902, 107] on button "See Public View help" at bounding box center [913, 120] width 122 height 30
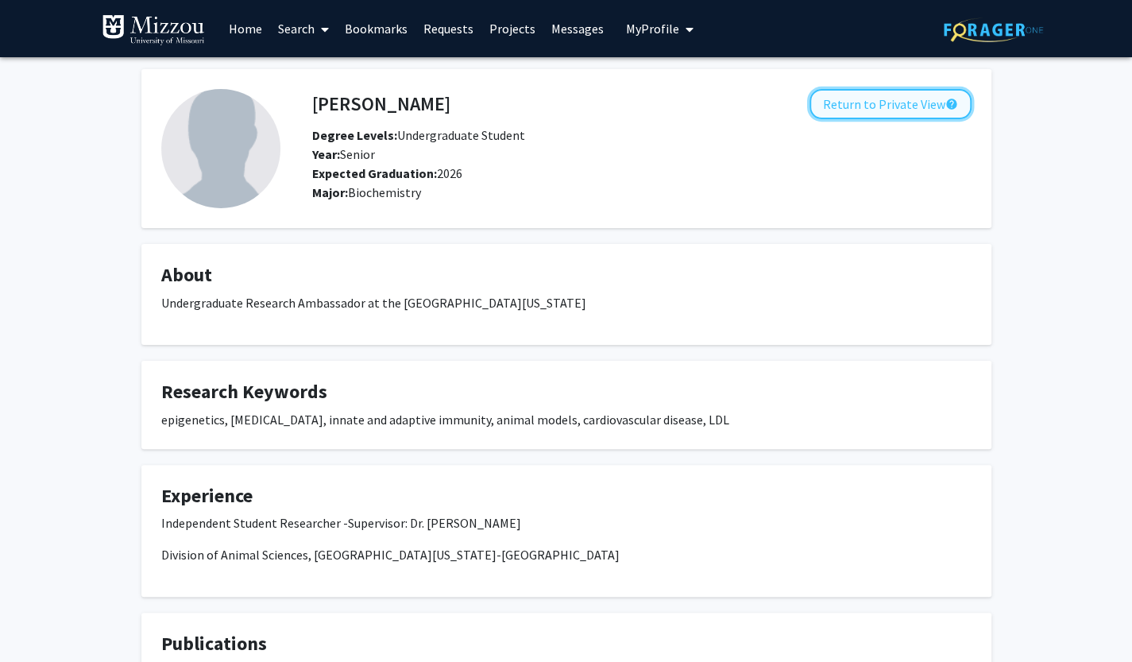
click at [867, 96] on button "Return to Private View help" at bounding box center [890, 104] width 162 height 30
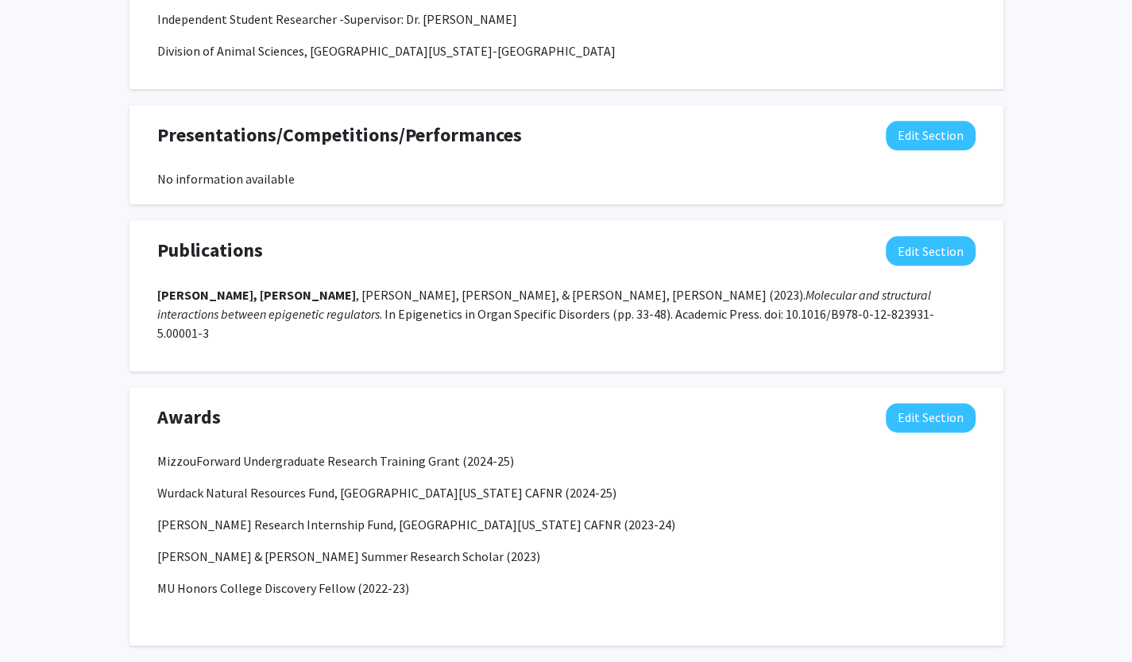
scroll to position [1013, 0]
click at [610, 514] on p "Dudley Alexander Research Internship Fund, University of Missouri CAFNR (2023-2…" at bounding box center [566, 523] width 818 height 19
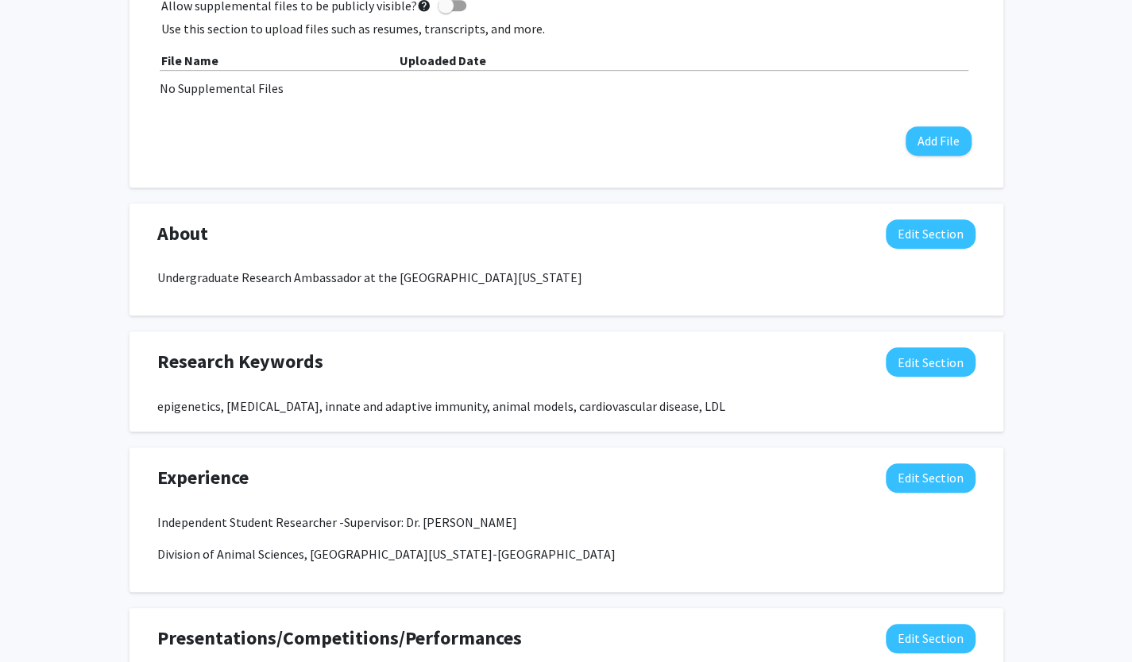
scroll to position [511, 0]
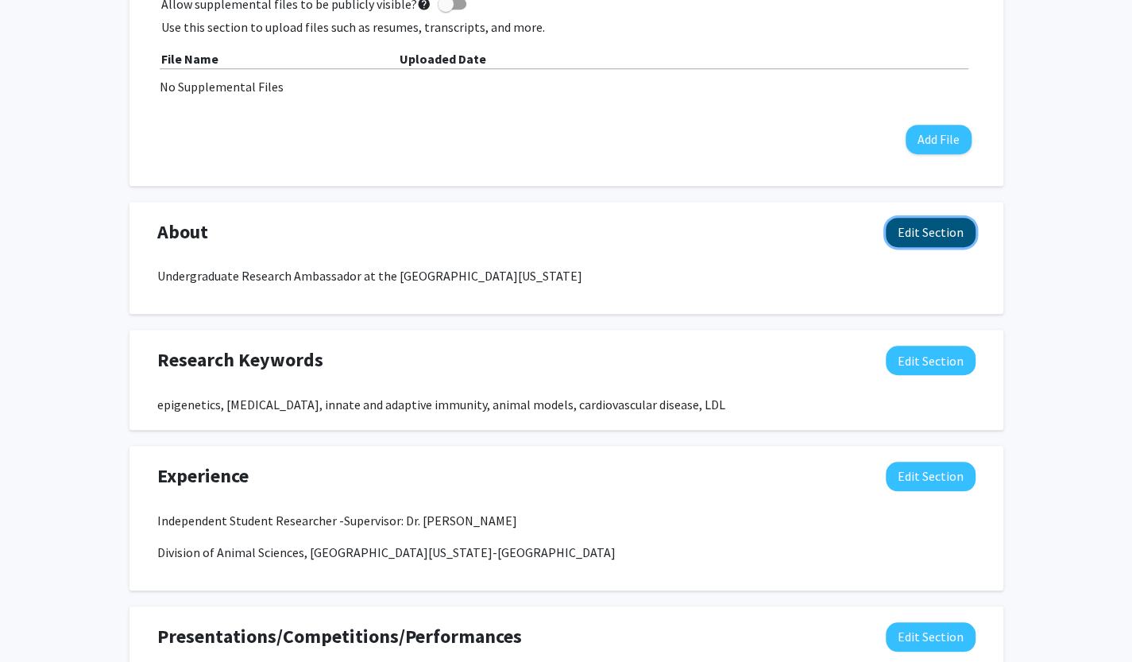
click at [924, 234] on button "Edit Section" at bounding box center [930, 232] width 90 height 29
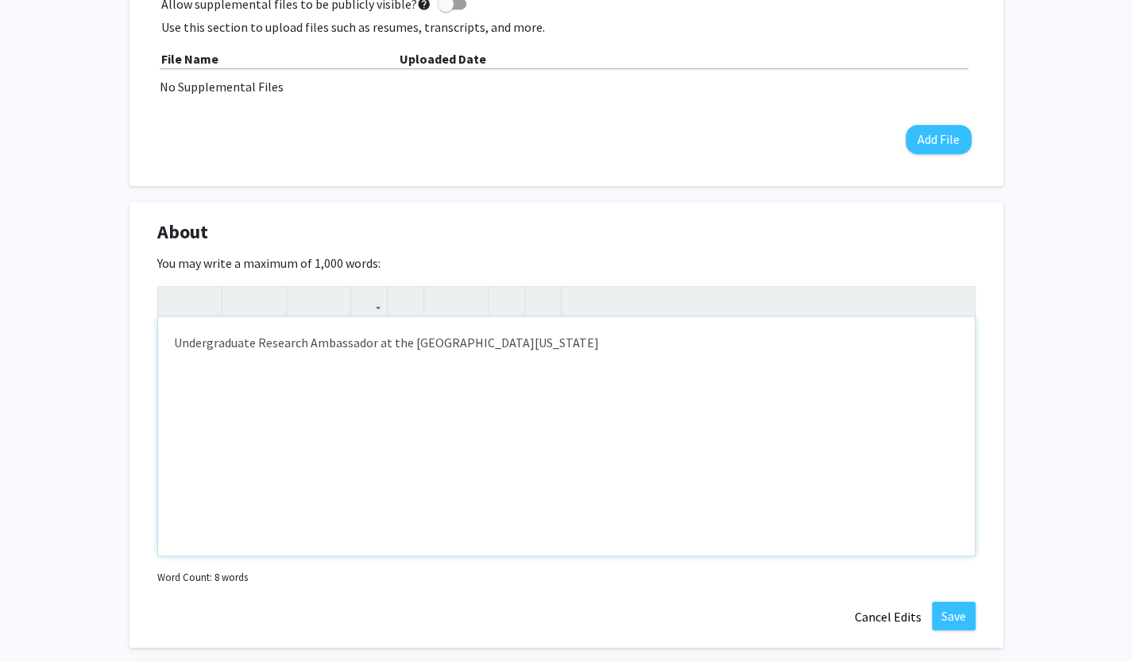
click at [674, 343] on p "Undergraduate Research Ambassador at the University of Missouri-Columbia" at bounding box center [566, 342] width 785 height 19
type textarea "<p>Undergraduate Research Ambassador at the University of Missouri-Columbia</p>…"
click at [948, 618] on button "Save" at bounding box center [954, 615] width 44 height 29
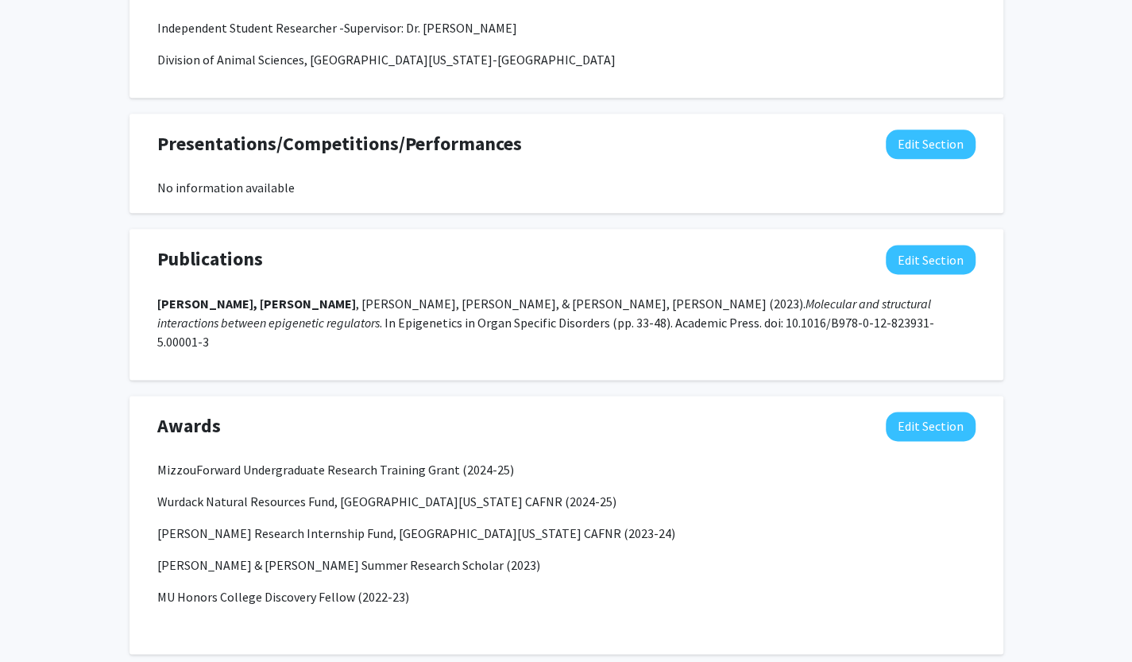
scroll to position [1107, 0]
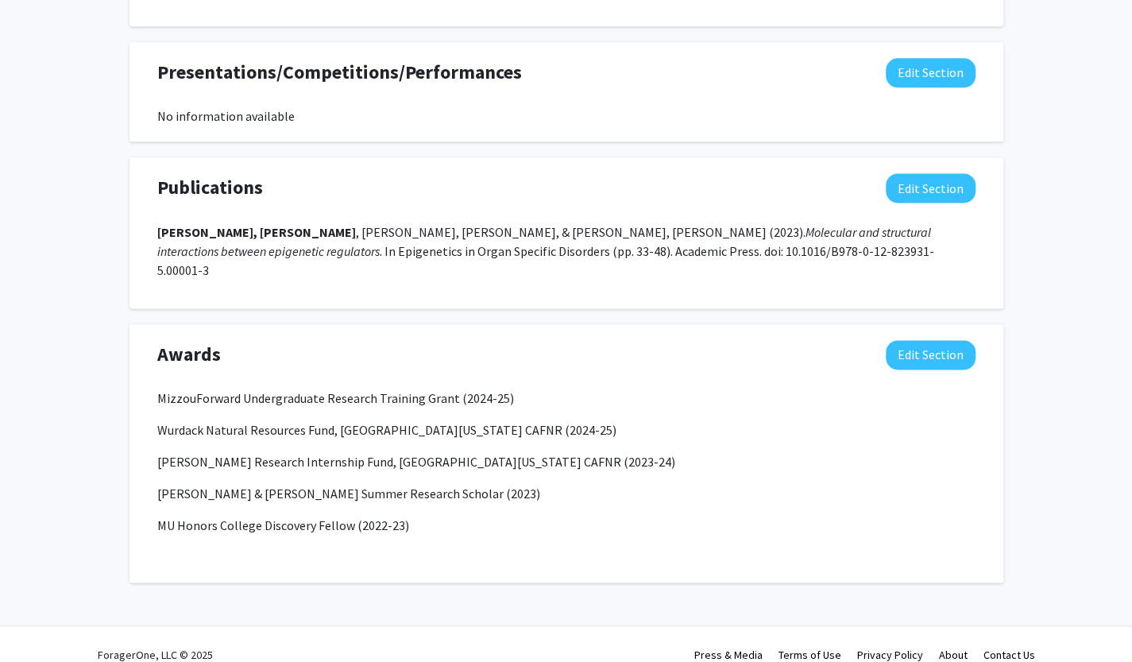
drag, startPoint x: 160, startPoint y: 184, endPoint x: 418, endPoint y: 561, distance: 456.0
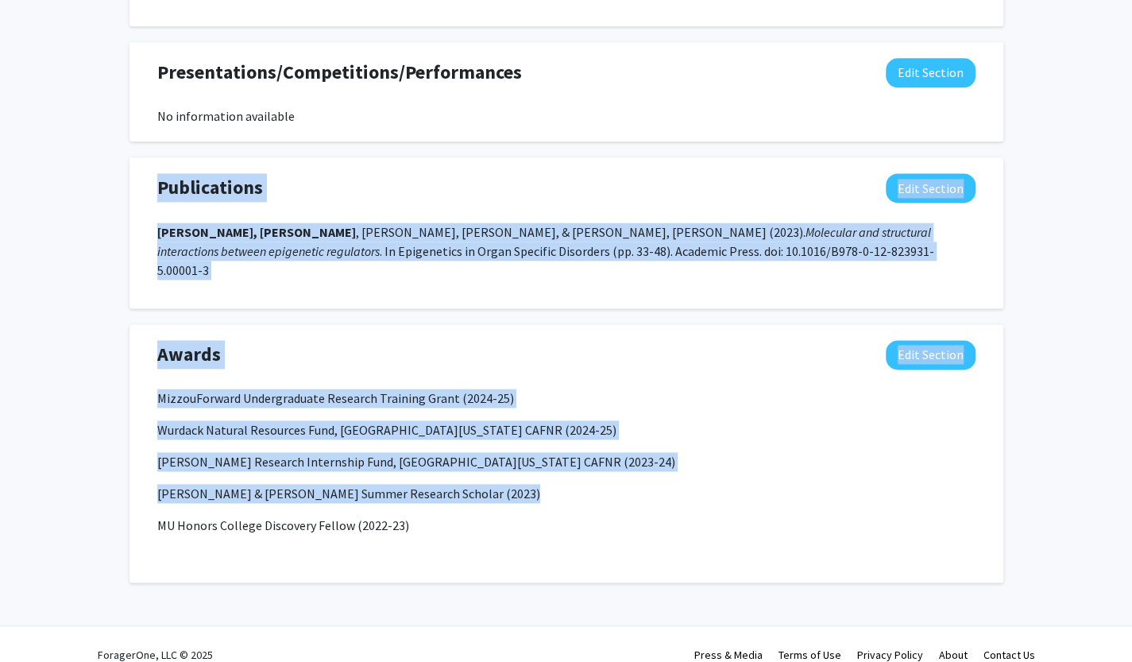
click at [418, 561] on div "Awards Edit Section MizzouForward Undergraduate Research Training Grant (2024-2…" at bounding box center [566, 453] width 874 height 259
